Goal: Task Accomplishment & Management: Use online tool/utility

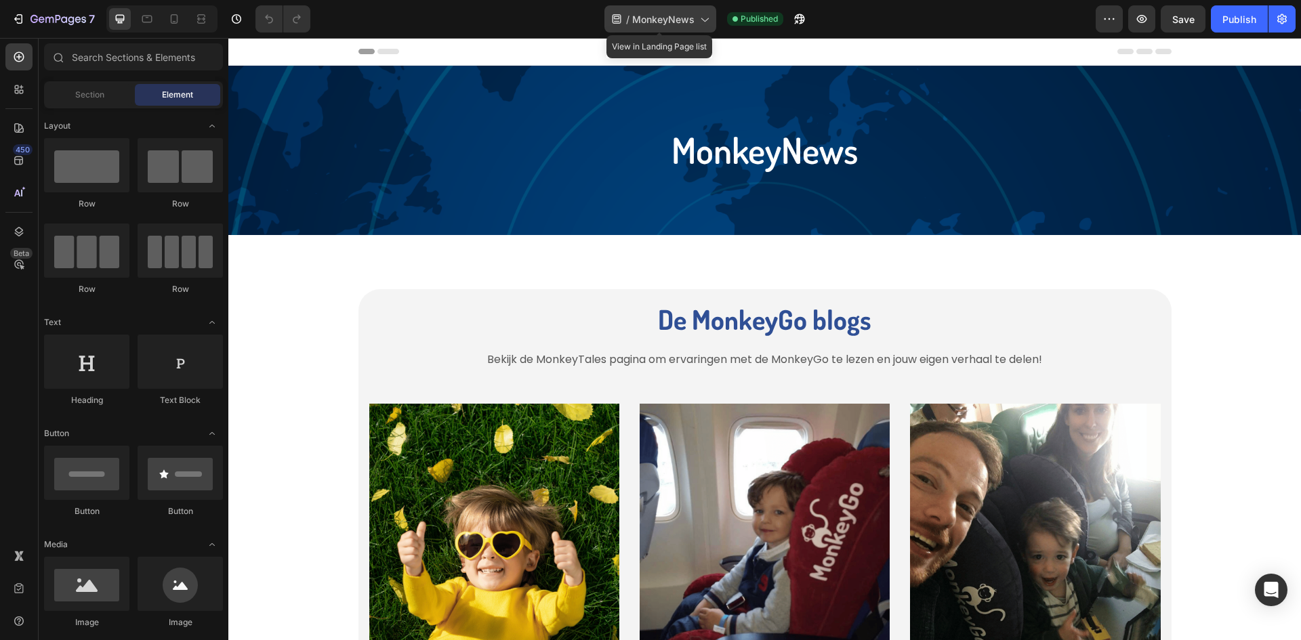
click at [692, 17] on span "MonkeyNews" at bounding box center [663, 19] width 62 height 14
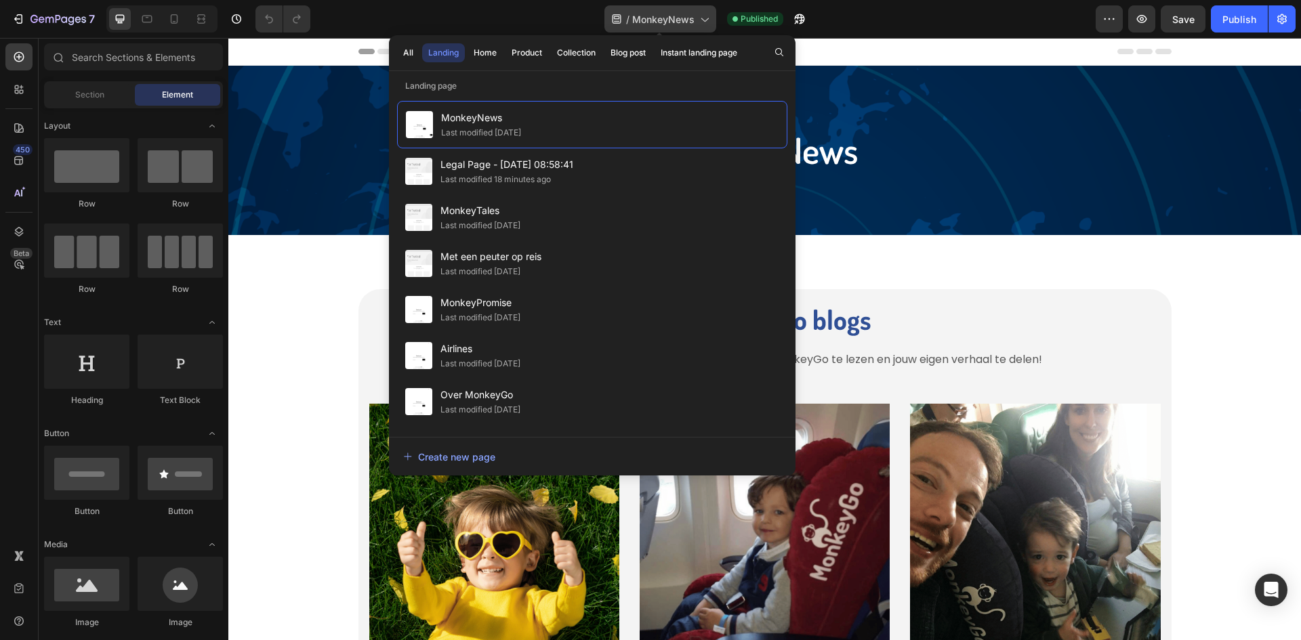
click at [692, 17] on span "MonkeyNews" at bounding box center [663, 19] width 62 height 14
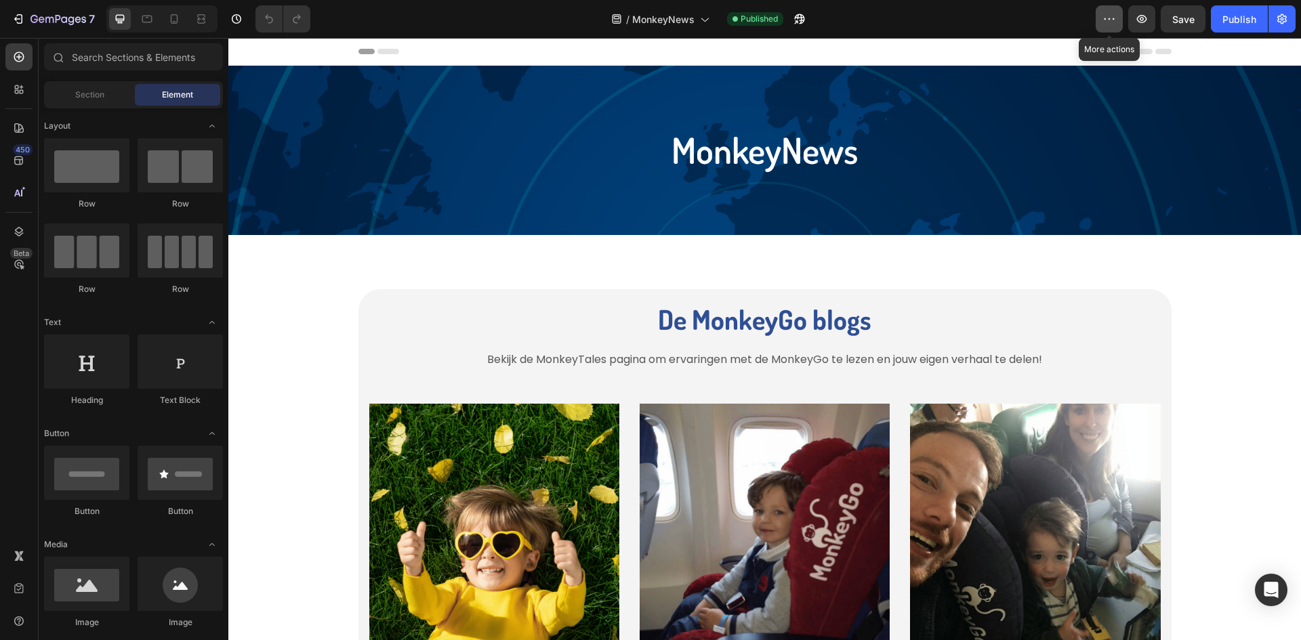
click at [1120, 14] on button "button" at bounding box center [1108, 18] width 27 height 27
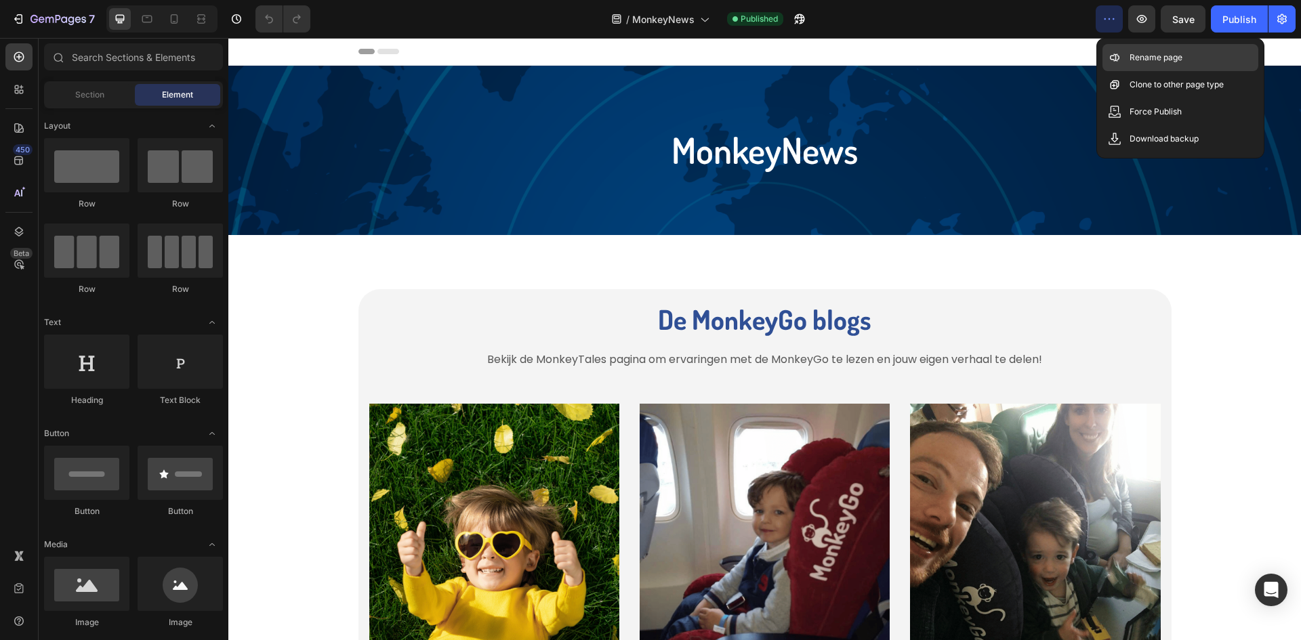
click at [1124, 71] on div "Rename page" at bounding box center [1180, 84] width 156 height 27
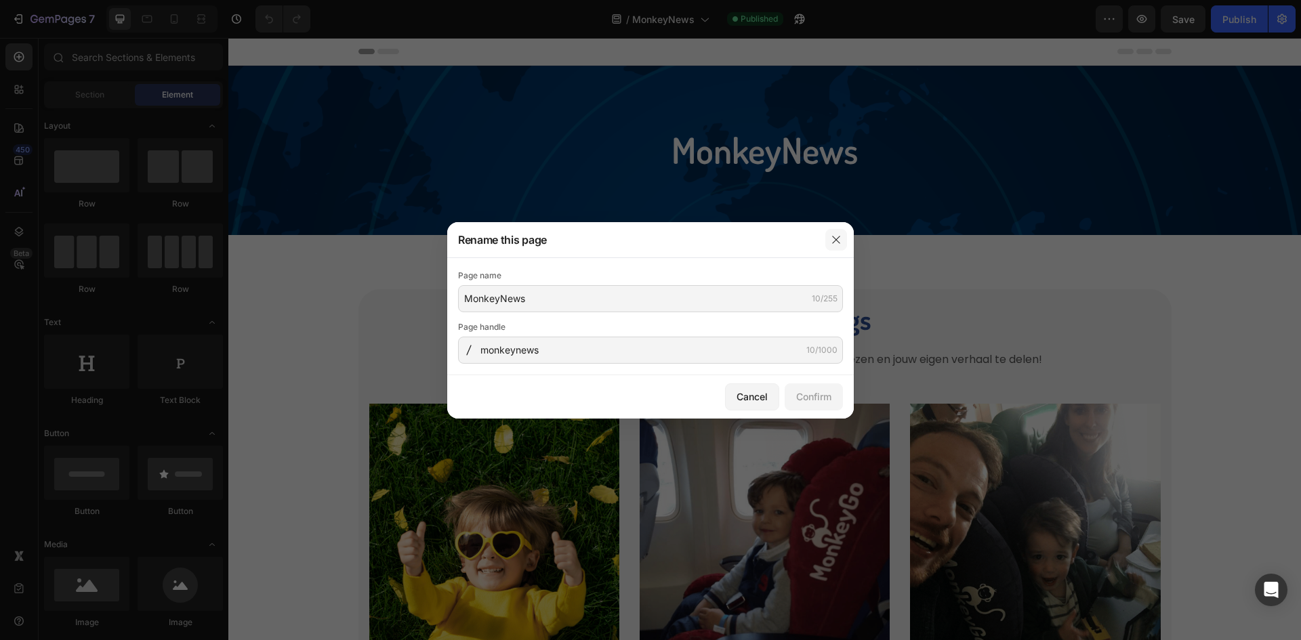
click at [840, 240] on icon "button" at bounding box center [835, 239] width 11 height 11
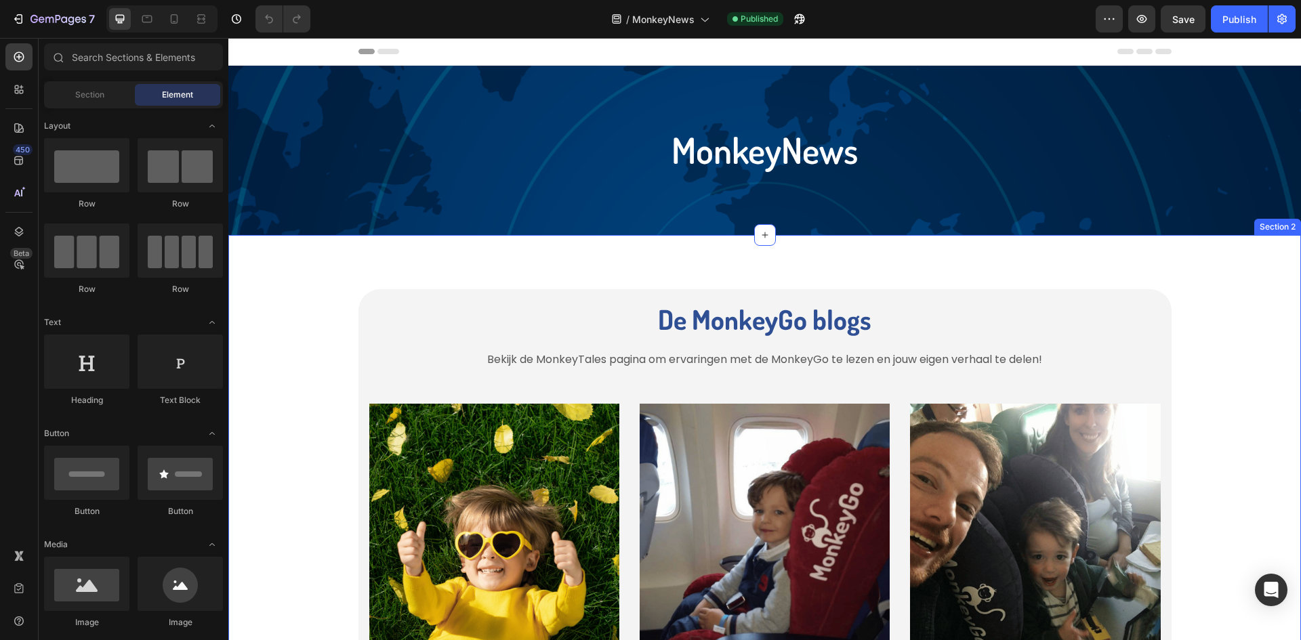
click at [947, 252] on div "De MonkeyGo blogs Heading Bekijk de MonkeyTales pagina om ervaringen met de Mon…" at bounding box center [764, 575] width 1072 height 681
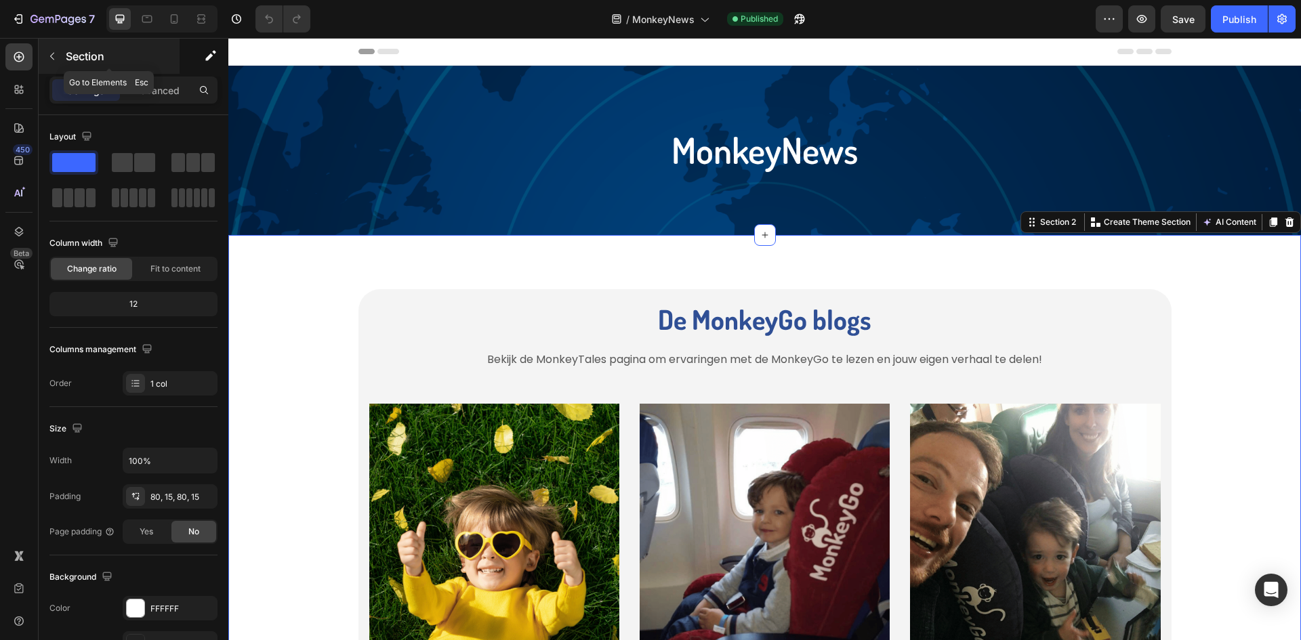
click at [70, 70] on div "Section" at bounding box center [109, 56] width 141 height 35
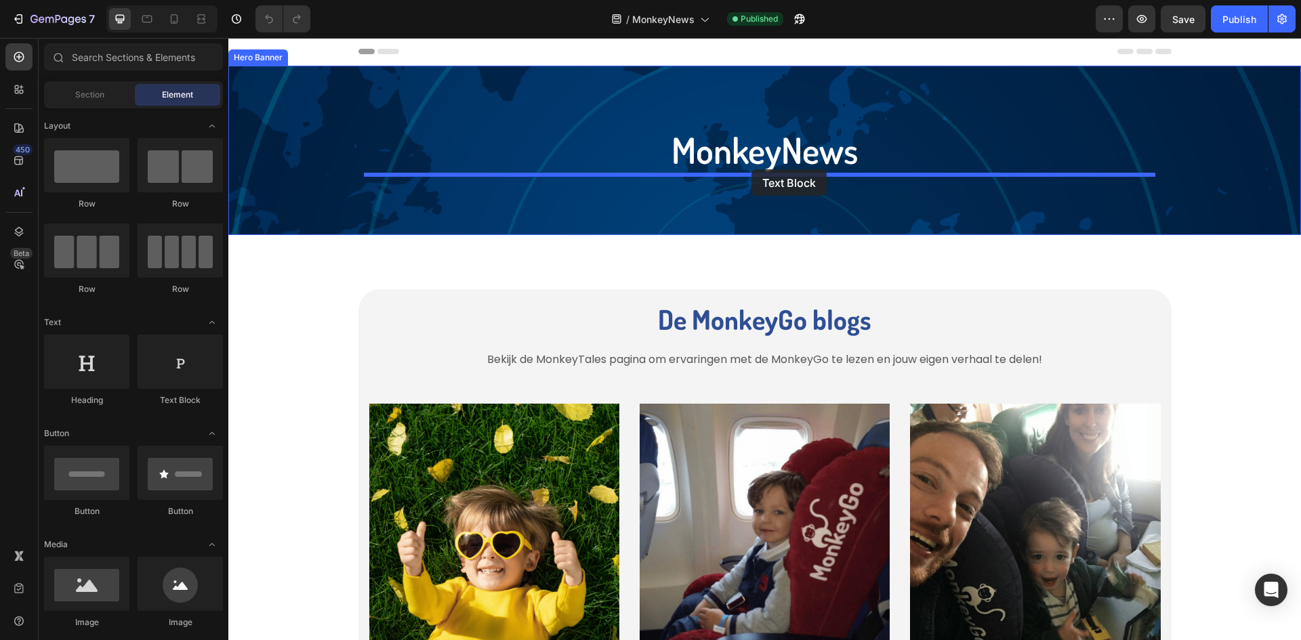
drag, startPoint x: 415, startPoint y: 428, endPoint x: 751, endPoint y: 169, distance: 424.1
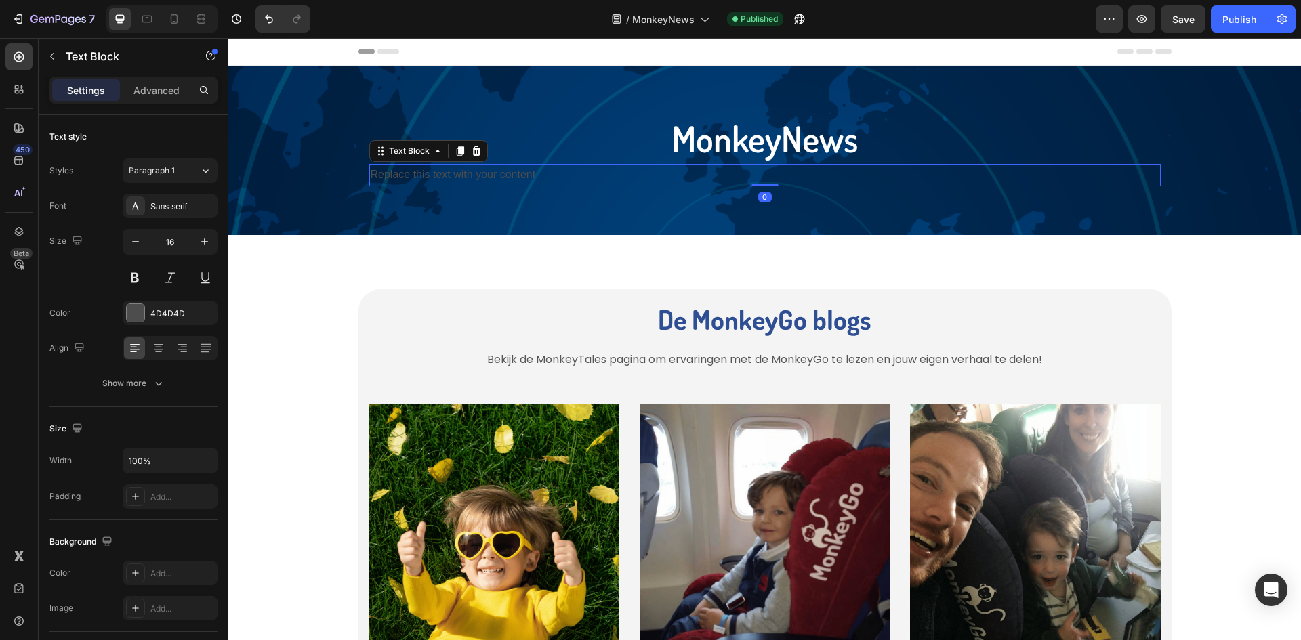
click at [748, 175] on div "Replace this text with your content" at bounding box center [764, 175] width 791 height 22
click at [748, 175] on p "Replace this text with your content" at bounding box center [765, 175] width 788 height 20
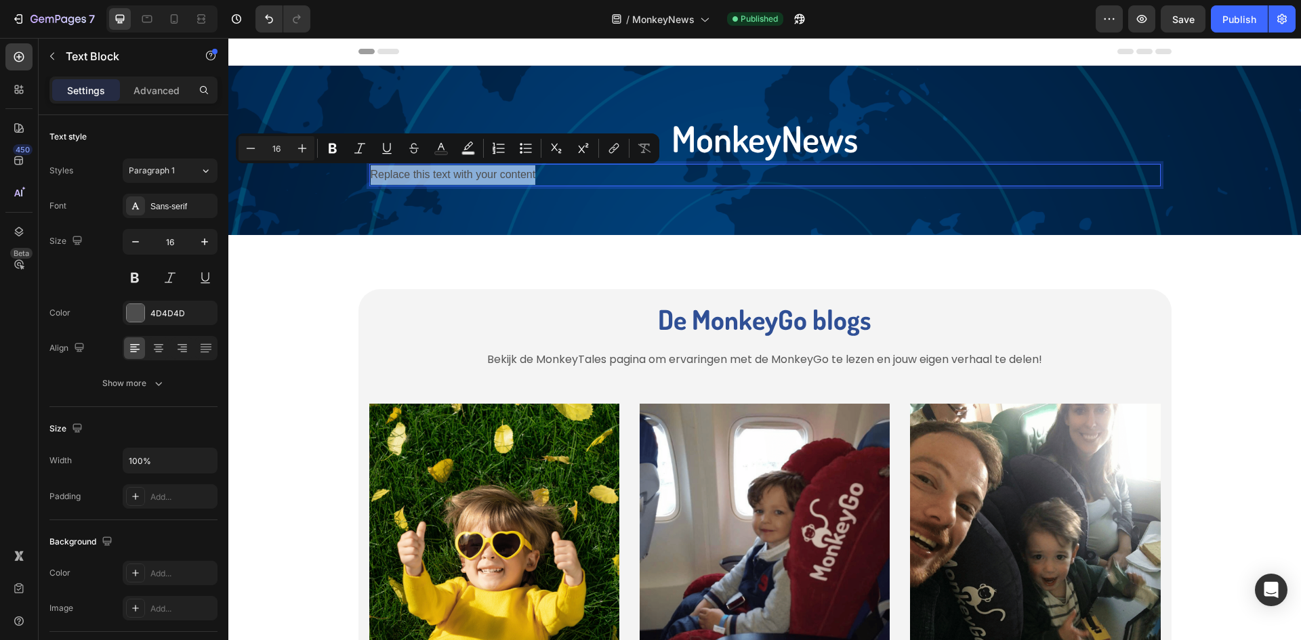
click at [557, 176] on p "Replace this text with your content" at bounding box center [765, 175] width 788 height 20
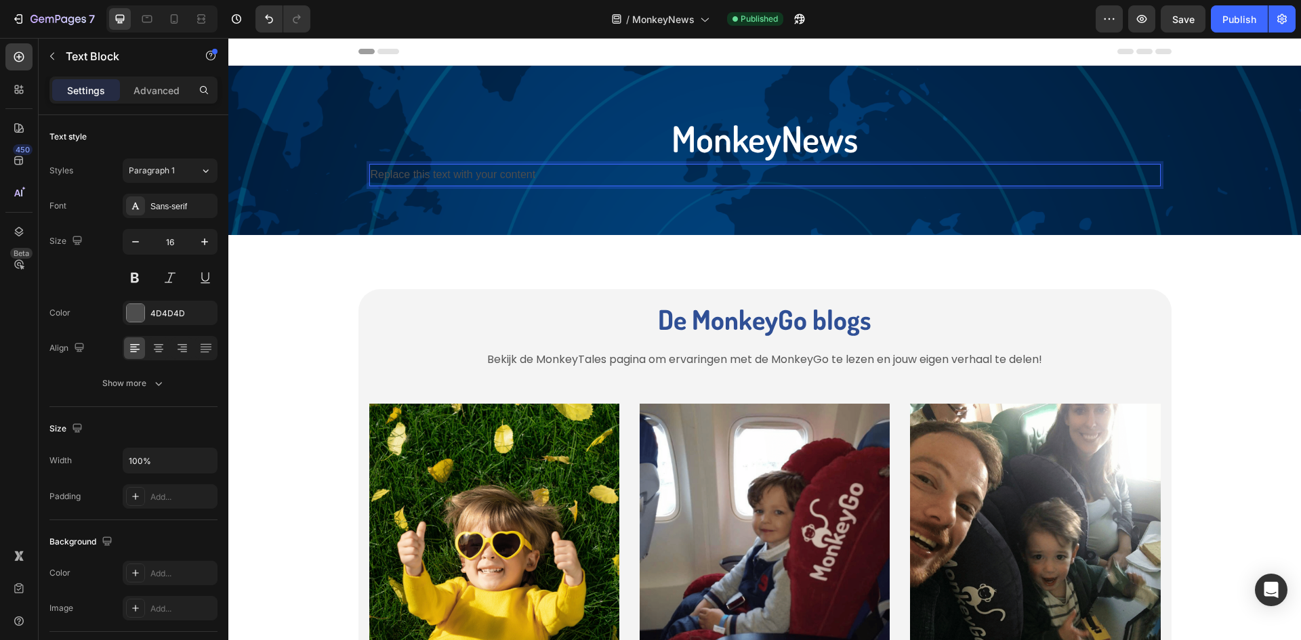
click at [557, 176] on p "Replace this text with your content" at bounding box center [765, 175] width 788 height 20
click at [647, 173] on p "MonkeyNews – Inspiratie, Tips & Reistrends voor Ouders" at bounding box center [765, 175] width 788 height 20
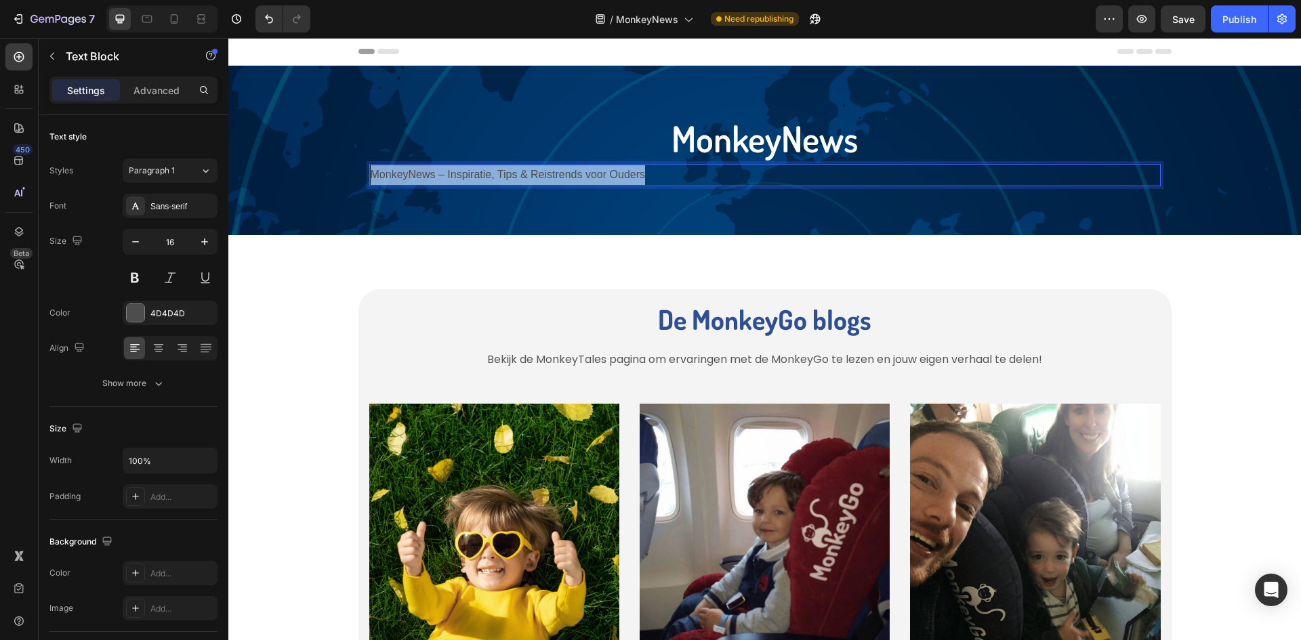
click at [647, 173] on p "MonkeyNews – Inspiratie, Tips & Reistrends voor Ouders" at bounding box center [765, 175] width 788 height 20
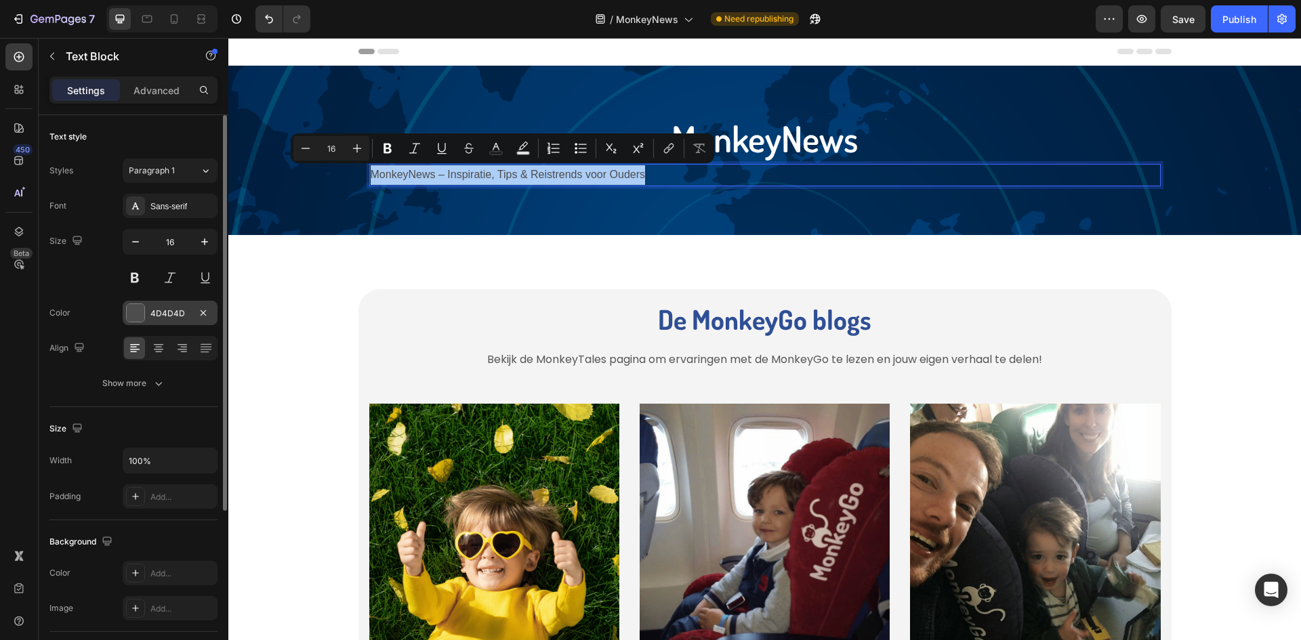
click at [181, 316] on div "4D4D4D" at bounding box center [169, 314] width 39 height 12
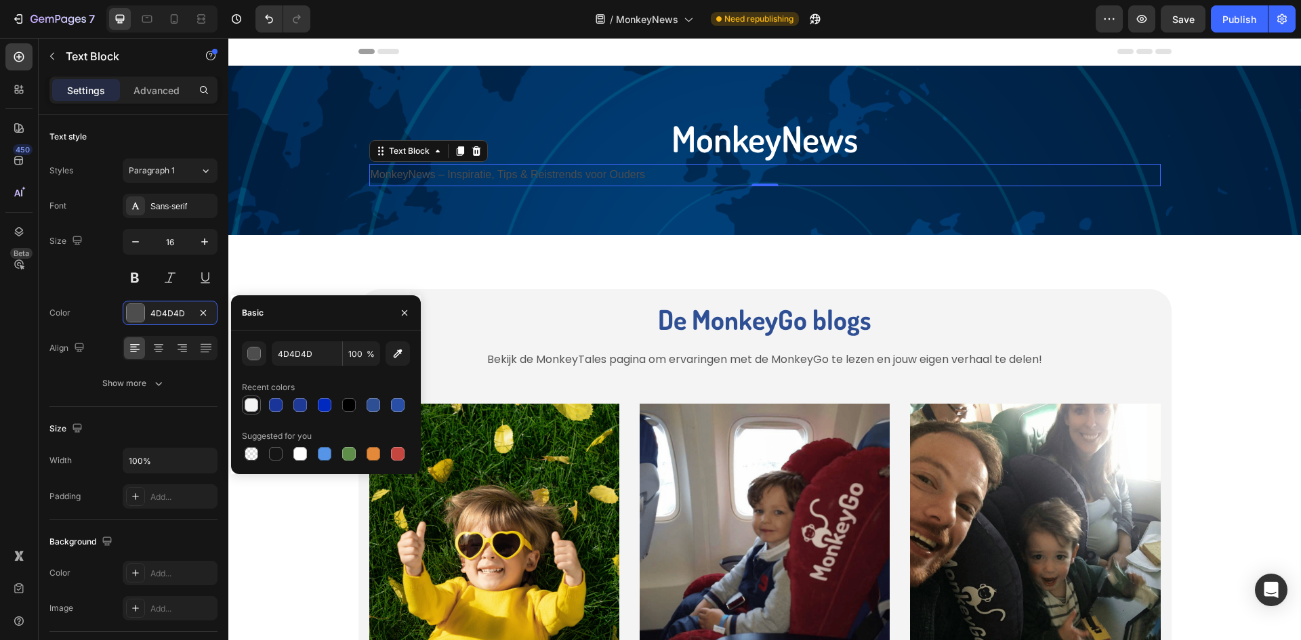
click at [245, 404] on div at bounding box center [252, 405] width 14 height 14
click at [295, 462] on div at bounding box center [300, 453] width 19 height 19
type input "FFFFFF"
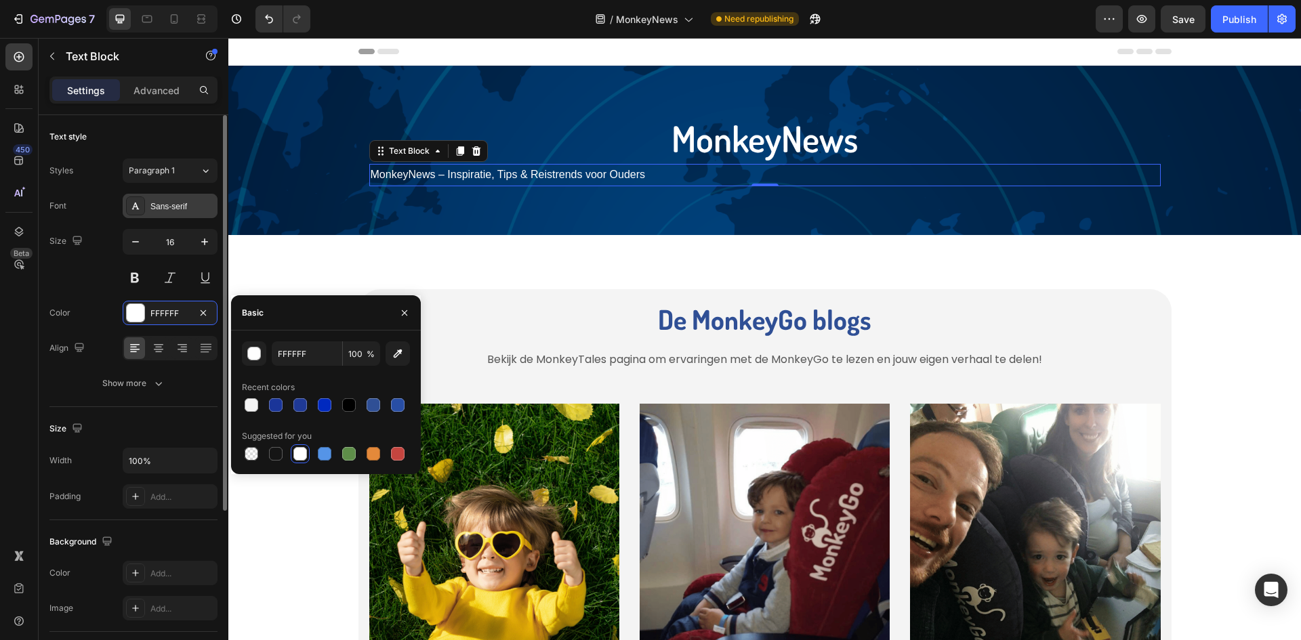
click at [184, 212] on div "Sans-serif" at bounding box center [182, 207] width 64 height 12
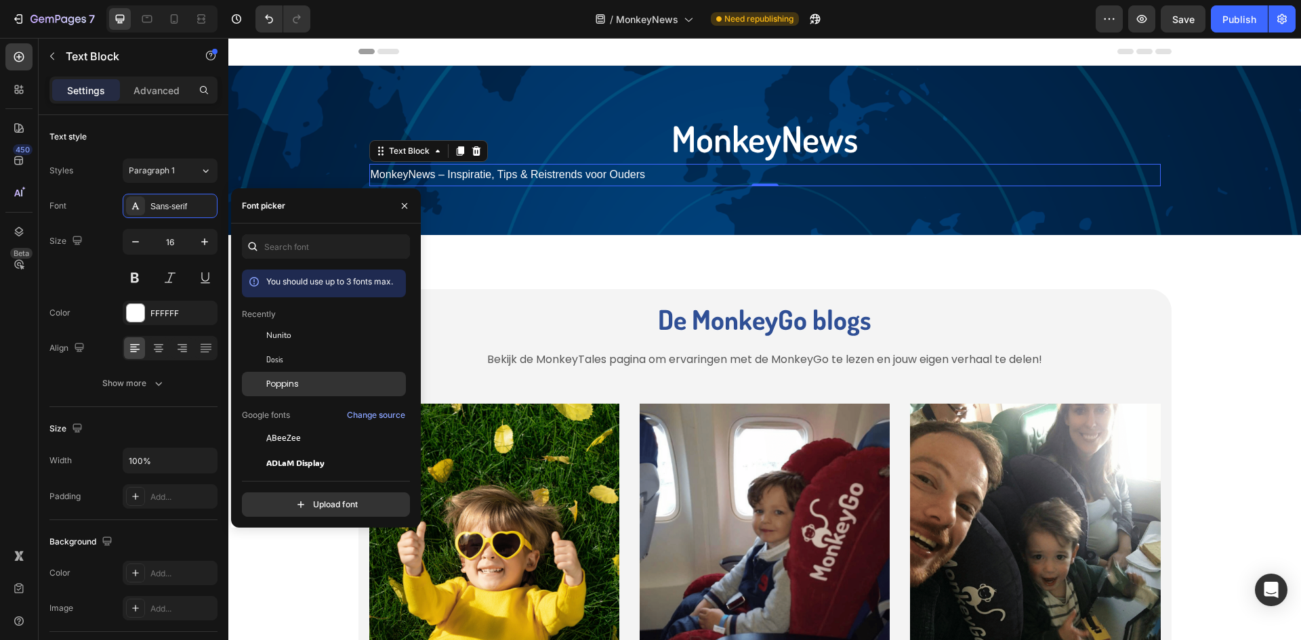
click at [322, 572] on div "Poppins" at bounding box center [324, 584] width 164 height 24
click at [275, 499] on div "Dosis" at bounding box center [324, 511] width 164 height 24
click at [410, 210] on button "button" at bounding box center [405, 206] width 22 height 22
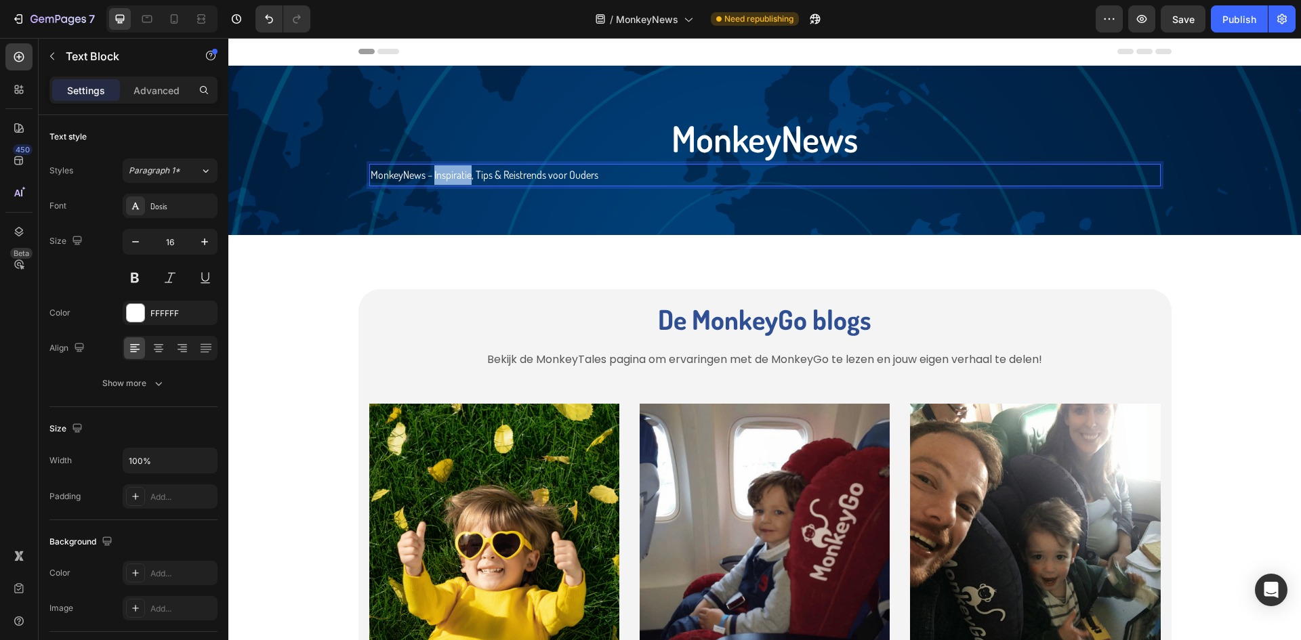
click at [431, 171] on p "MonkeyNews – Inspiratie, Tips & Reistrends voor Ouders" at bounding box center [765, 175] width 788 height 20
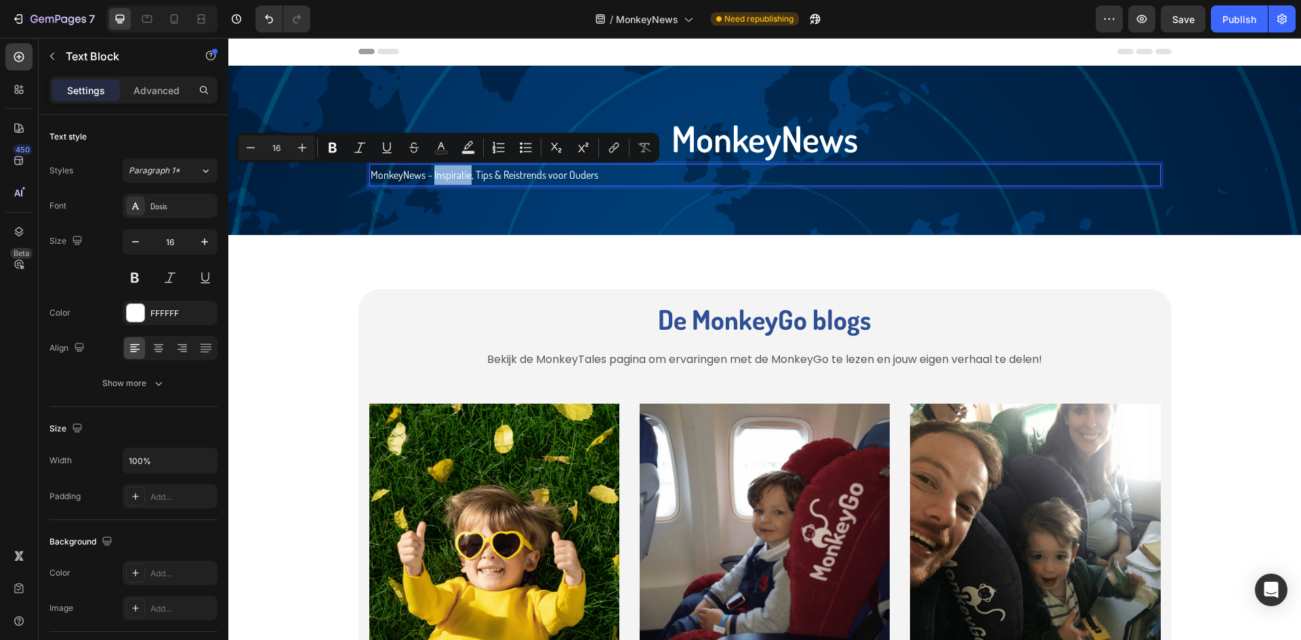
click at [431, 173] on p "MonkeyNews – Inspiratie, Tips & Reistrends voor Ouders" at bounding box center [765, 175] width 788 height 20
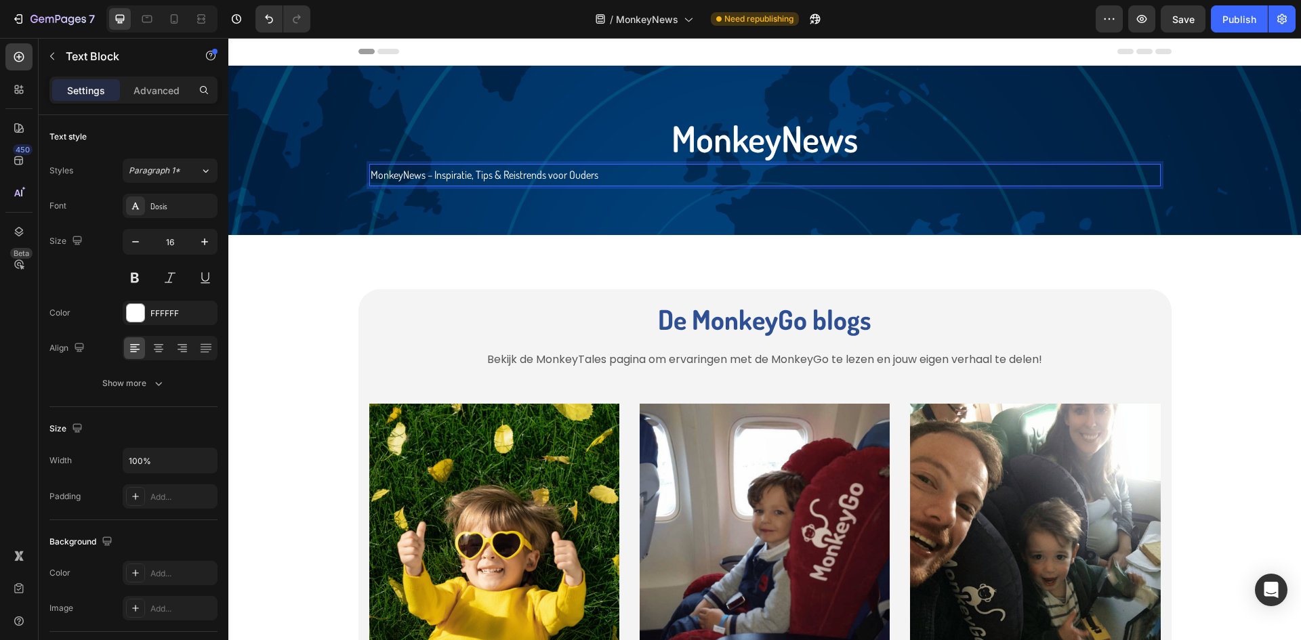
click at [429, 175] on p "MonkeyNews – Inspiratie, Tips & Reistrends voor Ouders" at bounding box center [765, 175] width 788 height 20
click at [570, 209] on div "Background Image" at bounding box center [764, 150] width 1072 height 169
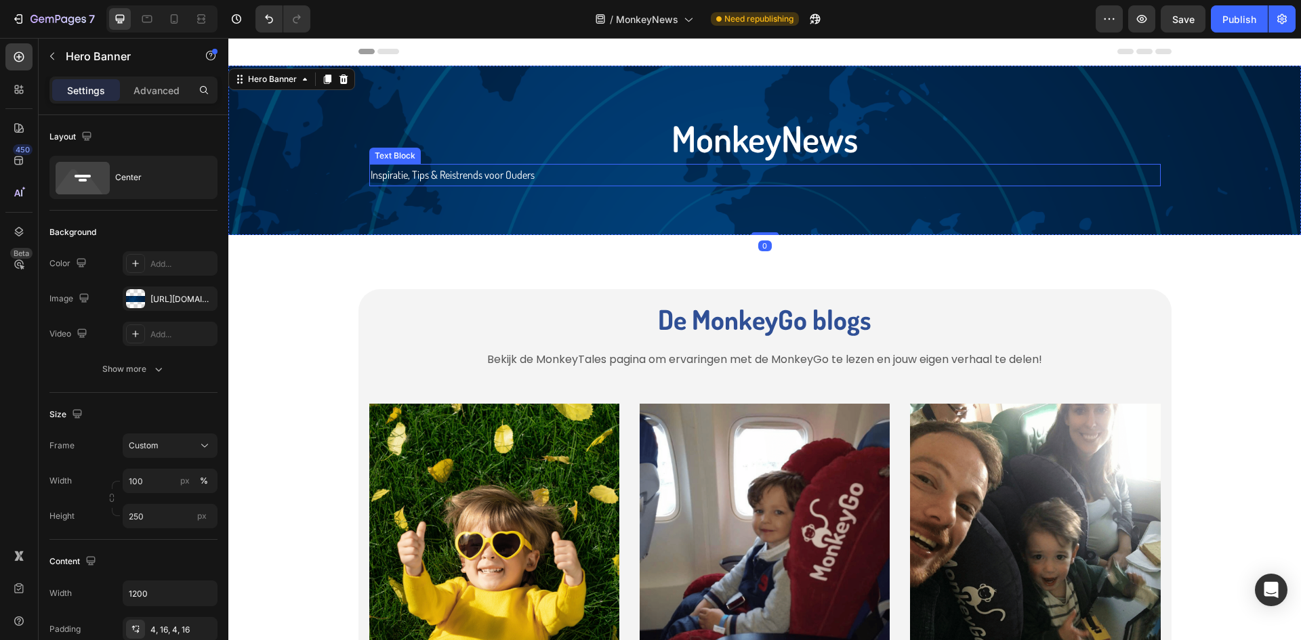
click at [576, 180] on p "Inspiratie, Tips & Reistrends voor Ouders" at bounding box center [765, 175] width 788 height 20
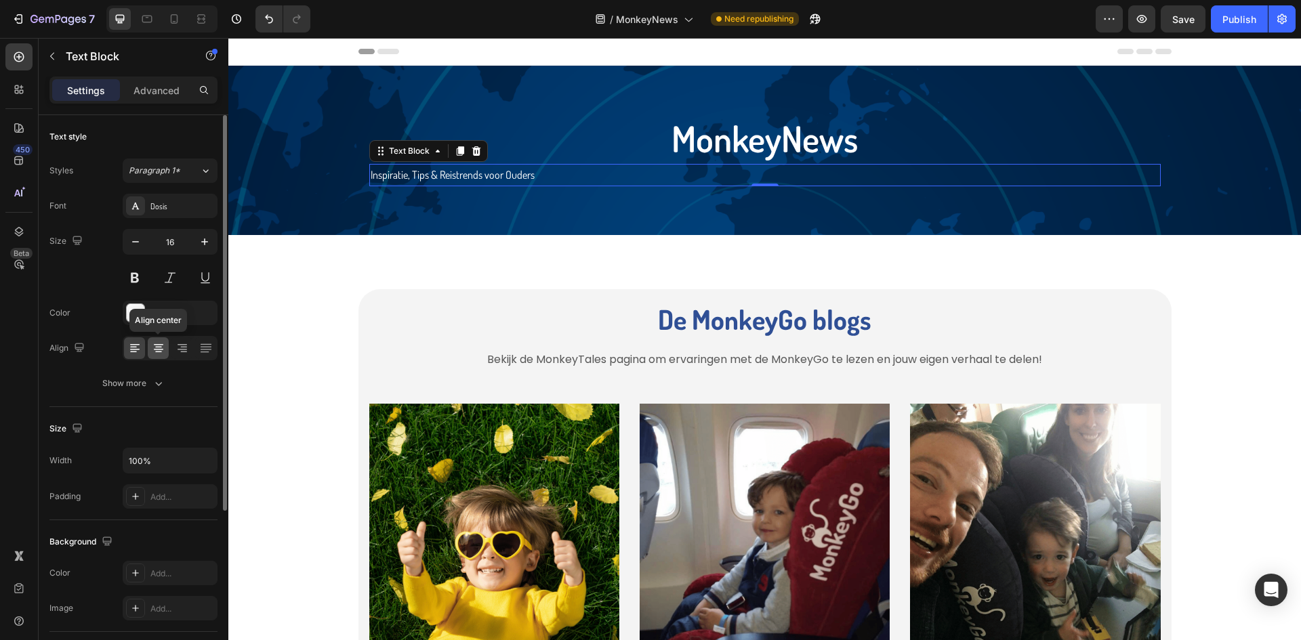
click at [158, 351] on icon at bounding box center [159, 348] width 14 height 14
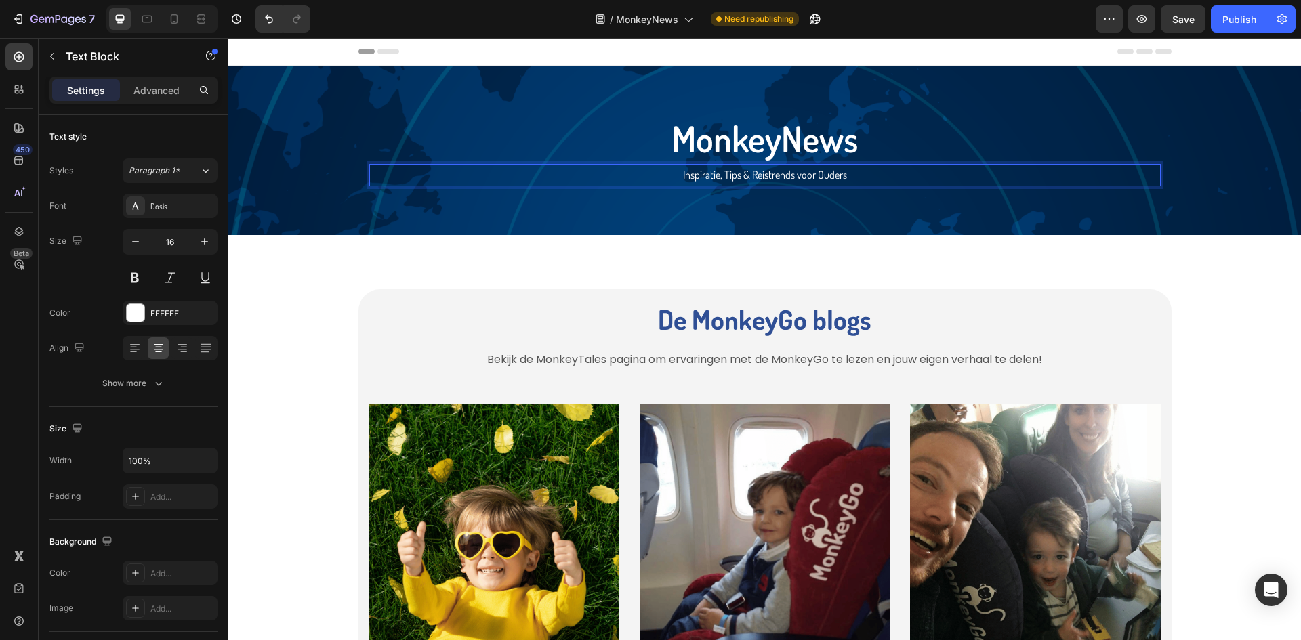
click at [842, 171] on p "Inspiratie, Tips & Reistrends voor Ouders" at bounding box center [765, 175] width 788 height 20
click at [814, 260] on div "De MonkeyGo blogs Heading Bekijk de MonkeyTales pagina om ervaringen met de Mon…" at bounding box center [764, 575] width 1072 height 681
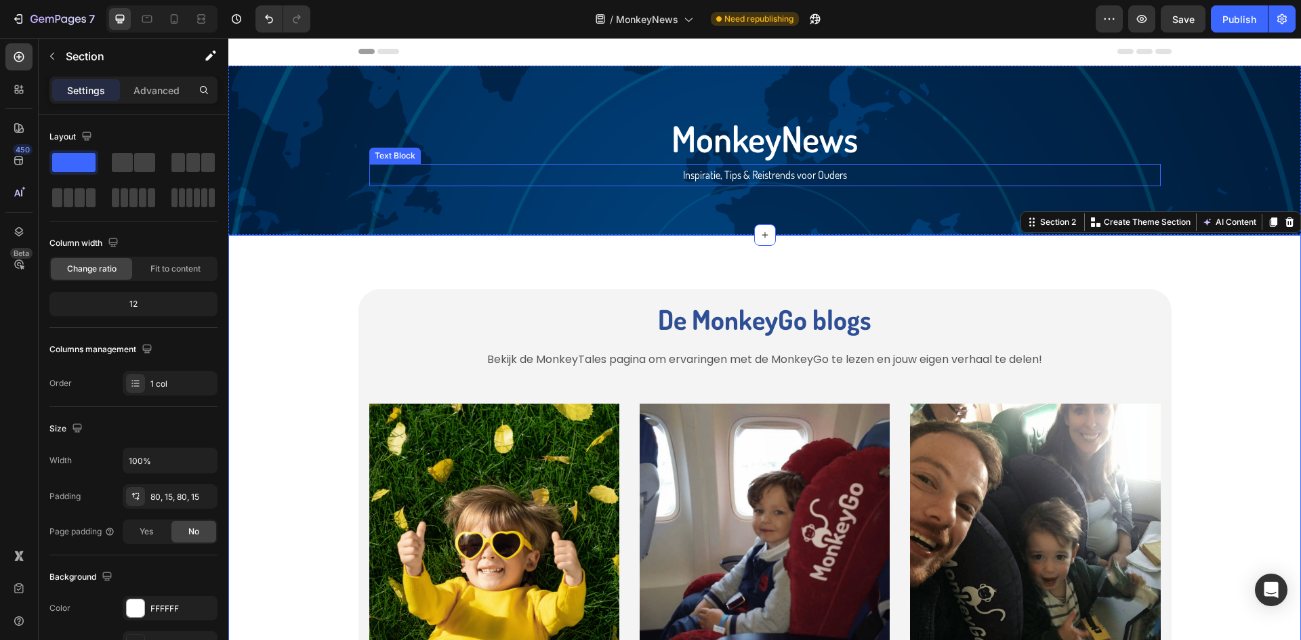
click at [832, 177] on p "Inspiratie, Tips & Reistrends voor Ouders" at bounding box center [765, 175] width 788 height 20
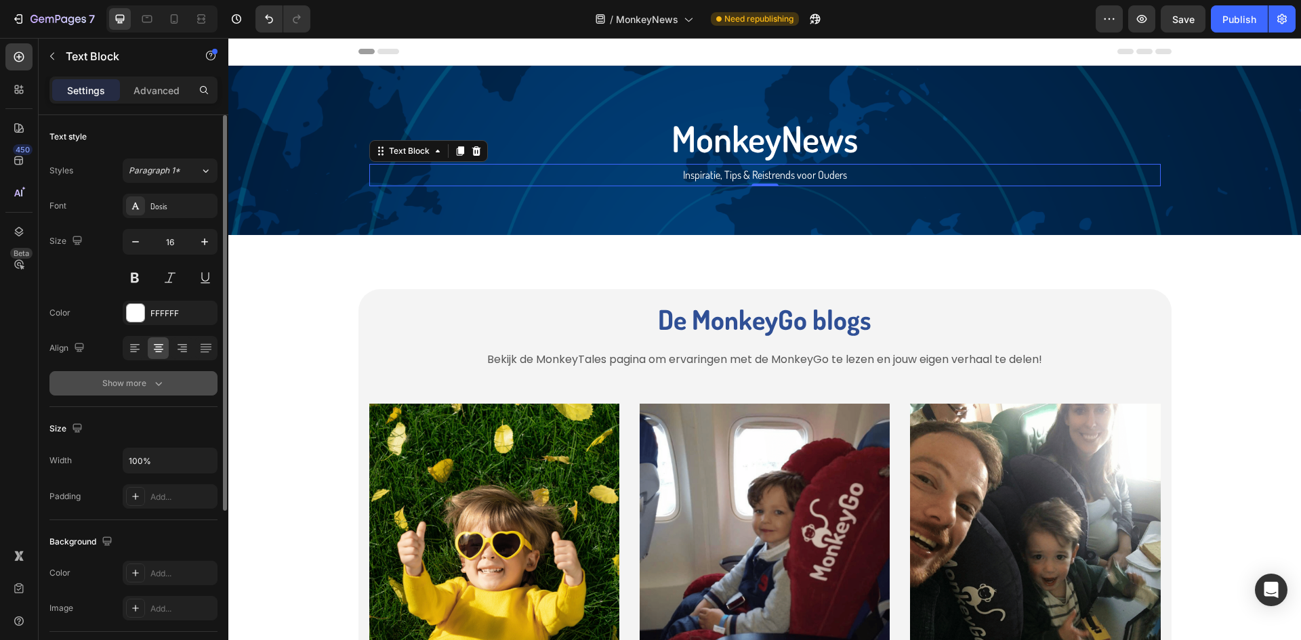
click at [171, 373] on button "Show more" at bounding box center [133, 383] width 168 height 24
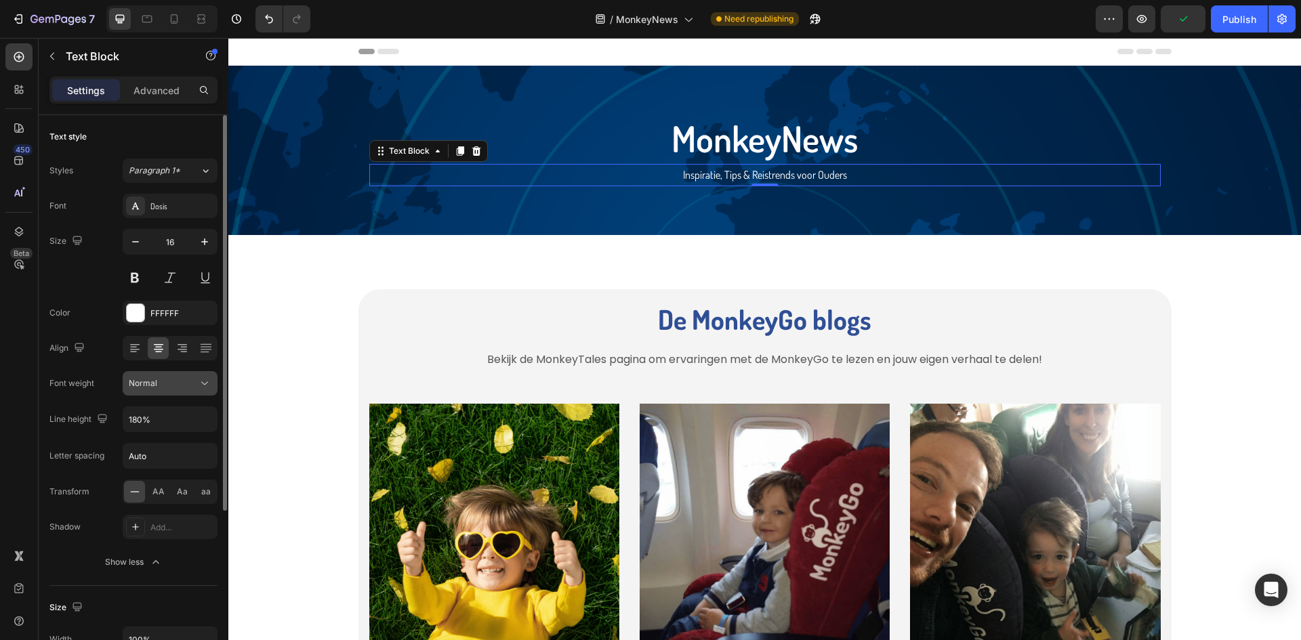
click at [185, 387] on div "Normal" at bounding box center [163, 383] width 69 height 12
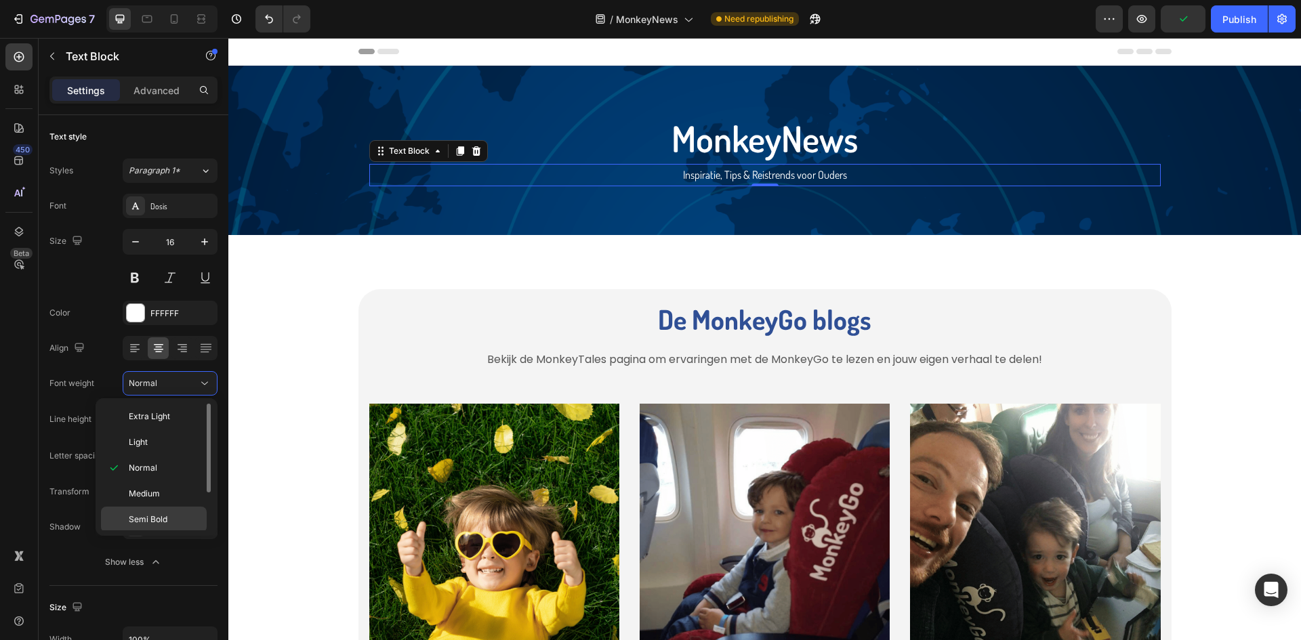
click at [164, 532] on div "Semi Bold" at bounding box center [154, 545] width 106 height 26
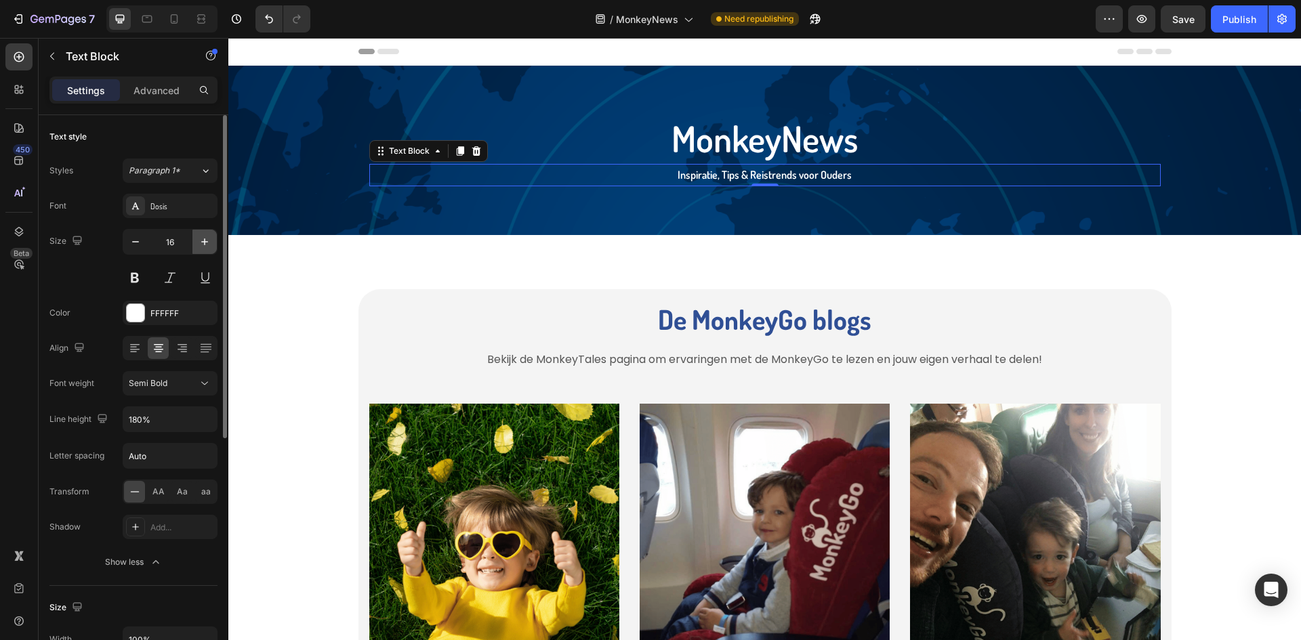
click at [203, 242] on icon "button" at bounding box center [204, 241] width 7 height 7
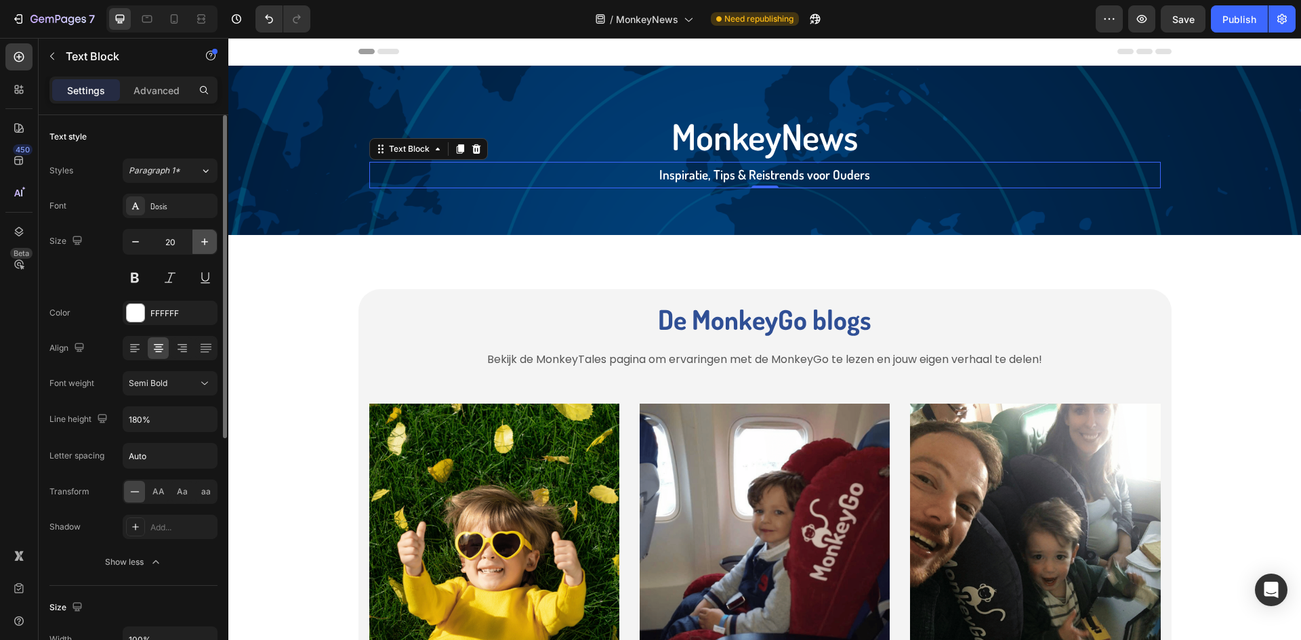
click at [203, 242] on icon "button" at bounding box center [204, 241] width 7 height 7
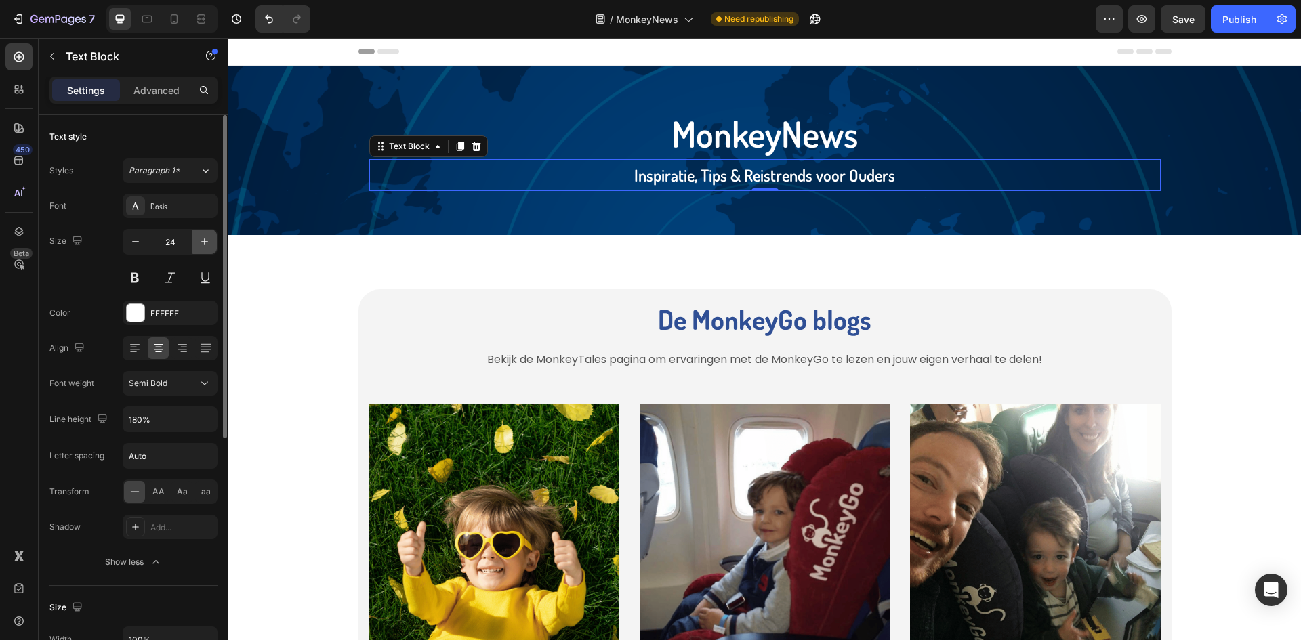
click at [203, 242] on icon "button" at bounding box center [204, 241] width 7 height 7
click at [177, 208] on div "Dosis" at bounding box center [182, 207] width 64 height 12
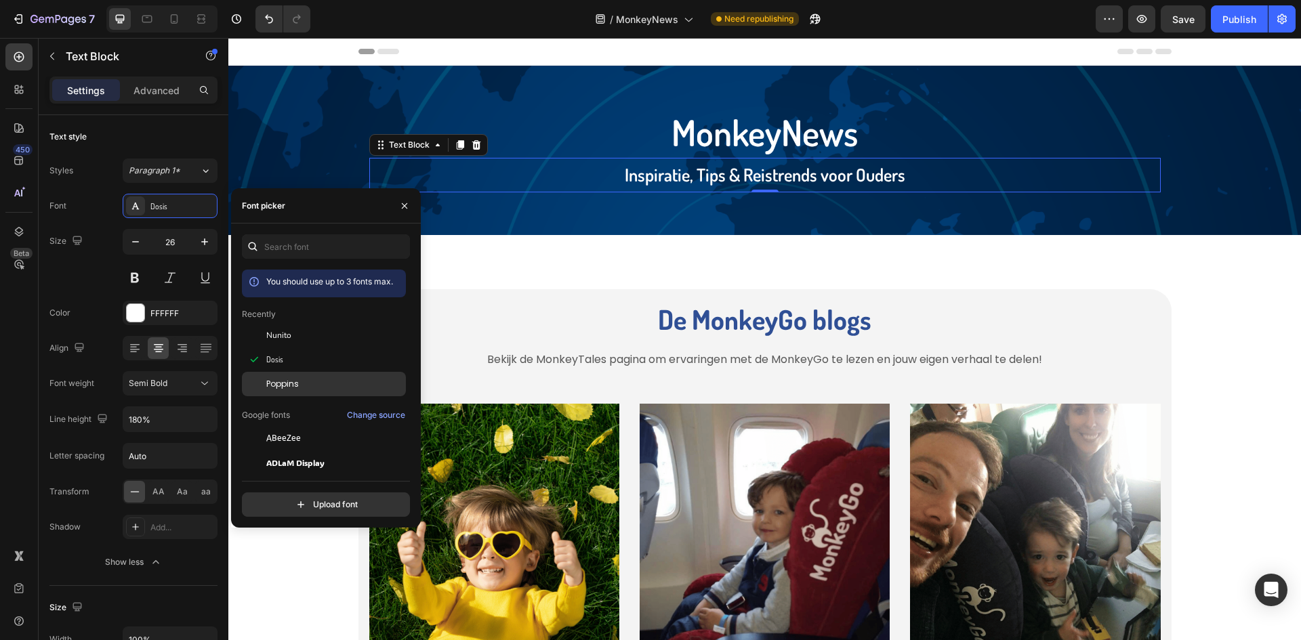
click at [277, 378] on span "Poppins" at bounding box center [282, 384] width 33 height 12
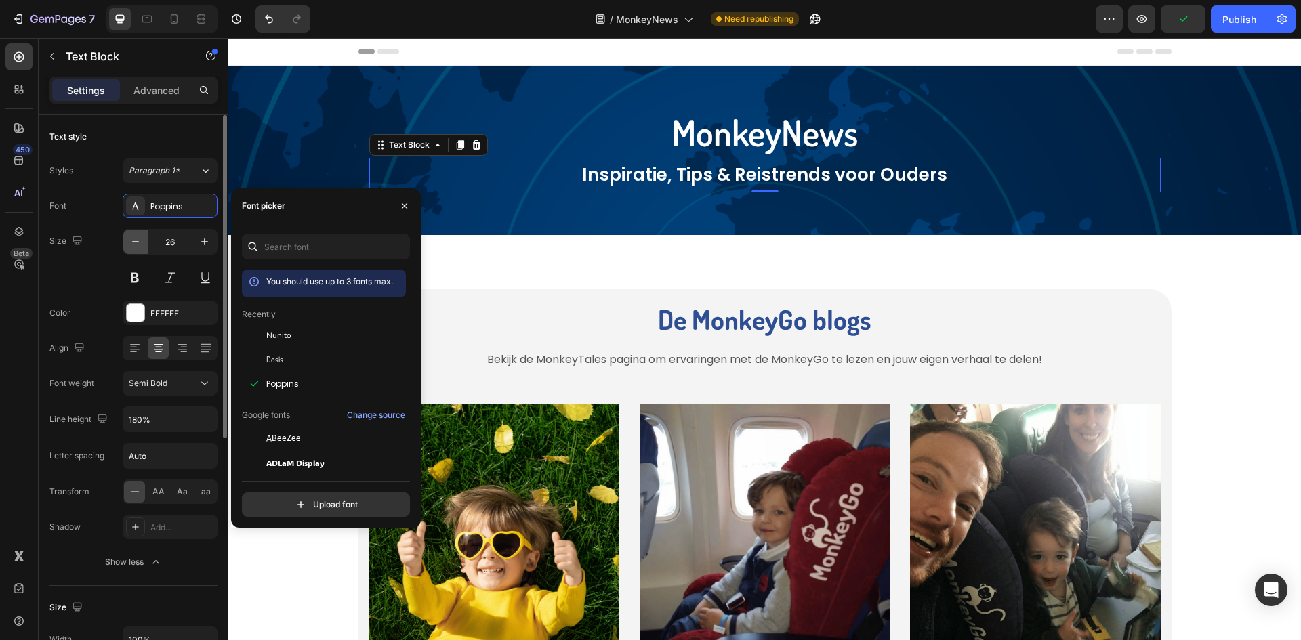
click at [131, 243] on icon "button" at bounding box center [136, 242] width 14 height 14
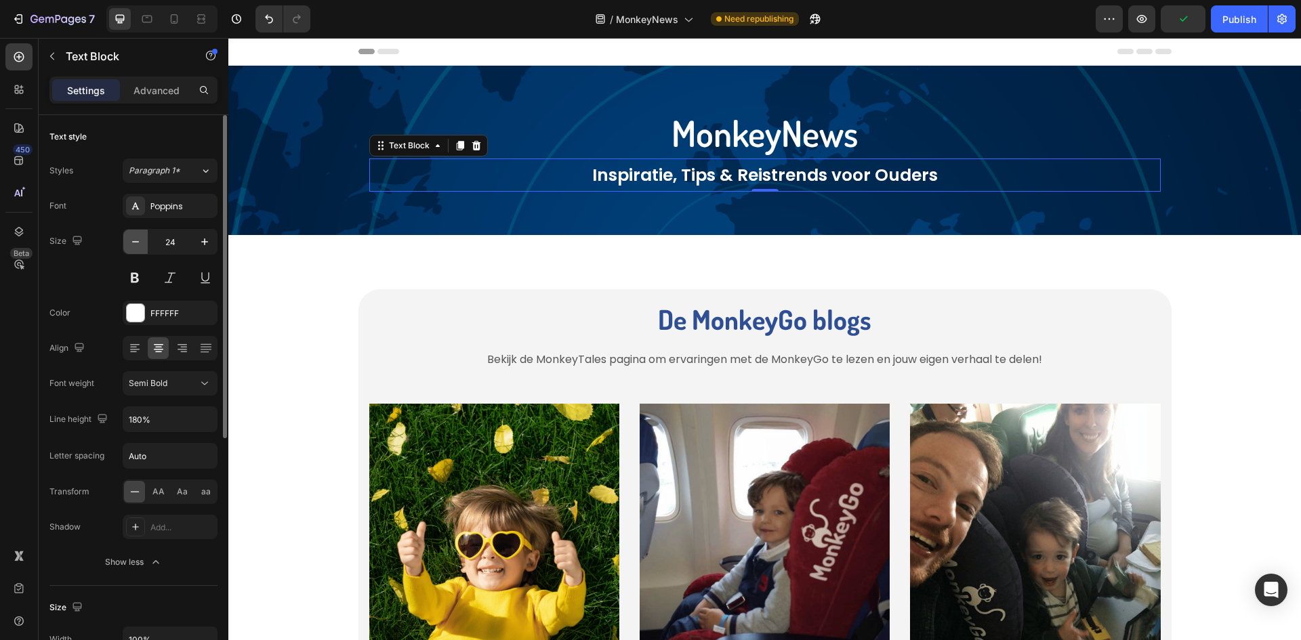
click at [131, 243] on icon "button" at bounding box center [136, 242] width 14 height 14
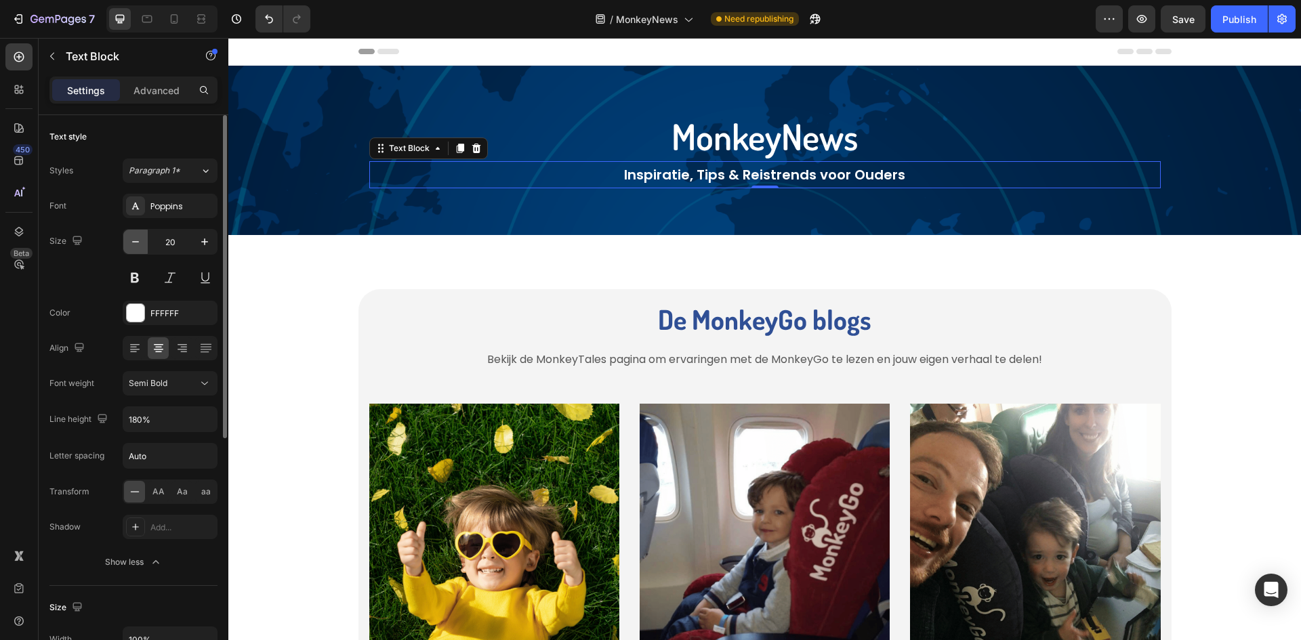
click at [131, 243] on icon "button" at bounding box center [136, 242] width 14 height 14
type input "18"
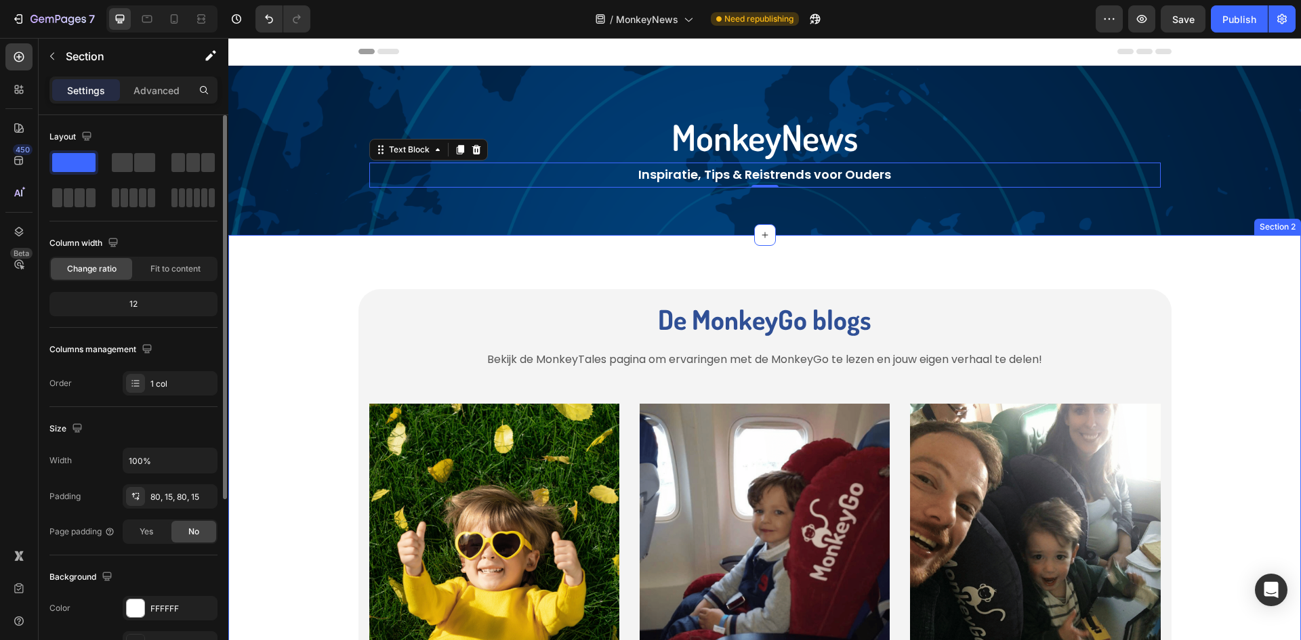
click at [603, 274] on div "De MonkeyGo blogs Heading Bekijk de MonkeyTales pagina om ervaringen met de Mon…" at bounding box center [764, 575] width 1072 height 681
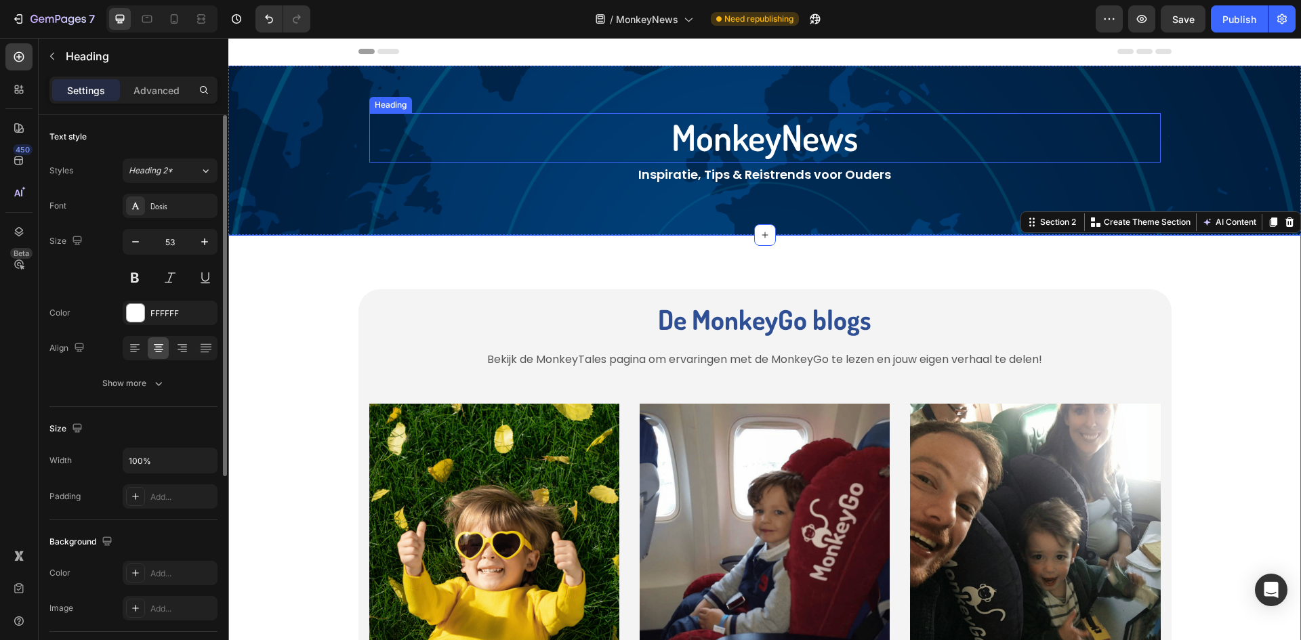
click at [738, 142] on h2 "MonkeyNews" at bounding box center [764, 137] width 791 height 49
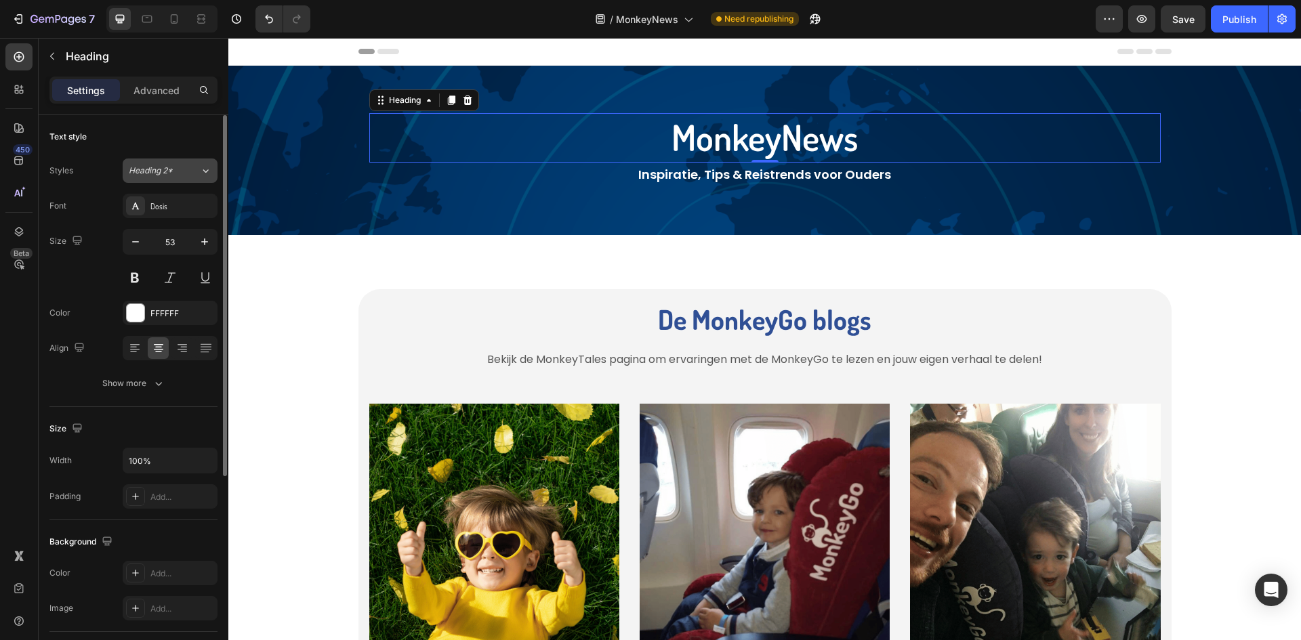
click at [171, 175] on span "Heading 2*" at bounding box center [151, 171] width 44 height 12
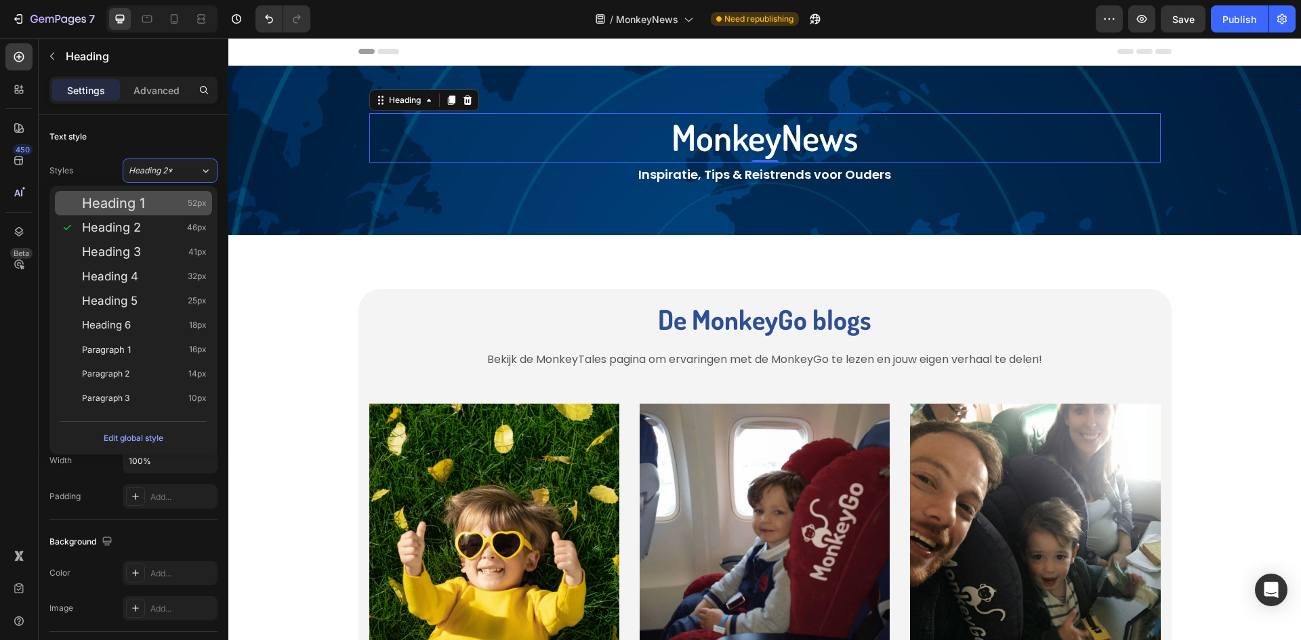
click at [187, 211] on div "Heading 1 52px" at bounding box center [133, 203] width 157 height 24
type input "52"
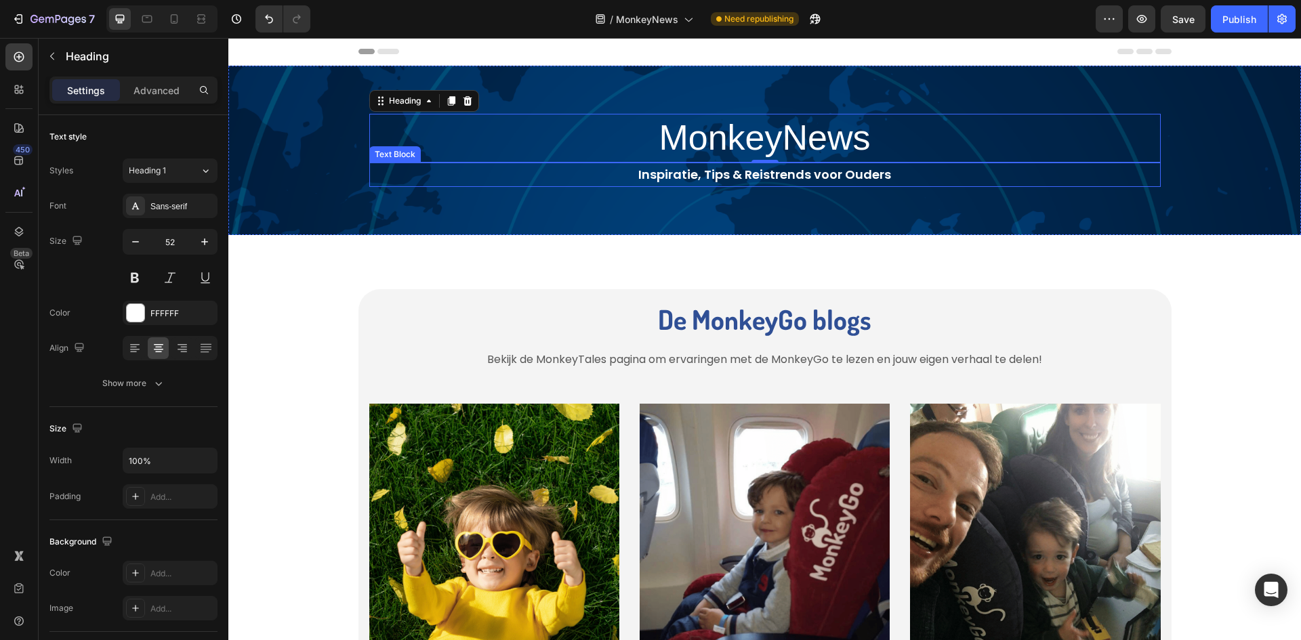
click at [664, 177] on p "Inspiratie, Tips & Reistrends voor Ouders" at bounding box center [765, 175] width 788 height 22
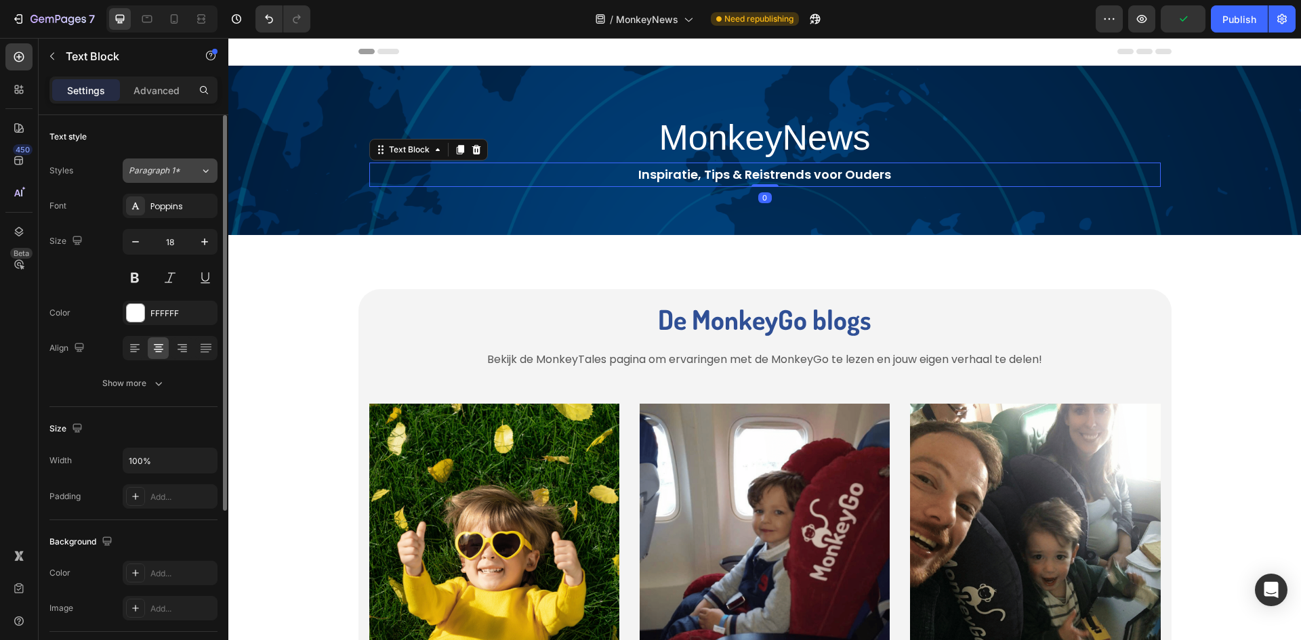
click at [159, 178] on button "Paragraph 1*" at bounding box center [170, 171] width 95 height 24
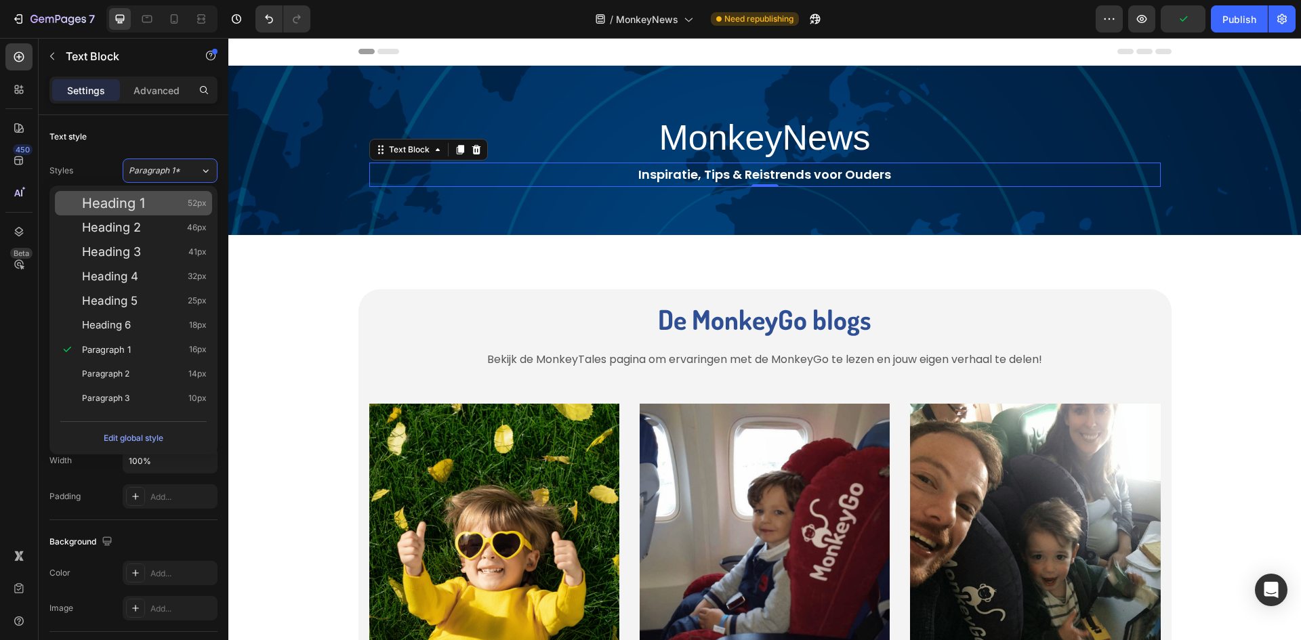
click at [162, 199] on div "Heading 1 52px" at bounding box center [144, 203] width 125 height 14
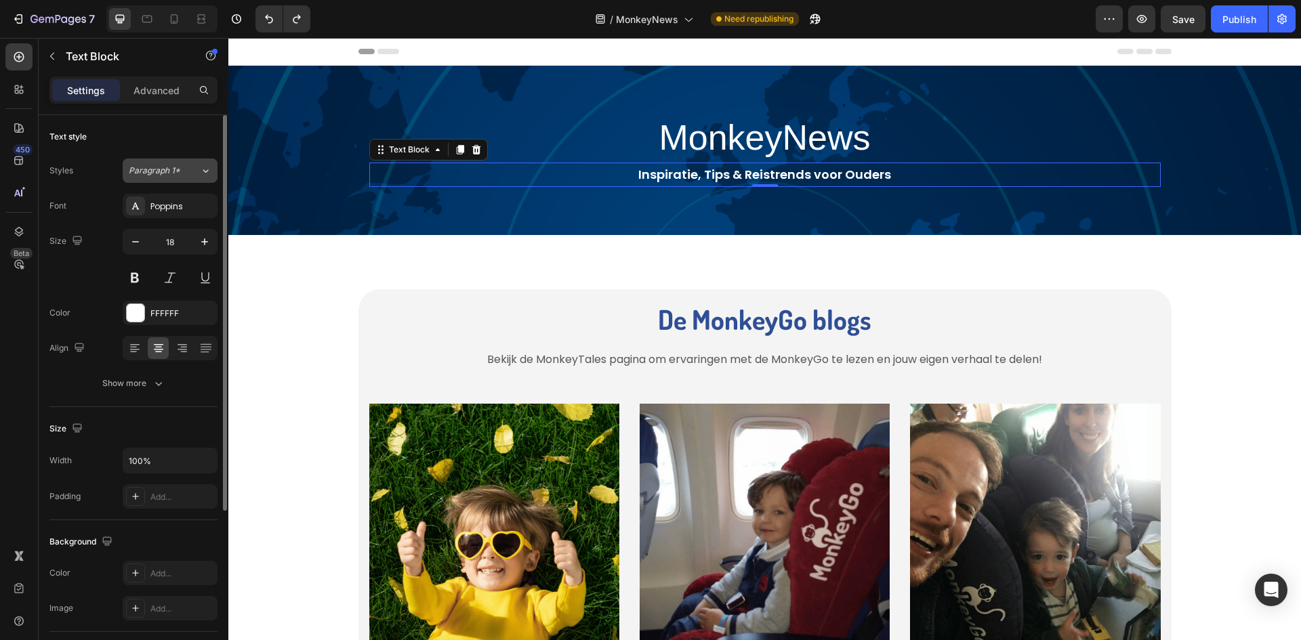
click at [149, 165] on span "Paragraph 1*" at bounding box center [154, 171] width 51 height 12
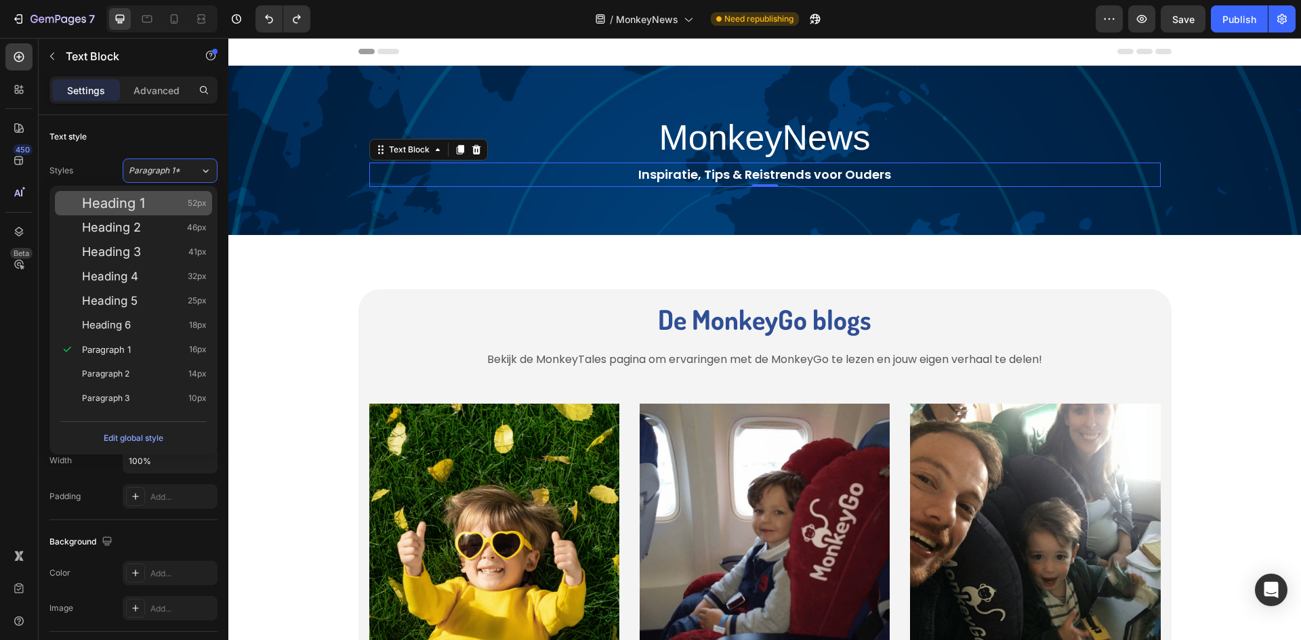
click at [182, 201] on div "Heading 1 52px" at bounding box center [144, 203] width 125 height 14
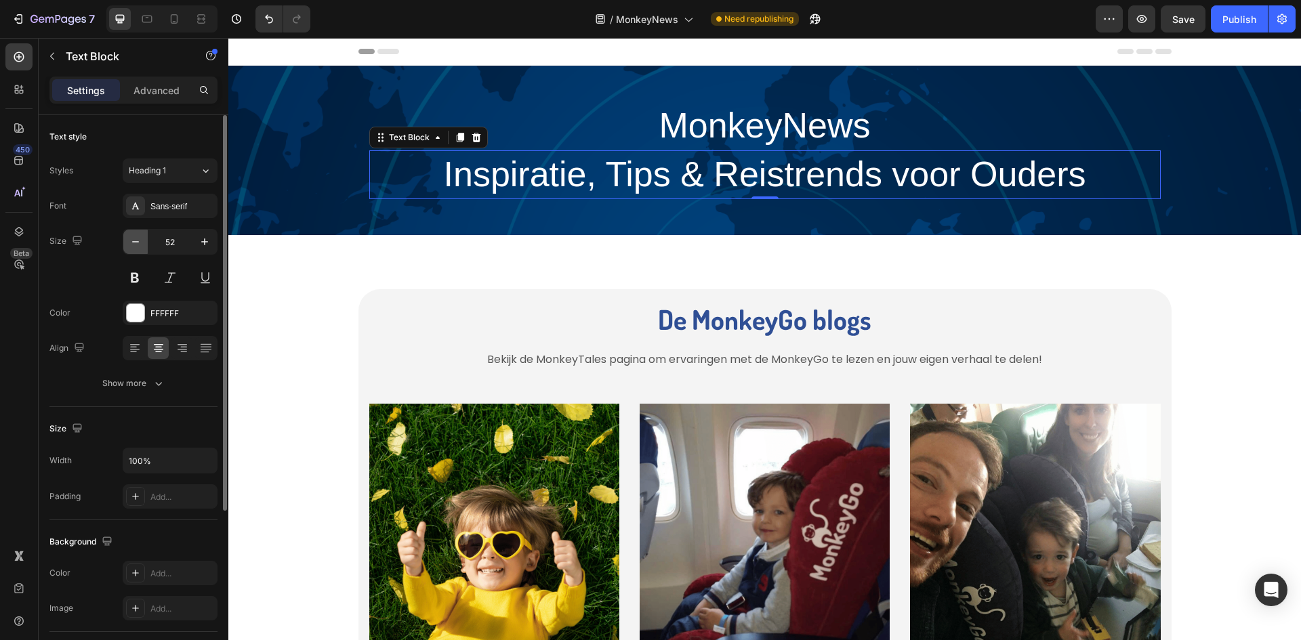
click at [142, 250] on button "button" at bounding box center [135, 242] width 24 height 24
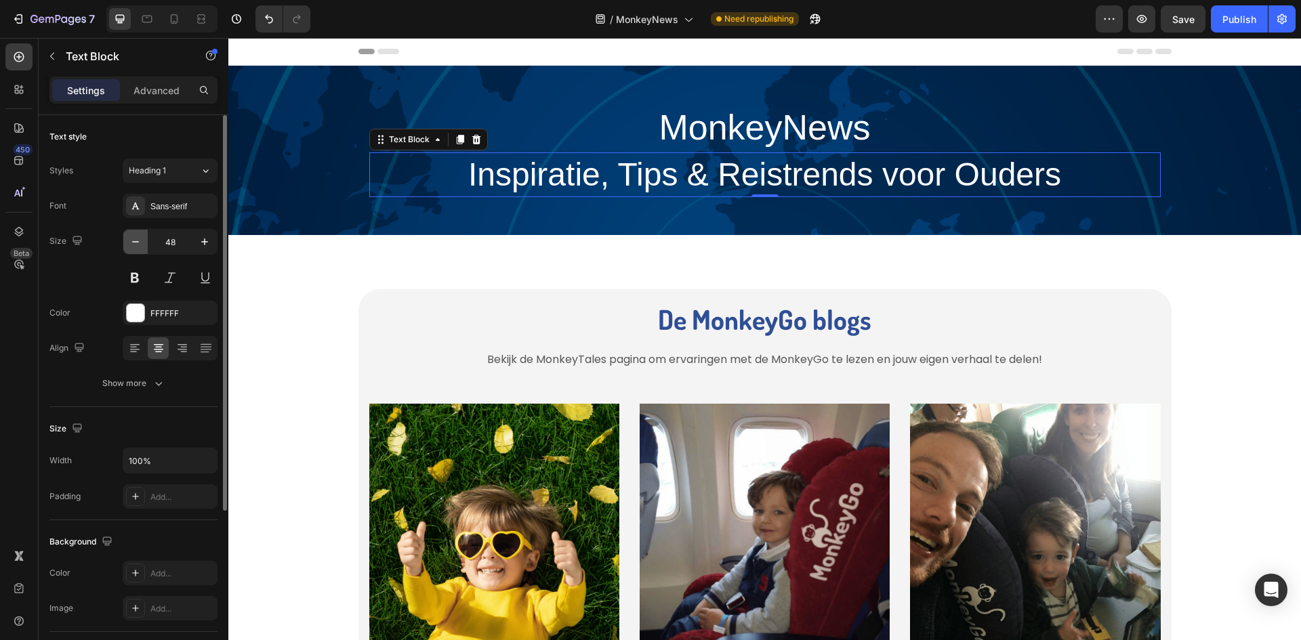
click at [142, 250] on button "button" at bounding box center [135, 242] width 24 height 24
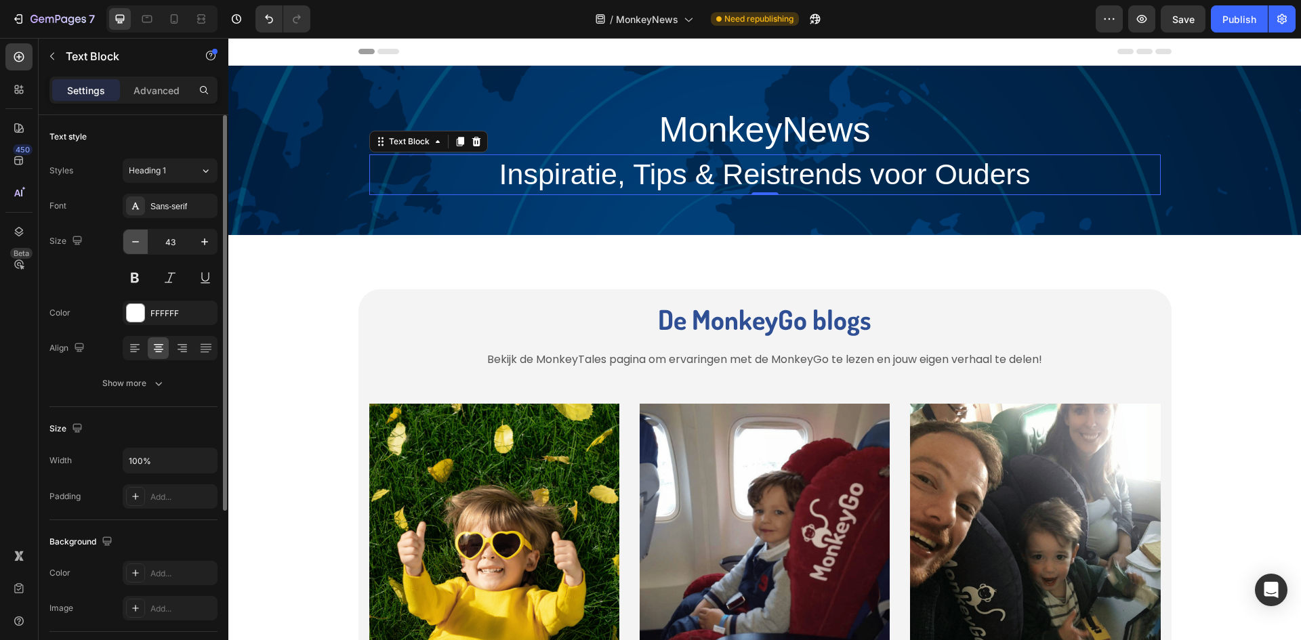
click at [142, 250] on button "button" at bounding box center [135, 242] width 24 height 24
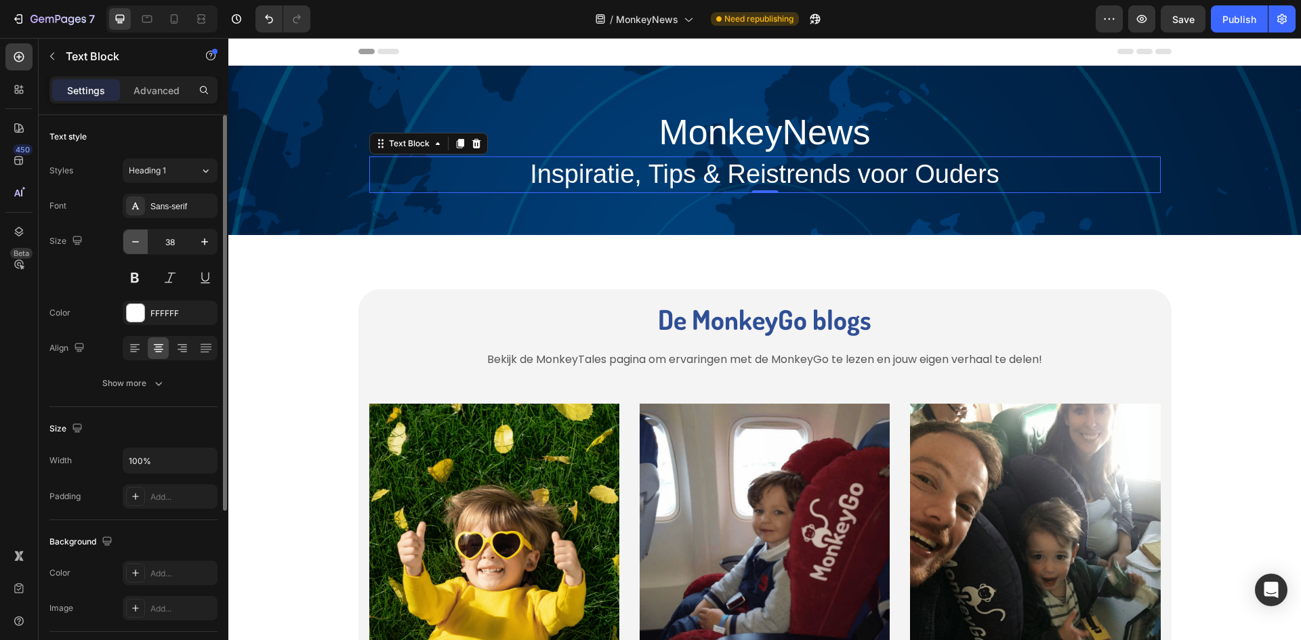
click at [142, 250] on button "button" at bounding box center [135, 242] width 24 height 24
type input "37"
click at [190, 203] on div "Sans-serif" at bounding box center [182, 207] width 64 height 12
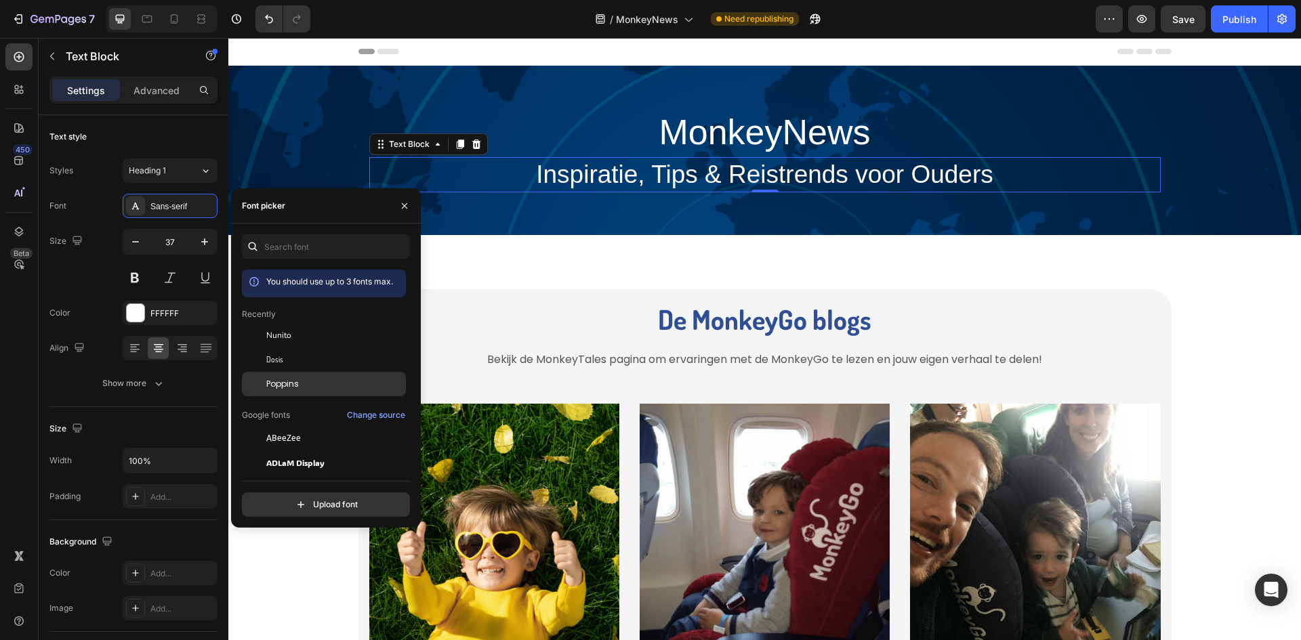
click at [281, 381] on span "Poppins" at bounding box center [282, 384] width 33 height 12
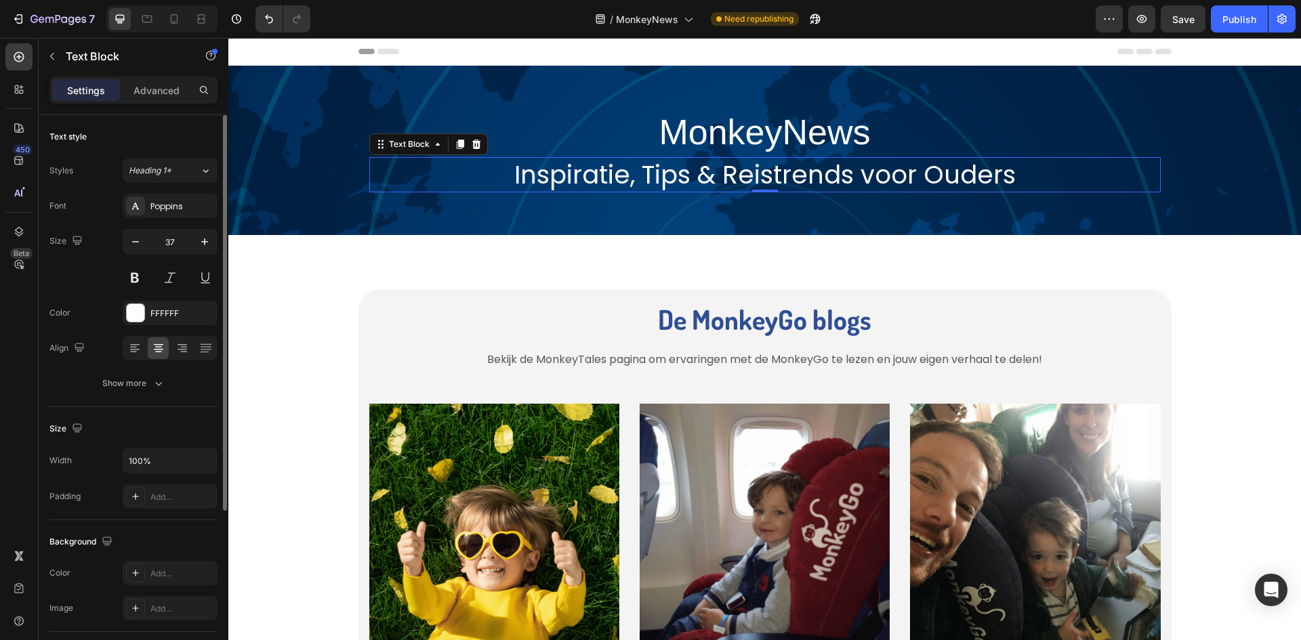
click at [95, 249] on div "Size 37" at bounding box center [133, 259] width 168 height 61
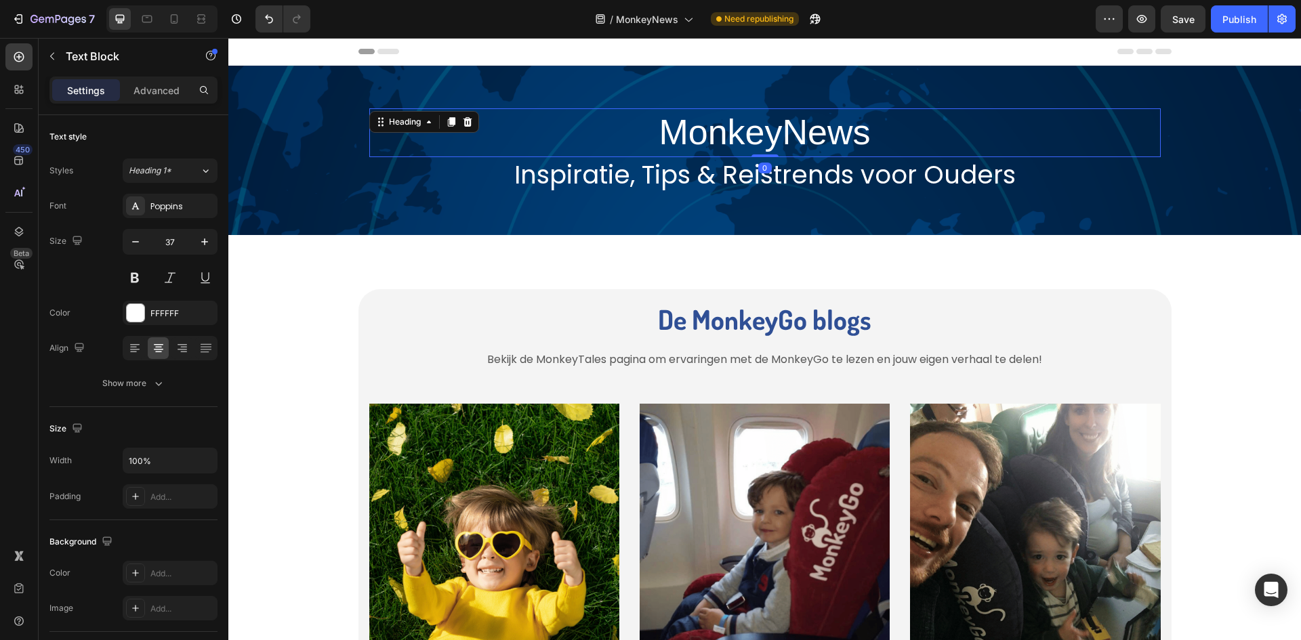
click at [694, 133] on h2 "MonkeyNews" at bounding box center [764, 132] width 791 height 49
click at [161, 182] on button "Heading 1" at bounding box center [170, 171] width 95 height 24
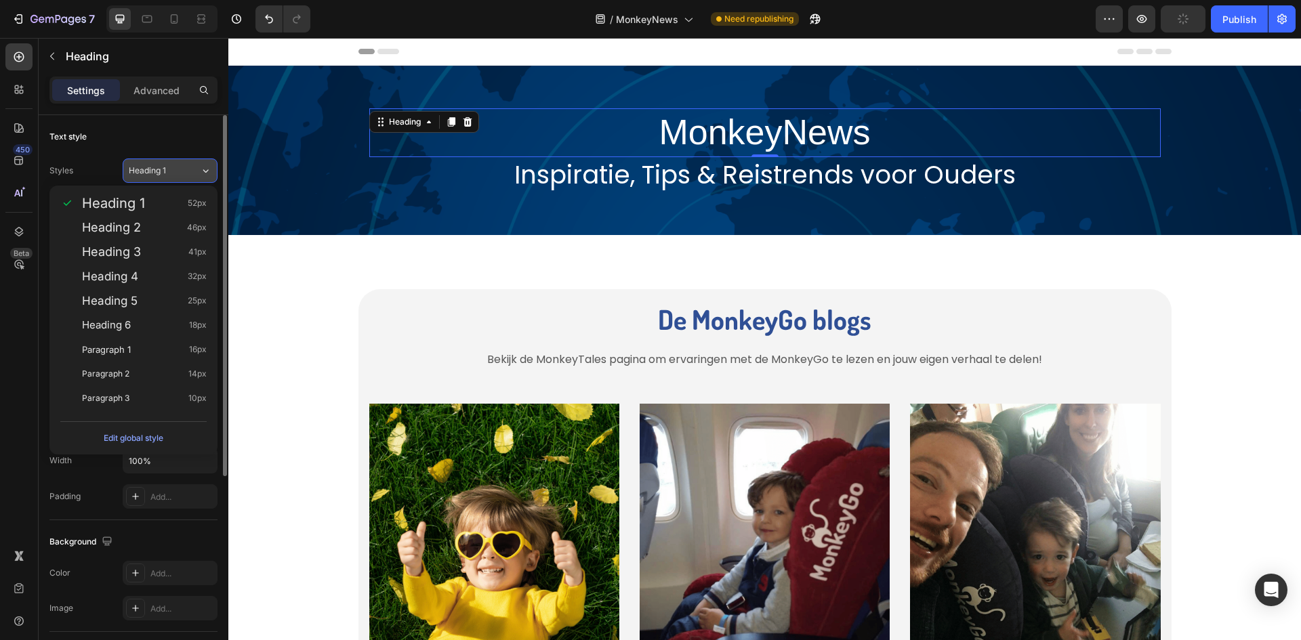
click at [174, 164] on button "Heading 1" at bounding box center [170, 171] width 95 height 24
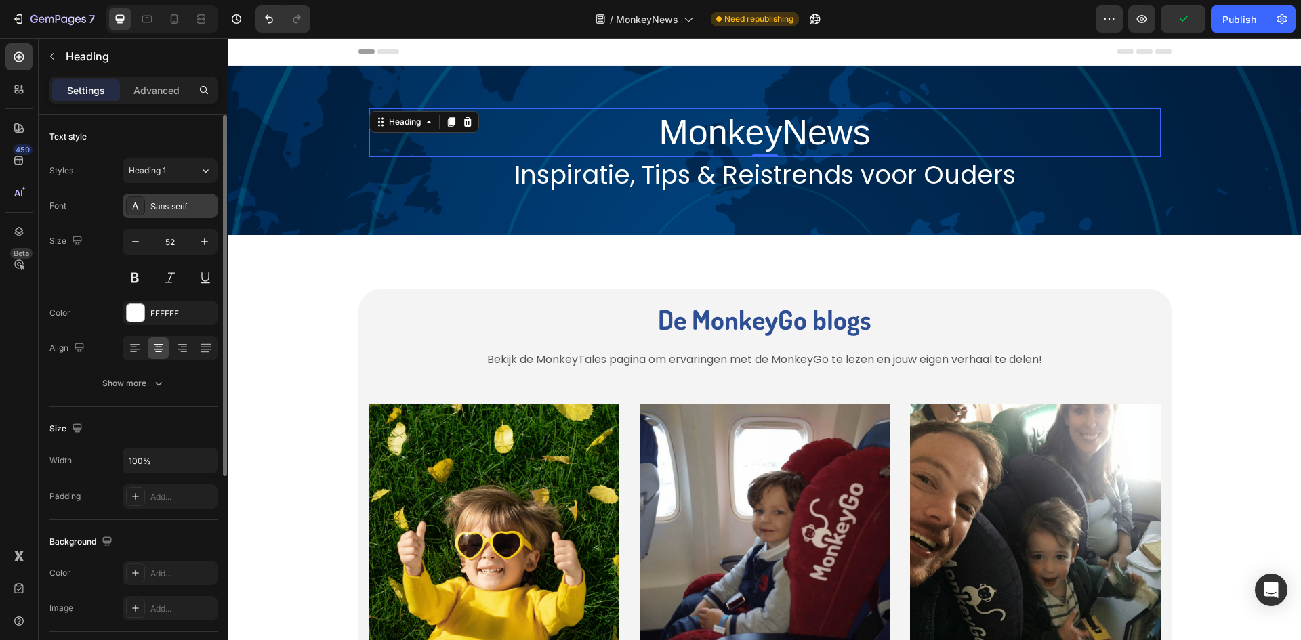
click at [181, 211] on div "Sans-serif" at bounding box center [182, 207] width 64 height 12
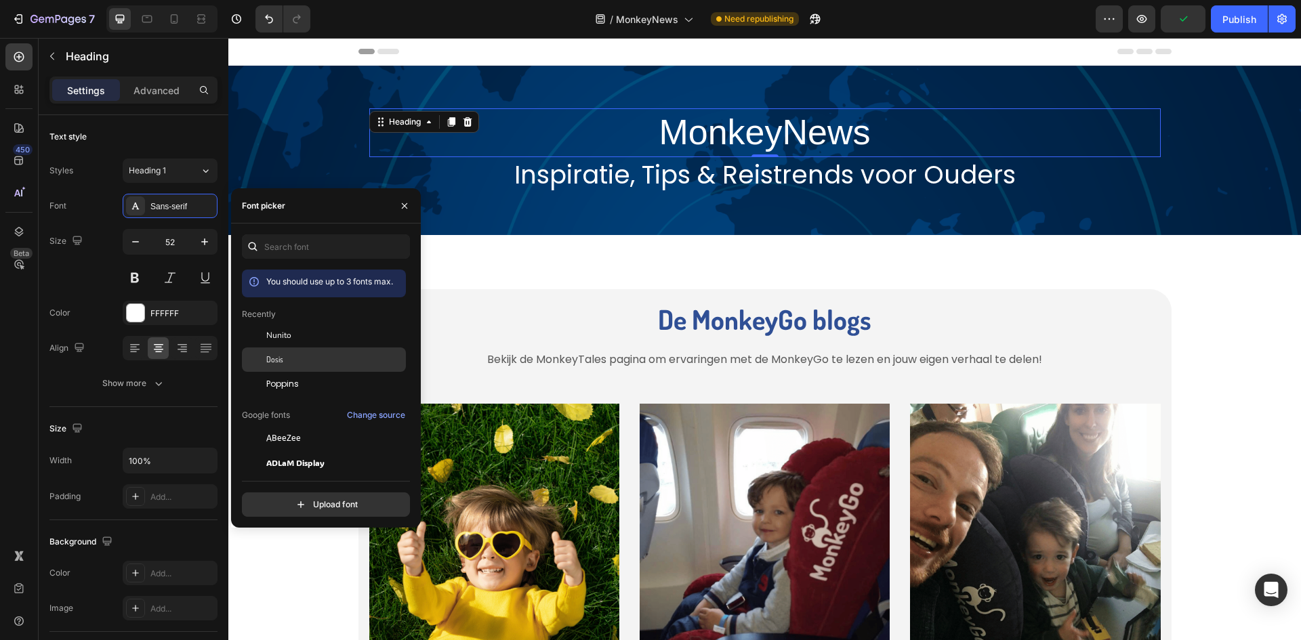
click at [261, 350] on div at bounding box center [254, 359] width 24 height 24
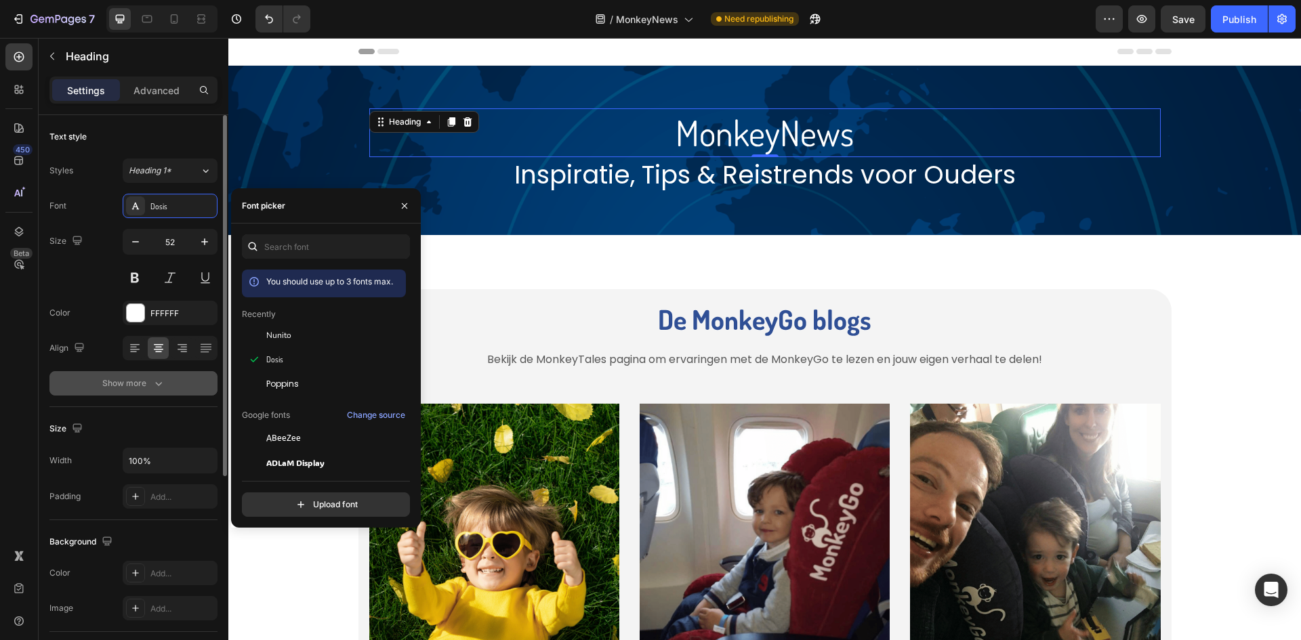
click at [146, 379] on div "Show more" at bounding box center [133, 384] width 63 height 14
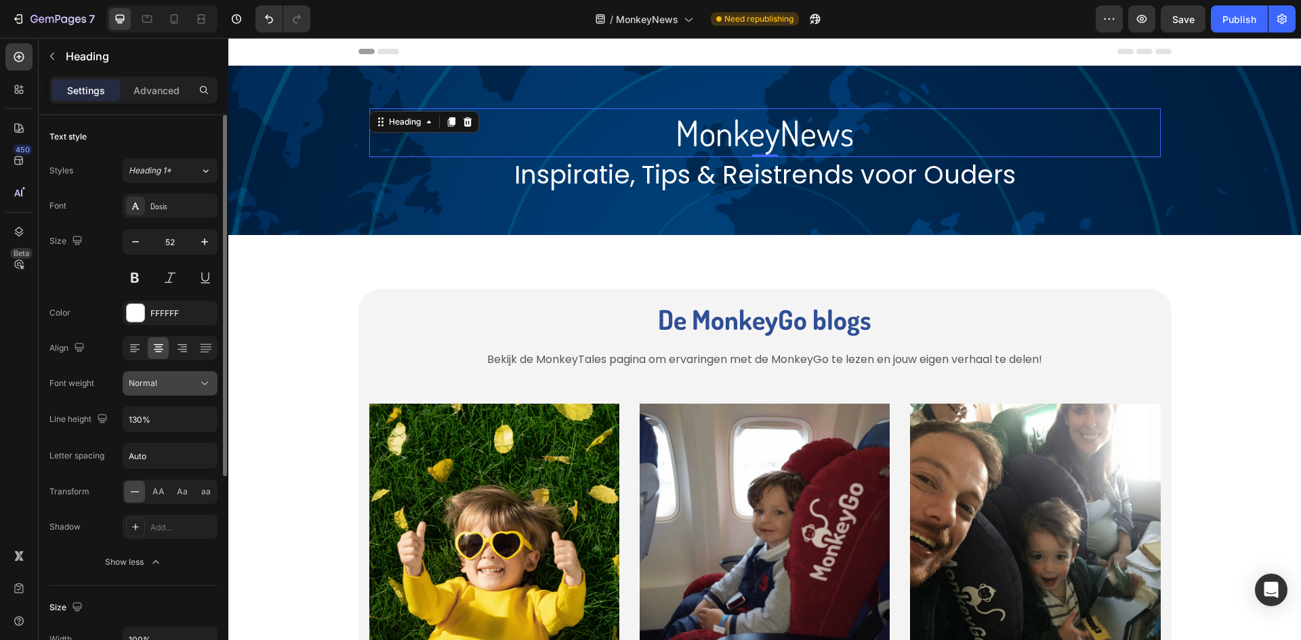
click at [180, 385] on div "Normal" at bounding box center [163, 383] width 69 height 12
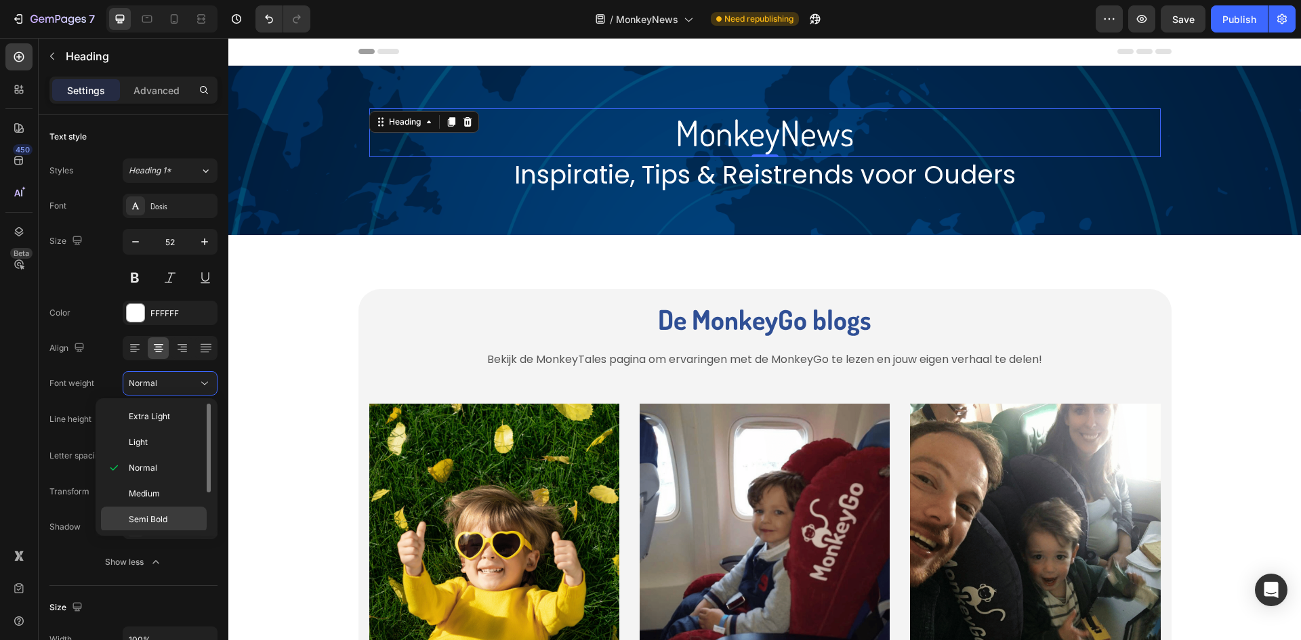
click at [164, 532] on div "Semi Bold" at bounding box center [154, 545] width 106 height 26
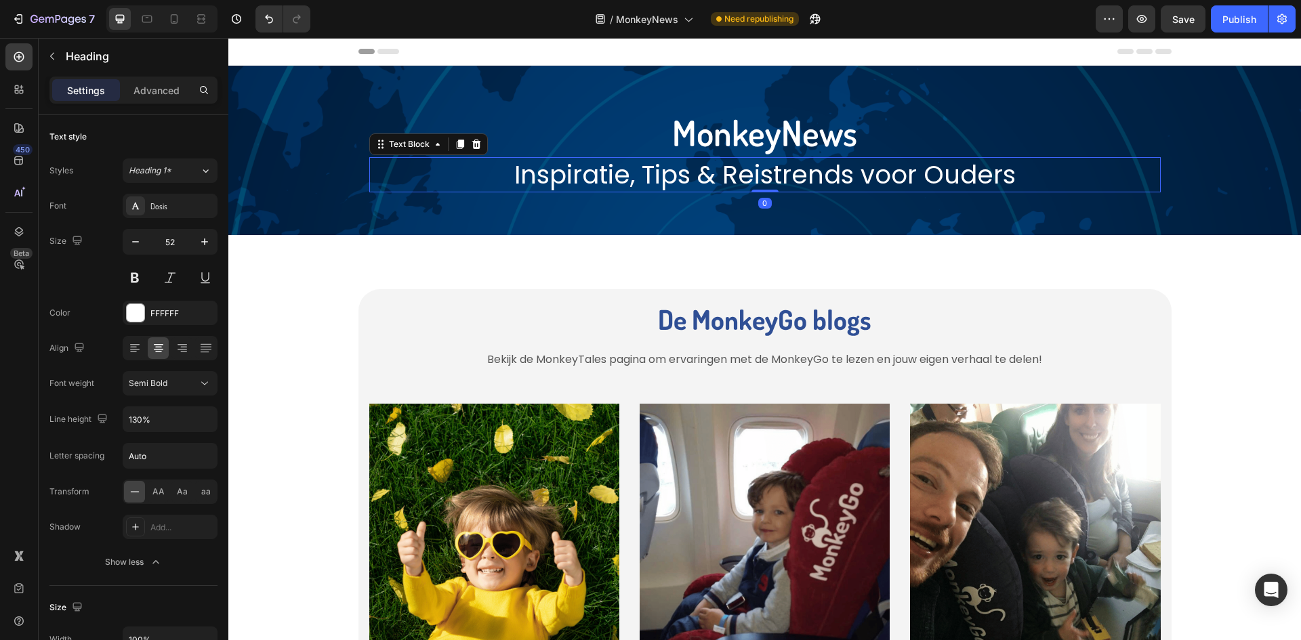
click at [643, 174] on p "Inspiratie, Tips & Reistrends voor Ouders" at bounding box center [765, 175] width 788 height 33
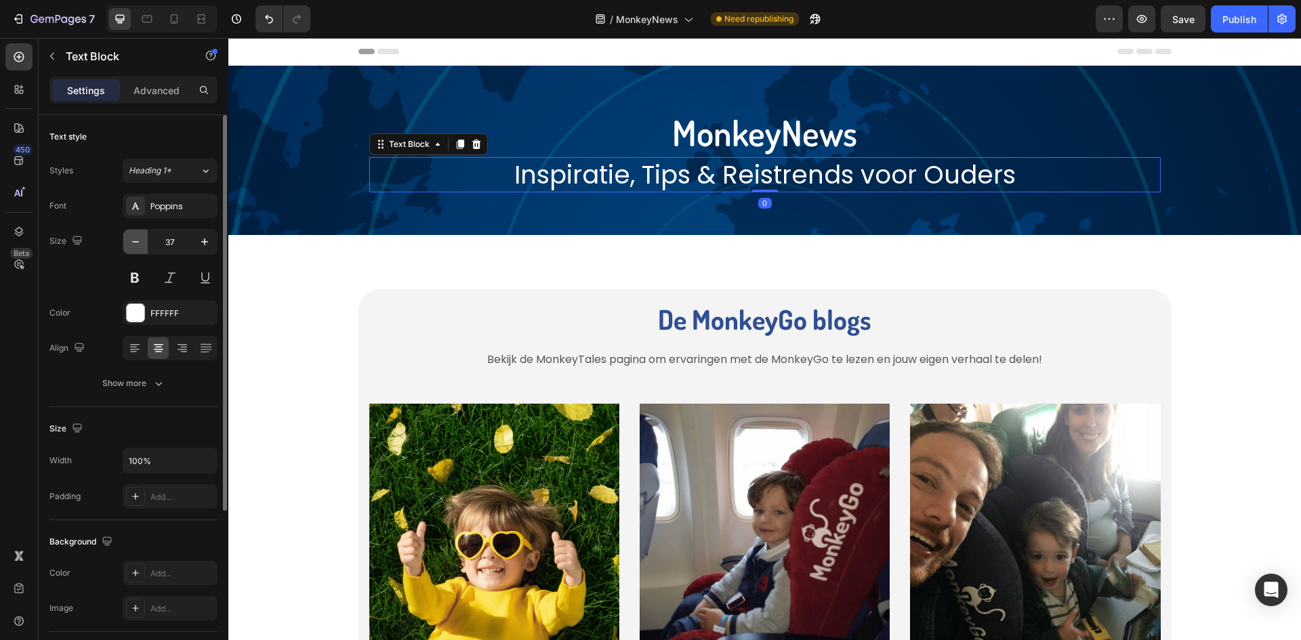
click at [138, 240] on icon "button" at bounding box center [136, 242] width 14 height 14
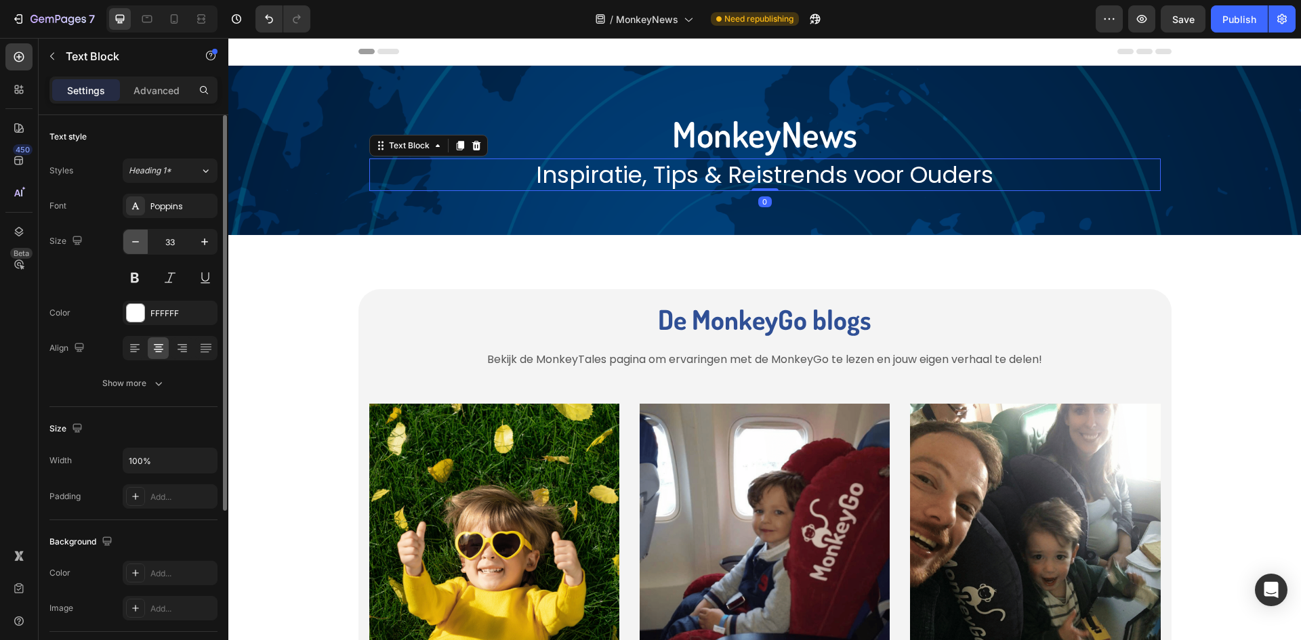
click at [138, 240] on icon "button" at bounding box center [136, 242] width 14 height 14
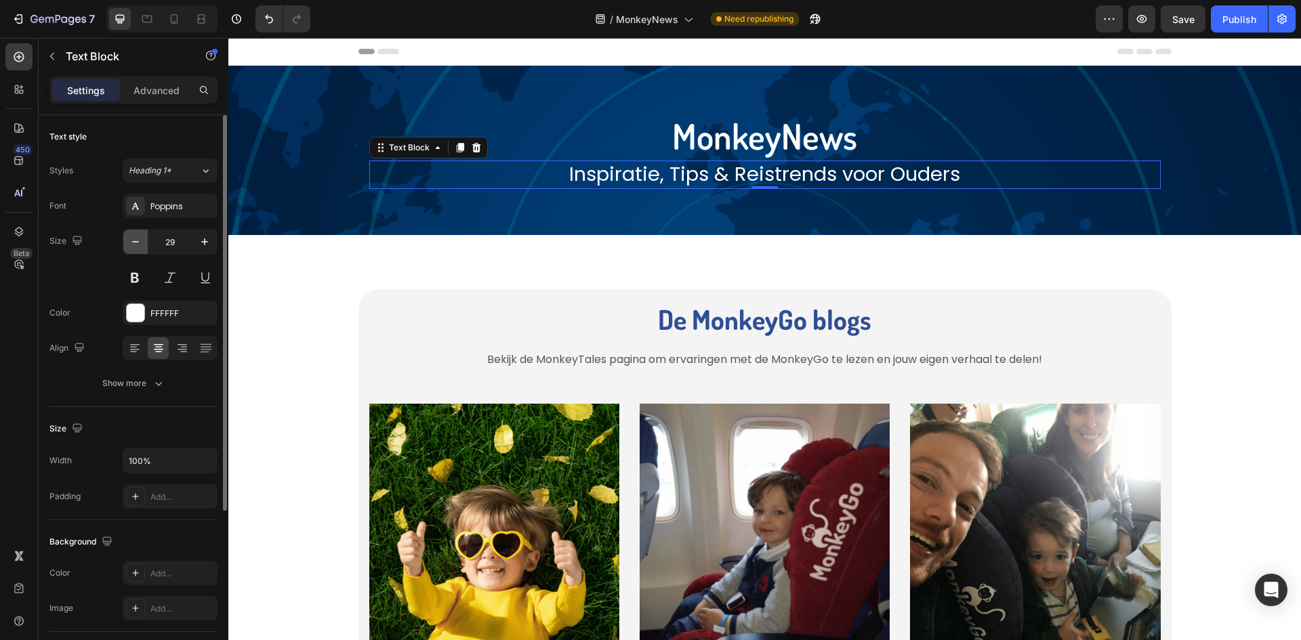
click at [135, 241] on icon "button" at bounding box center [136, 242] width 14 height 14
click at [163, 201] on div "Poppins" at bounding box center [182, 207] width 64 height 12
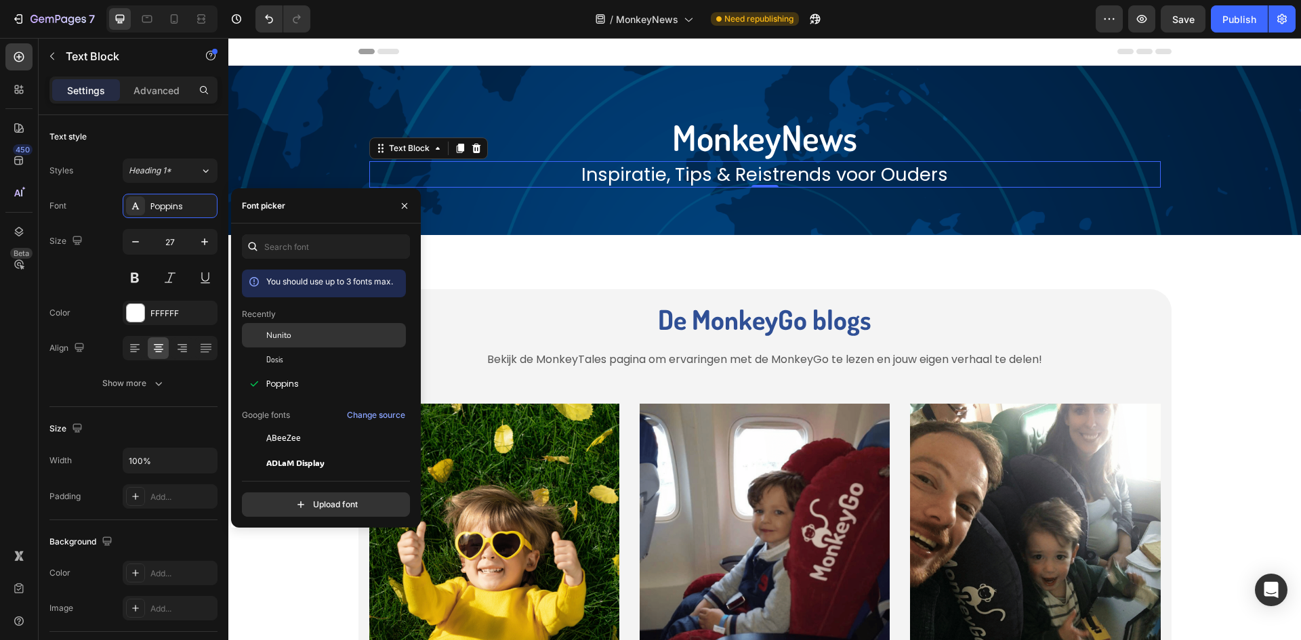
click at [276, 333] on span "Nunito" at bounding box center [278, 335] width 25 height 12
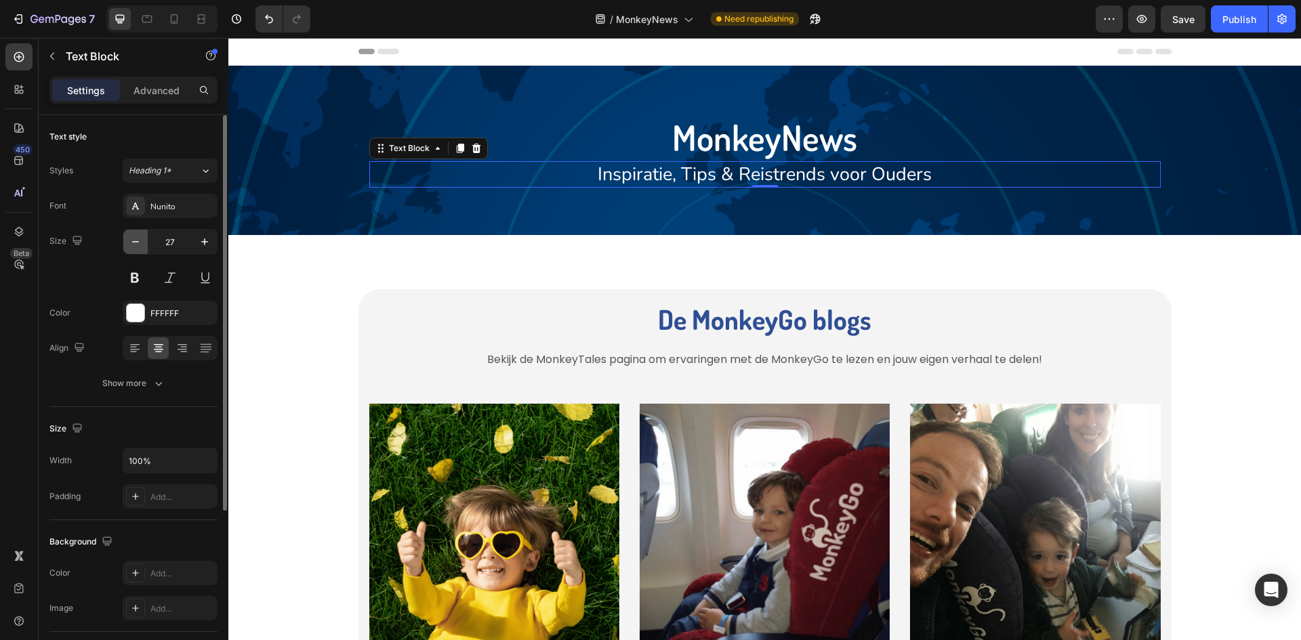
click at [127, 245] on button "button" at bounding box center [135, 242] width 24 height 24
type input "26"
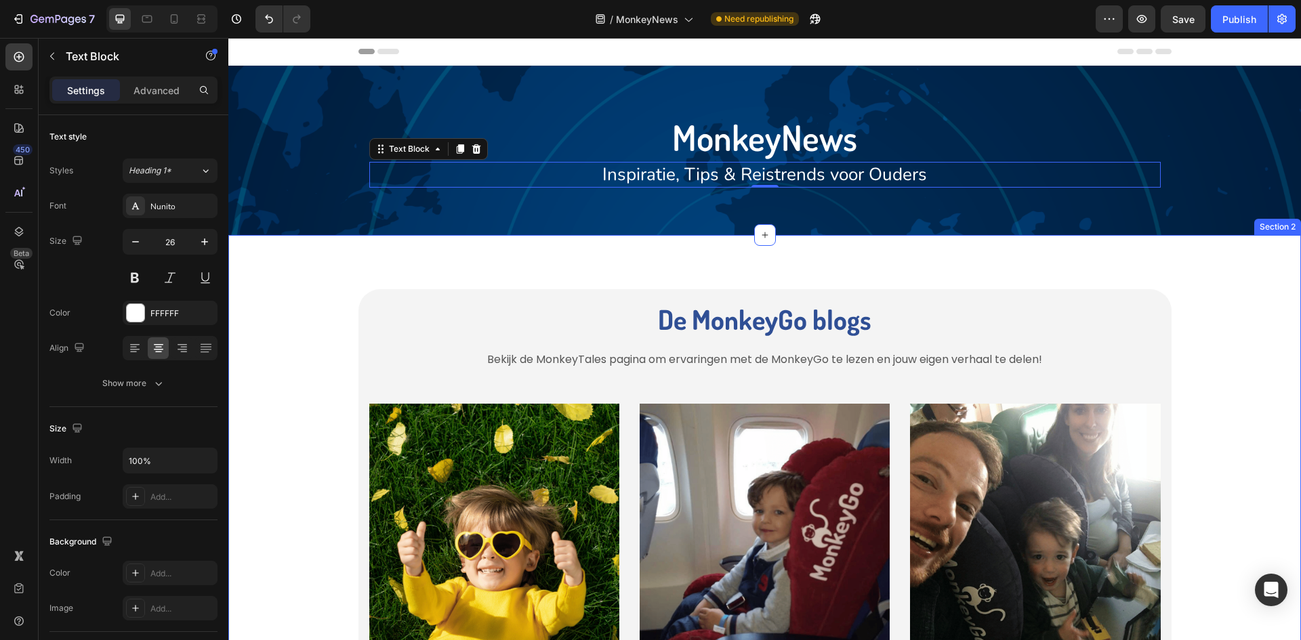
click at [275, 323] on div "De MonkeyGo blogs Heading Bekijk de MonkeyTales pagina om ervaringen met de Mon…" at bounding box center [764, 575] width 1052 height 573
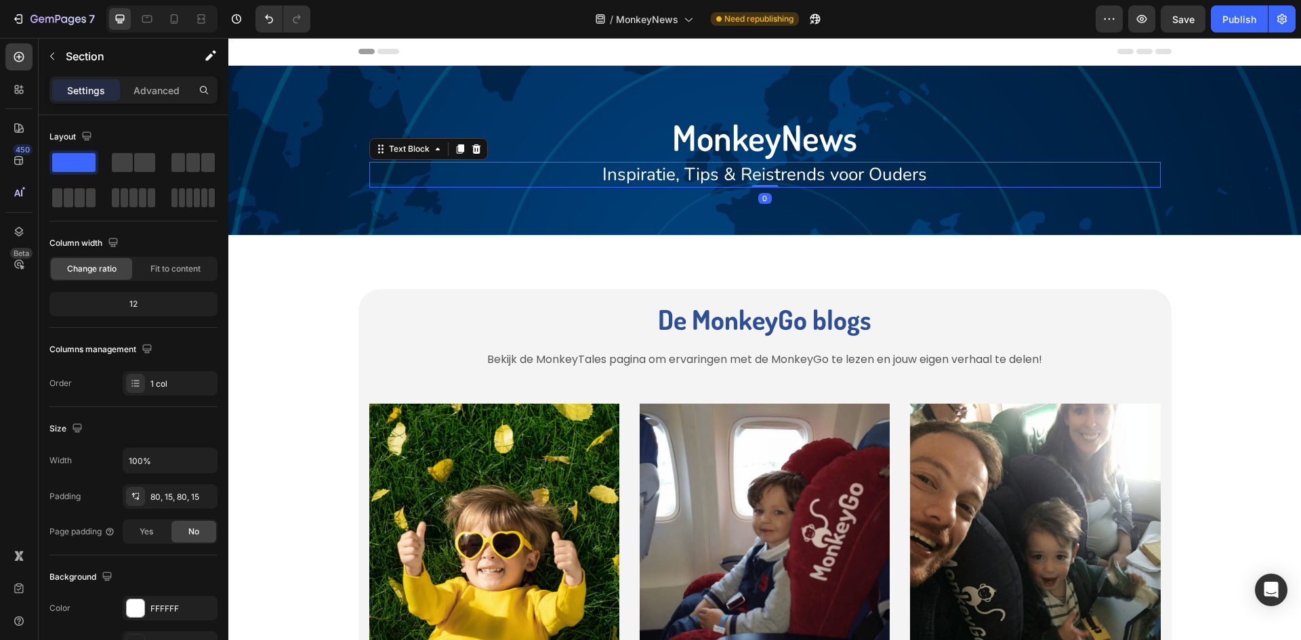
click at [703, 171] on p "Inspiratie, Tips & Reistrends voor Ouders" at bounding box center [765, 174] width 788 height 23
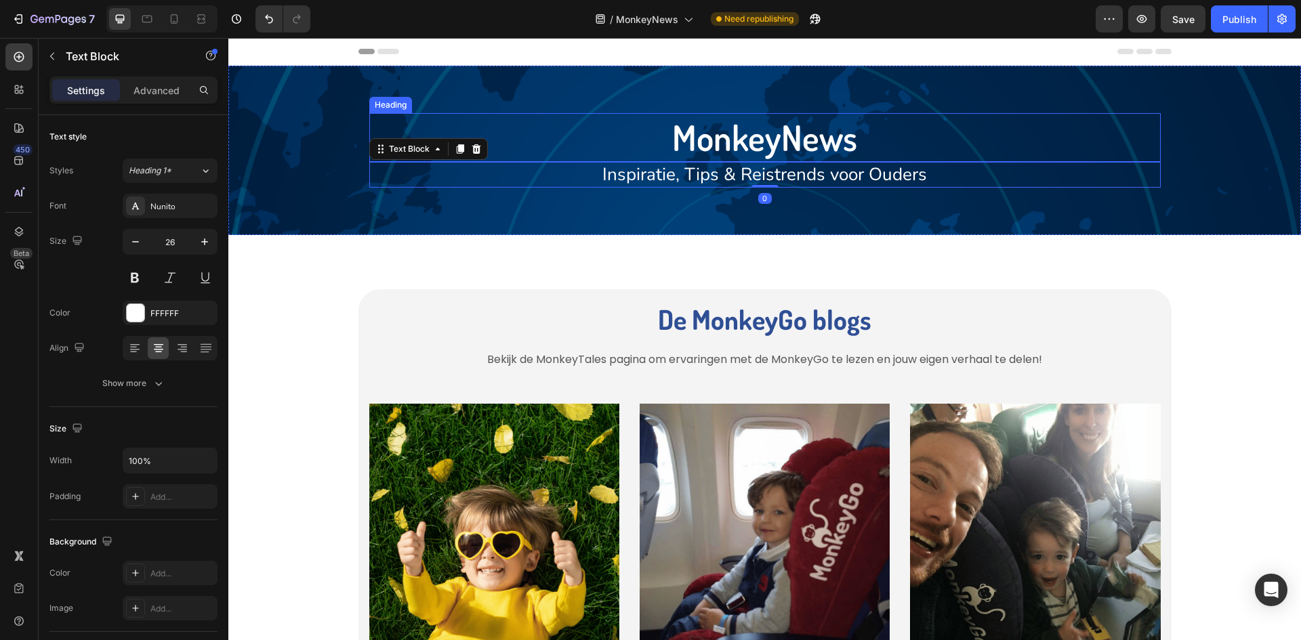
click at [727, 144] on h2 "MonkeyNews" at bounding box center [764, 137] width 791 height 49
click at [721, 181] on p "Inspiratie, Tips & Reistrends voor Ouders" at bounding box center [765, 174] width 788 height 23
click at [372, 309] on h2 "De MonkeyGo blogs" at bounding box center [764, 319] width 791 height 38
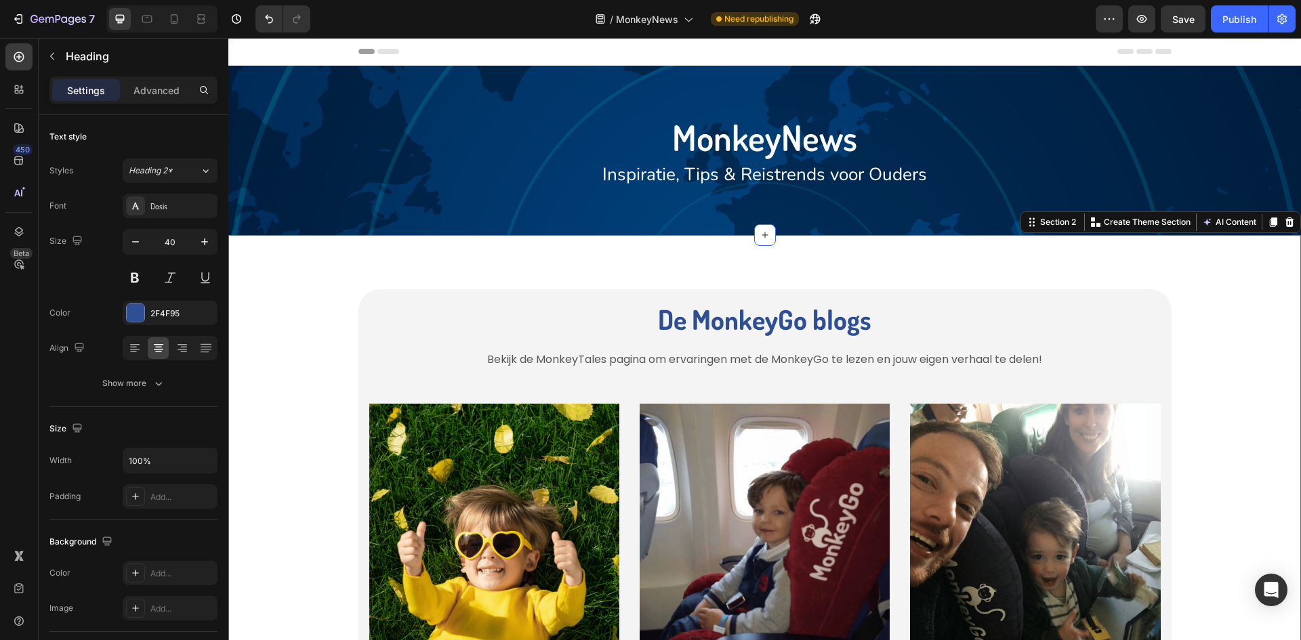
click at [1242, 364] on div "De MonkeyGo blogs Heading Bekijk de MonkeyTales pagina om ervaringen met de Mon…" at bounding box center [764, 575] width 1052 height 573
click at [842, 176] on p "Inspiratie, Tips & Reistrends voor Ouders" at bounding box center [765, 174] width 788 height 23
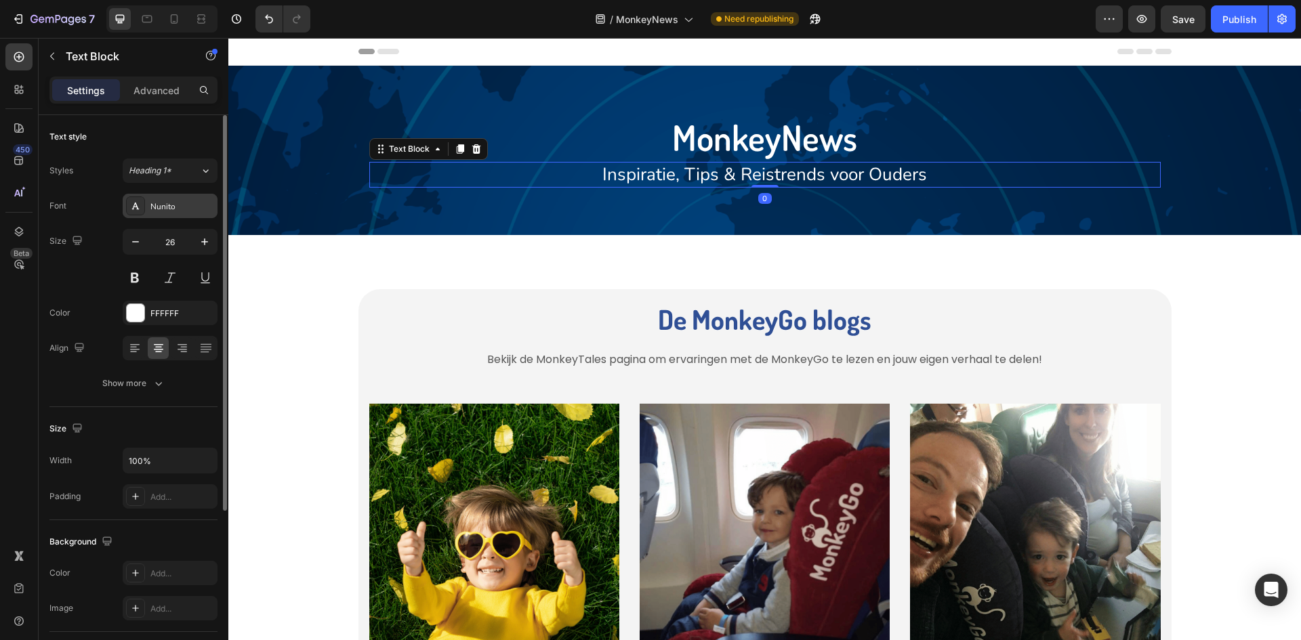
click at [165, 209] on div "Nunito" at bounding box center [182, 207] width 64 height 12
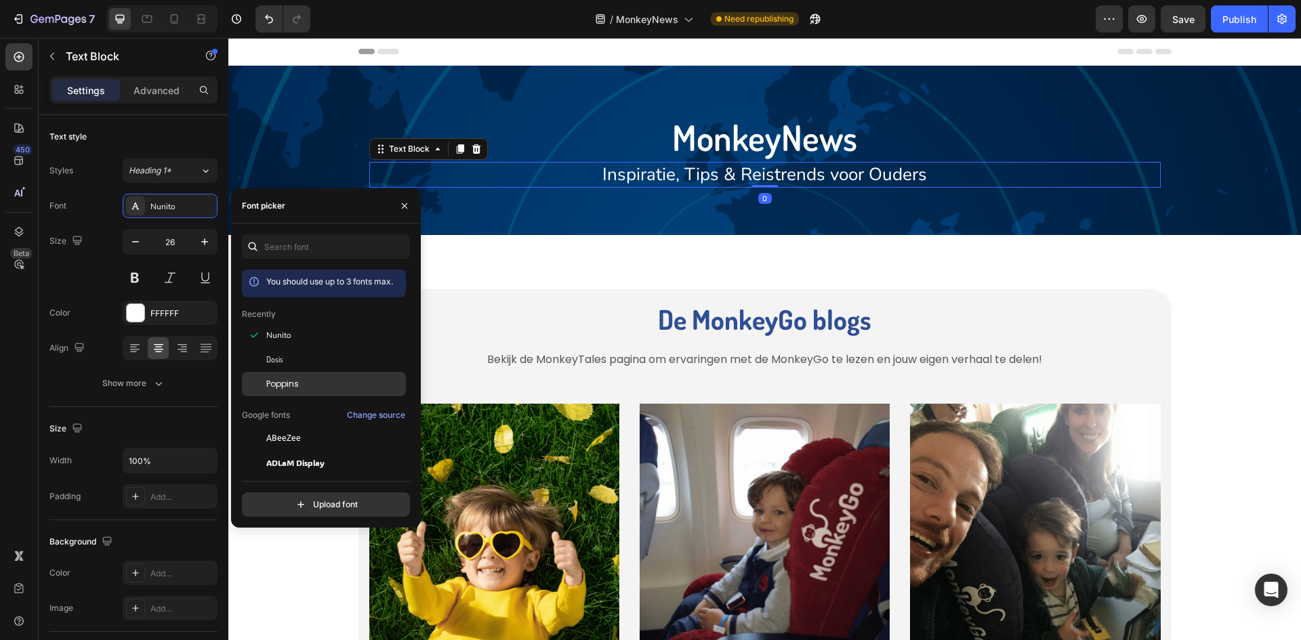
click at [320, 381] on div "Poppins" at bounding box center [334, 384] width 137 height 12
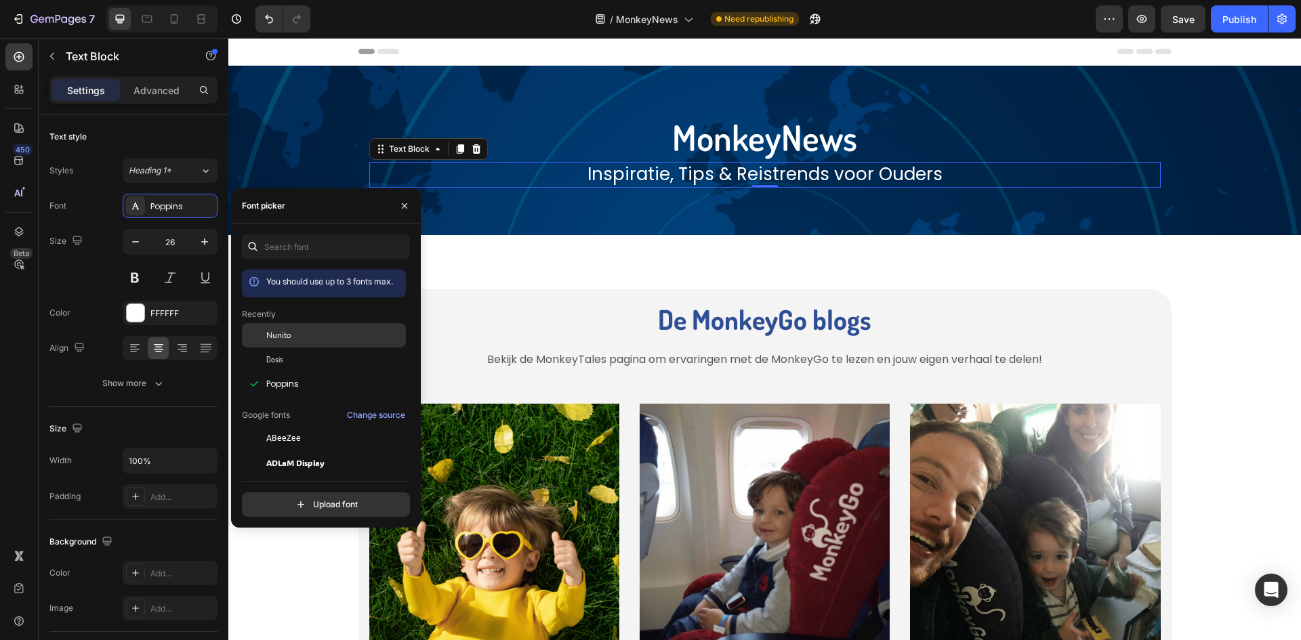
click at [348, 332] on div "Nunito" at bounding box center [334, 335] width 137 height 12
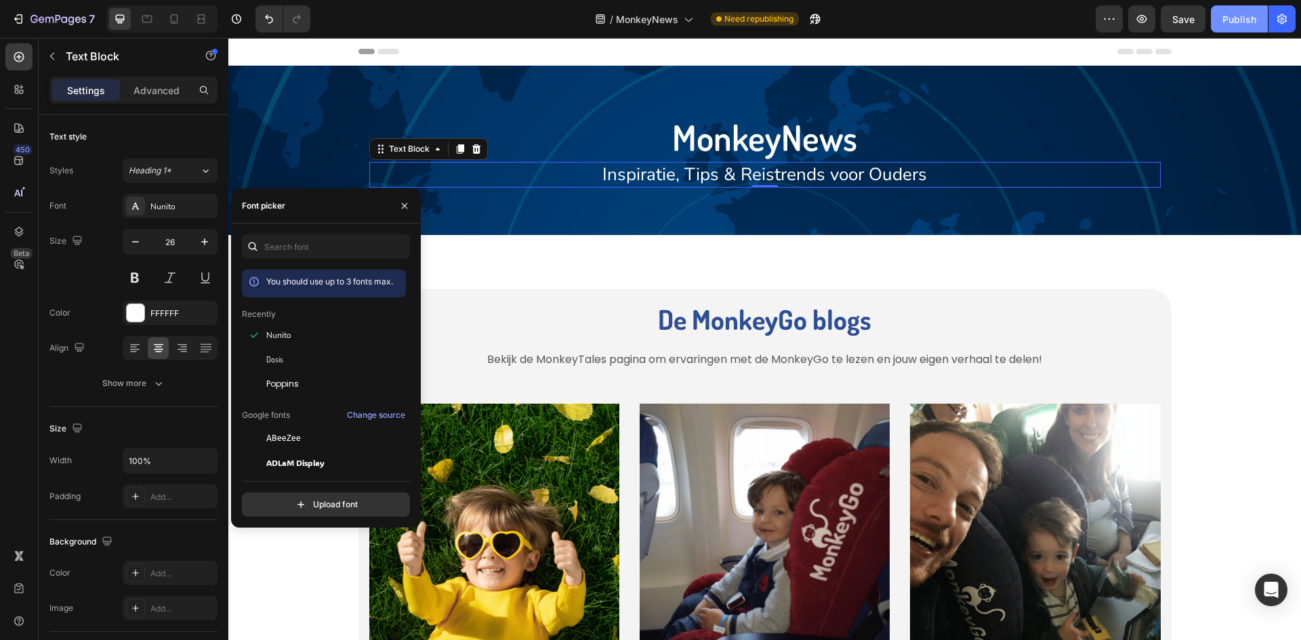
click at [1229, 15] on div "Publish" at bounding box center [1239, 19] width 34 height 14
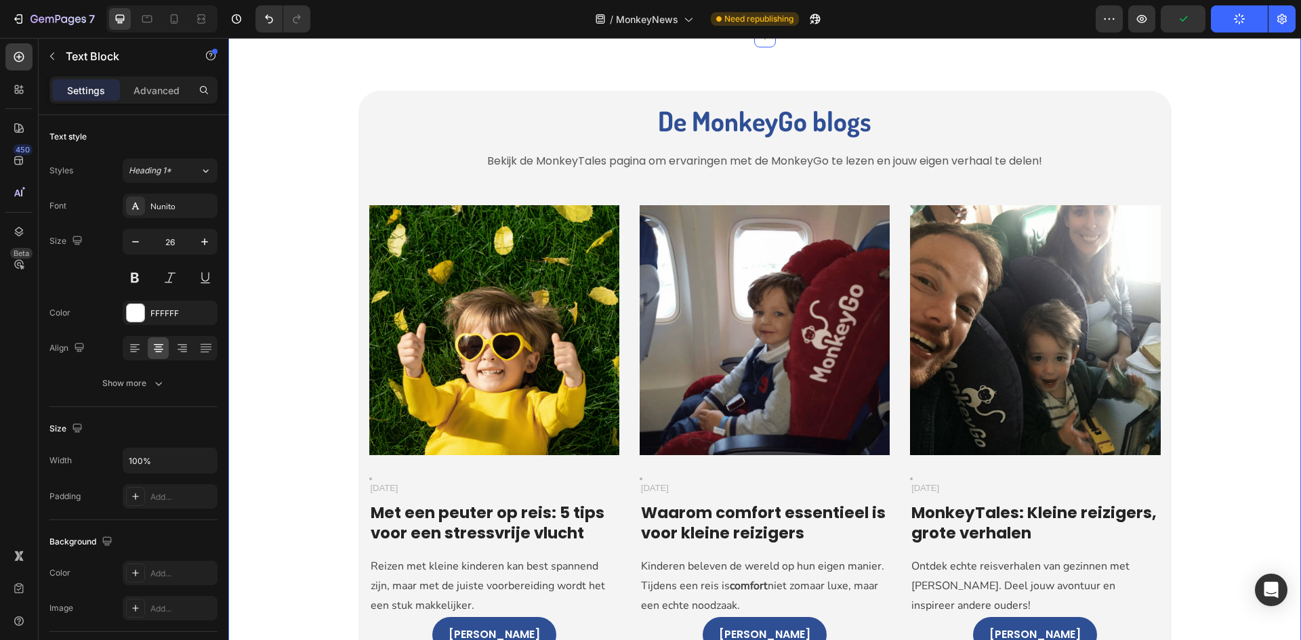
scroll to position [203, 0]
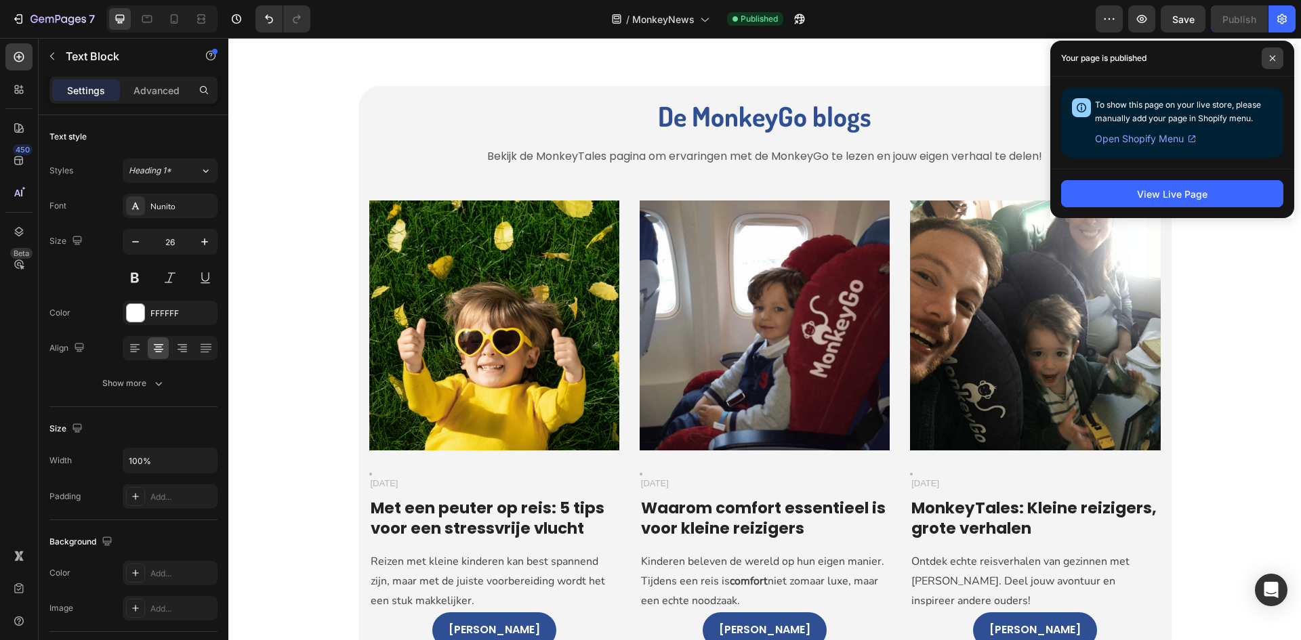
click at [1268, 59] on span at bounding box center [1272, 58] width 22 height 22
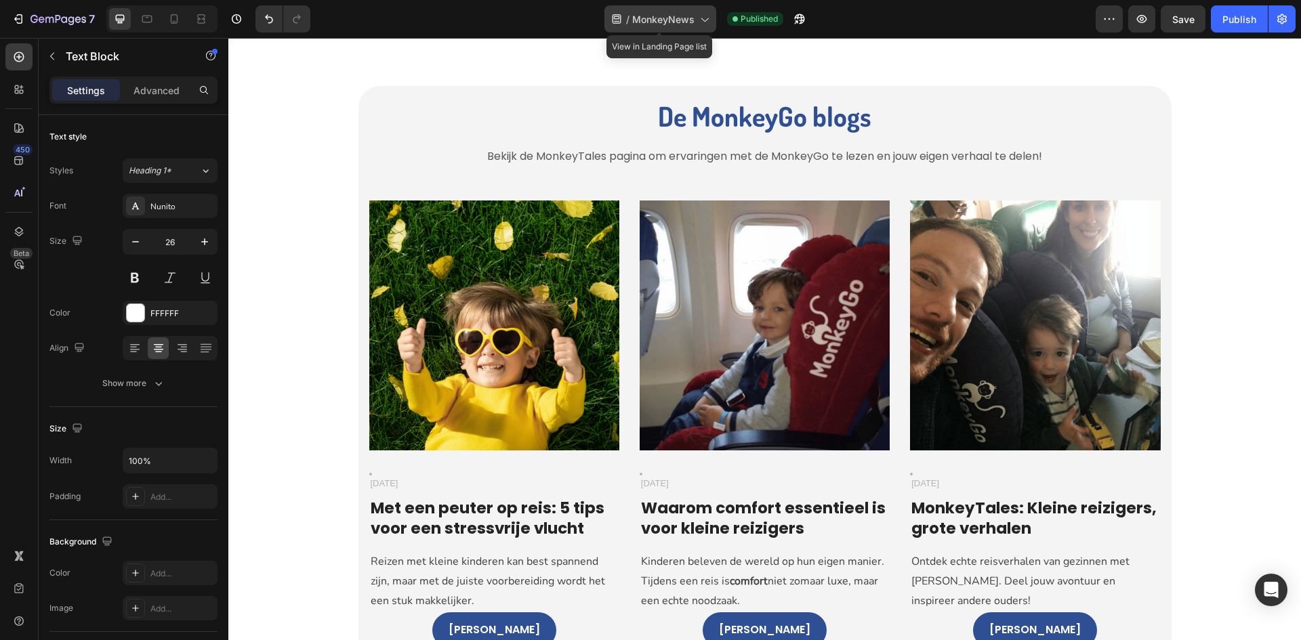
click at [660, 5] on div "/ MonkeyNews" at bounding box center [660, 18] width 112 height 27
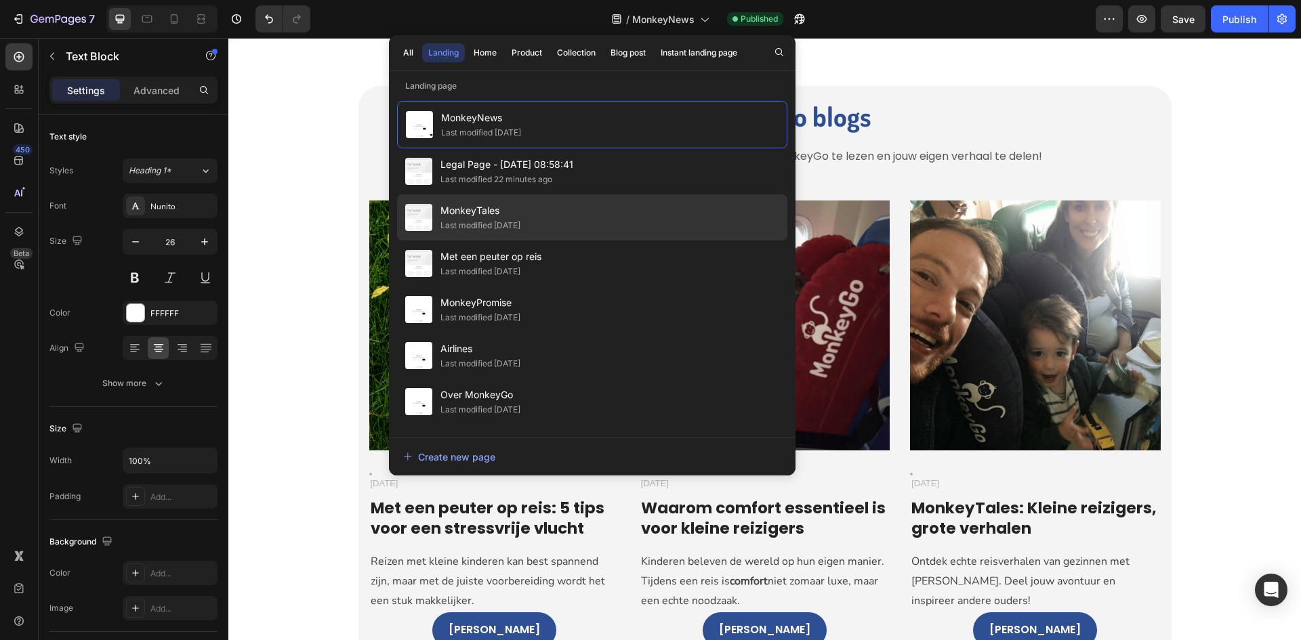
click at [541, 240] on div "MonkeyTales Last modified 8 days ago" at bounding box center [592, 263] width 390 height 46
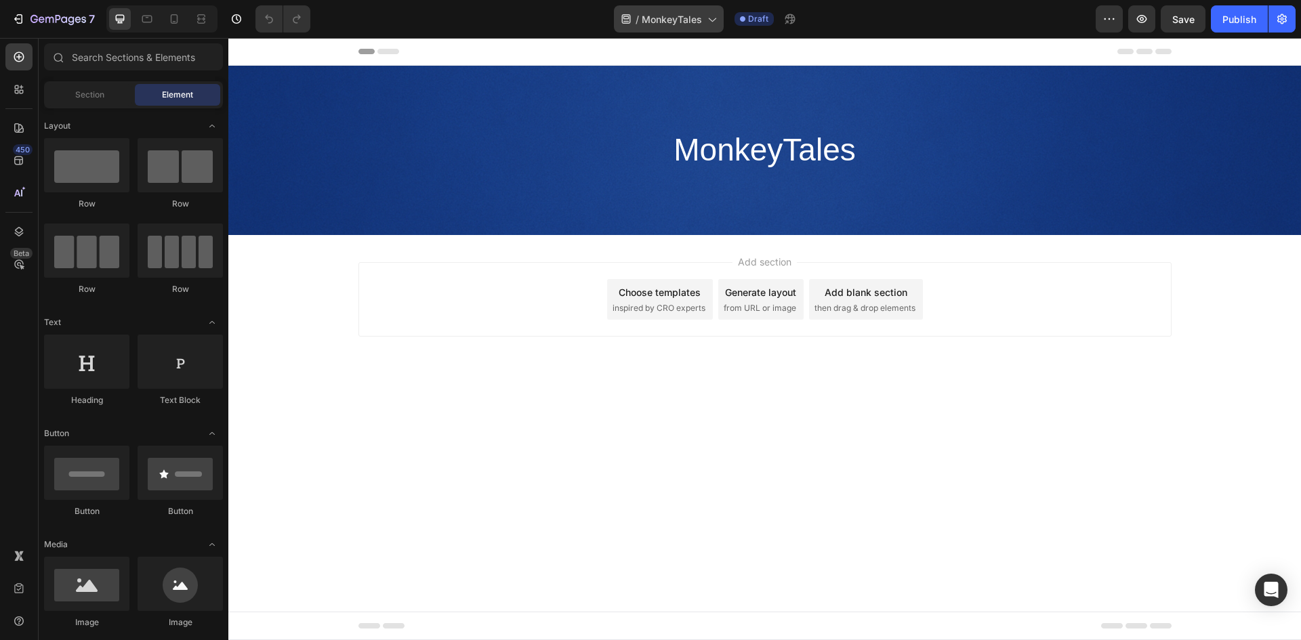
click at [687, 14] on span "MonkeyTales" at bounding box center [671, 19] width 60 height 14
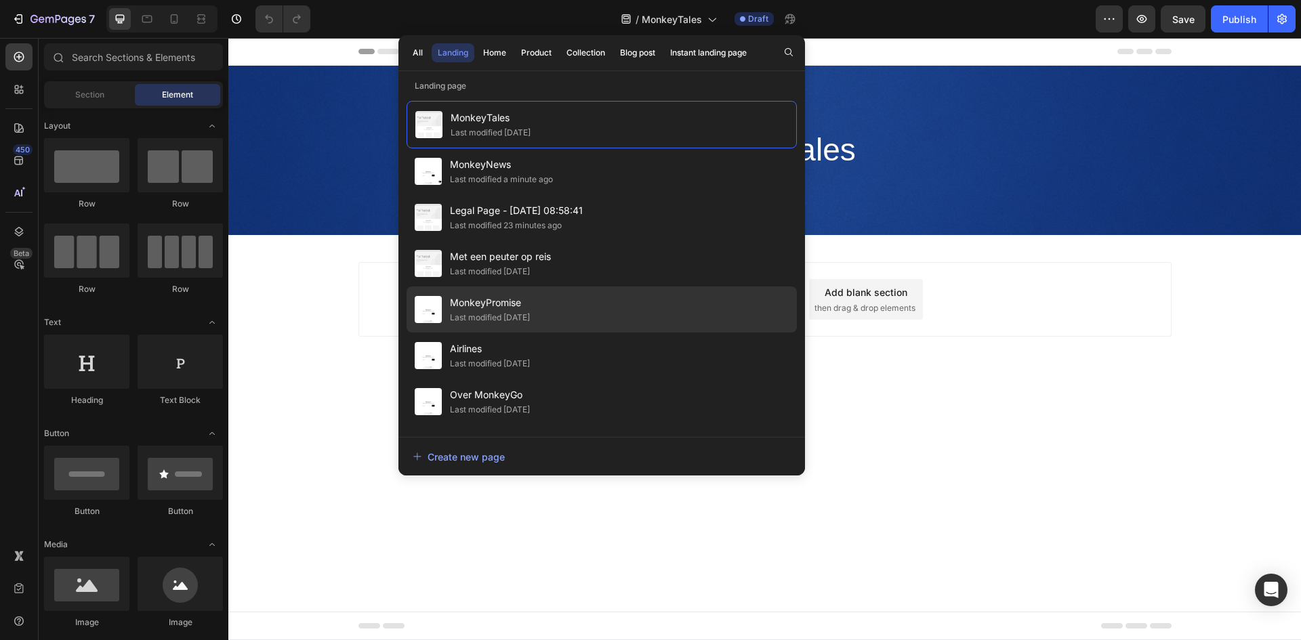
click at [530, 307] on span "MonkeyPromise" at bounding box center [490, 303] width 80 height 16
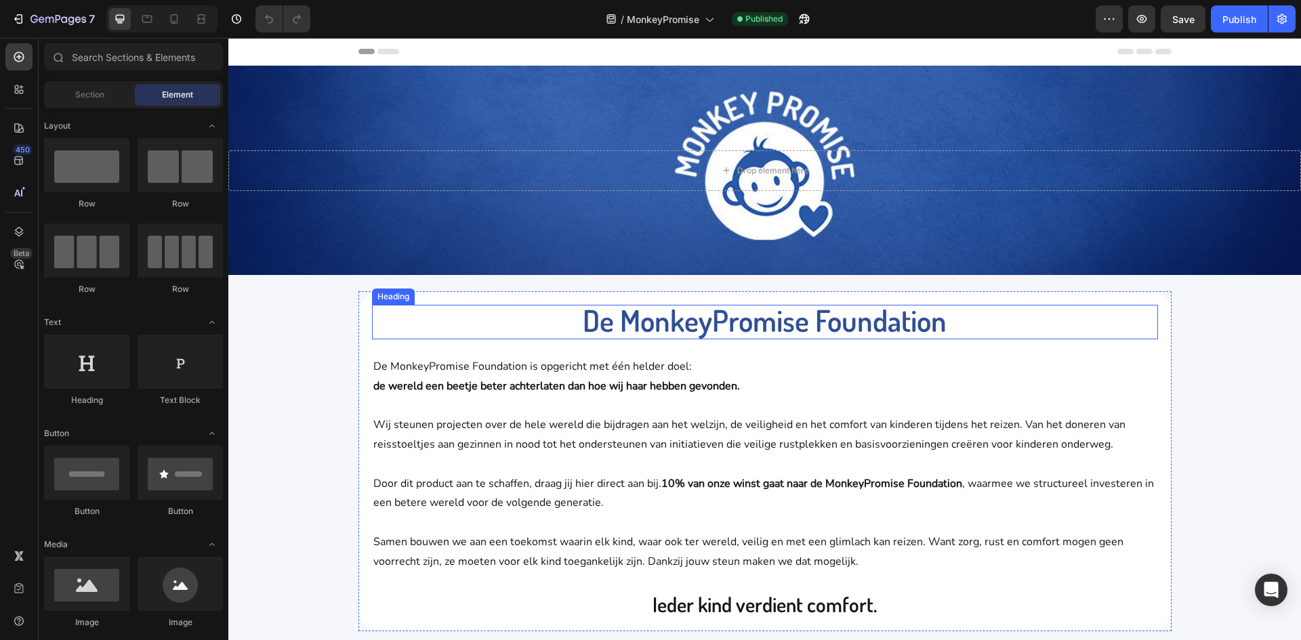
click at [683, 320] on strong "De MonkeyPromise Foundation" at bounding box center [765, 319] width 364 height 37
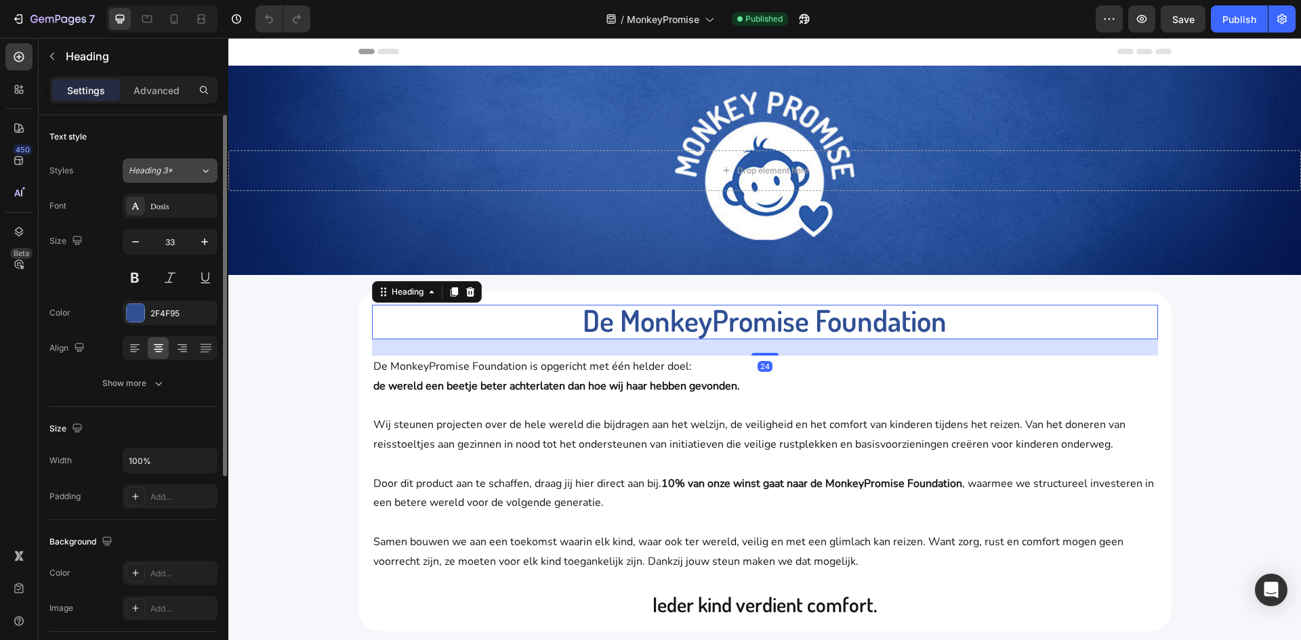
click at [181, 165] on div "Heading 3*" at bounding box center [156, 171] width 55 height 12
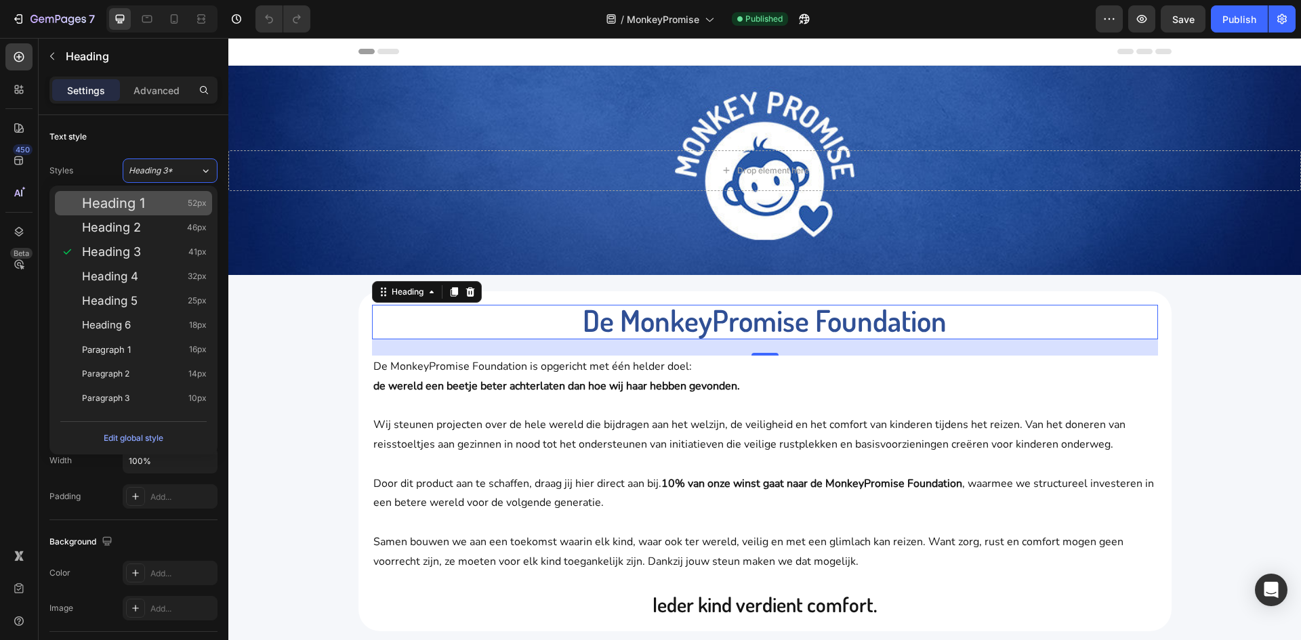
click at [184, 195] on div "Heading 1 52px" at bounding box center [133, 203] width 157 height 24
type input "52"
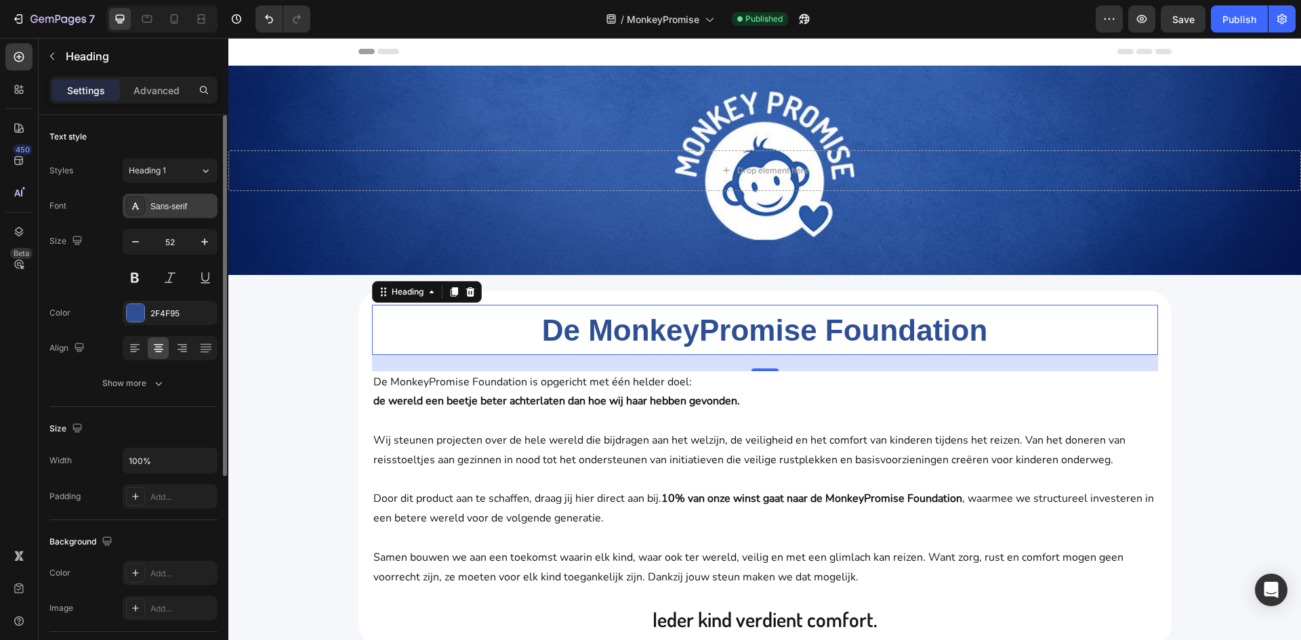
click at [186, 213] on div "Sans-serif" at bounding box center [170, 206] width 95 height 24
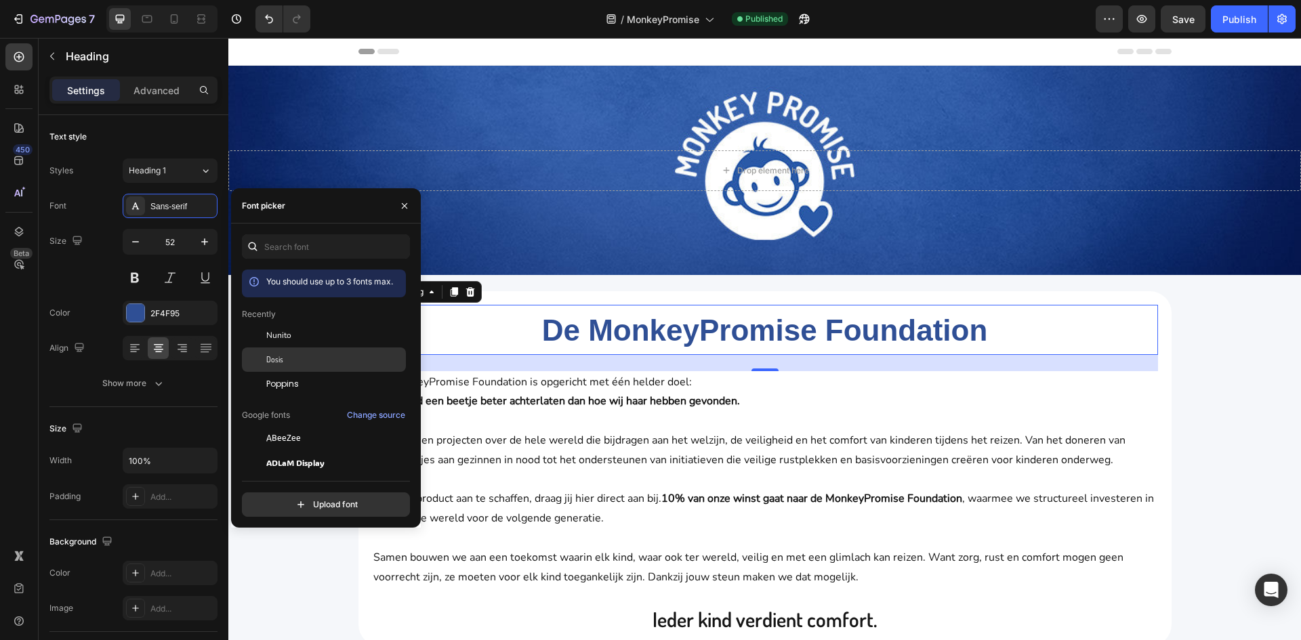
click at [293, 358] on div "Dosis" at bounding box center [334, 360] width 137 height 12
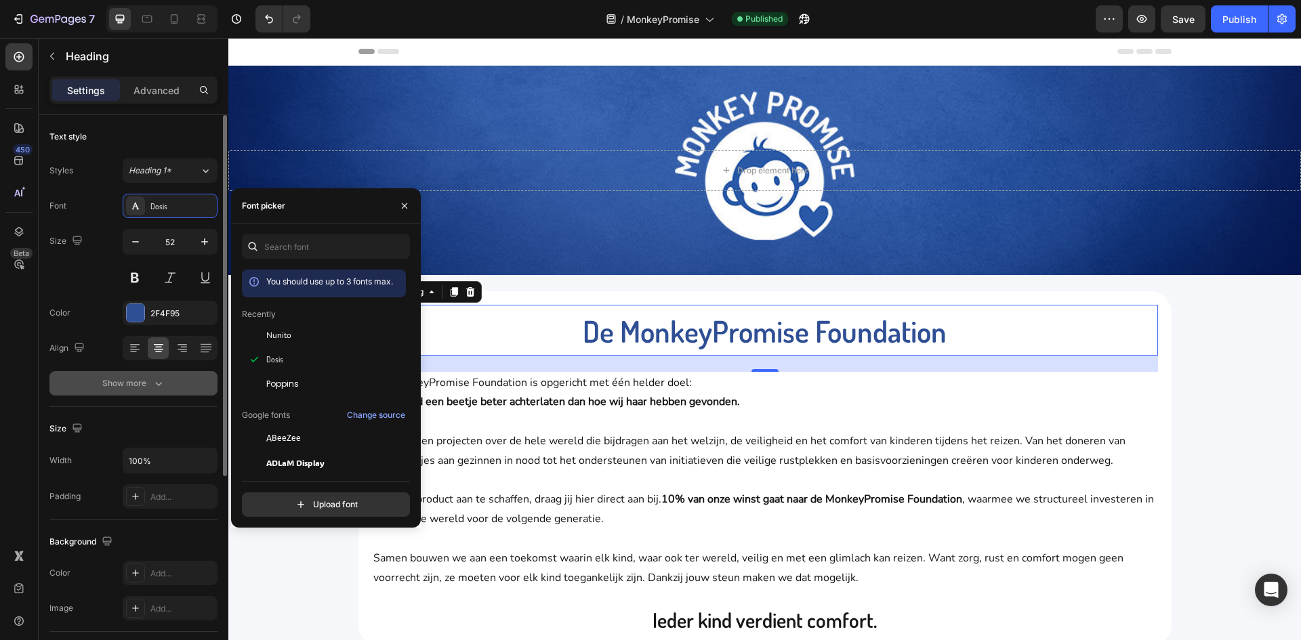
click at [152, 377] on icon "button" at bounding box center [159, 384] width 14 height 14
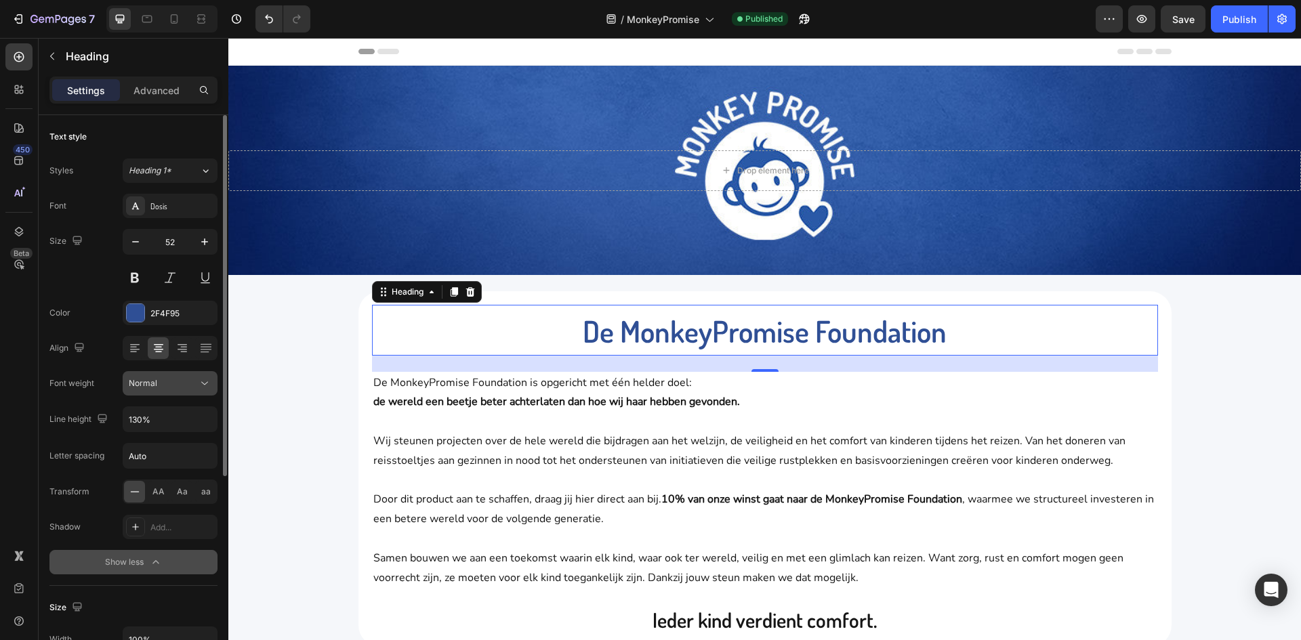
click at [157, 378] on div "Normal" at bounding box center [163, 383] width 69 height 12
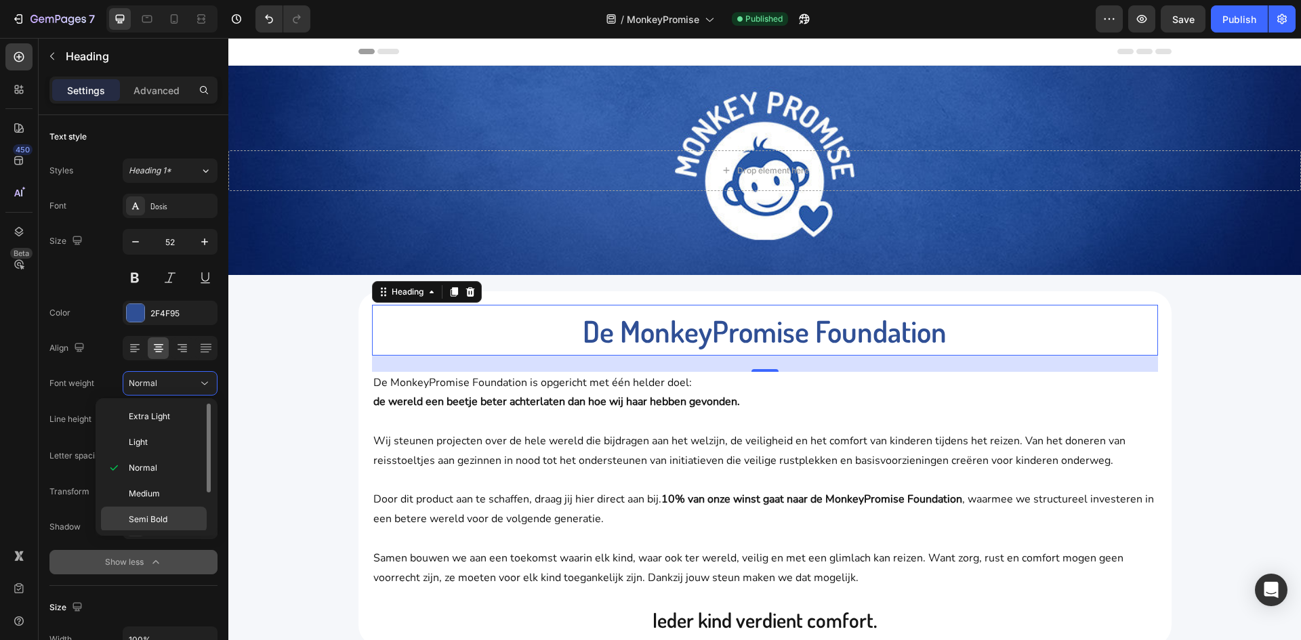
click at [176, 532] on div "Semi Bold" at bounding box center [154, 545] width 106 height 26
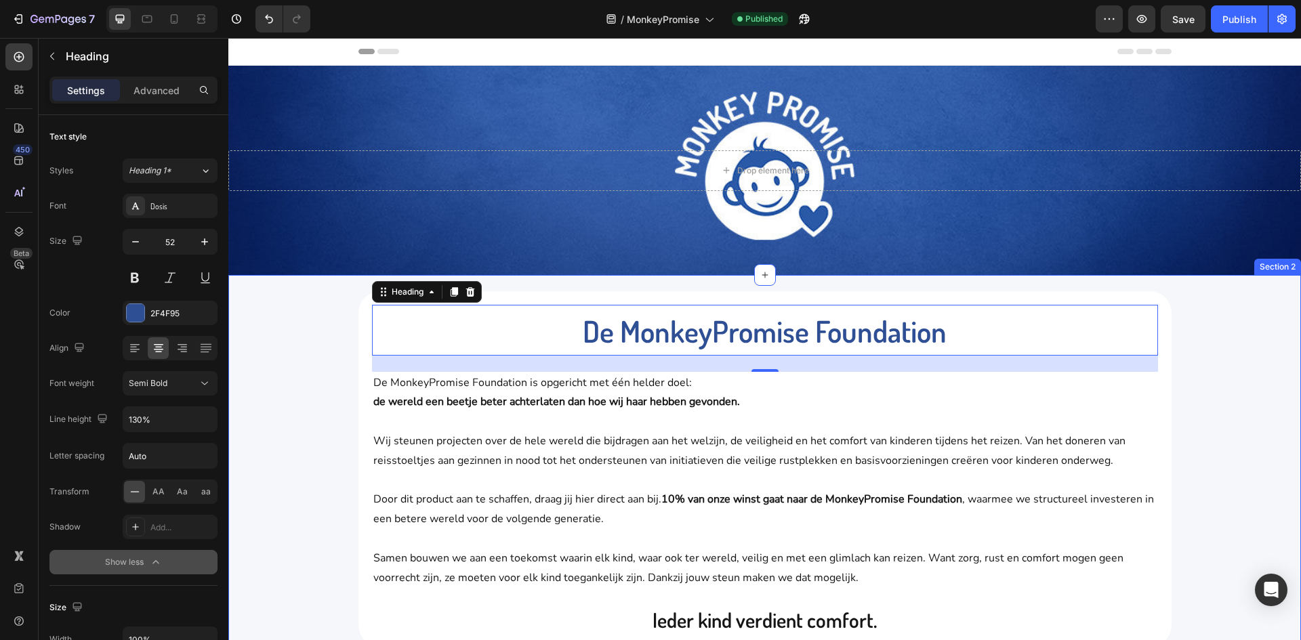
click at [269, 409] on div "De MonkeyPromise Foundation Heading 24 De MonkeyPromise Foundation is opgericht…" at bounding box center [764, 570] width 1052 height 590
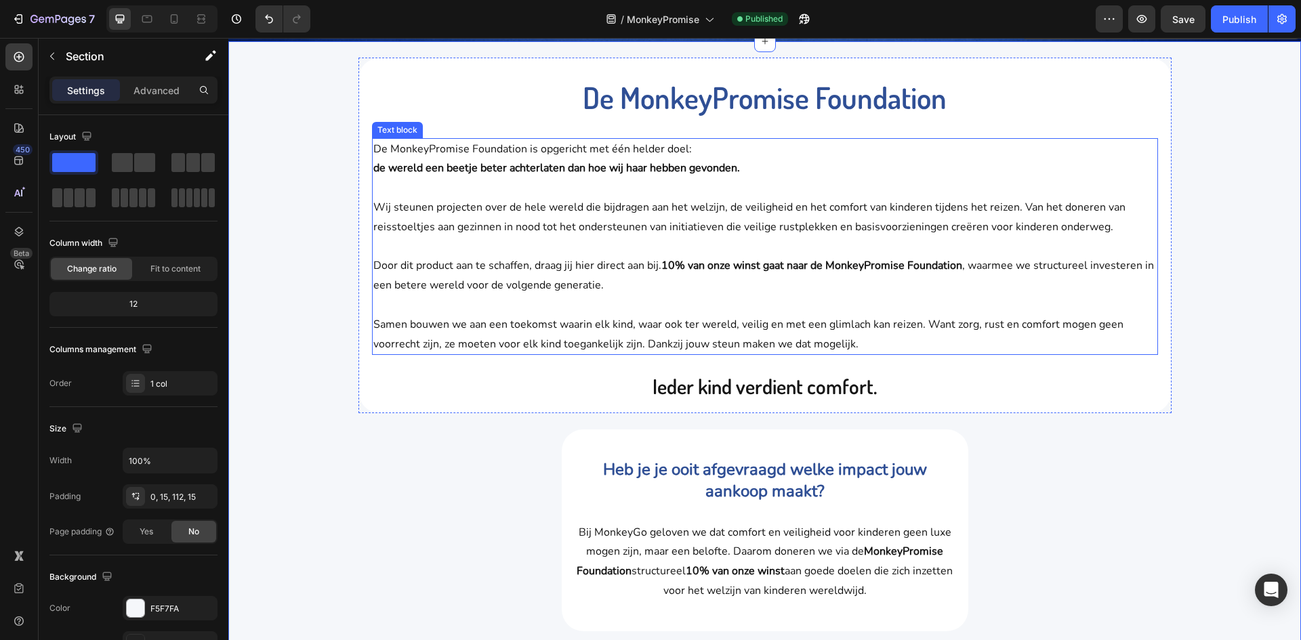
scroll to position [271, 0]
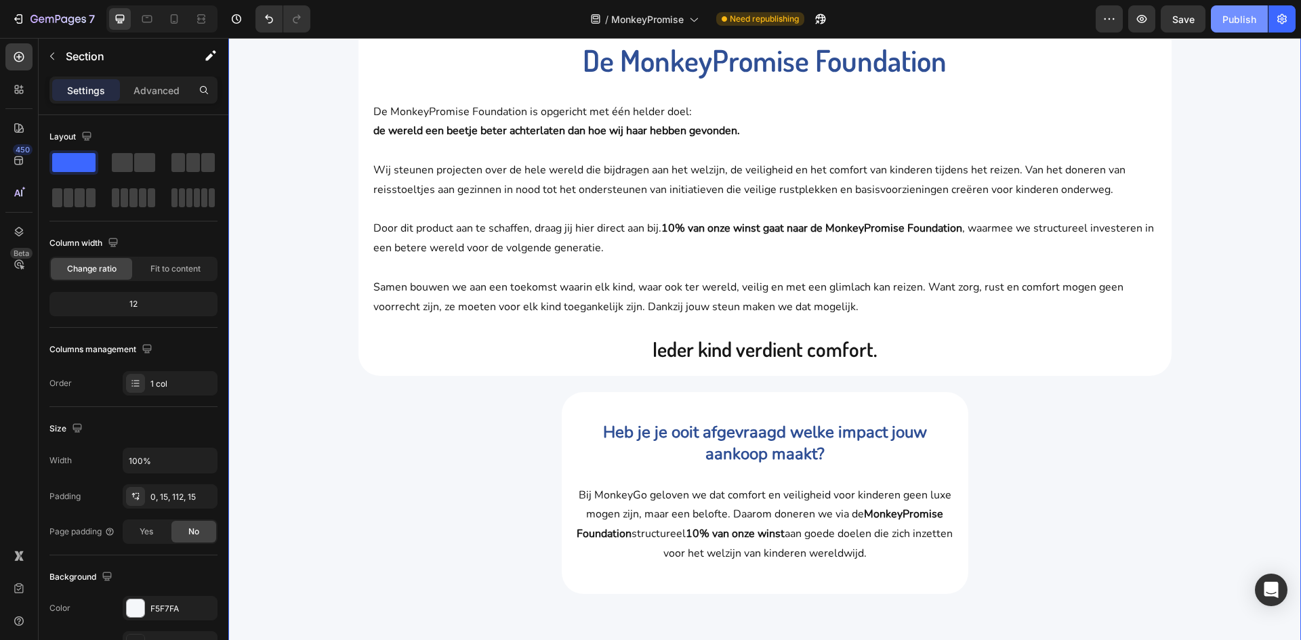
click at [1252, 13] on div "Publish" at bounding box center [1239, 19] width 34 height 14
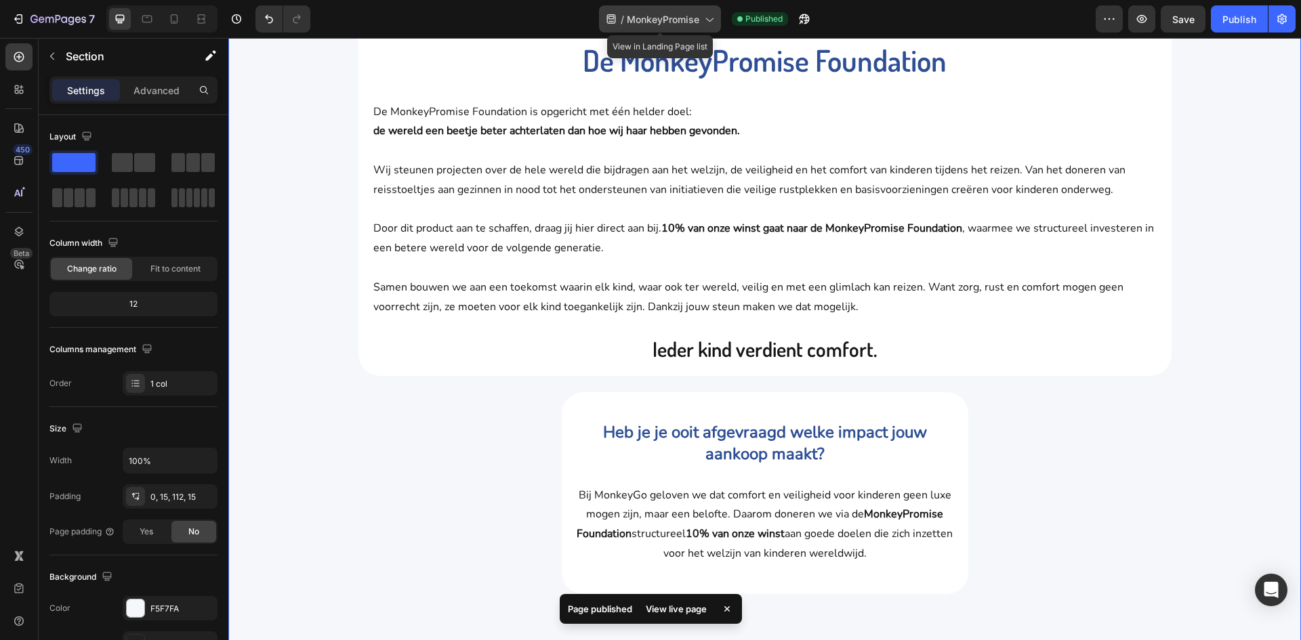
click at [660, 22] on span "MonkeyPromise" at bounding box center [663, 19] width 72 height 14
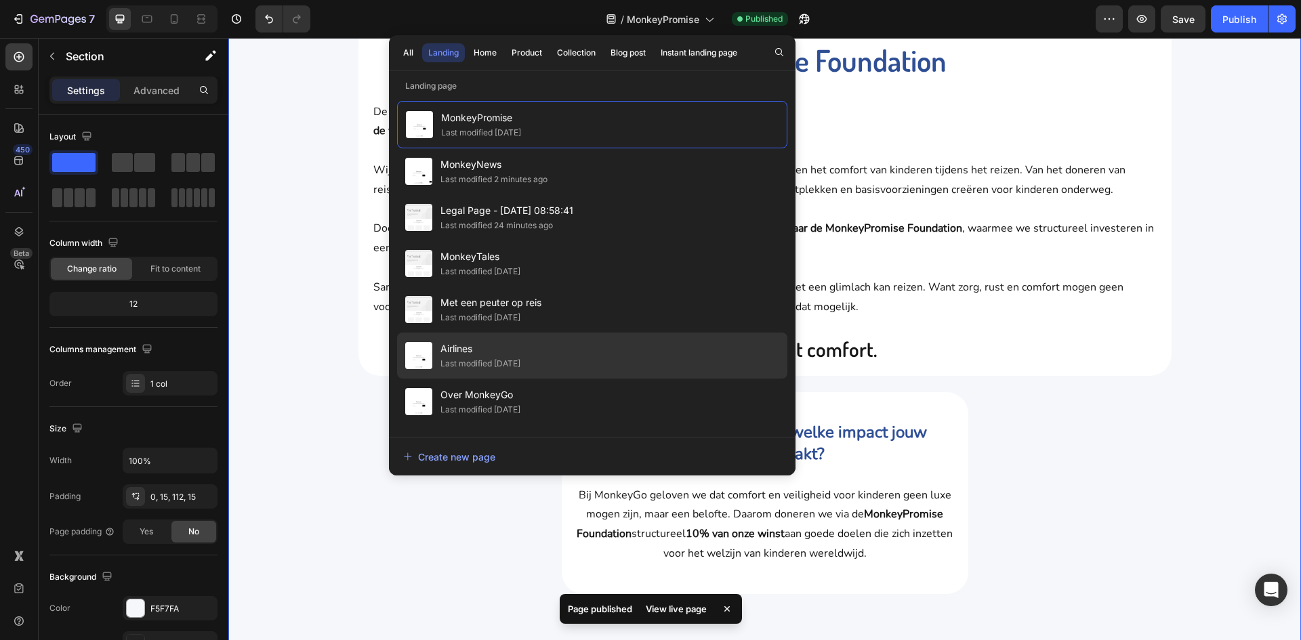
click at [492, 356] on span "Airlines" at bounding box center [480, 349] width 80 height 16
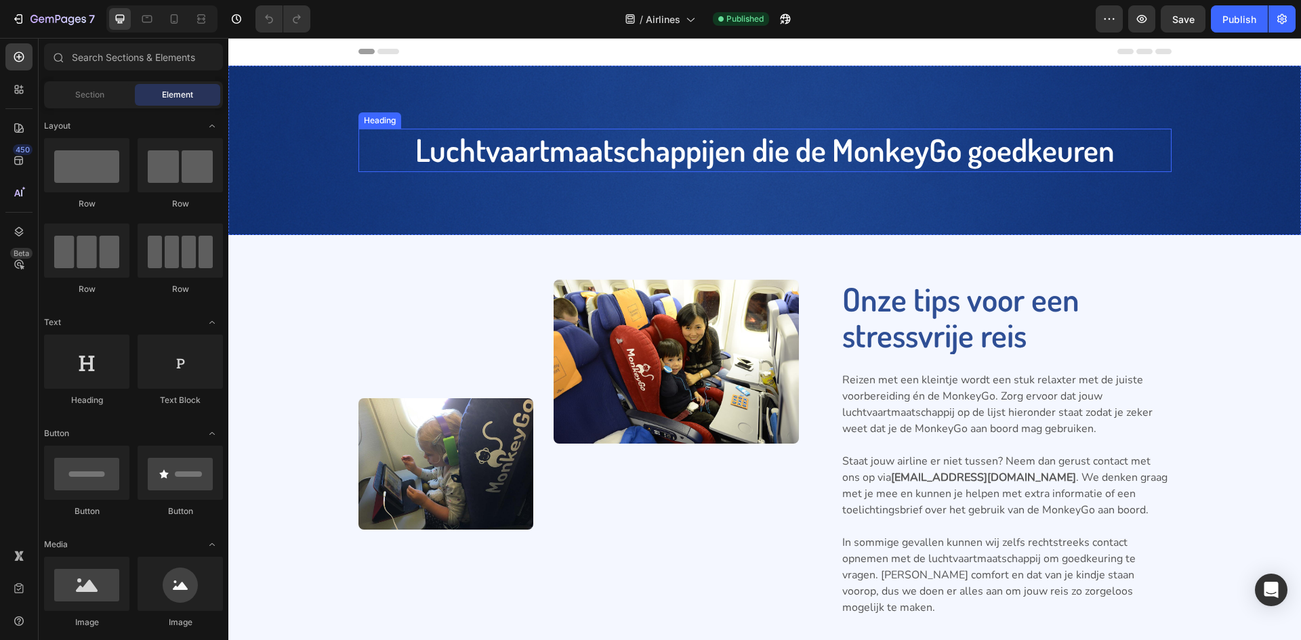
click at [688, 146] on h2 "Luchtvaartmaatschappijen die de MonkeyGo goedkeuren" at bounding box center [764, 150] width 813 height 43
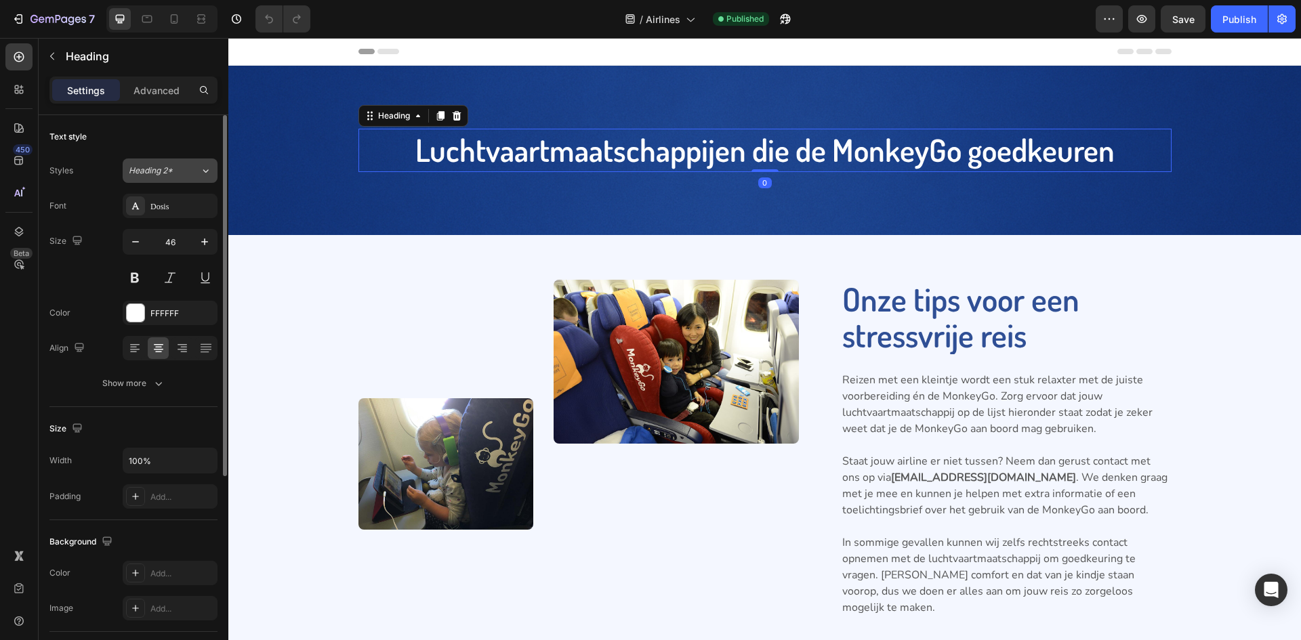
click at [166, 166] on span "Heading 2*" at bounding box center [151, 171] width 44 height 12
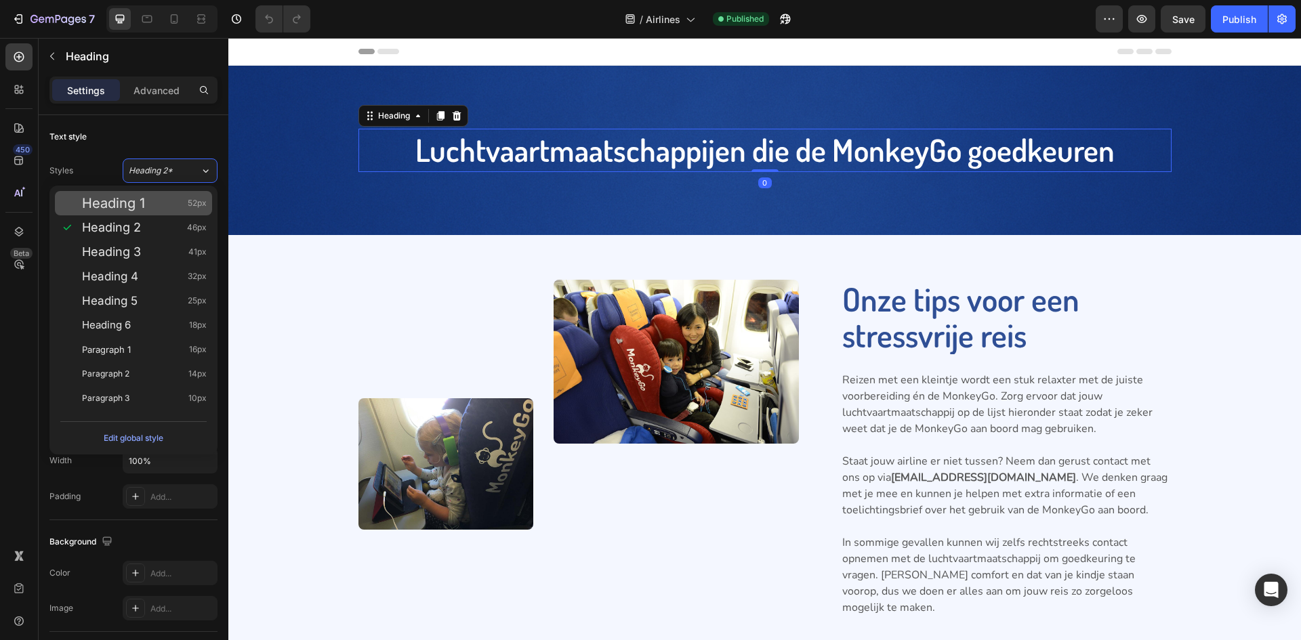
click at [170, 201] on div "Heading 1 52px" at bounding box center [144, 203] width 125 height 14
type input "52"
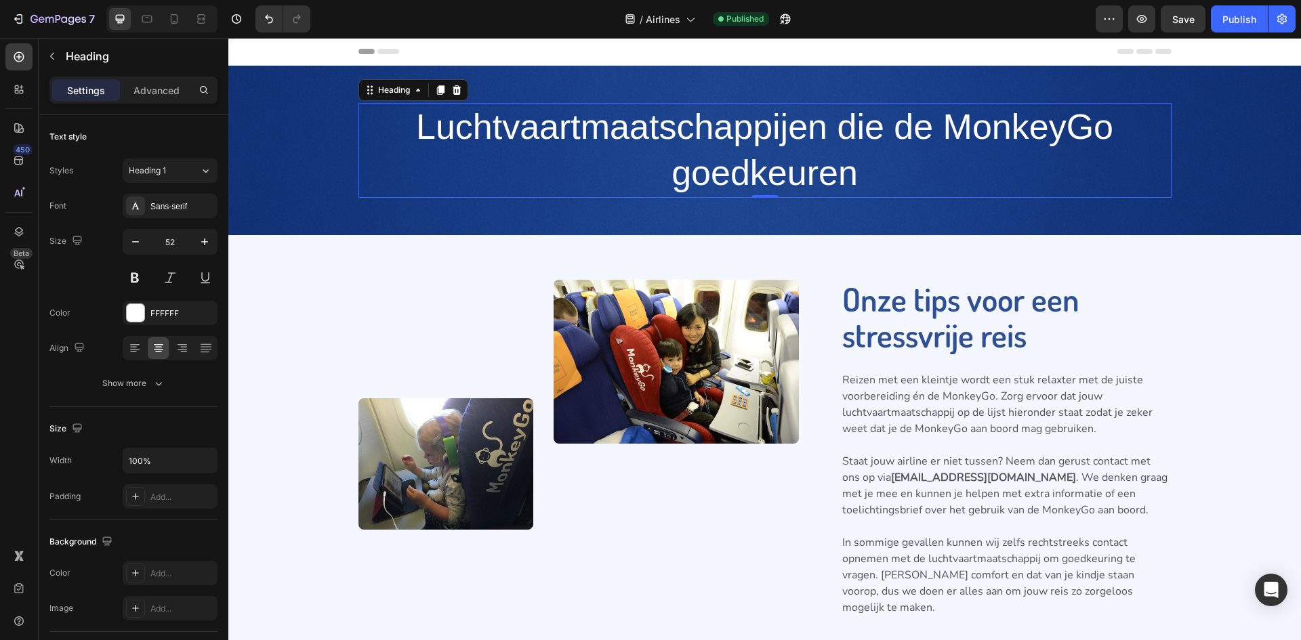
click at [622, 119] on h2 "Luchtvaartmaatschappijen die de MonkeyGo goedkeuren" at bounding box center [764, 150] width 813 height 94
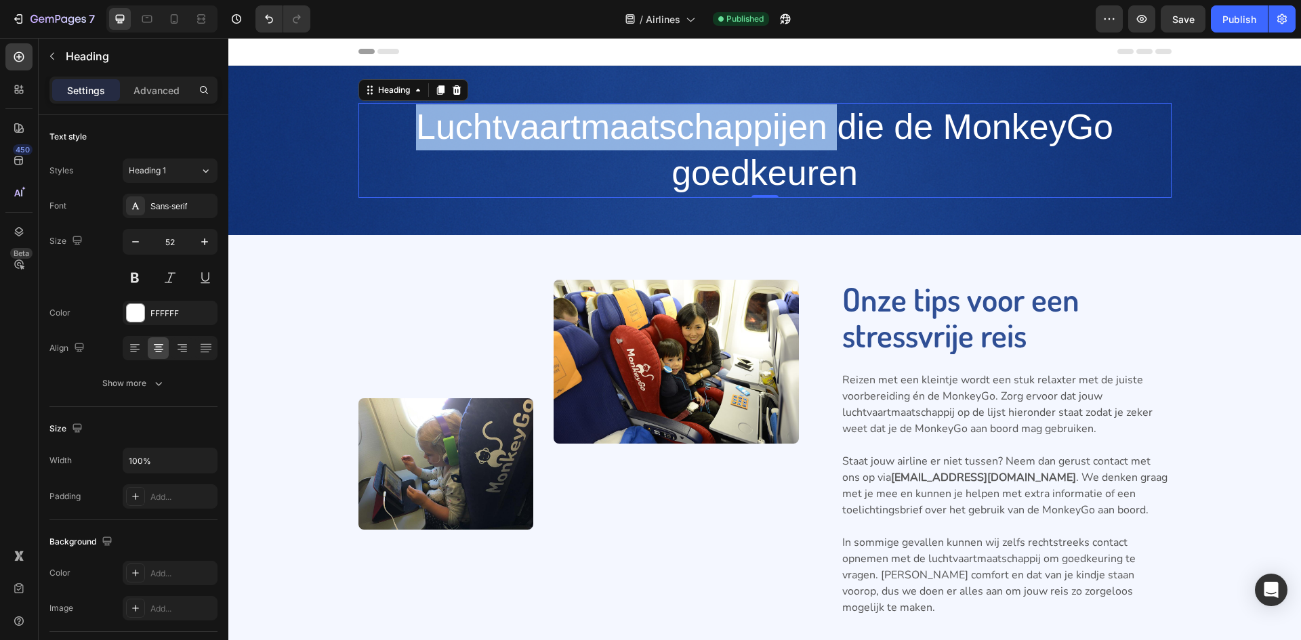
click at [622, 119] on p "Luchtvaartmaatschappijen die de MonkeyGo goedkeuren" at bounding box center [765, 149] width 810 height 91
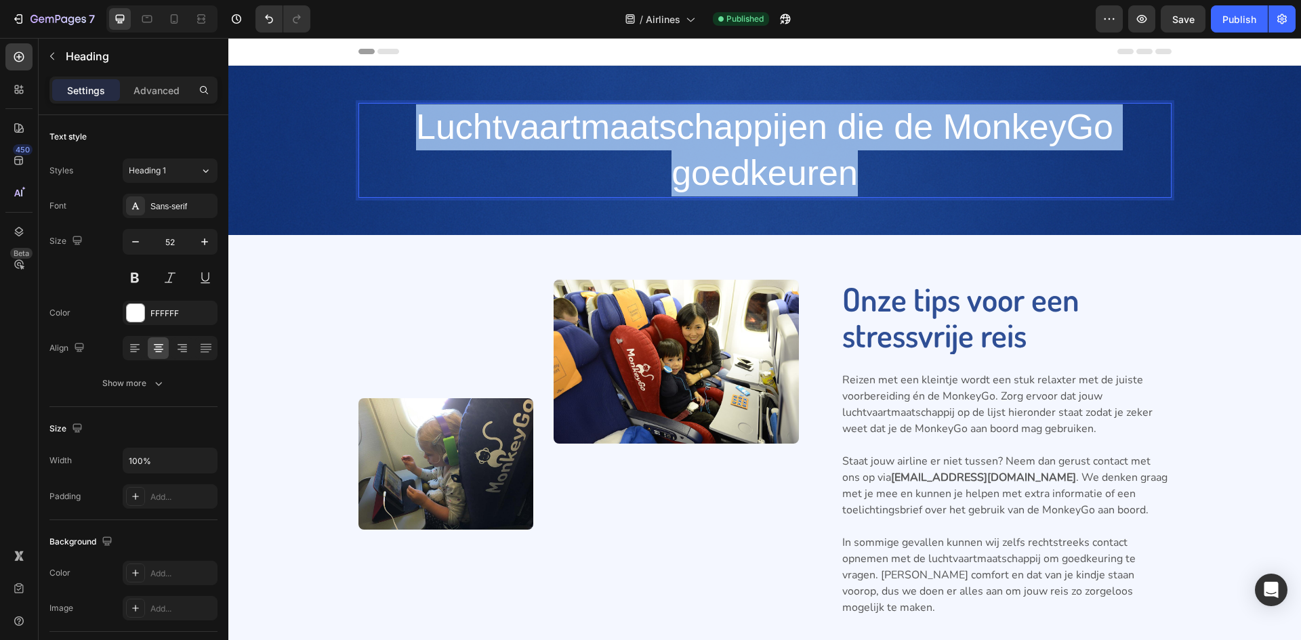
click at [622, 119] on p "Luchtvaartmaatschappijen die de MonkeyGo goedkeuren" at bounding box center [765, 149] width 810 height 91
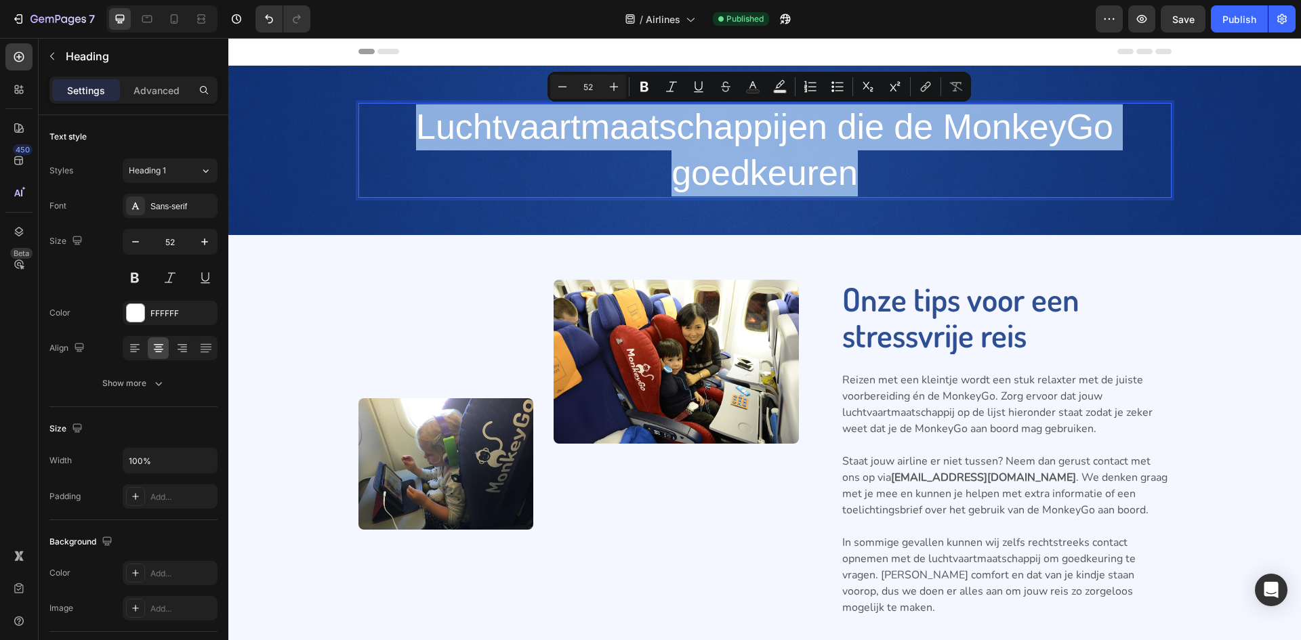
click at [673, 132] on p "Luchtvaartmaatschappijen die de MonkeyGo goedkeuren" at bounding box center [765, 149] width 810 height 91
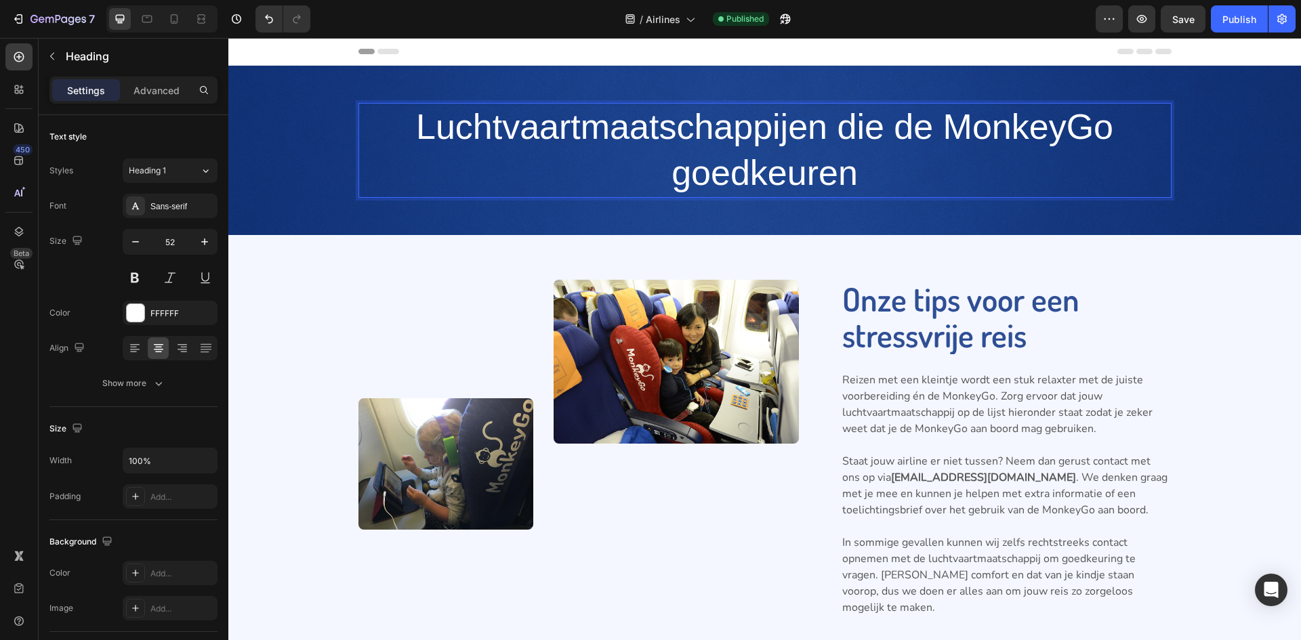
click at [673, 132] on p "Luchtvaartmaatschappijen die de MonkeyGo goedkeuren" at bounding box center [765, 149] width 810 height 91
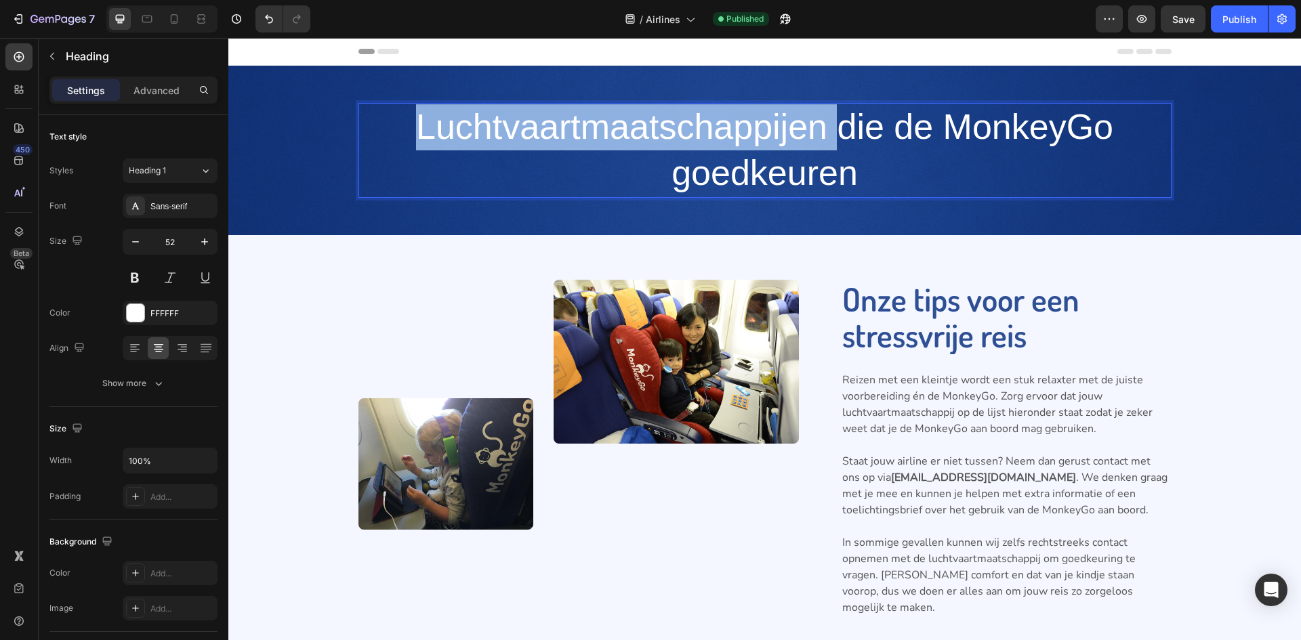
click at [673, 132] on p "Luchtvaartmaatschappijen die de MonkeyGo goedkeuren" at bounding box center [765, 149] width 810 height 91
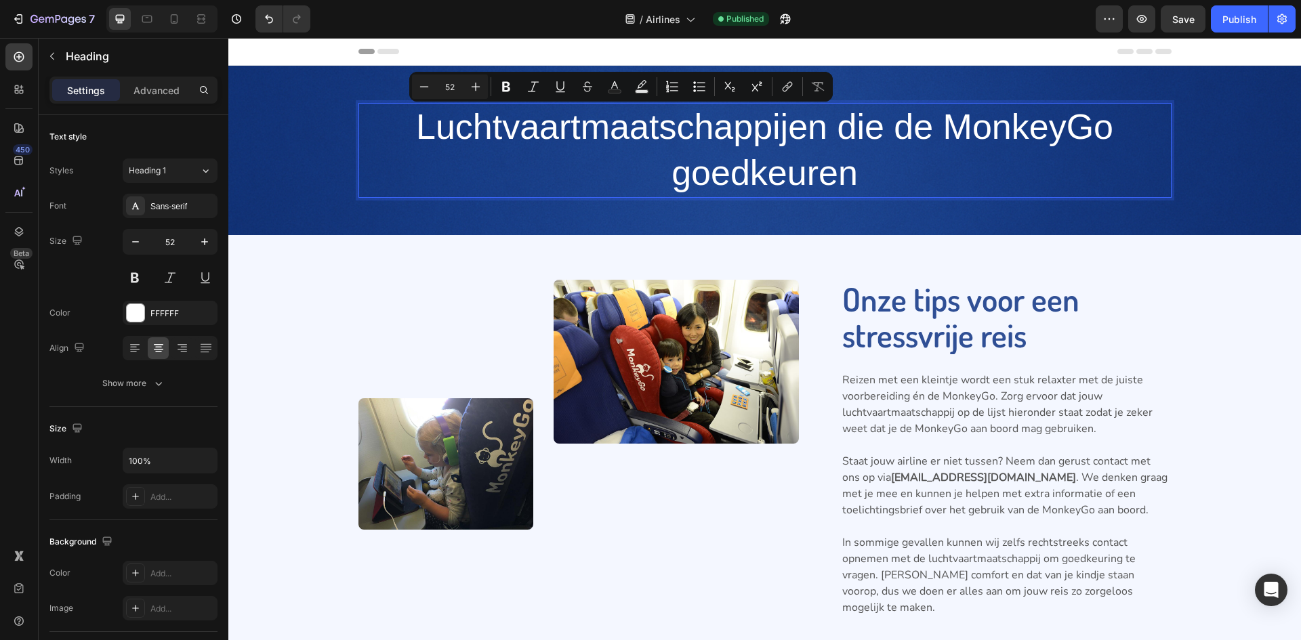
click at [743, 176] on p "Luchtvaartmaatschappijen die de MonkeyGo goedkeuren" at bounding box center [765, 149] width 810 height 91
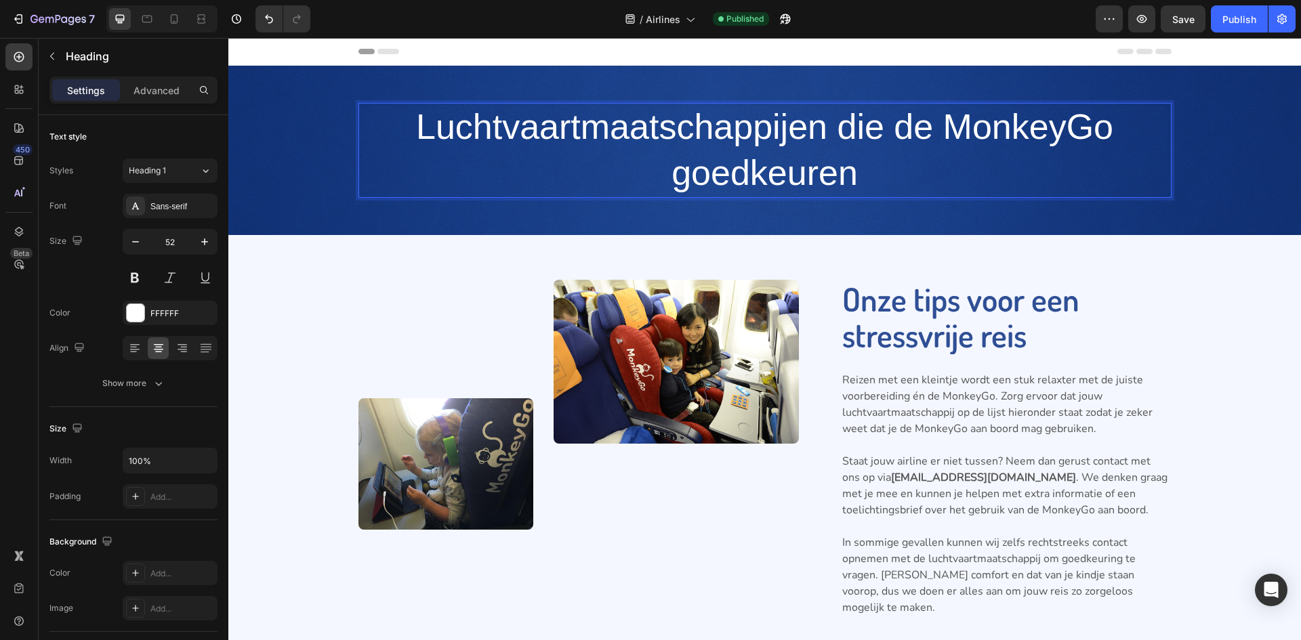
click at [868, 178] on p "Luchtvaartmaatschappijen die de MonkeyGo goedkeuren" at bounding box center [765, 149] width 810 height 91
click at [138, 209] on icon at bounding box center [135, 206] width 7 height 7
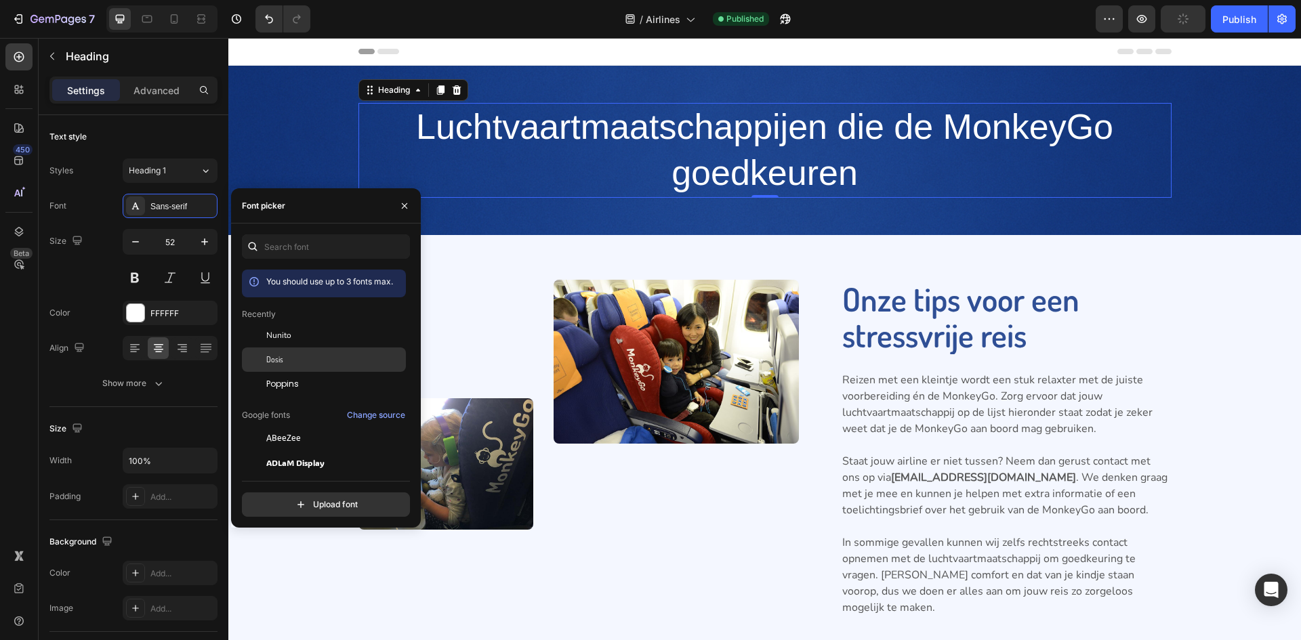
click at [295, 499] on div "Dosis" at bounding box center [324, 511] width 164 height 24
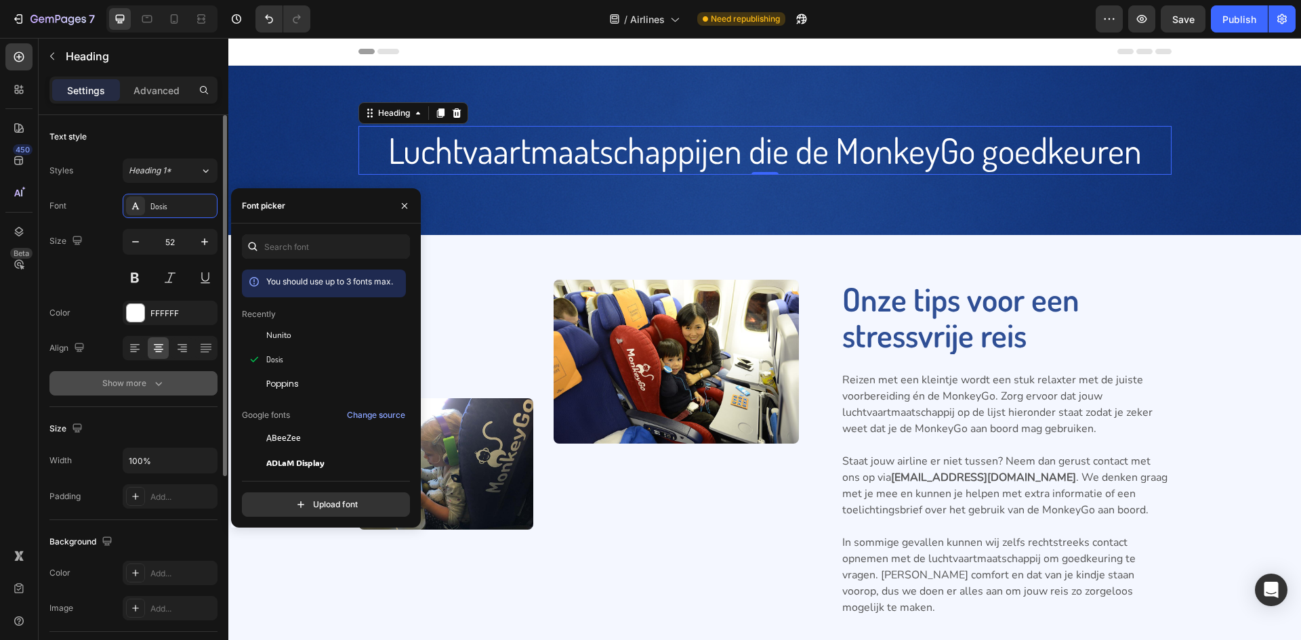
click at [161, 383] on icon "button" at bounding box center [159, 384] width 14 height 14
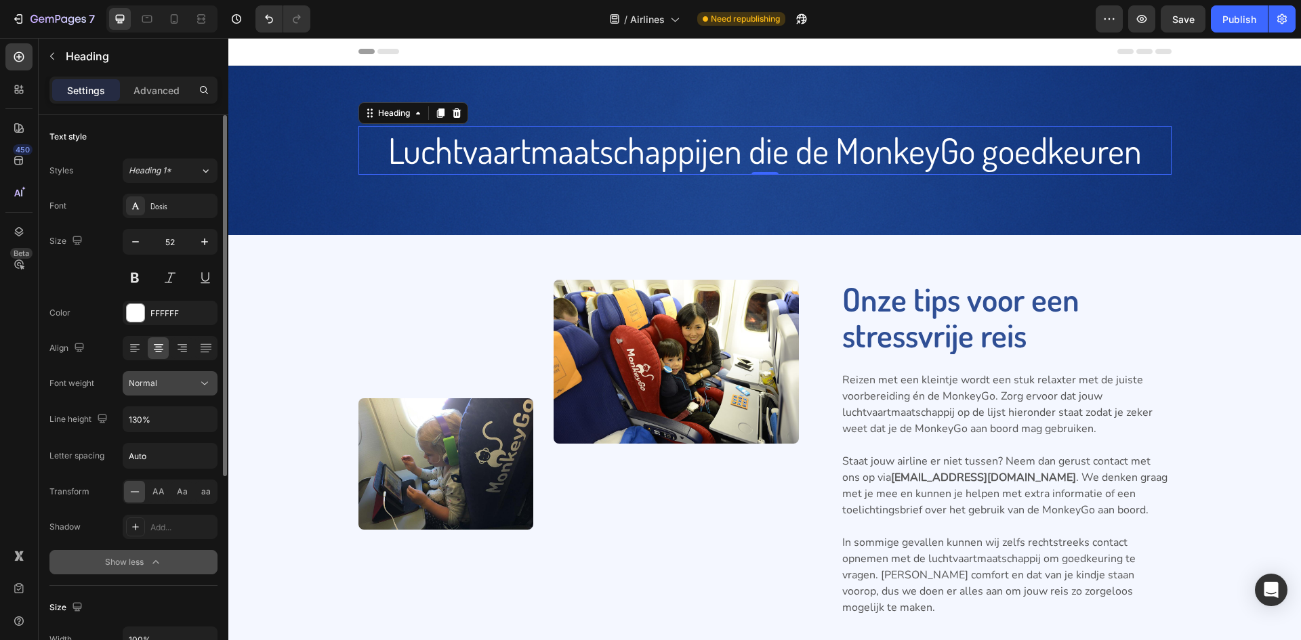
click at [210, 385] on icon at bounding box center [205, 384] width 14 height 14
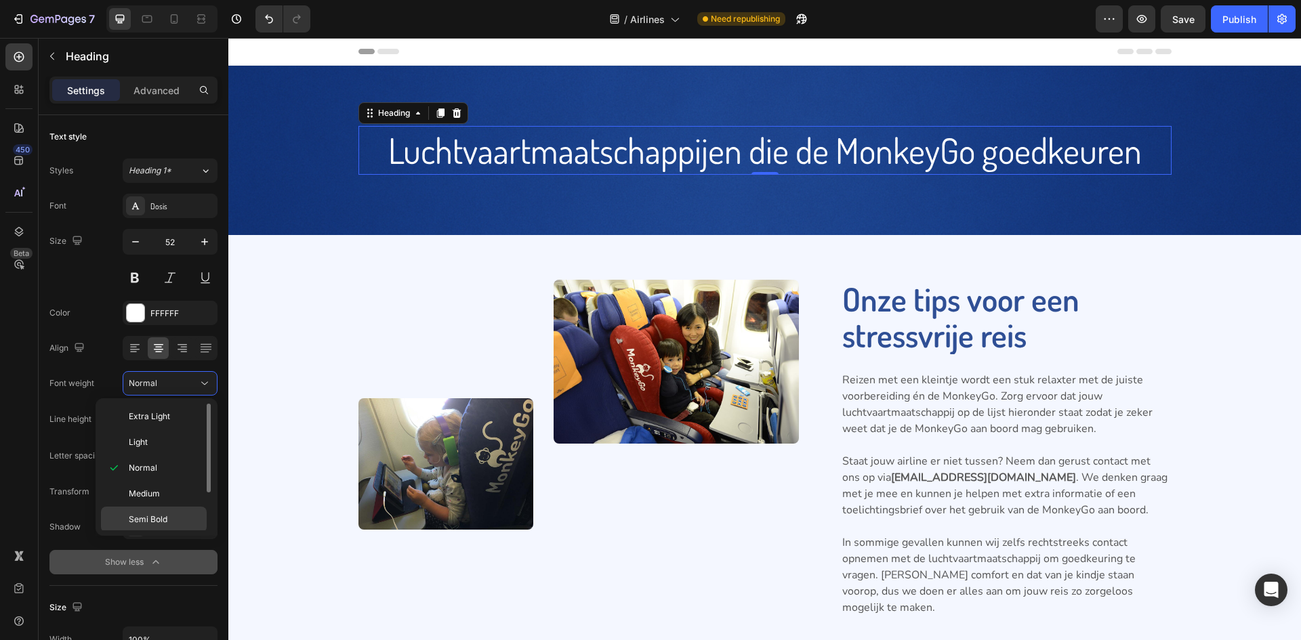
click at [183, 532] on div "Semi Bold" at bounding box center [154, 545] width 106 height 26
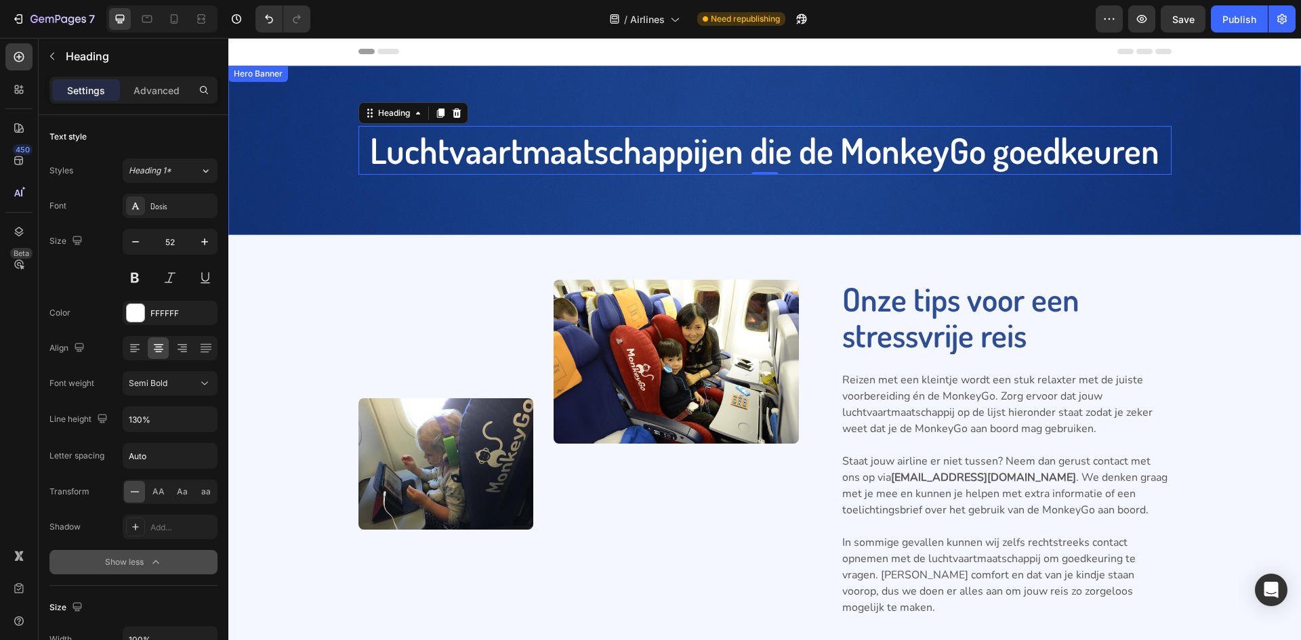
click at [600, 220] on div "Background Image" at bounding box center [764, 193] width 1072 height 254
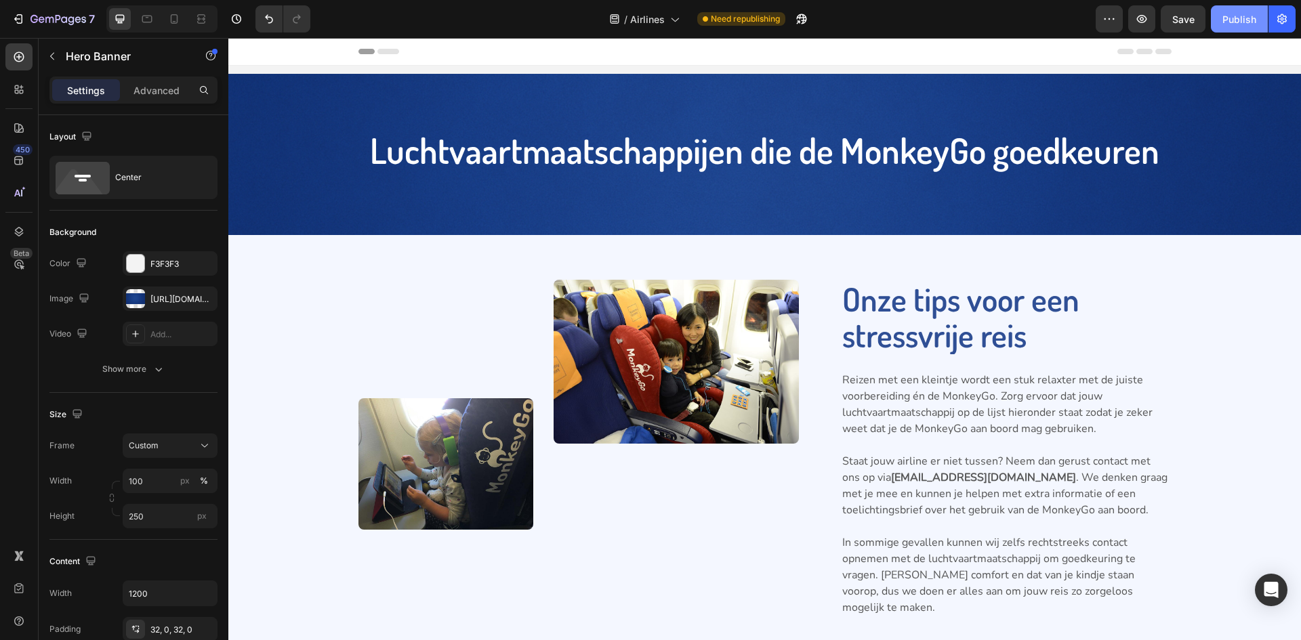
click at [1232, 21] on div "Publish" at bounding box center [1239, 19] width 34 height 14
click at [877, 171] on h2 "Luchtvaartmaatschappijen die de MonkeyGo goedkeuren" at bounding box center [764, 150] width 813 height 49
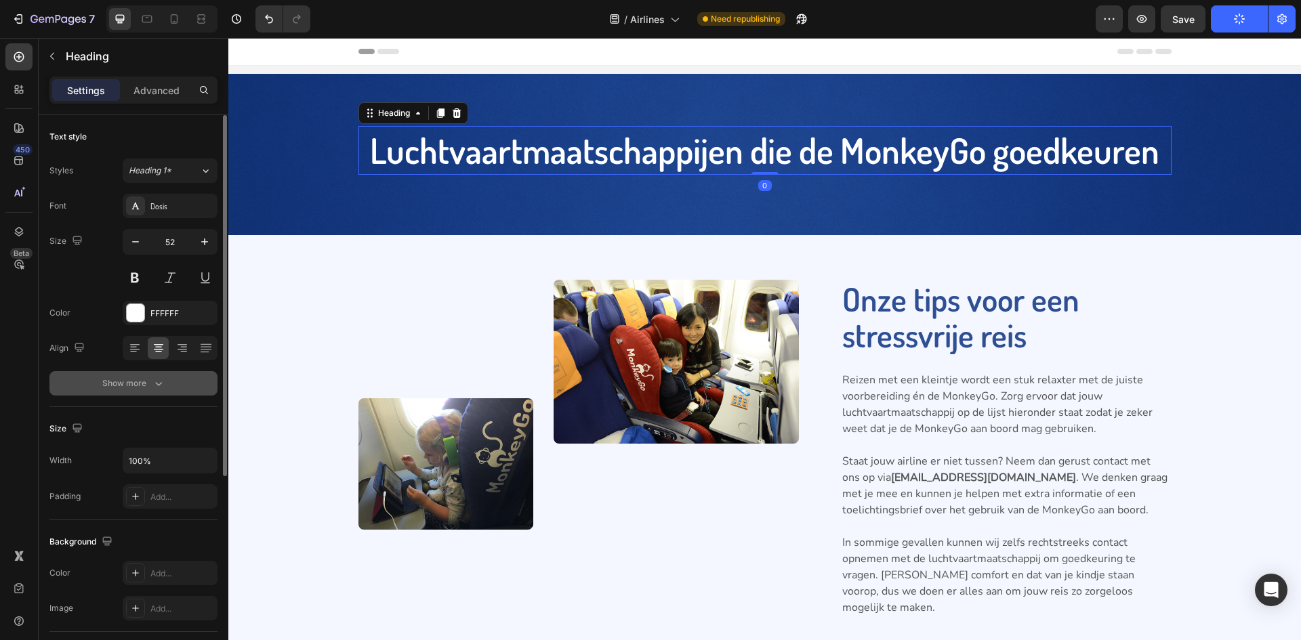
click at [121, 381] on div "Show more" at bounding box center [133, 384] width 63 height 14
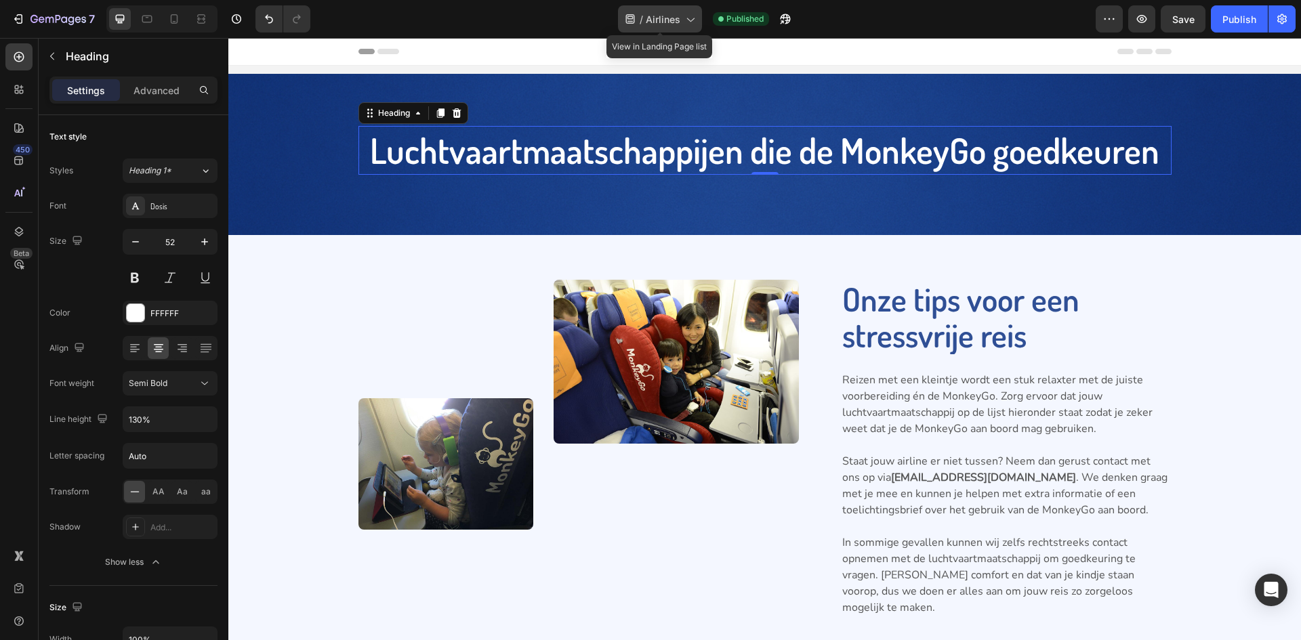
click at [688, 12] on icon at bounding box center [690, 19] width 14 height 14
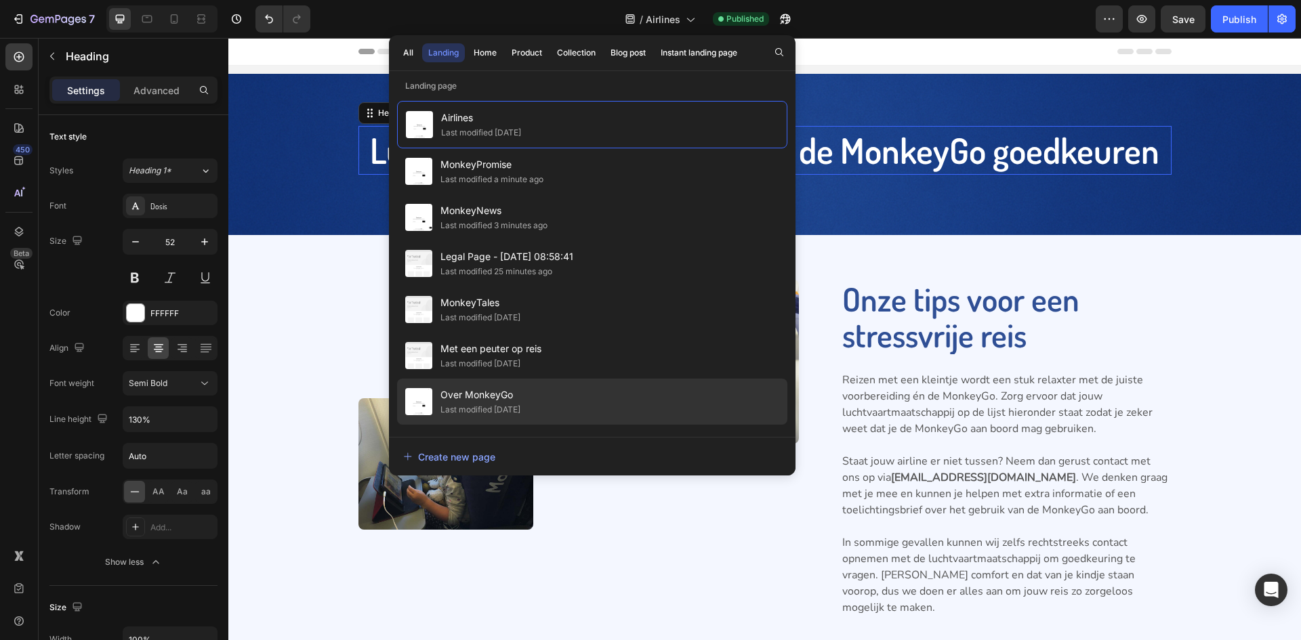
click at [577, 425] on div "Over MonkeyGo Last modified 13 days ago" at bounding box center [592, 448] width 390 height 46
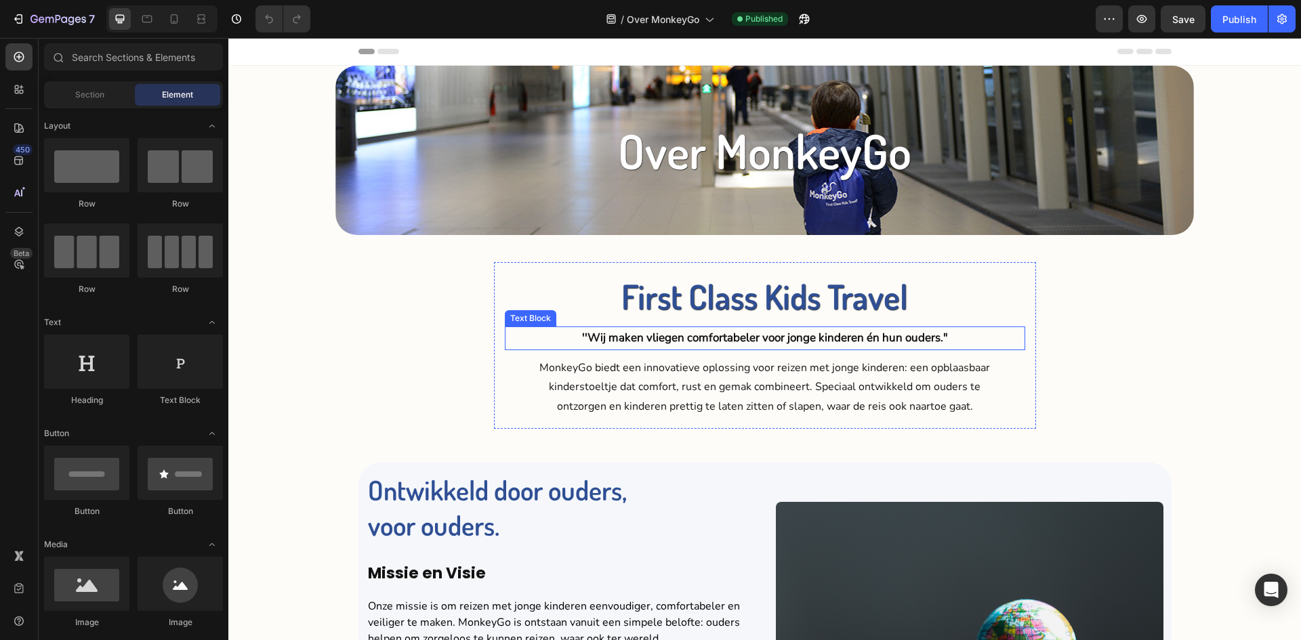
click at [791, 340] on p "''Wij maken vliegen comfortabeler voor jonge kinderen én hun ouders."" at bounding box center [765, 338] width 518 height 21
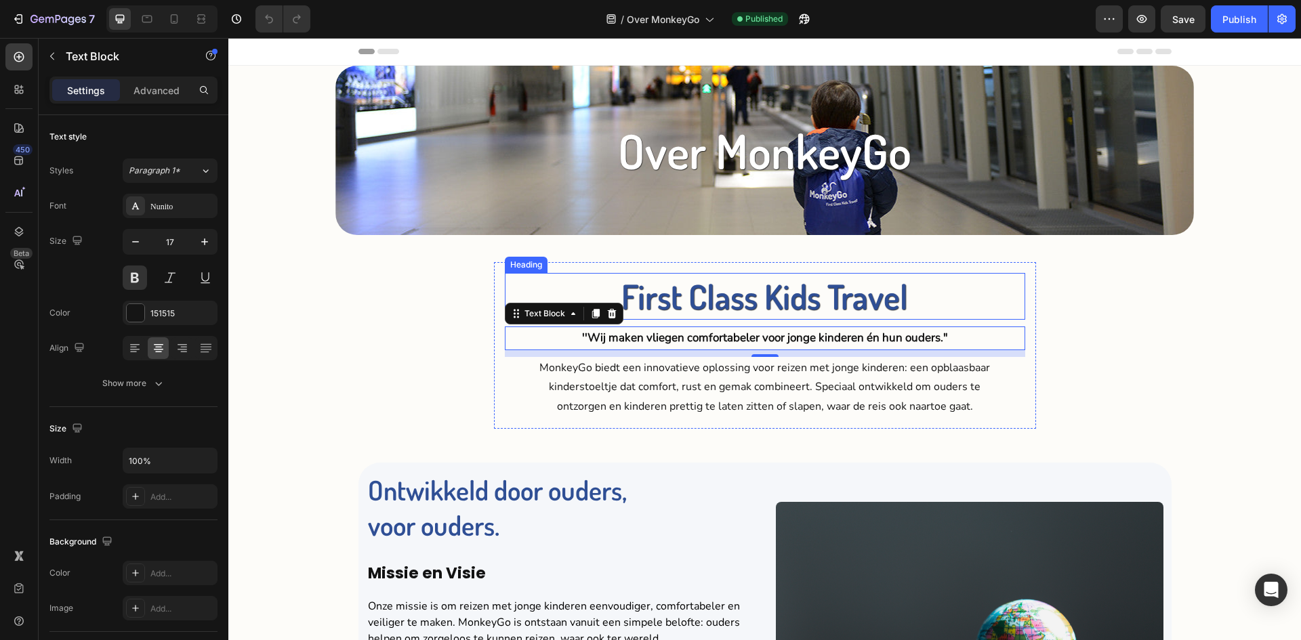
click at [810, 285] on h2 "First Class Kids Travel" at bounding box center [765, 296] width 520 height 47
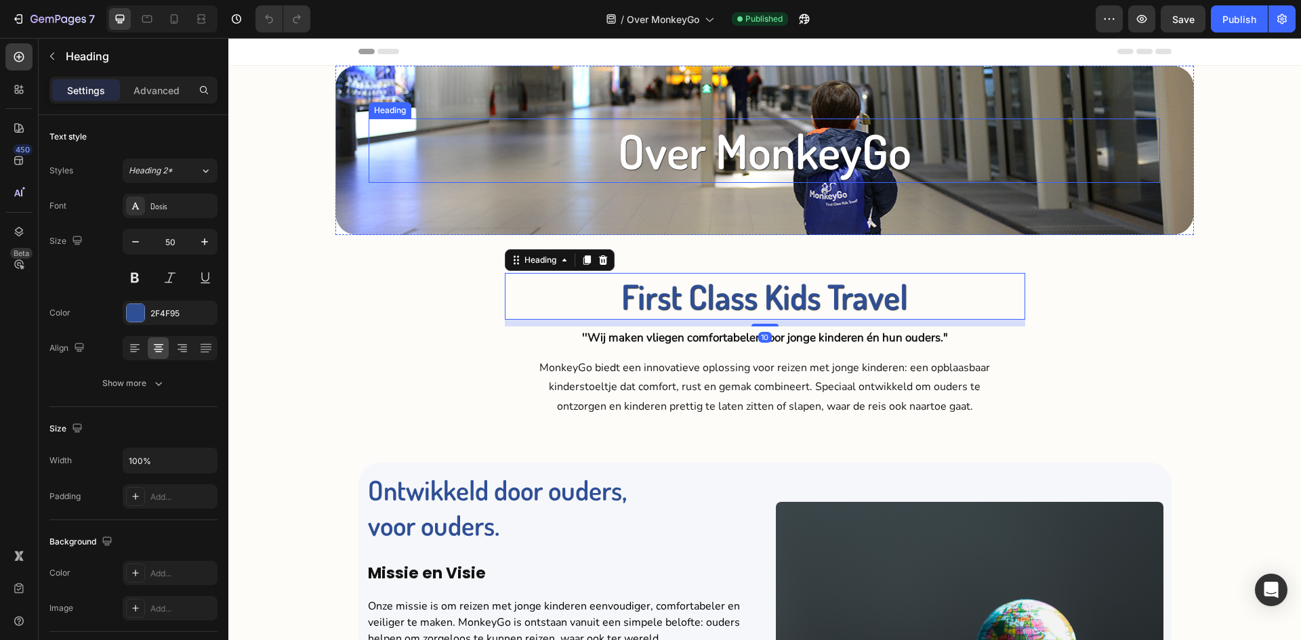
click at [790, 166] on h2 "Over MonkeyGo" at bounding box center [763, 151] width 791 height 64
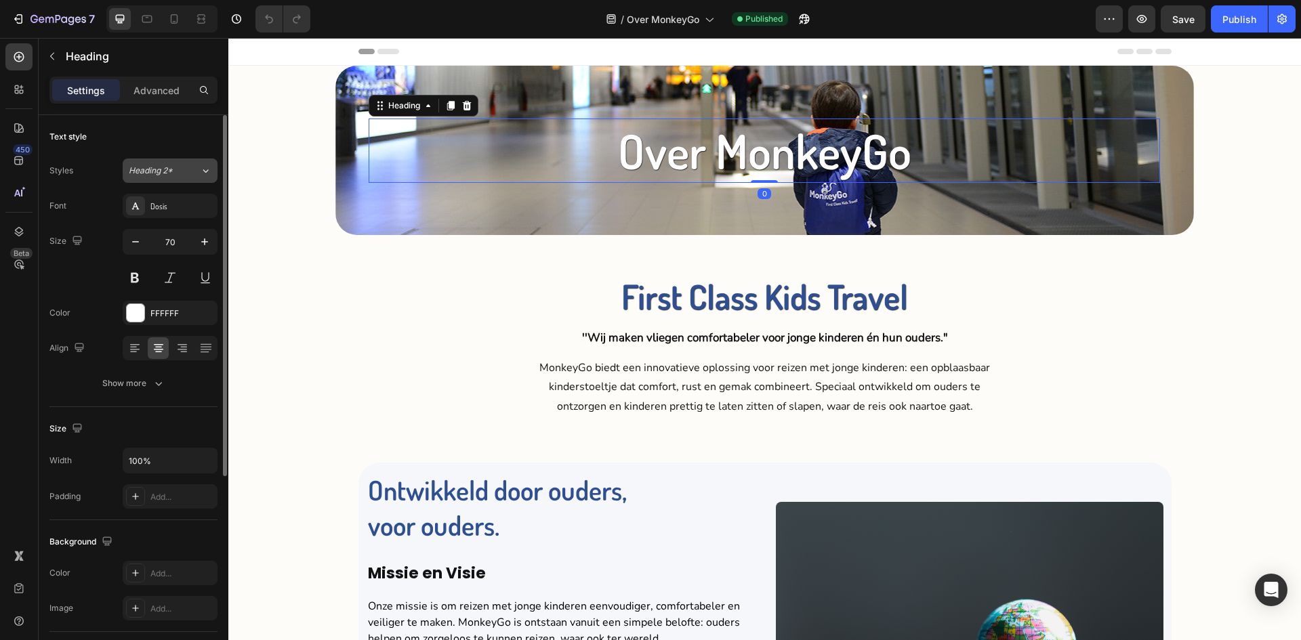
click at [204, 180] on button "Heading 2*" at bounding box center [170, 171] width 95 height 24
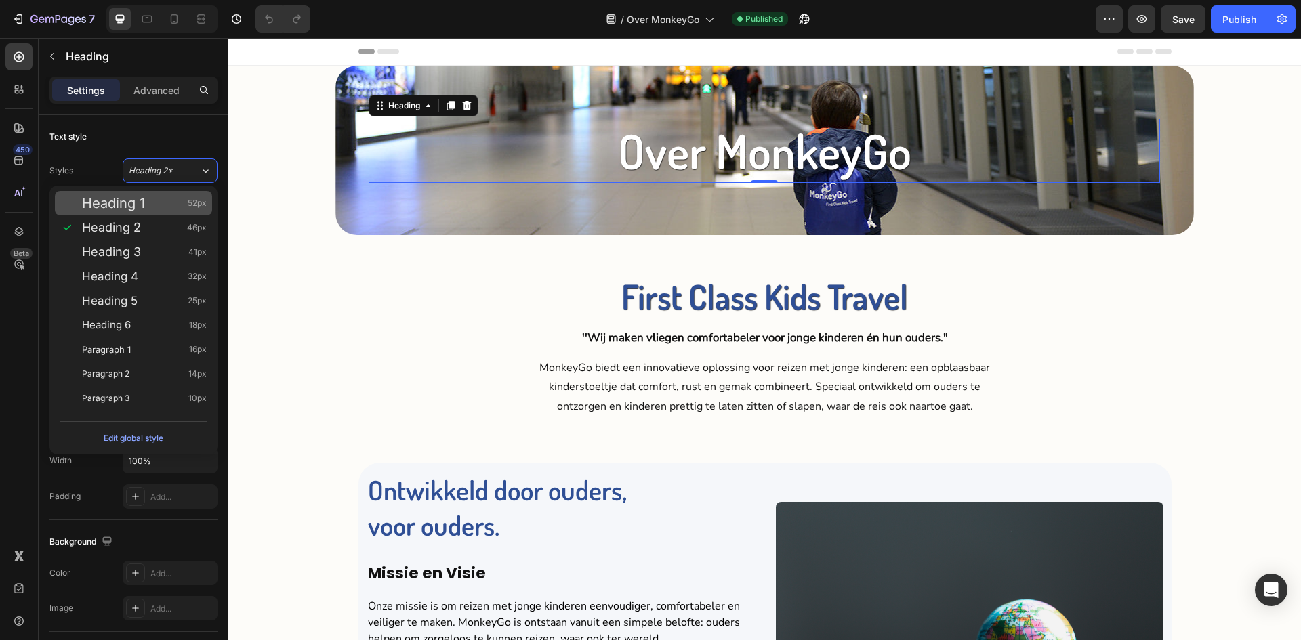
click at [201, 197] on span "52px" at bounding box center [197, 203] width 19 height 14
type input "52"
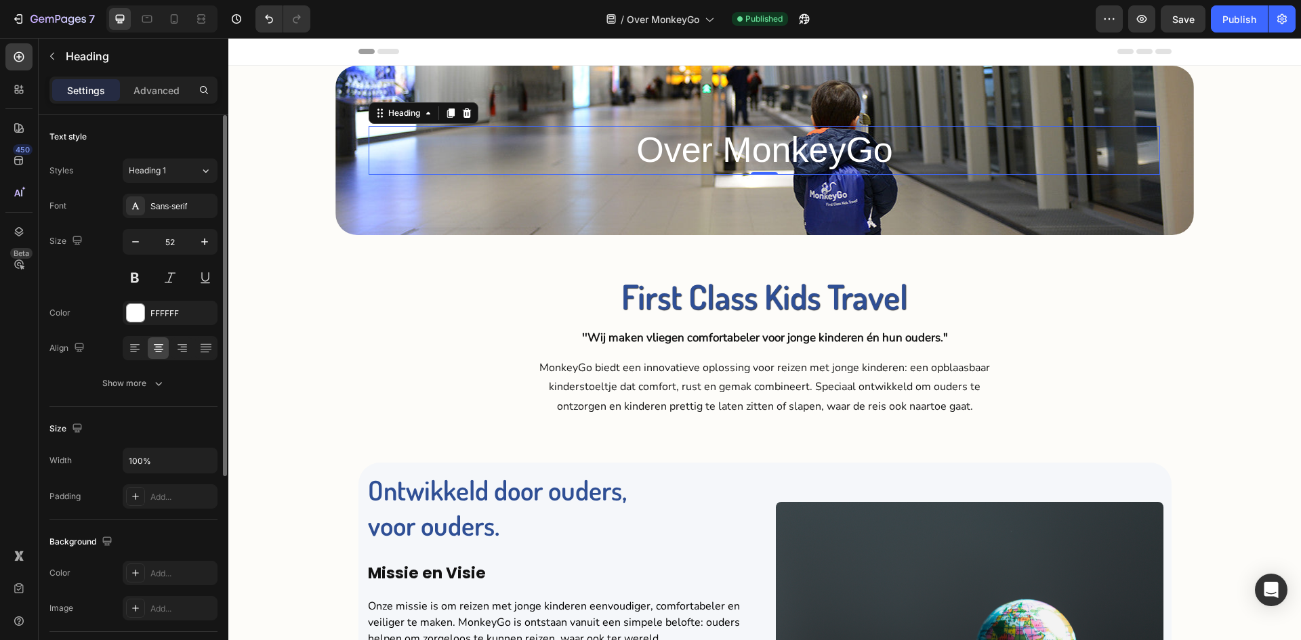
click at [176, 221] on div "Font Sans-serif Size 52 Color FFFFFF Align Show more" at bounding box center [133, 295] width 168 height 202
click at [174, 213] on div "Sans-serif" at bounding box center [170, 206] width 95 height 24
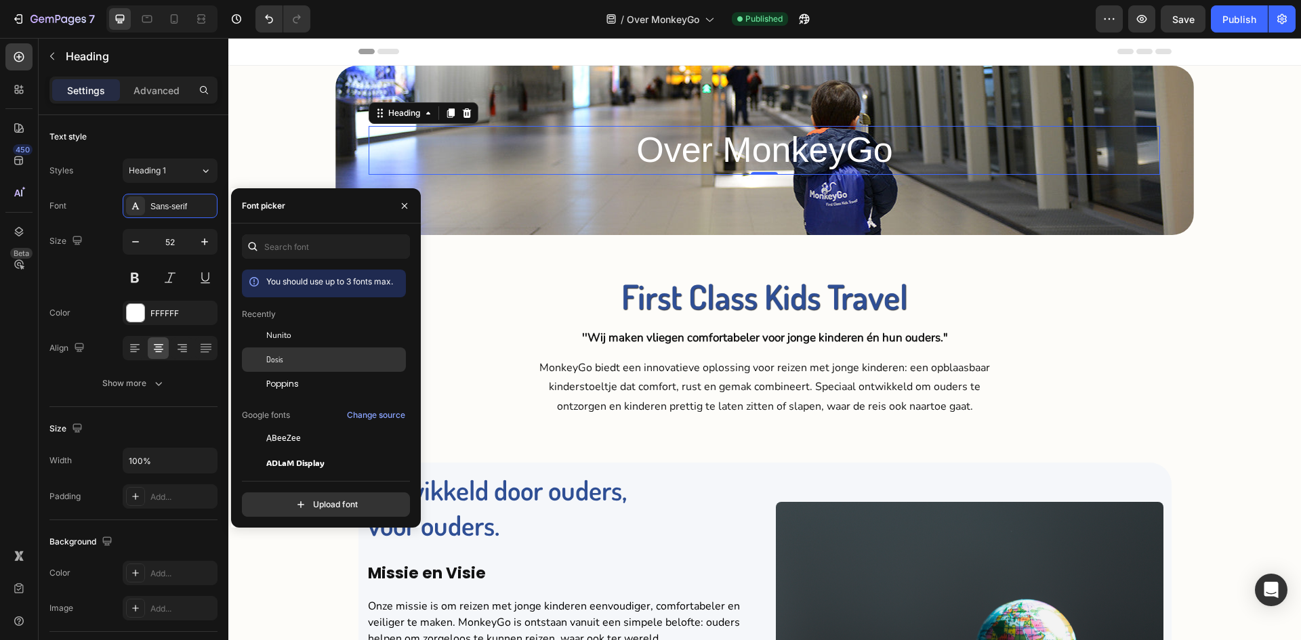
click at [293, 363] on div "Dosis" at bounding box center [334, 360] width 137 height 12
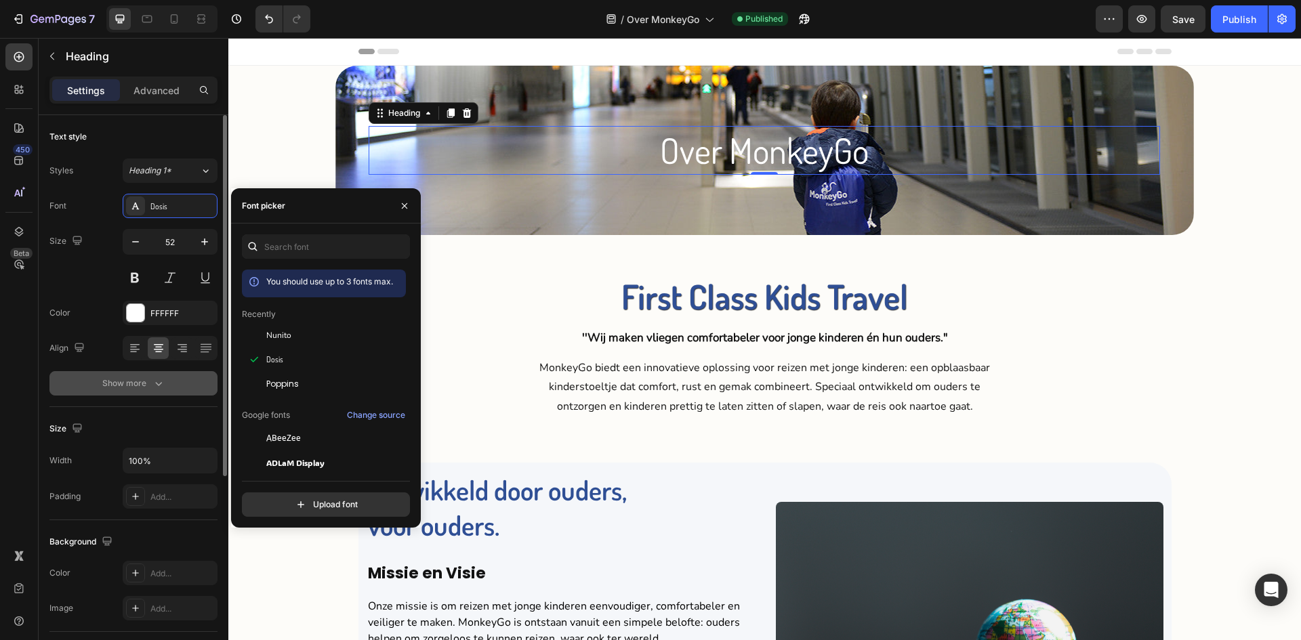
click at [191, 376] on button "Show more" at bounding box center [133, 383] width 168 height 24
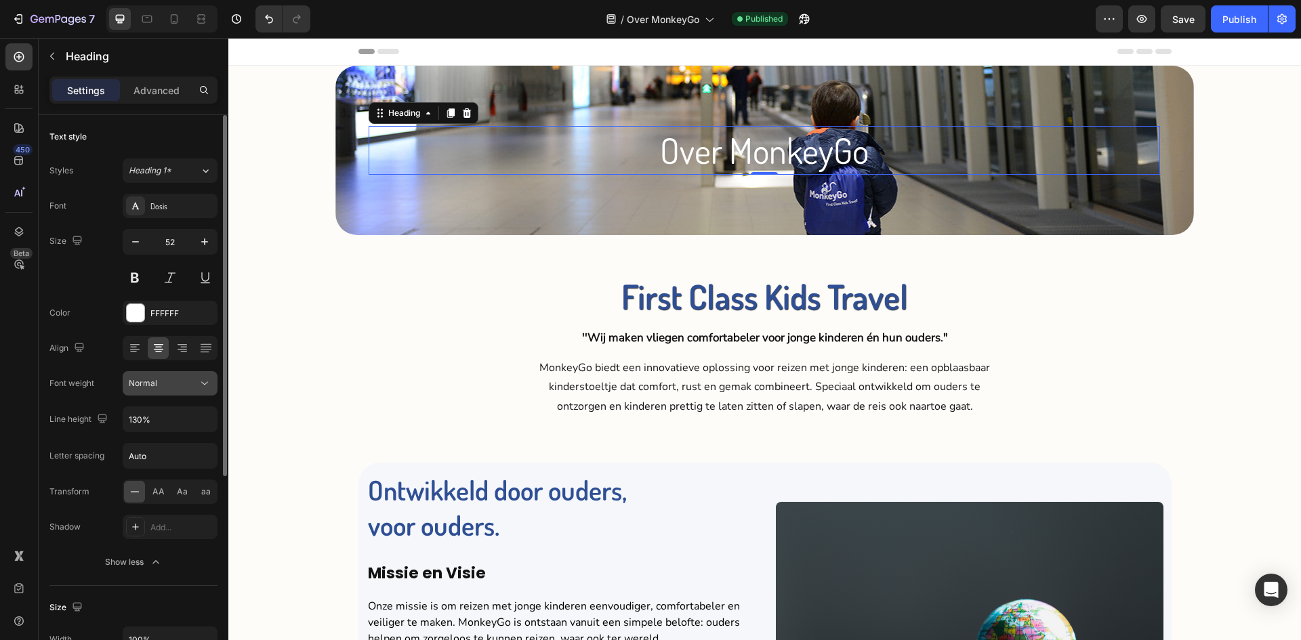
click at [191, 386] on div "Normal" at bounding box center [163, 383] width 69 height 12
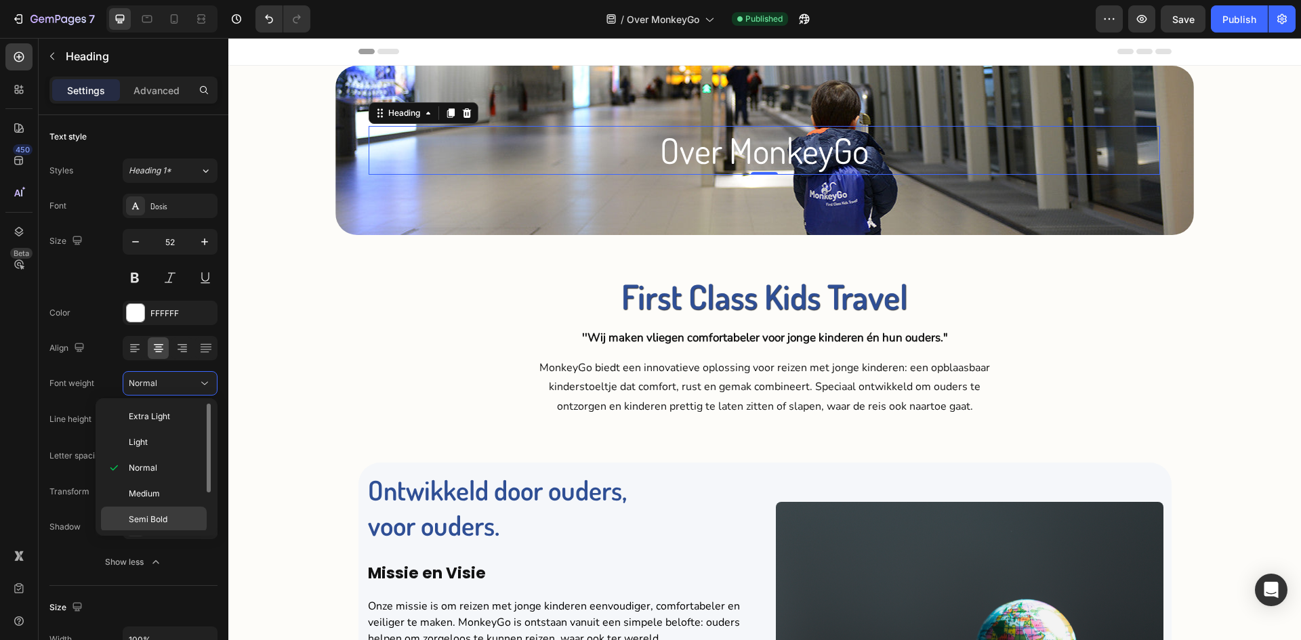
click at [177, 519] on p "Semi Bold" at bounding box center [165, 519] width 72 height 12
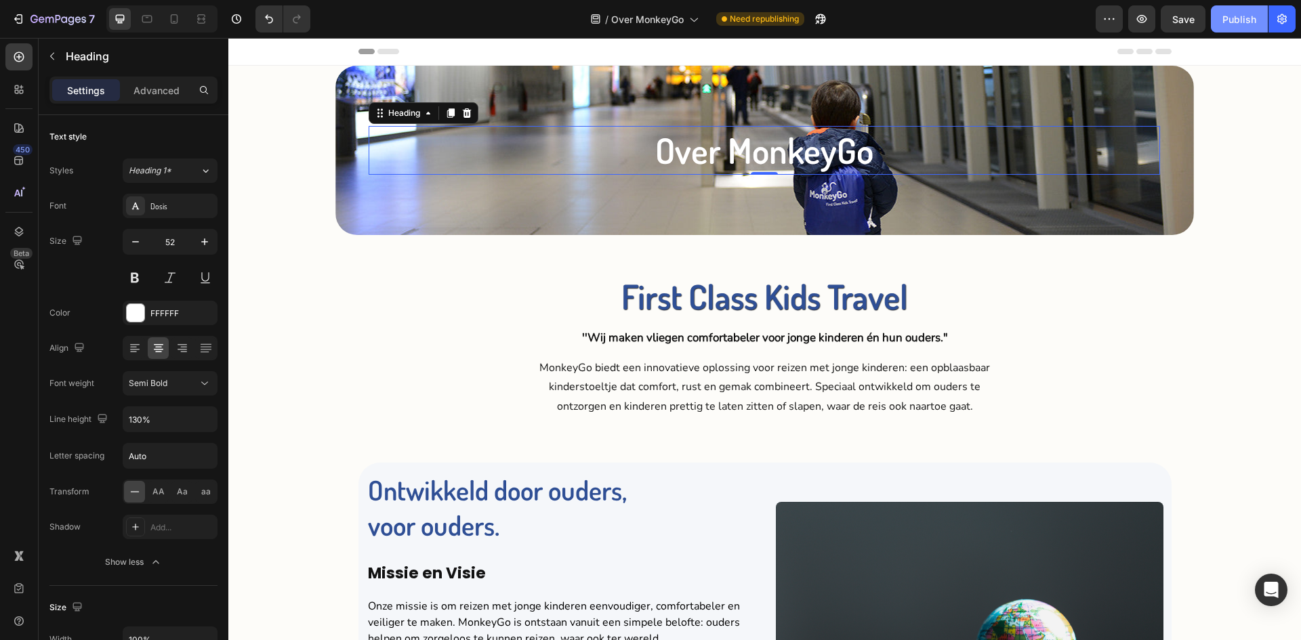
click at [1226, 22] on div "Publish" at bounding box center [1239, 19] width 34 height 14
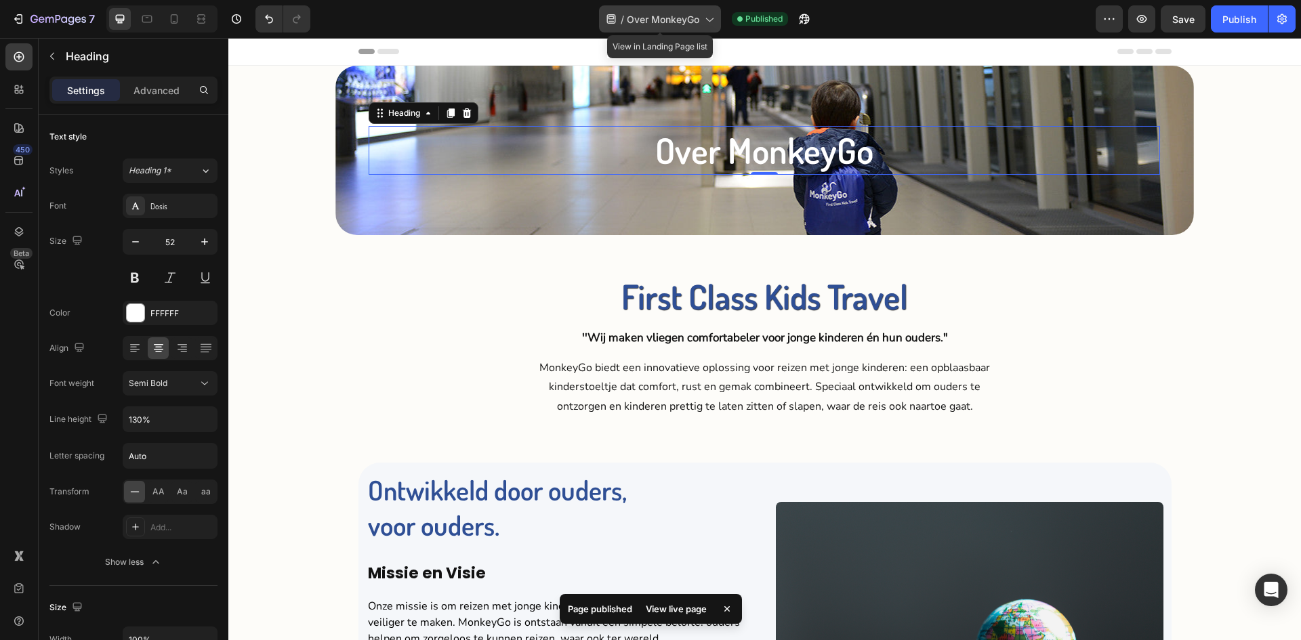
click at [667, 20] on span "Over MonkeyGo" at bounding box center [663, 19] width 72 height 14
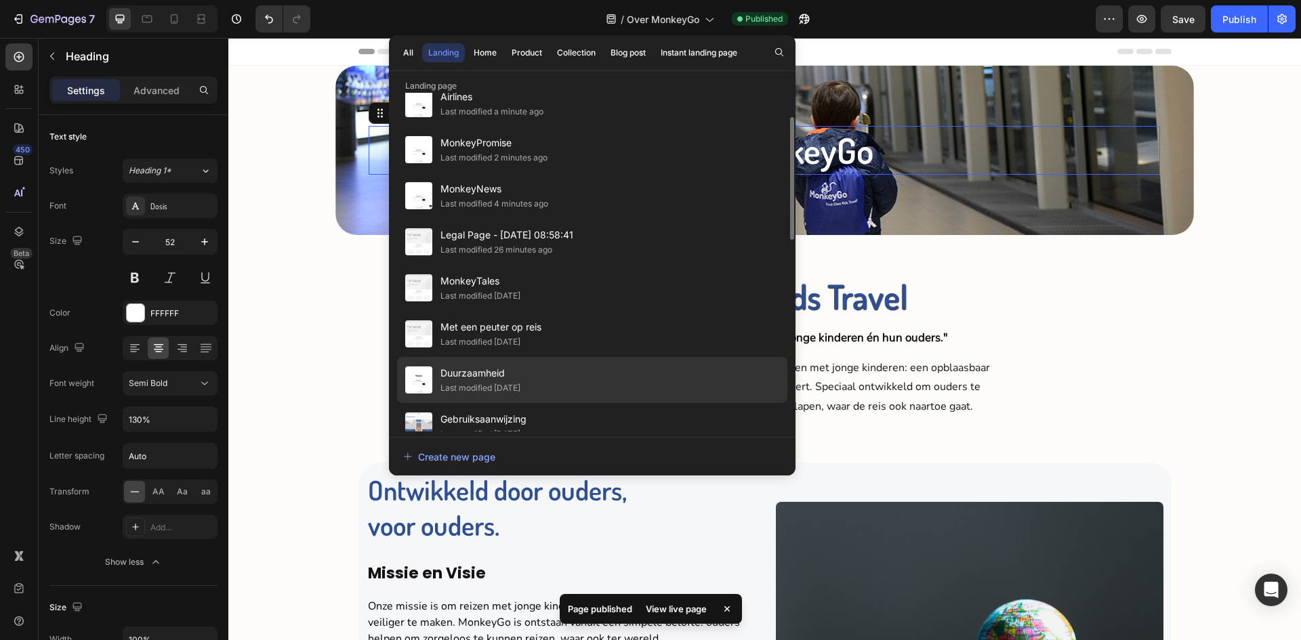
scroll to position [135, 0]
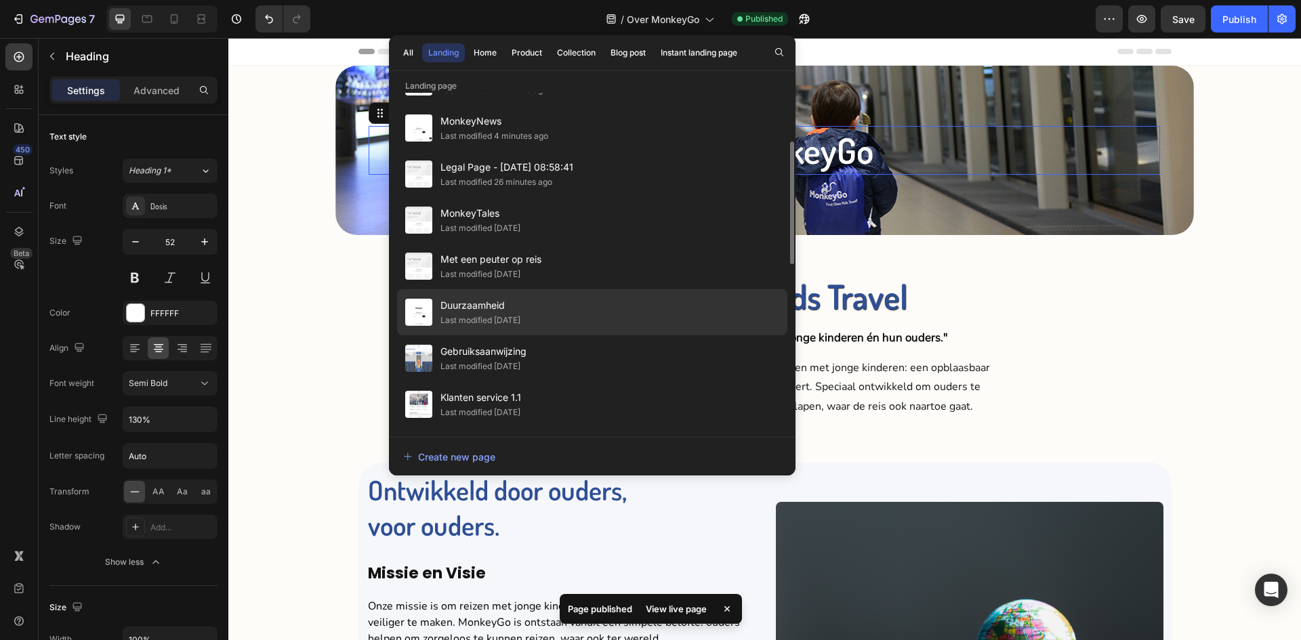
click at [520, 318] on div "Last modified [DATE]" at bounding box center [480, 321] width 80 height 14
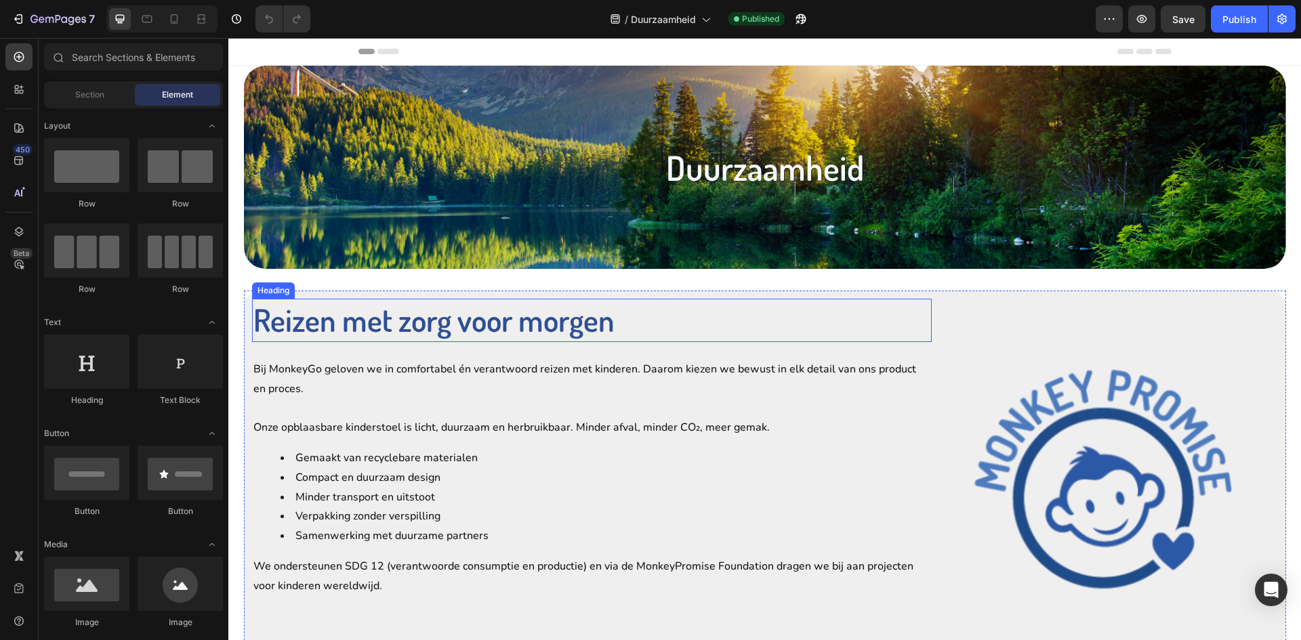
click at [526, 324] on strong "Reizen met zorg voor morgen" at bounding box center [433, 319] width 361 height 39
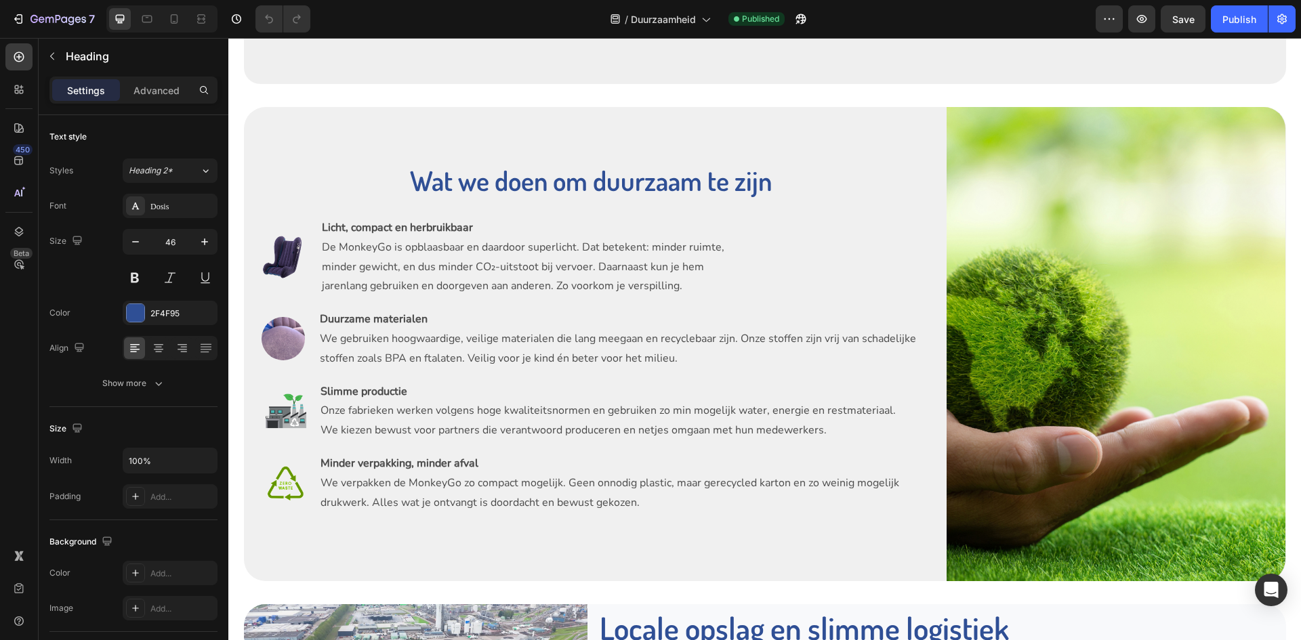
scroll to position [542, 0]
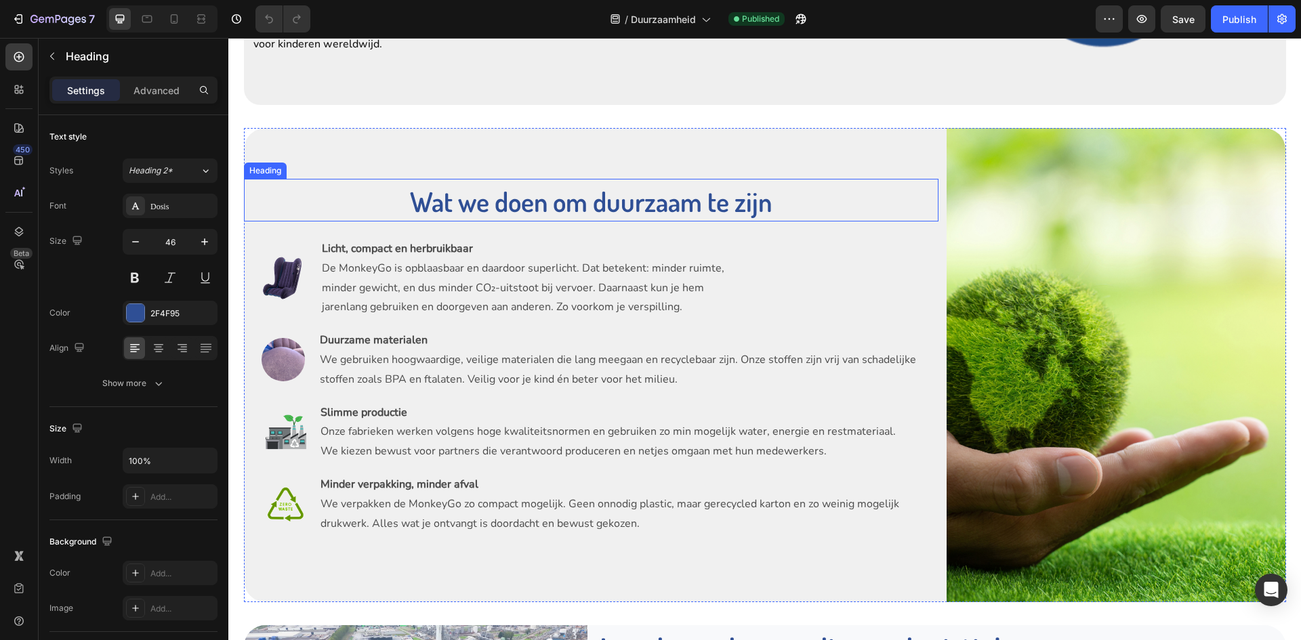
click at [687, 203] on span "Wat we doen om duurzaam te zijn" at bounding box center [591, 201] width 362 height 34
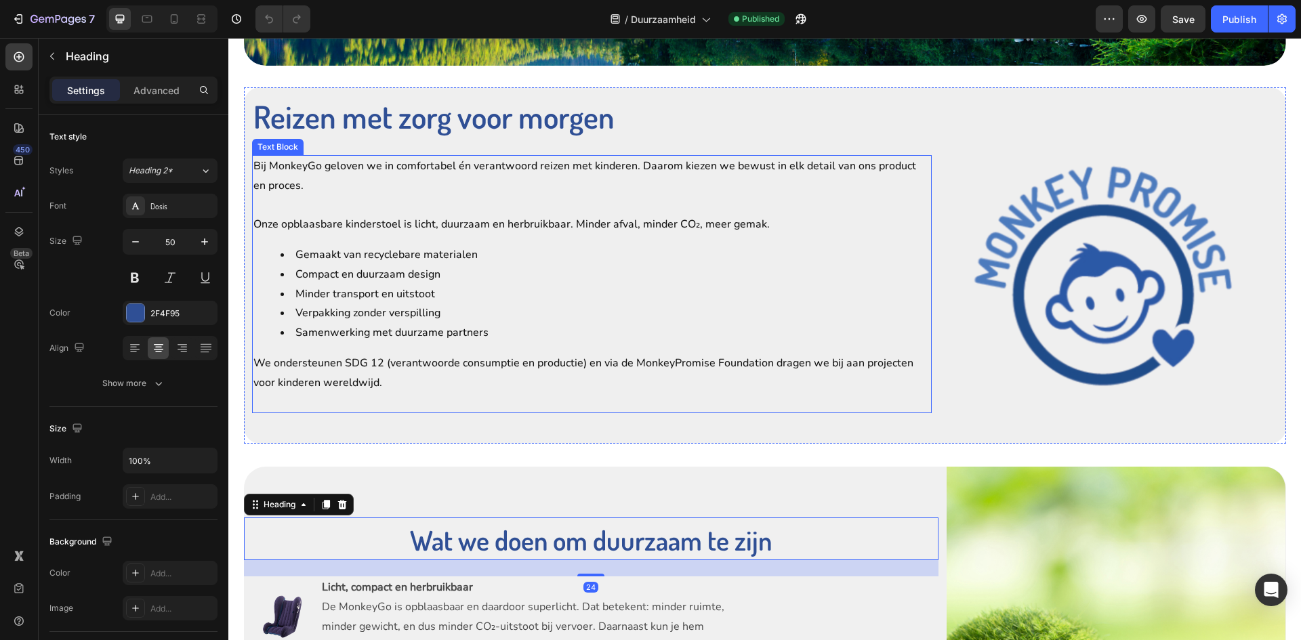
scroll to position [0, 0]
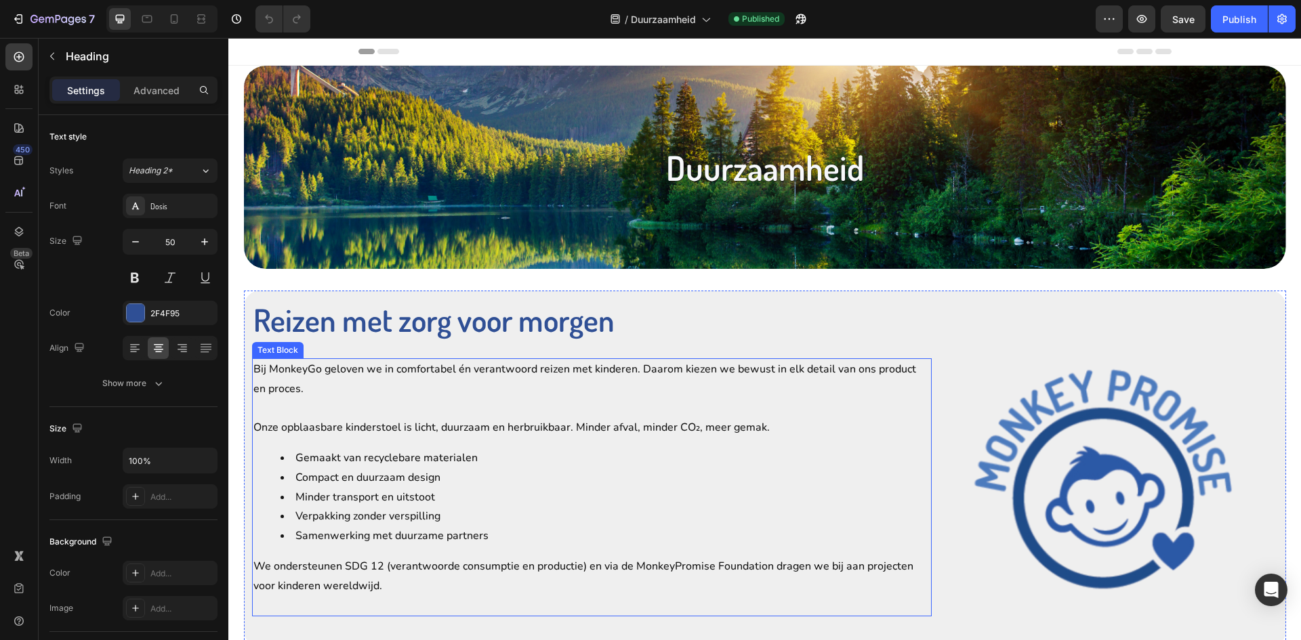
click at [640, 383] on p "Bij MonkeyGo geloven we in comfortabel én verantwoord reizen met kinderen. Daar…" at bounding box center [591, 379] width 677 height 39
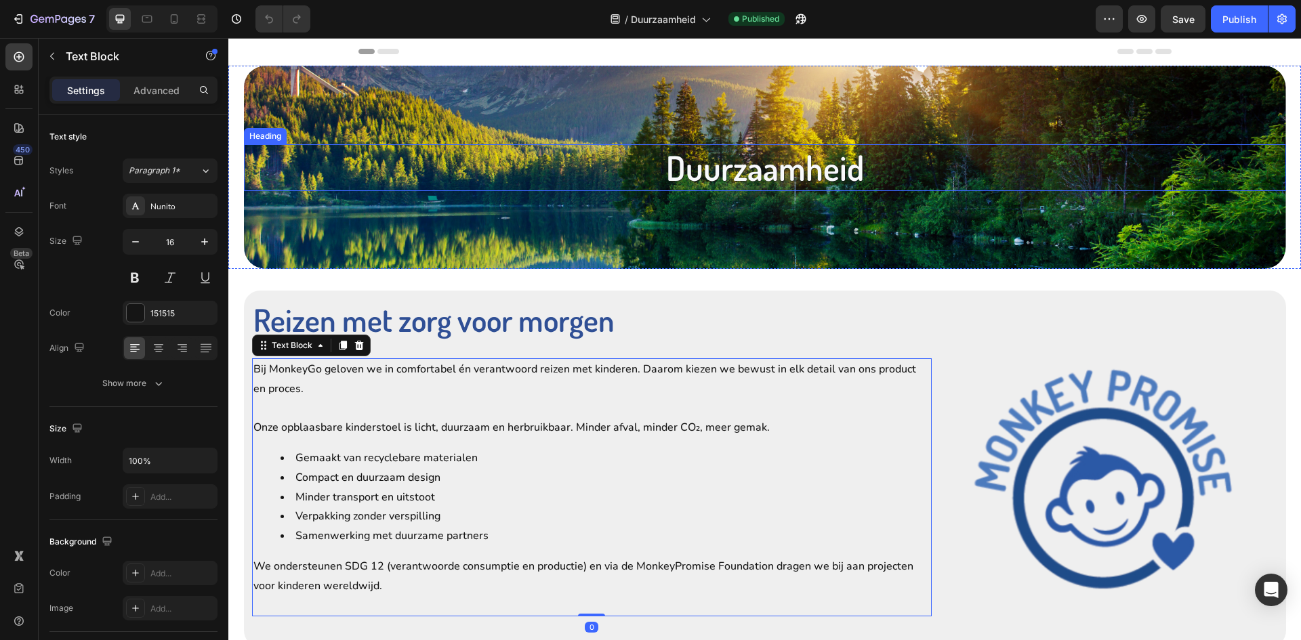
click at [794, 171] on h2 "Duurzaamheid" at bounding box center [765, 167] width 1042 height 47
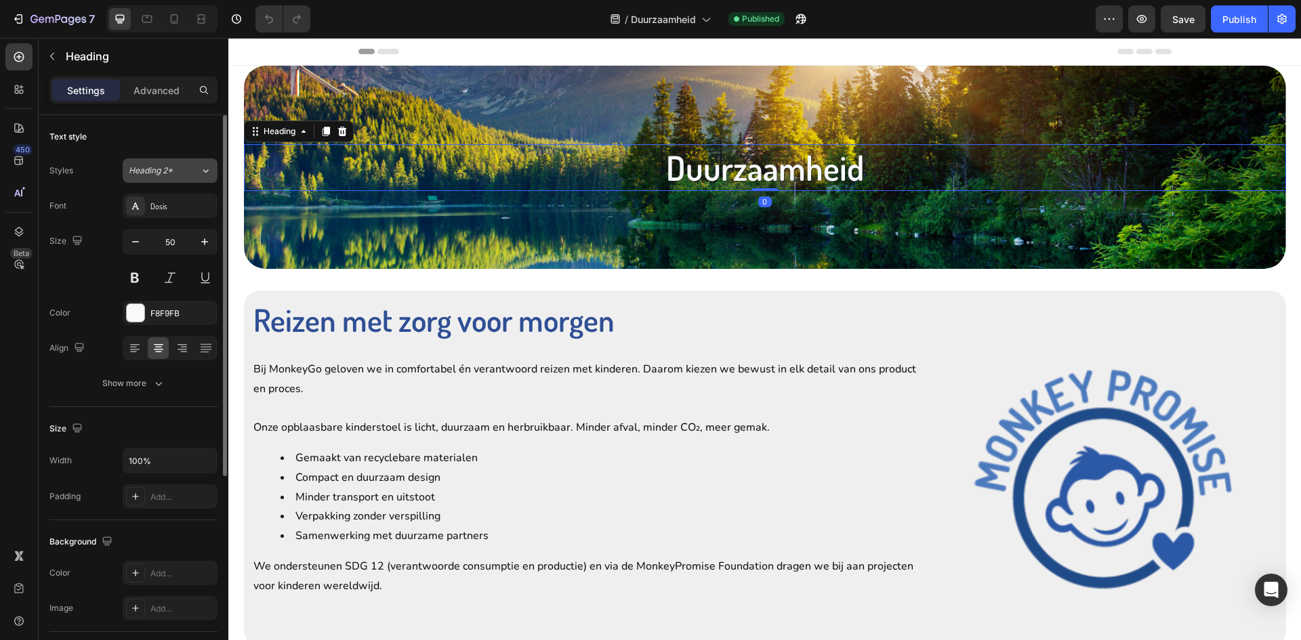
click at [145, 168] on span "Heading 2*" at bounding box center [151, 171] width 44 height 12
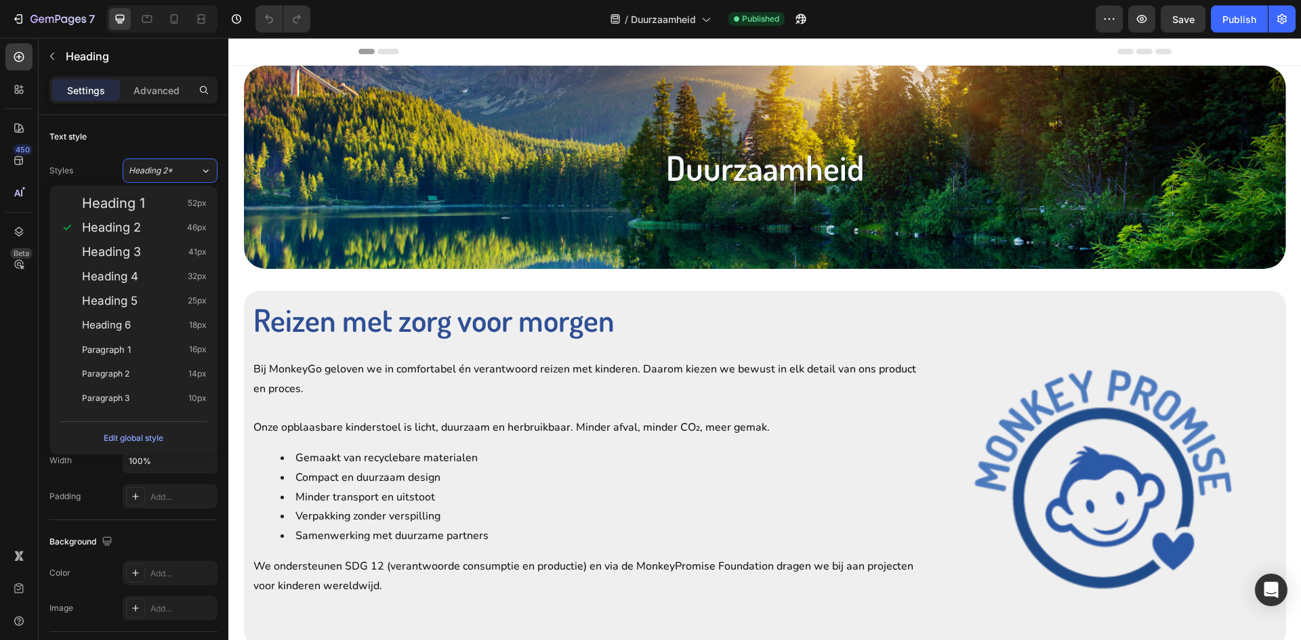
click at [706, 167] on h2 "Duurzaamheid" at bounding box center [765, 167] width 1042 height 47
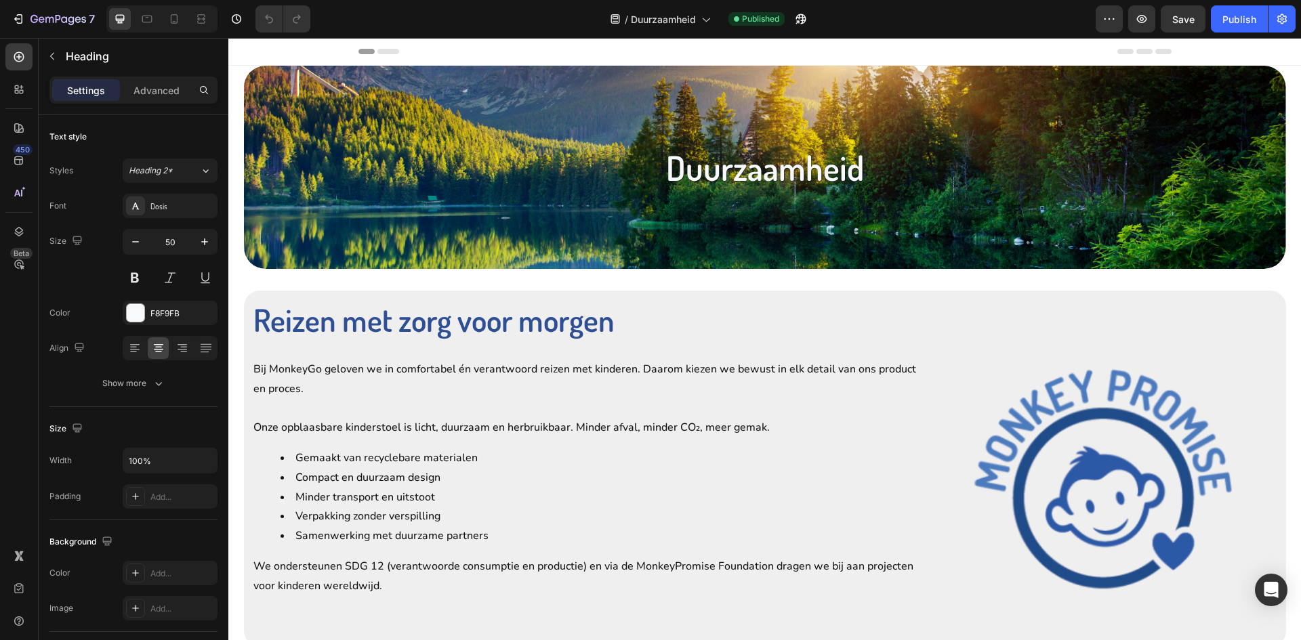
click at [669, 173] on p "Duurzaamheid" at bounding box center [764, 168] width 1039 height 44
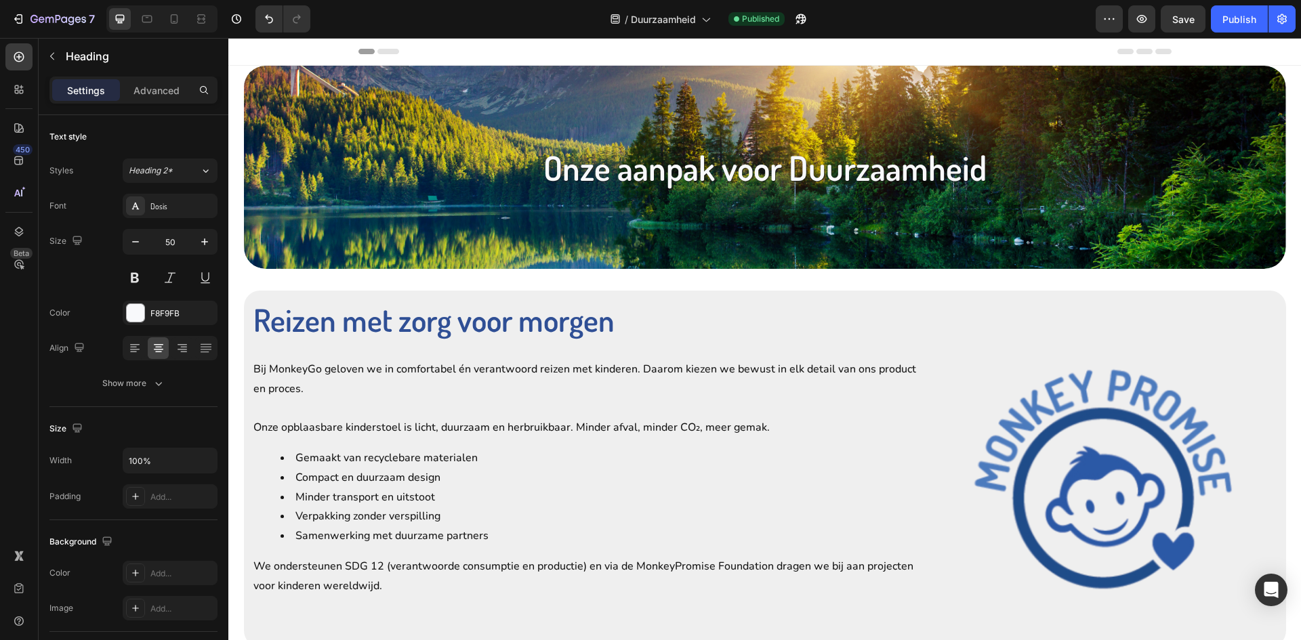
click at [801, 161] on p "Onze aanpak voor Duurzaamheid" at bounding box center [764, 168] width 1039 height 44
click at [824, 242] on div "Background Image" at bounding box center [765, 167] width 1042 height 203
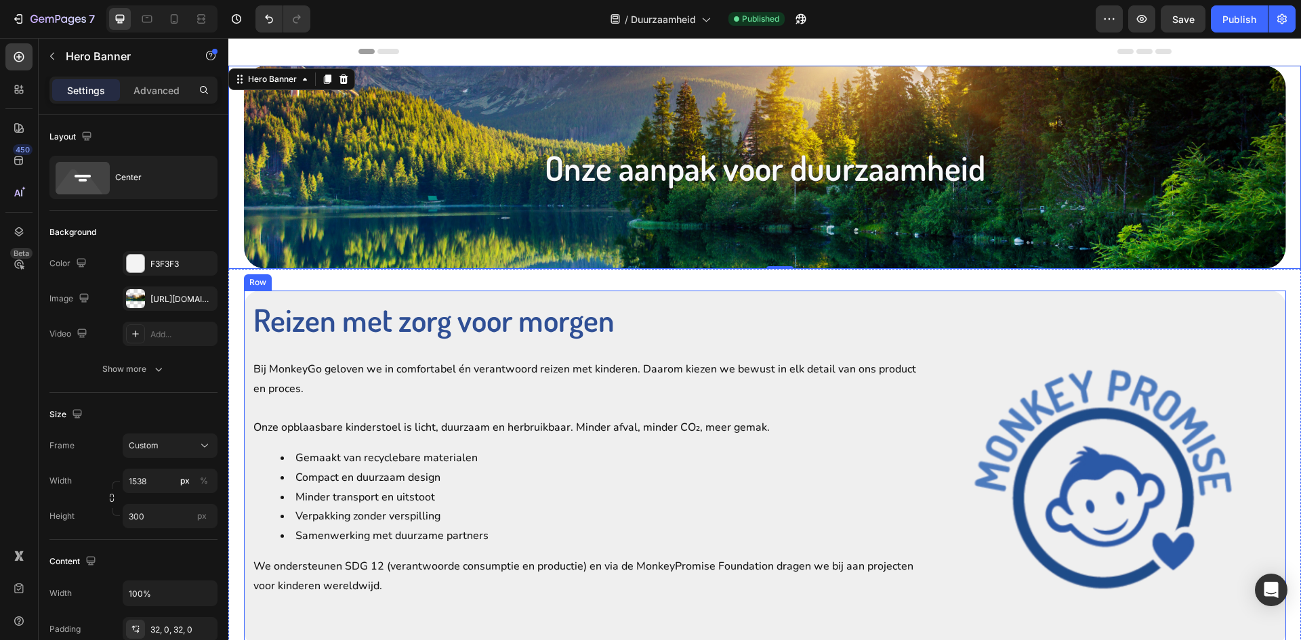
click at [820, 358] on div "Bij MonkeyGo geloven we in comfortabel én verantwoord reizen met kinderen. Daar…" at bounding box center [591, 487] width 679 height 259
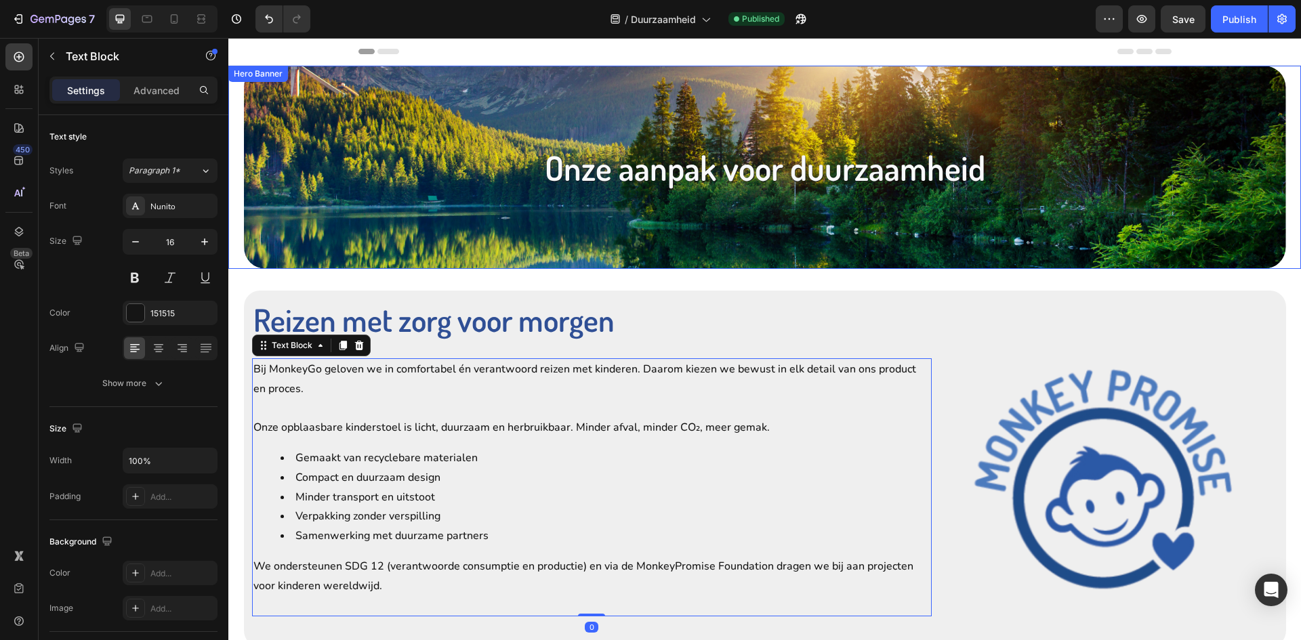
click at [775, 156] on p "Onze aanpak voor duurzaamheid" at bounding box center [764, 168] width 1039 height 44
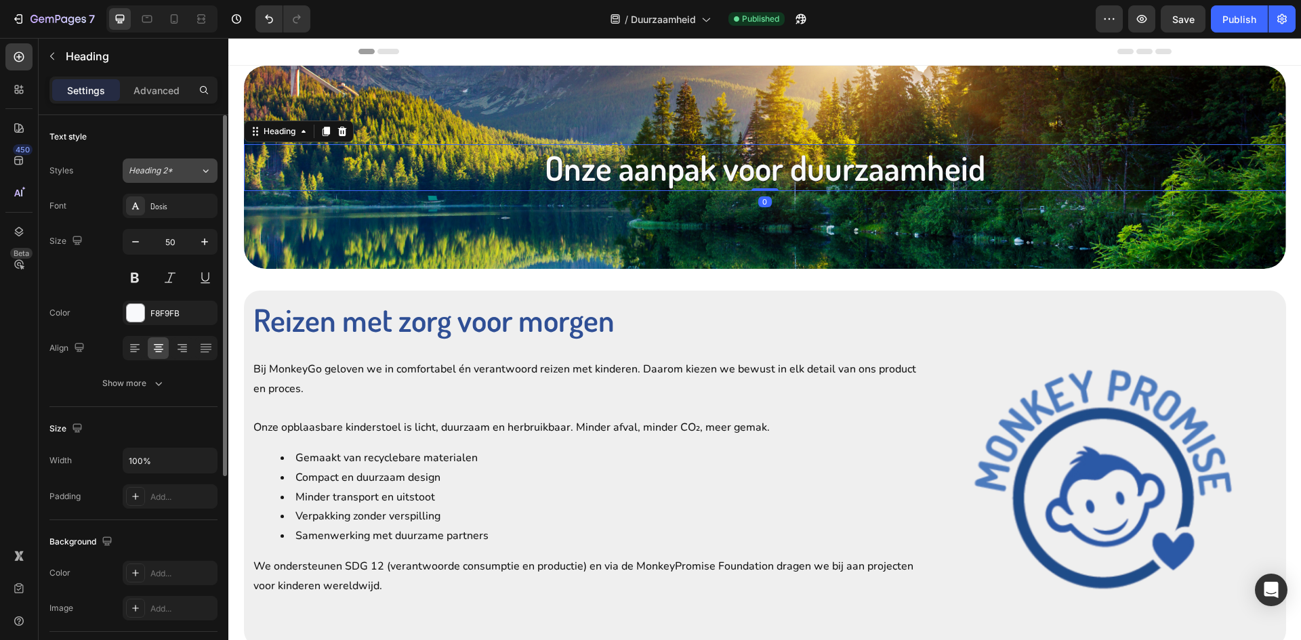
click at [126, 166] on button "Heading 2*" at bounding box center [170, 171] width 95 height 24
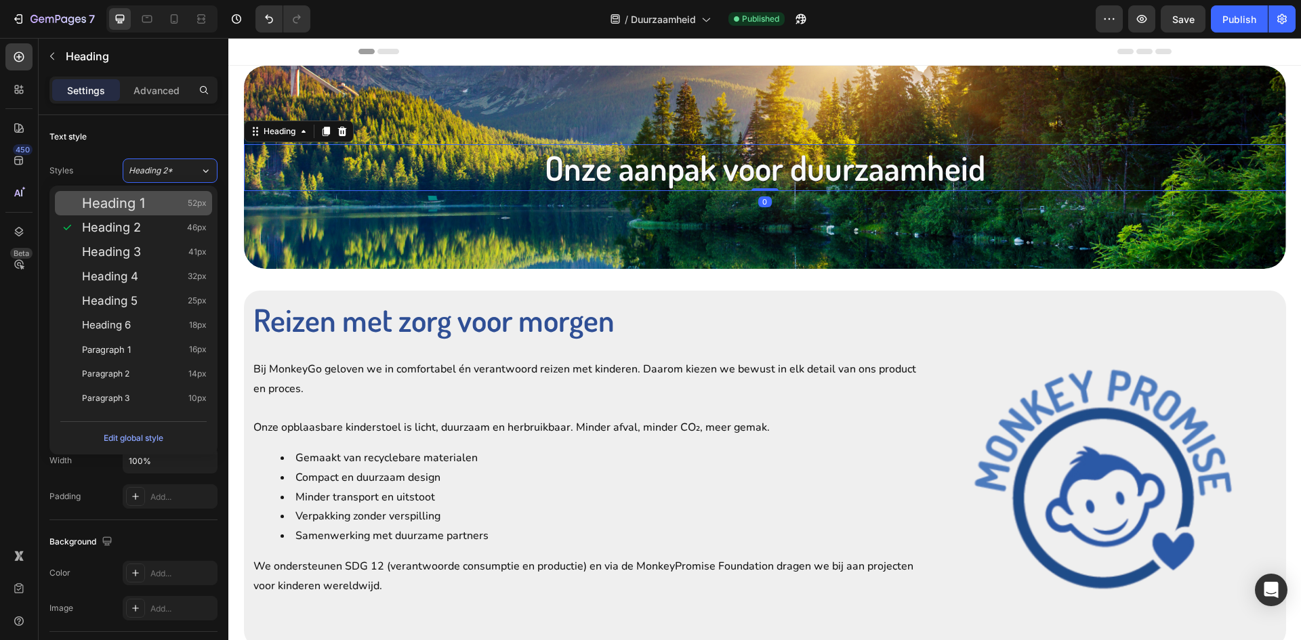
click at [140, 193] on div "Heading 1 52px" at bounding box center [133, 203] width 157 height 24
type input "52"
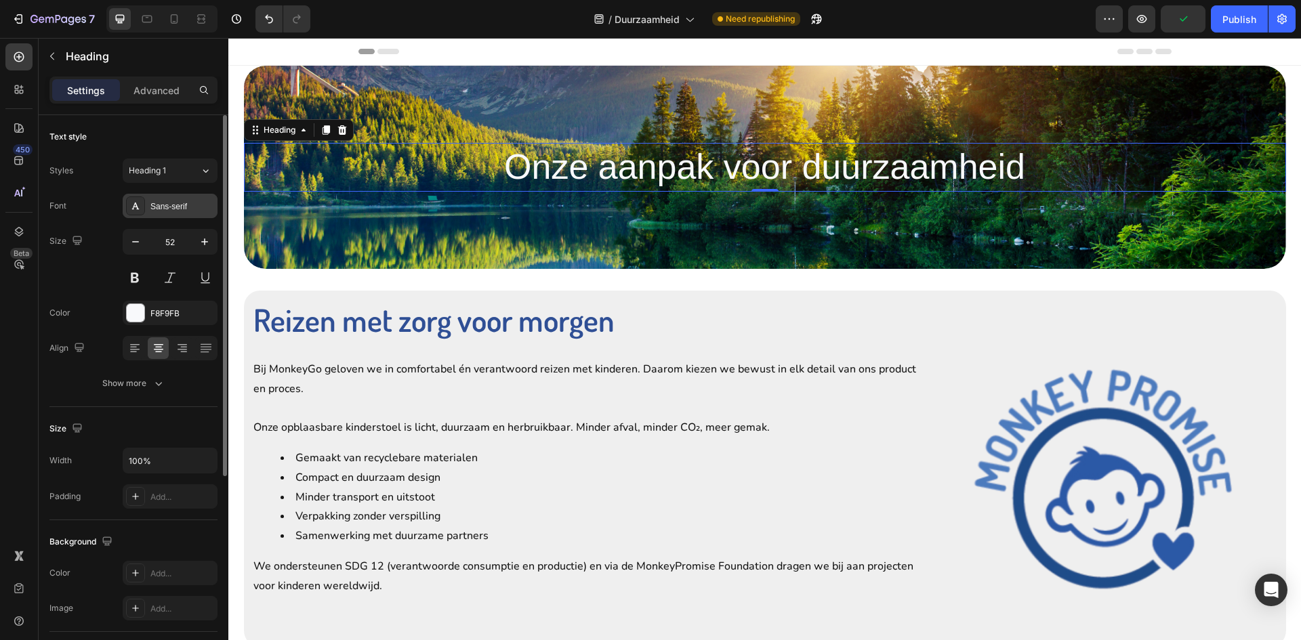
click at [145, 201] on div "Sans-serif" at bounding box center [170, 206] width 95 height 24
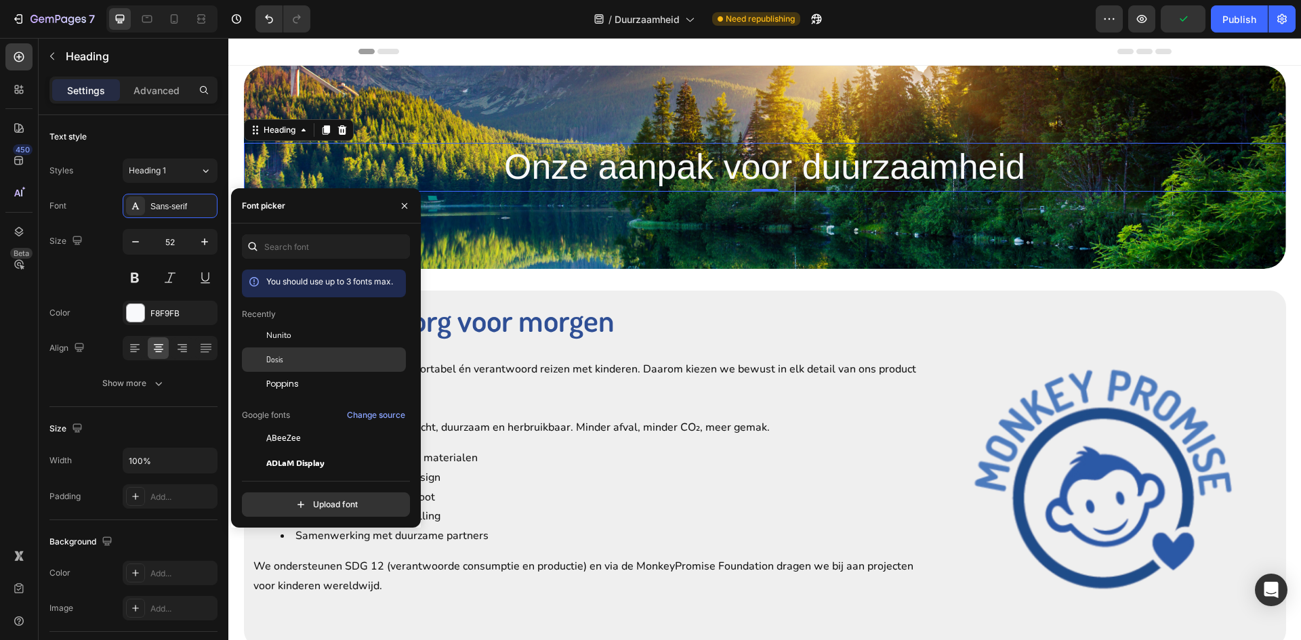
click at [292, 499] on div "Dosis" at bounding box center [324, 511] width 164 height 24
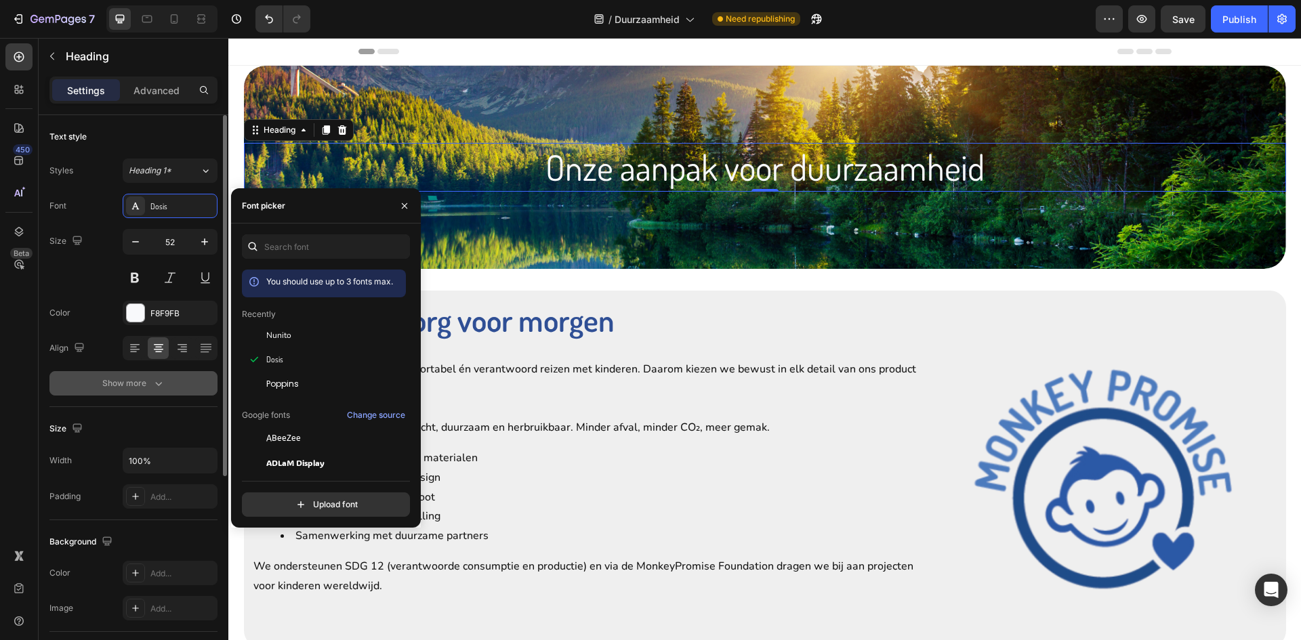
click at [131, 387] on div "Show more" at bounding box center [133, 384] width 63 height 14
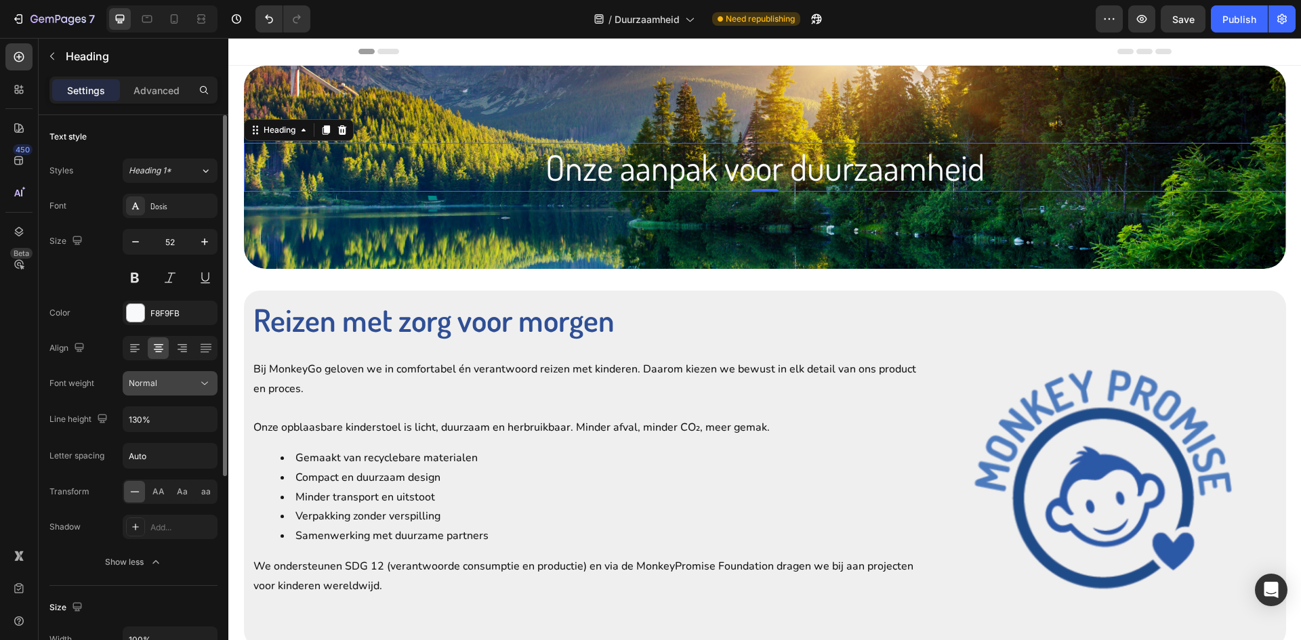
click at [150, 394] on button "Normal" at bounding box center [170, 383] width 95 height 24
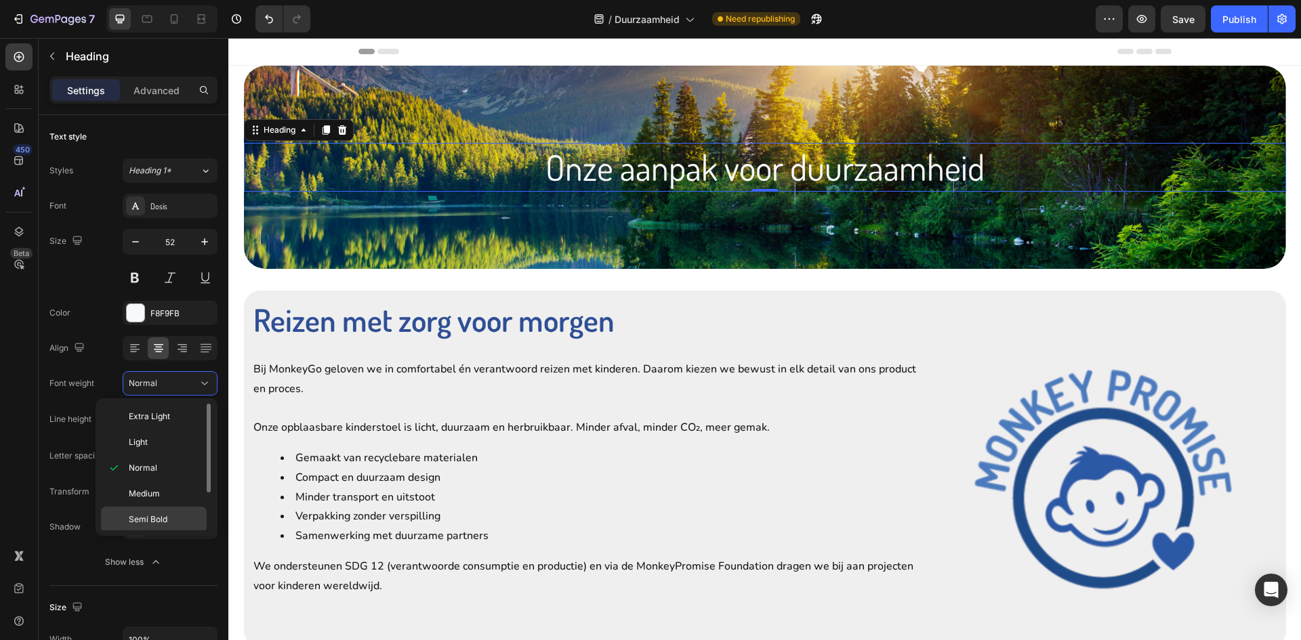
click at [166, 519] on span "Semi Bold" at bounding box center [148, 519] width 39 height 12
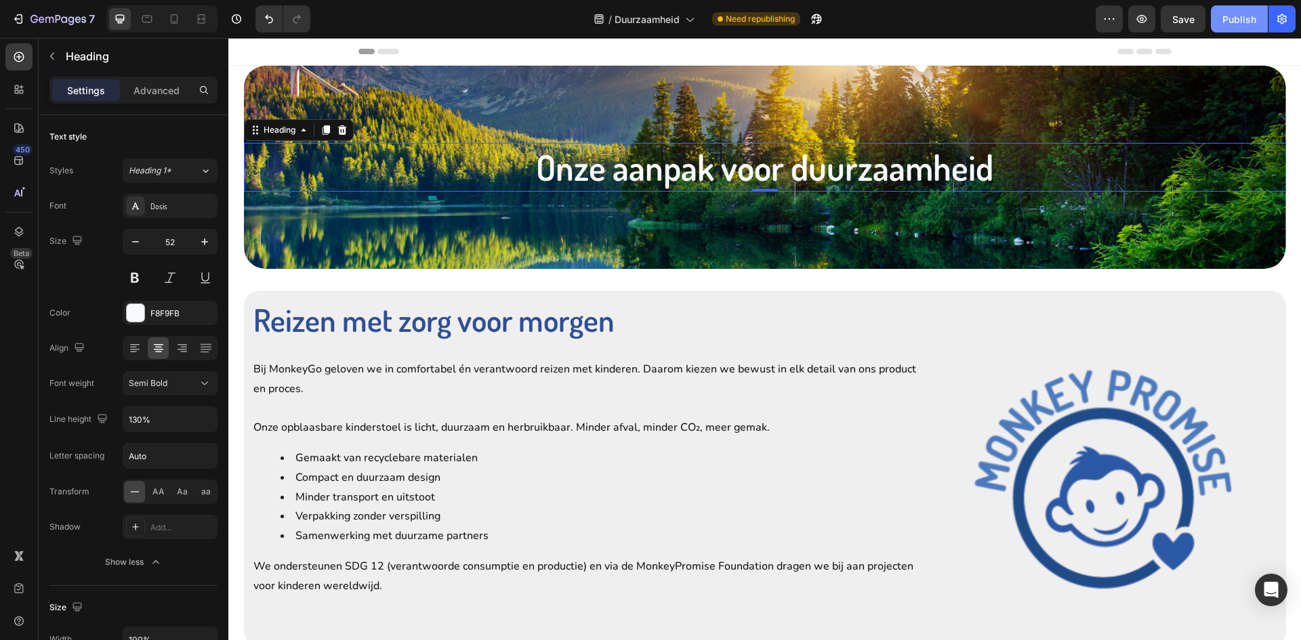
click at [1228, 26] on div "Publish" at bounding box center [1239, 19] width 34 height 14
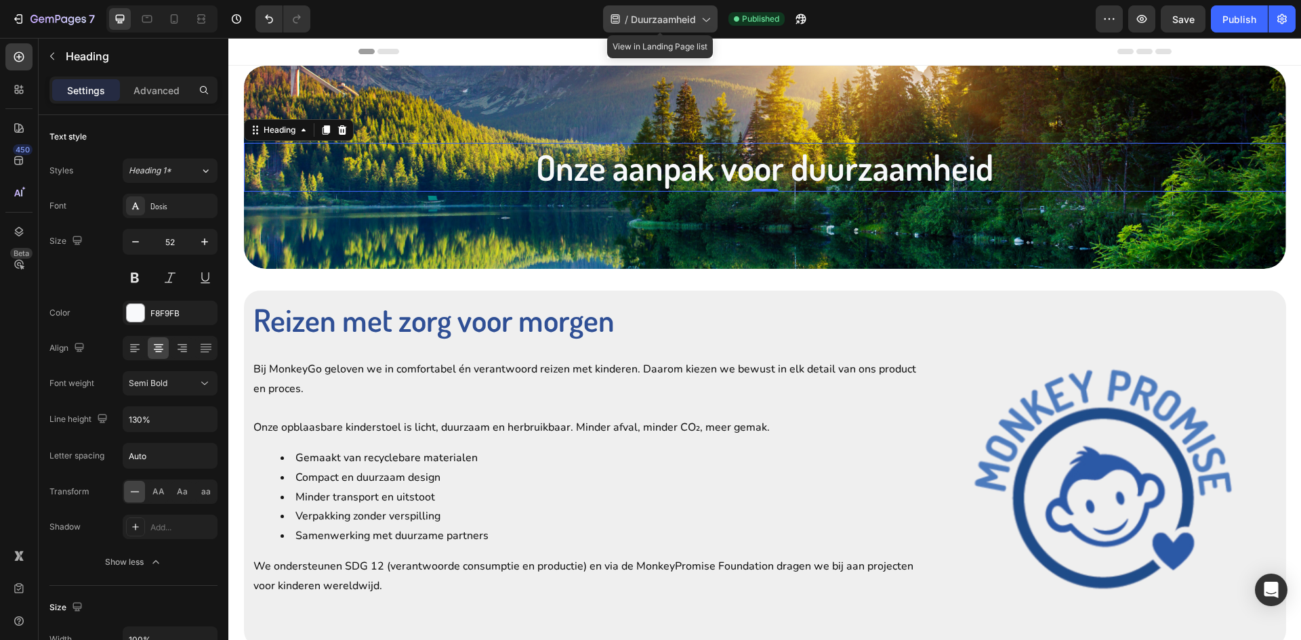
click at [643, 30] on div "/ Duurzaamheid" at bounding box center [660, 18] width 114 height 27
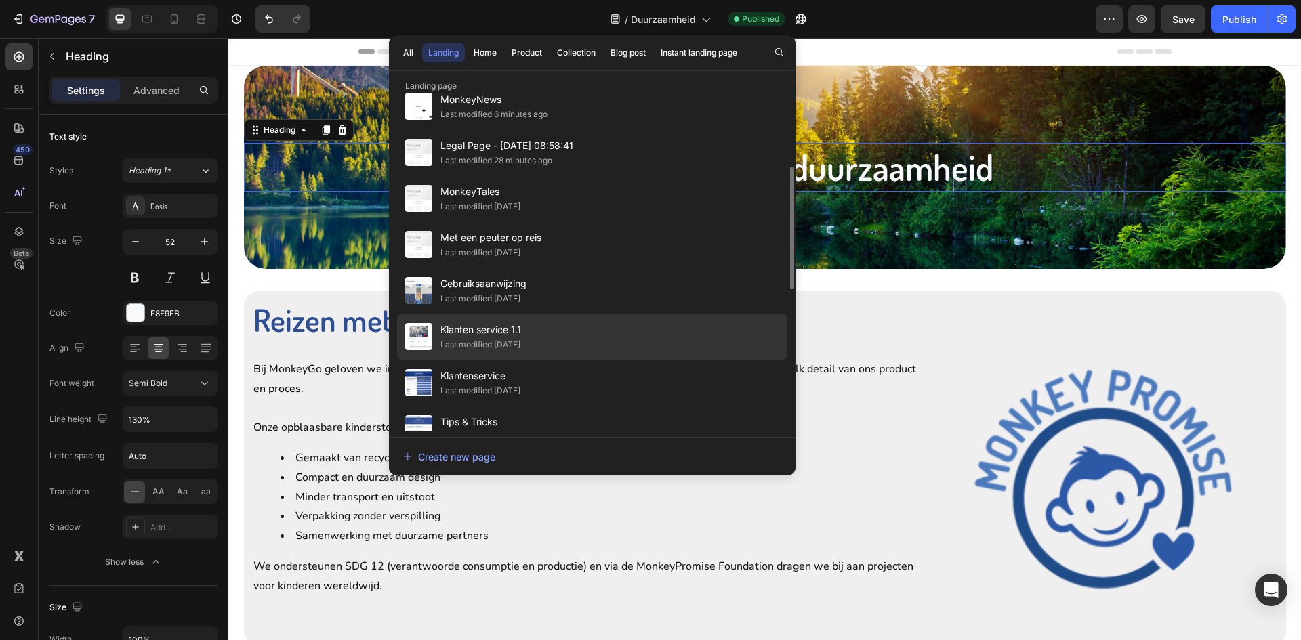
scroll to position [339, 0]
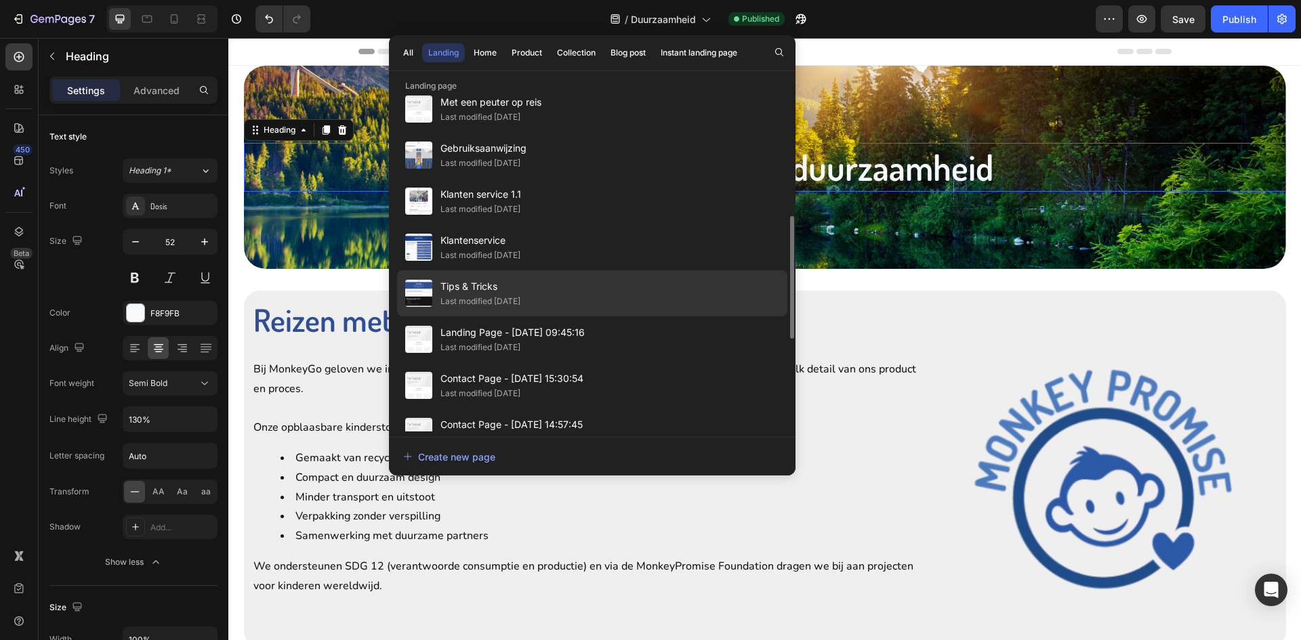
click at [505, 293] on span "Tips & Tricks" at bounding box center [480, 286] width 80 height 16
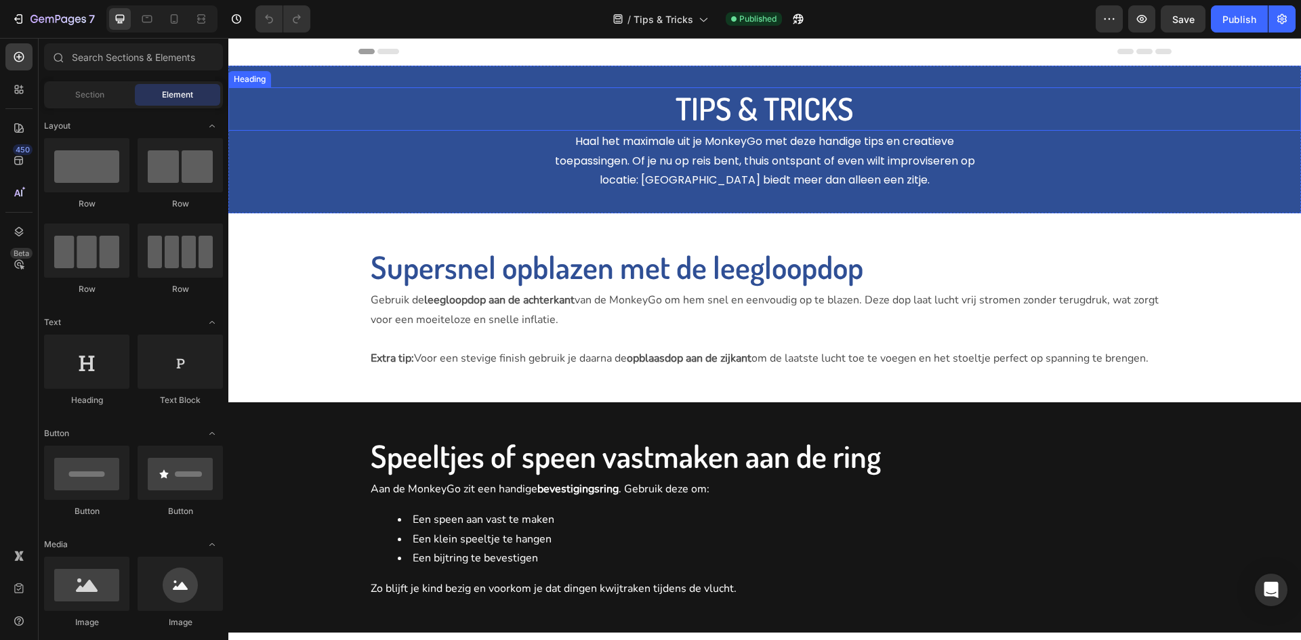
click at [825, 100] on h2 "TIPS & TRICKS" at bounding box center [764, 108] width 813 height 43
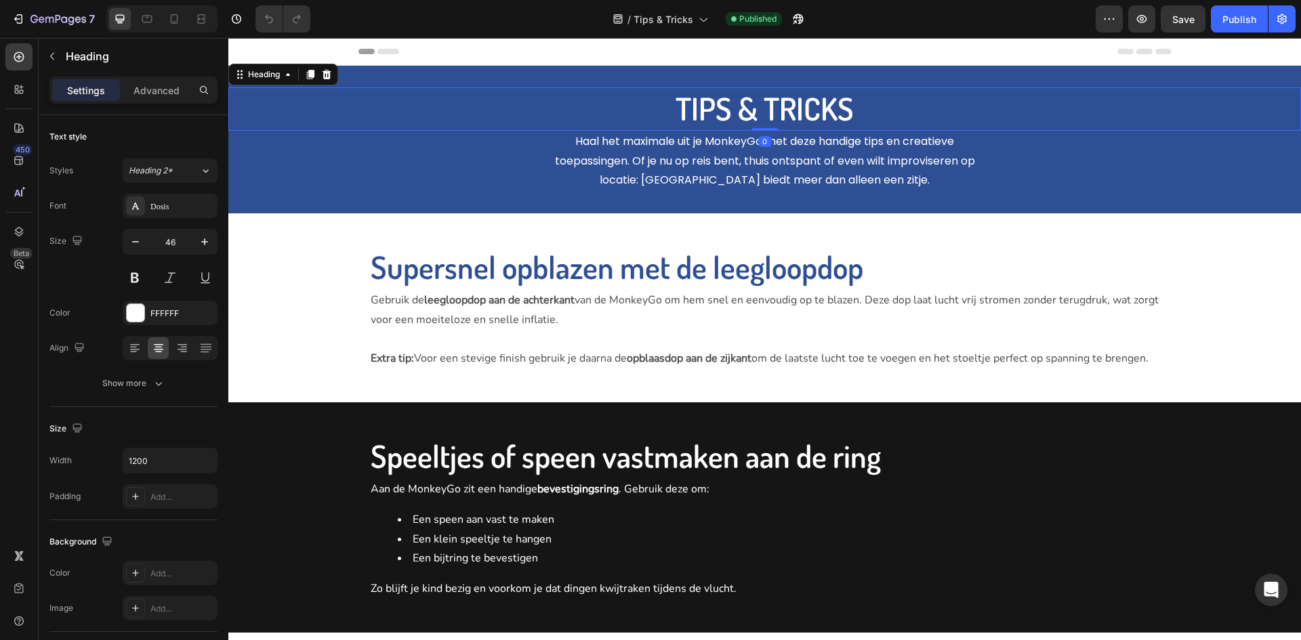
click at [877, 102] on h2 "TIPS & TRICKS" at bounding box center [764, 108] width 813 height 43
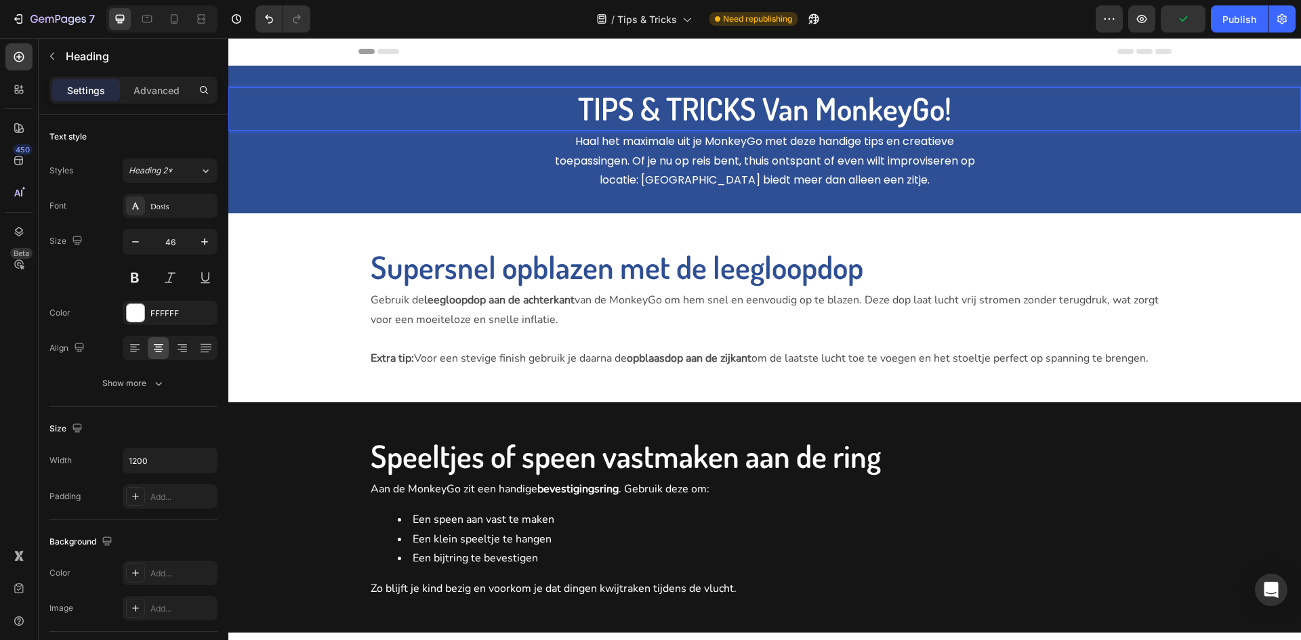
click at [778, 99] on p "TIPS & TRICKS Van MonkeyGo!" at bounding box center [765, 109] width 810 height 41
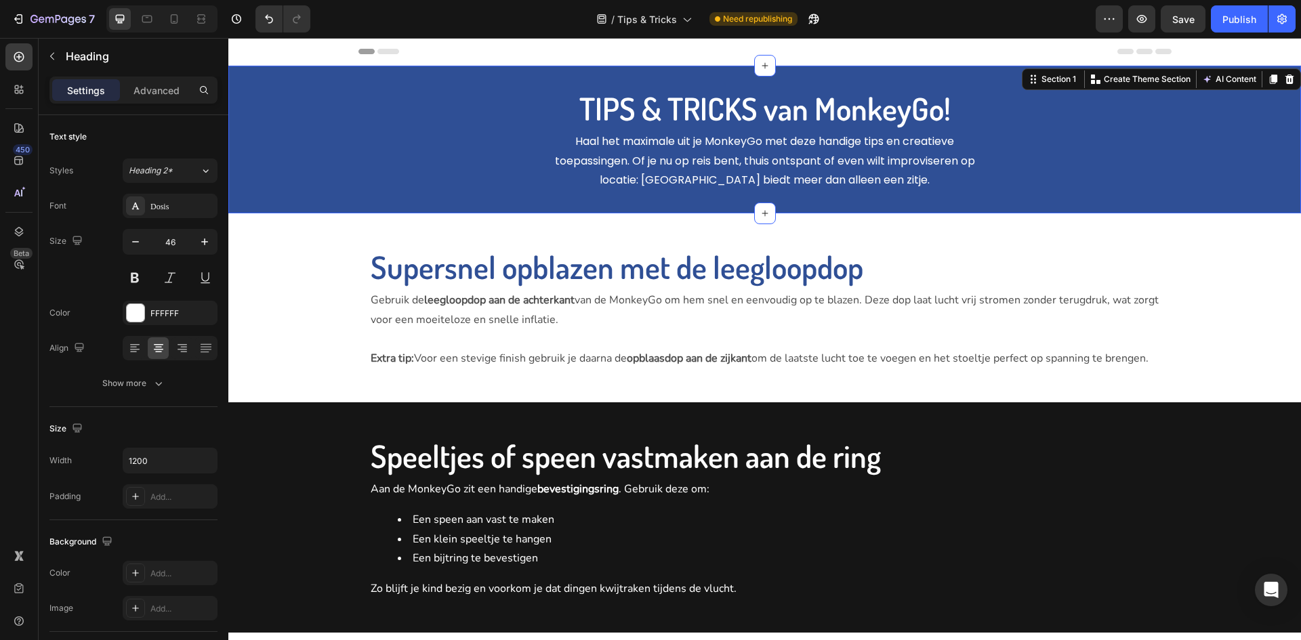
click at [864, 203] on div "TIPS & TRICKS van MonkeyGo! Heading Haal het maximale uit je MonkeyGo met deze …" at bounding box center [764, 140] width 1072 height 148
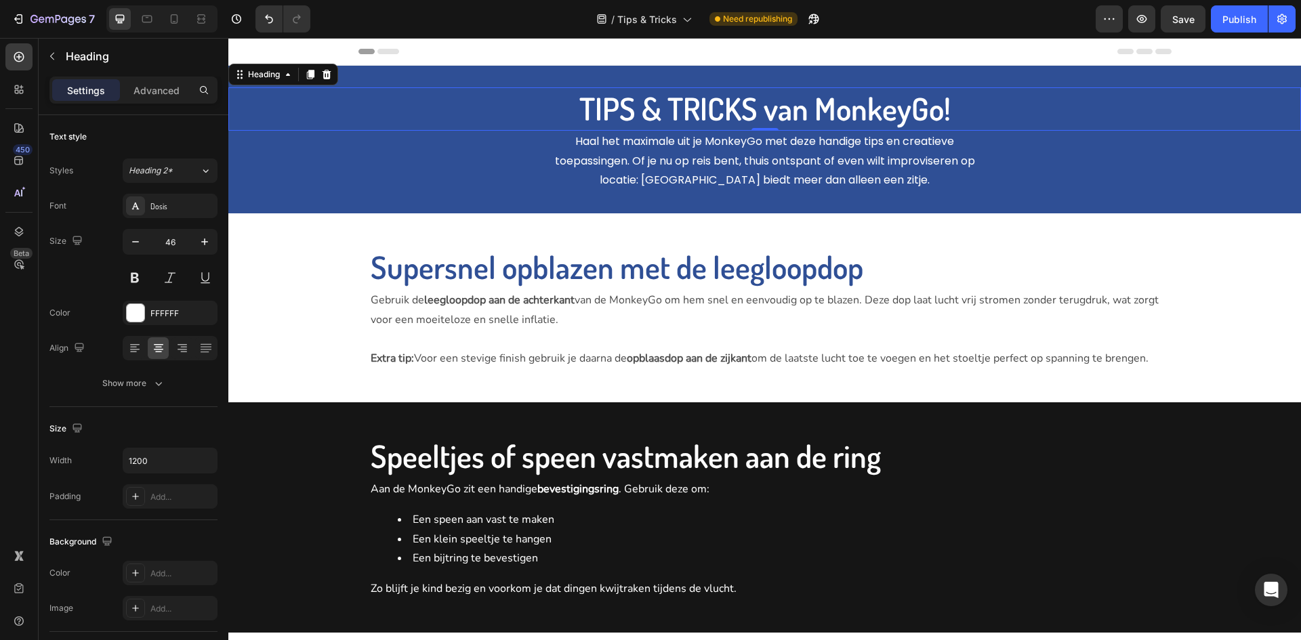
click at [827, 105] on p "TIPS & TRICKS van MonkeyGo!" at bounding box center [765, 109] width 810 height 41
click at [177, 169] on div "Heading 2*" at bounding box center [156, 171] width 55 height 12
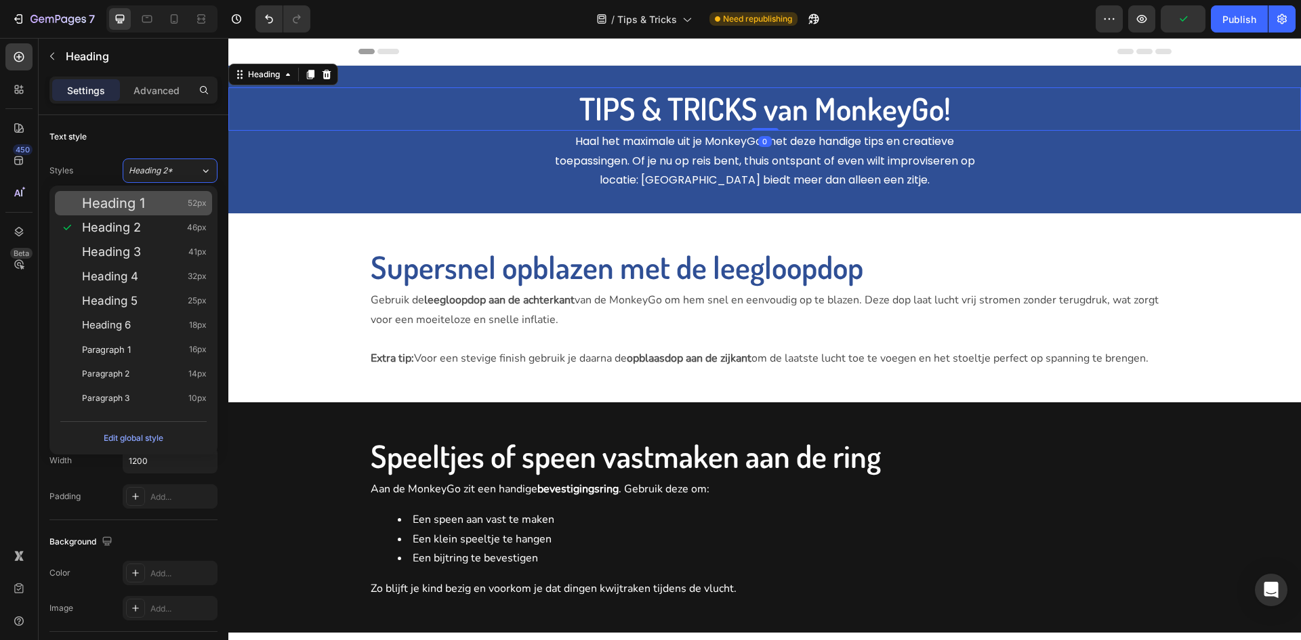
click at [183, 207] on div "Heading 1 52px" at bounding box center [144, 203] width 125 height 14
type input "52"
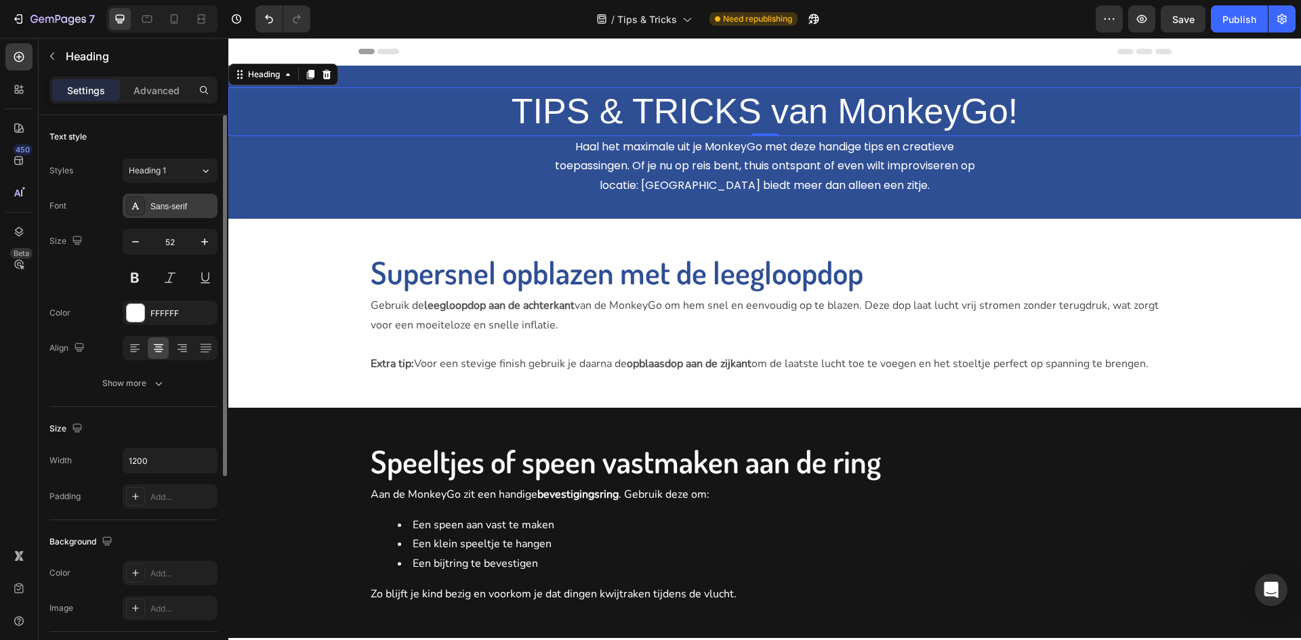
click at [177, 206] on div "Sans-serif" at bounding box center [182, 207] width 64 height 12
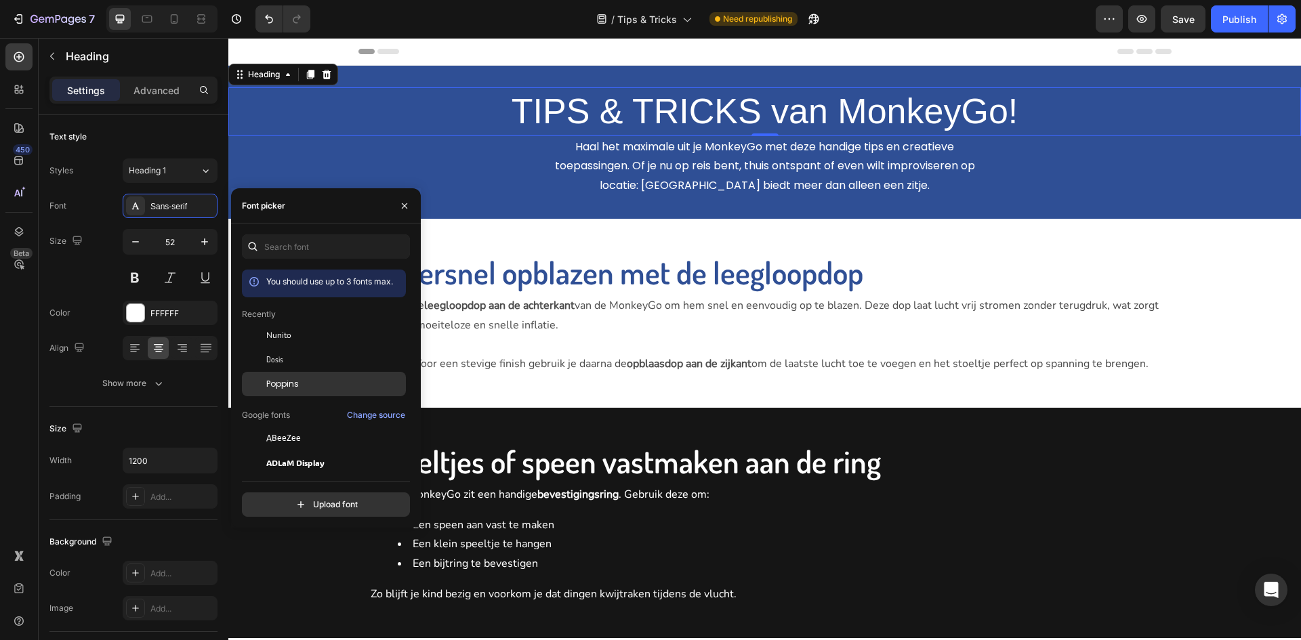
click at [289, 379] on span "Poppins" at bounding box center [282, 384] width 33 height 12
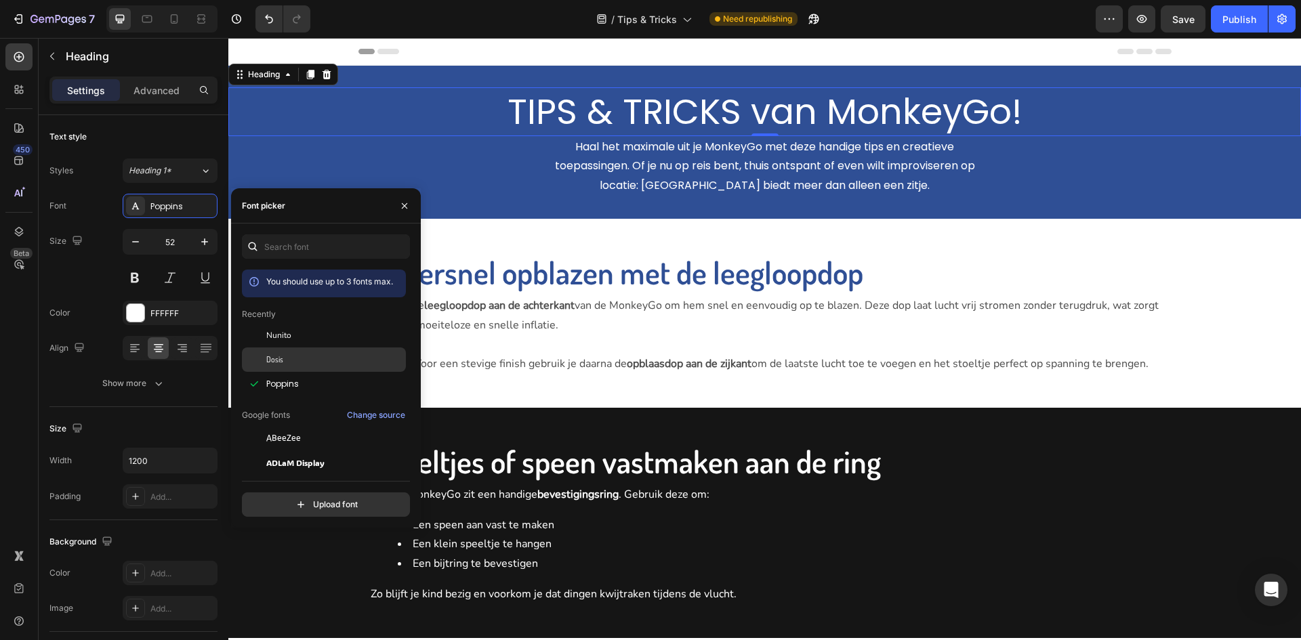
click at [286, 499] on div "Dosis" at bounding box center [324, 511] width 164 height 24
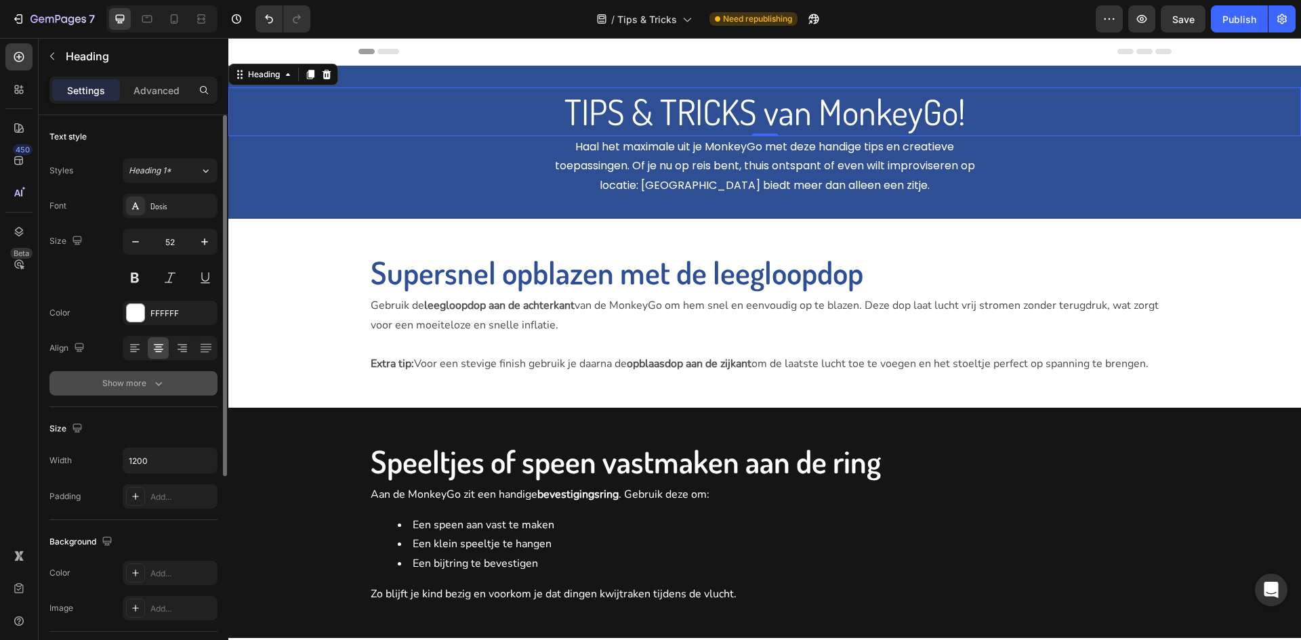
click at [151, 374] on button "Show more" at bounding box center [133, 383] width 168 height 24
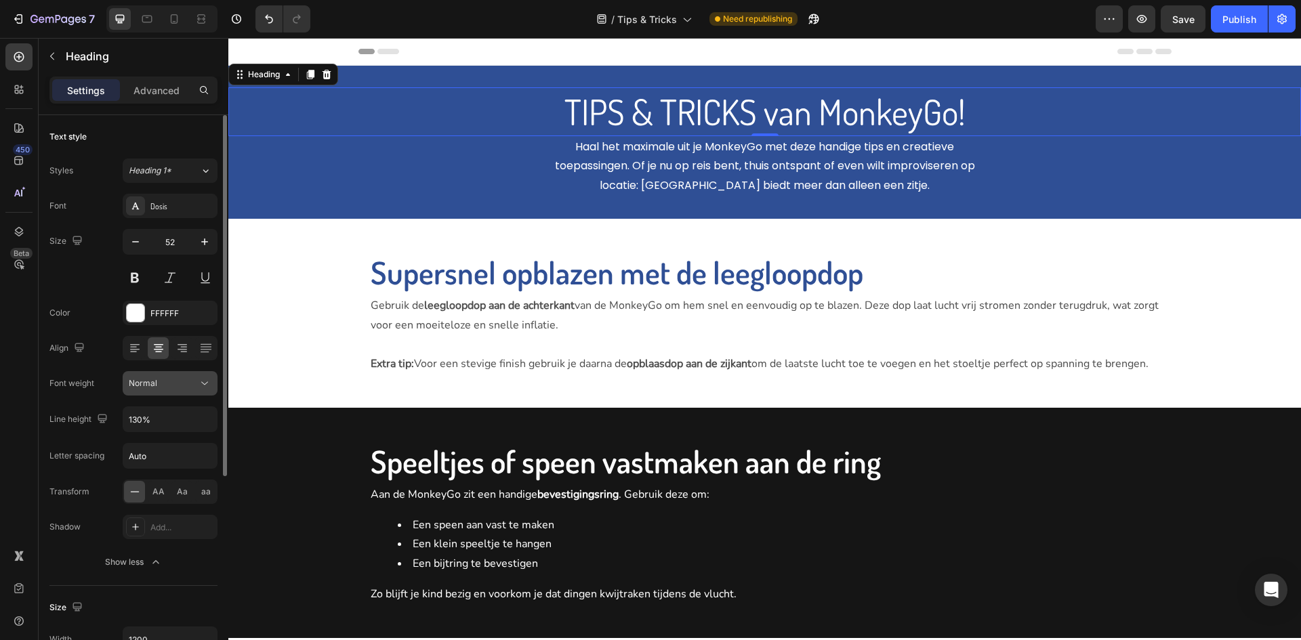
click at [176, 379] on div "Normal" at bounding box center [163, 383] width 69 height 12
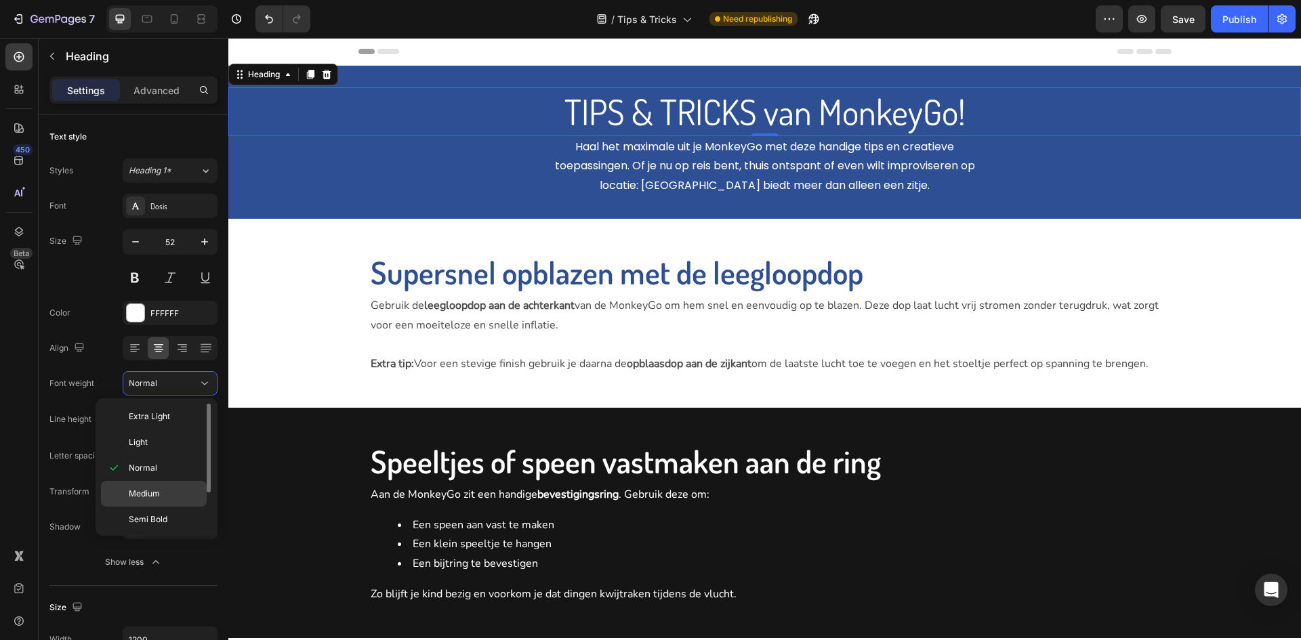
click at [196, 507] on div "Medium" at bounding box center [154, 520] width 106 height 26
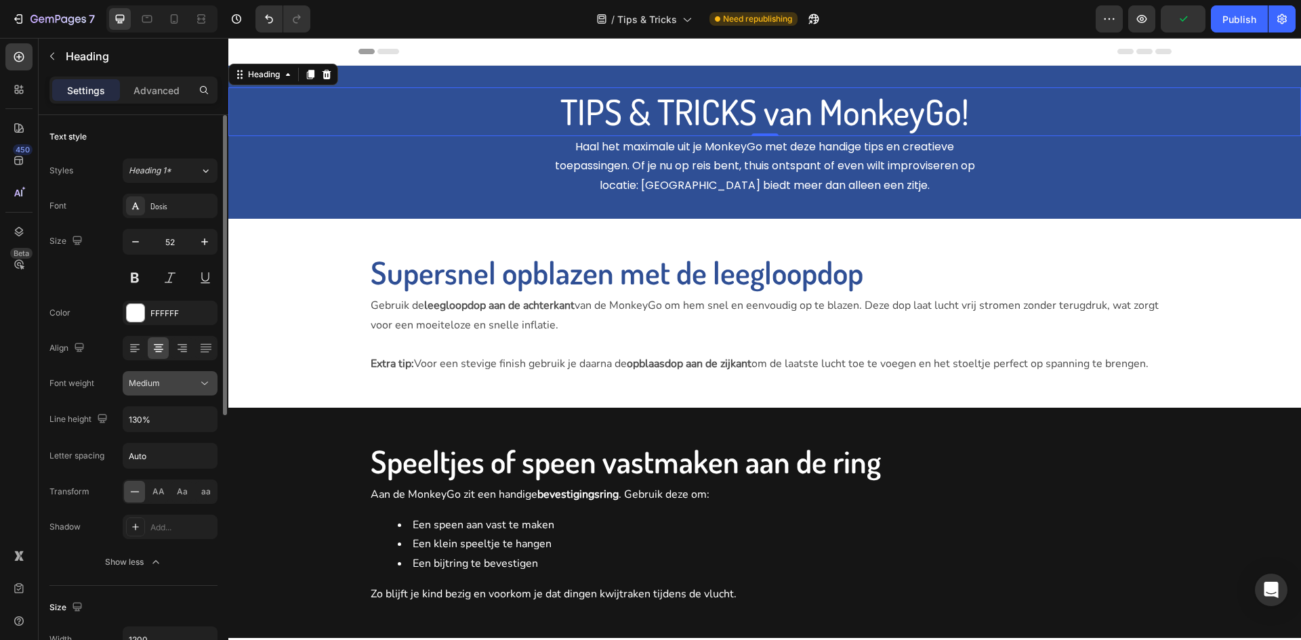
click at [167, 394] on button "Medium" at bounding box center [170, 383] width 95 height 24
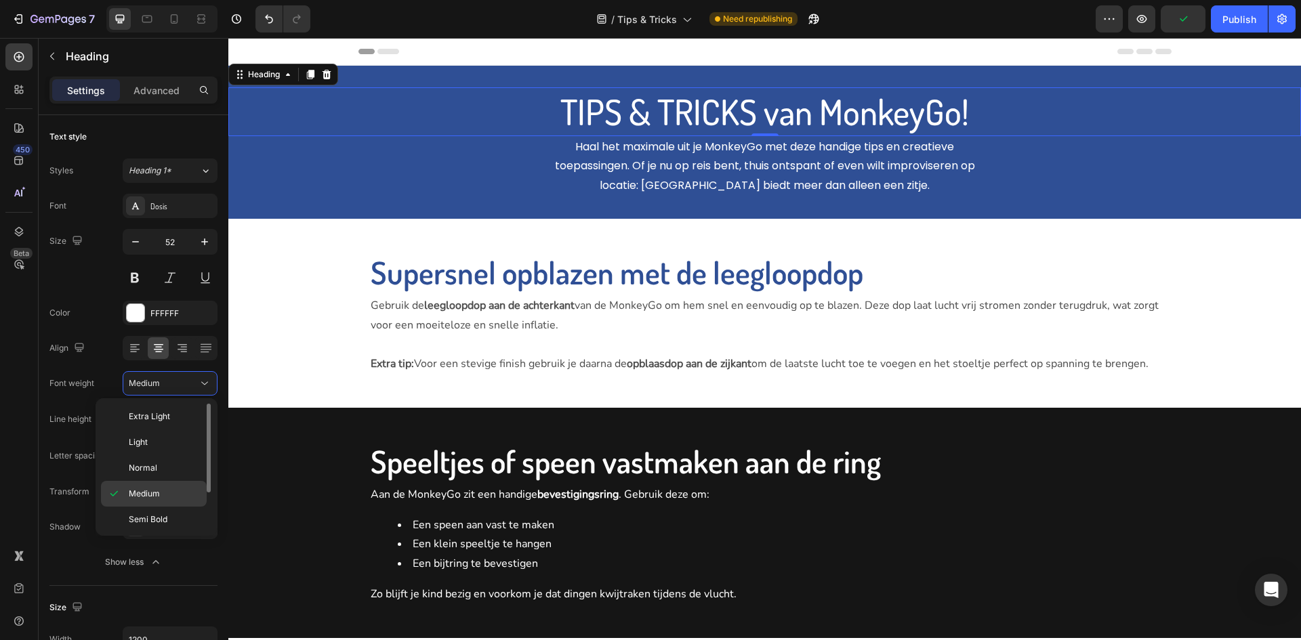
click at [187, 507] on div "Medium" at bounding box center [154, 520] width 106 height 26
click at [187, 511] on div "Font Dosis Size 52 Color FFFFFF Align Font weight Medium Line height 130% Lette…" at bounding box center [133, 384] width 168 height 381
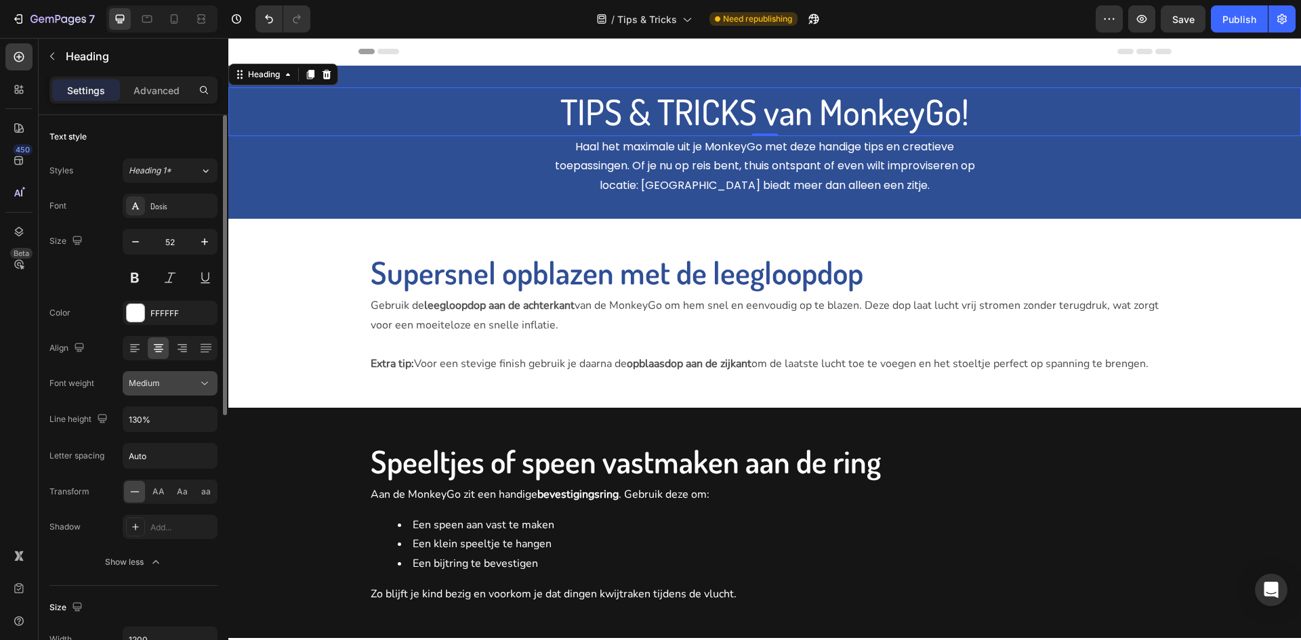
click at [173, 379] on div "Medium" at bounding box center [163, 383] width 69 height 12
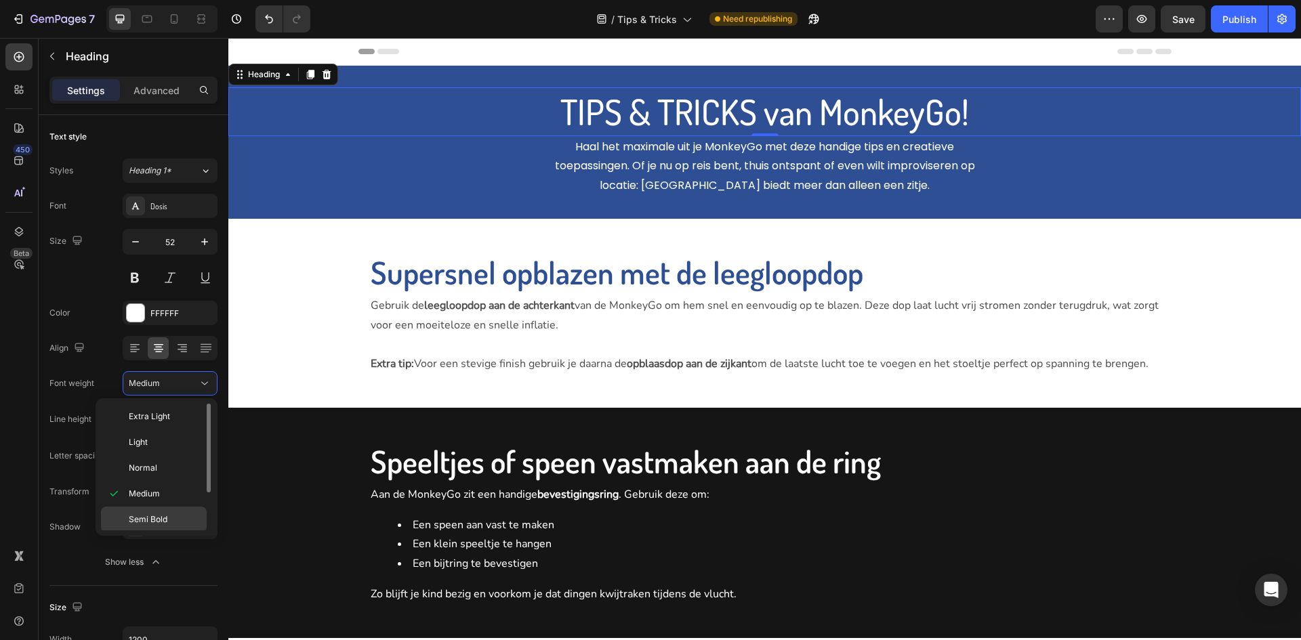
click at [160, 524] on span "Semi Bold" at bounding box center [148, 519] width 39 height 12
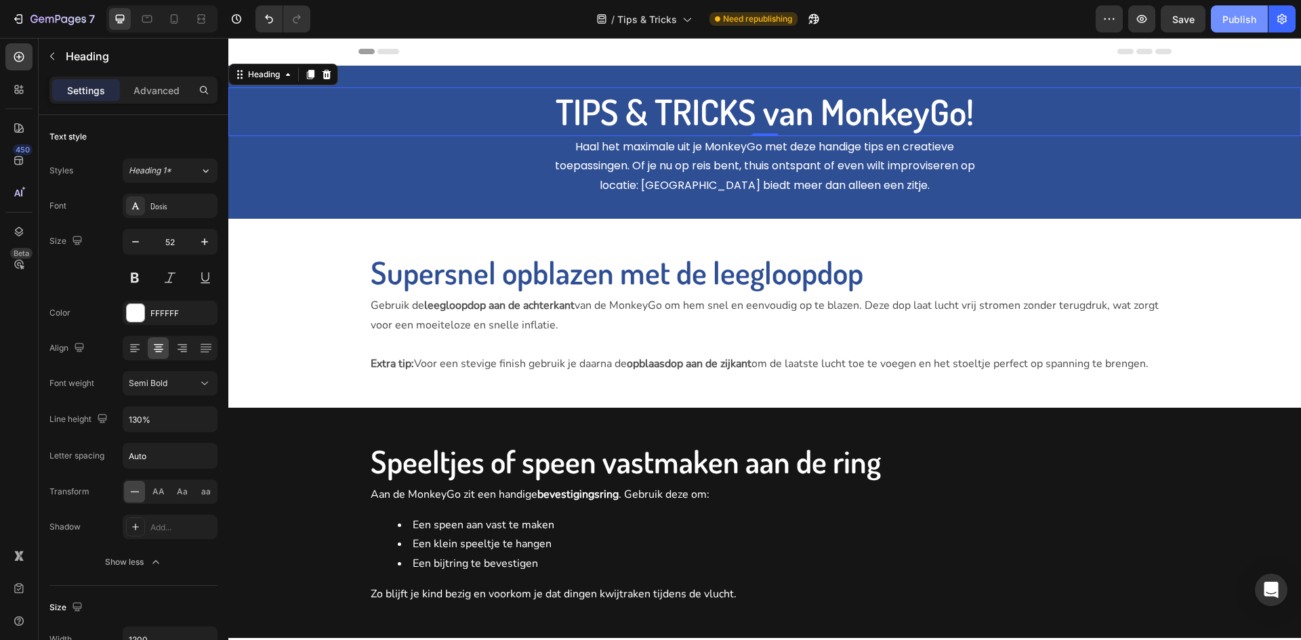
click at [1231, 31] on button "Publish" at bounding box center [1238, 18] width 57 height 27
click at [717, 109] on p "TIPS & TRICKS van MonkeyGo!" at bounding box center [765, 112] width 810 height 46
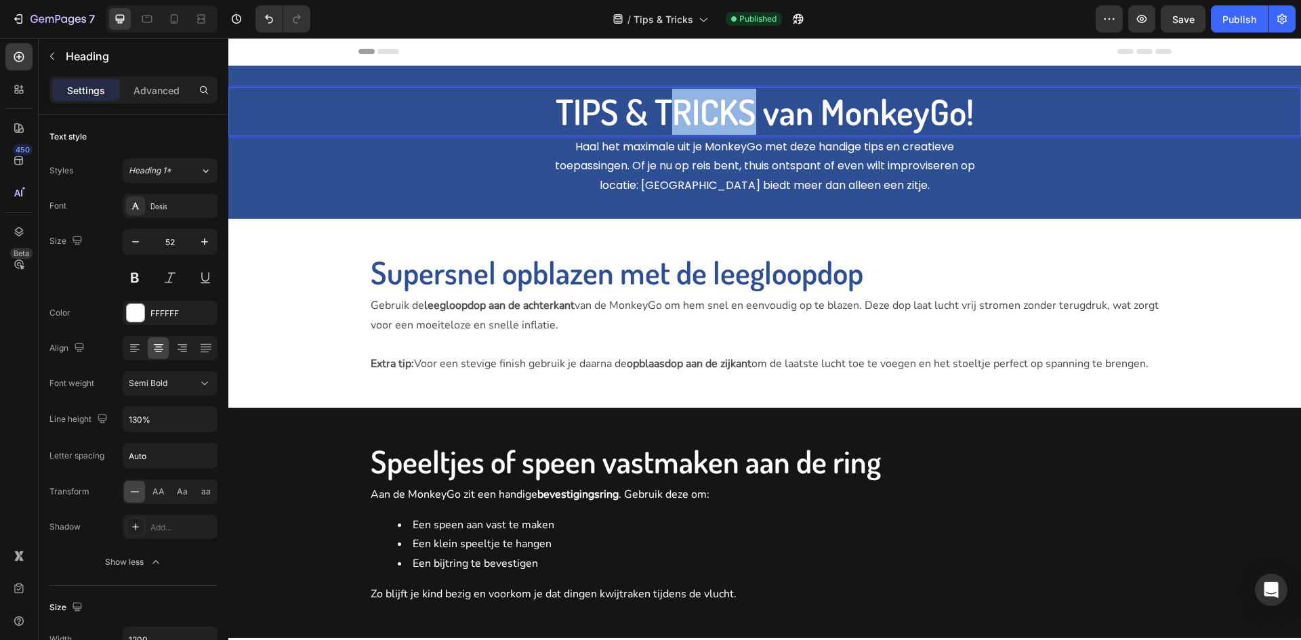
drag, startPoint x: 747, startPoint y: 111, endPoint x: 677, endPoint y: 118, distance: 70.8
click at [677, 118] on p "TIPS & TRICKS van MonkeyGo!" at bounding box center [765, 112] width 810 height 46
click at [616, 108] on p "TIPS & Tricks van MonkeyGo!" at bounding box center [765, 112] width 810 height 46
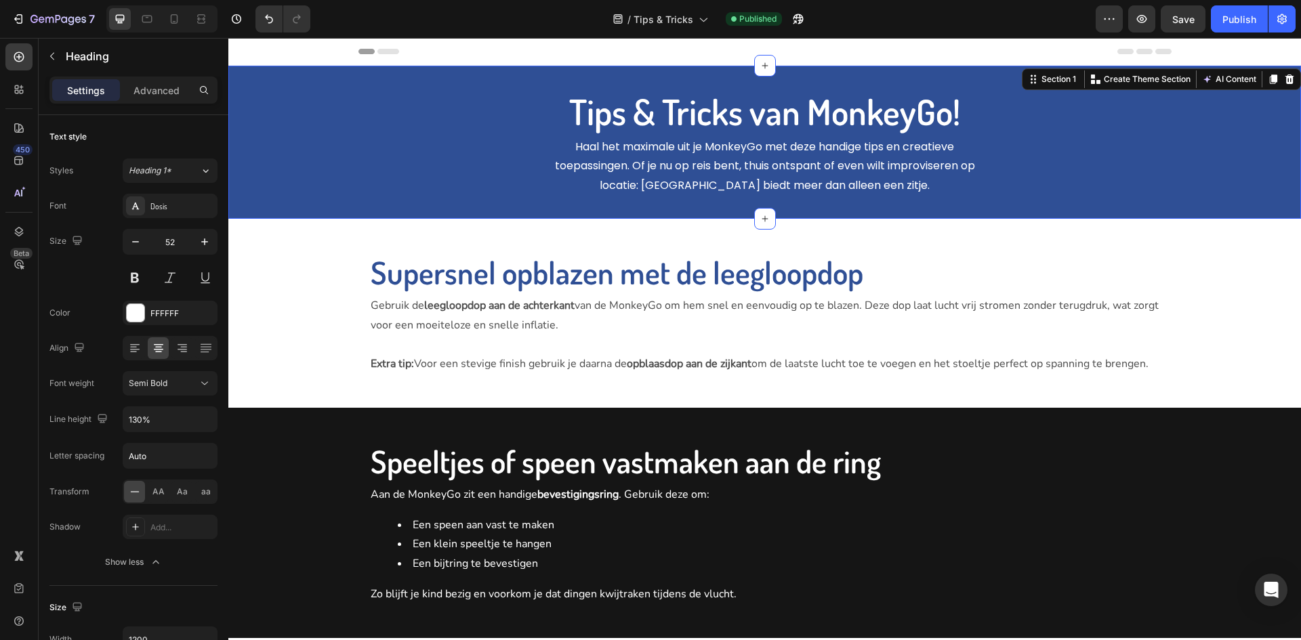
click at [889, 210] on div "Tips & Tricks van MonkeyGo! Heading Haal het maximale uit je MonkeyGo met deze …" at bounding box center [764, 142] width 1072 height 153
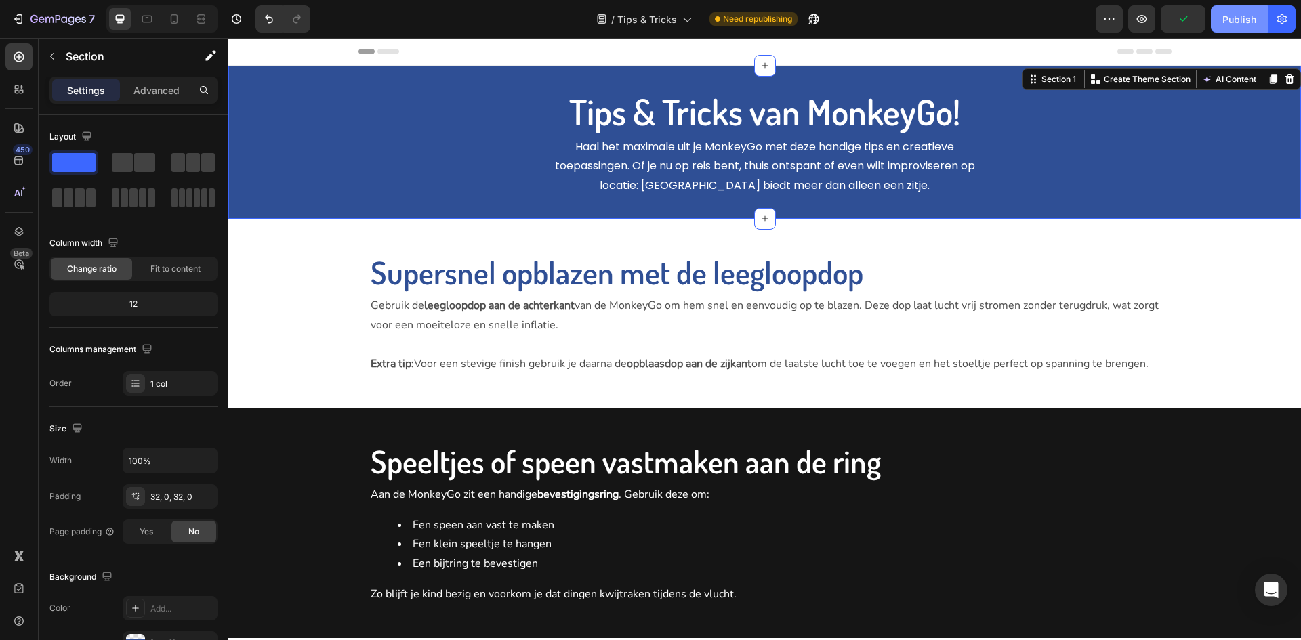
click at [1227, 24] on div "Publish" at bounding box center [1239, 19] width 34 height 14
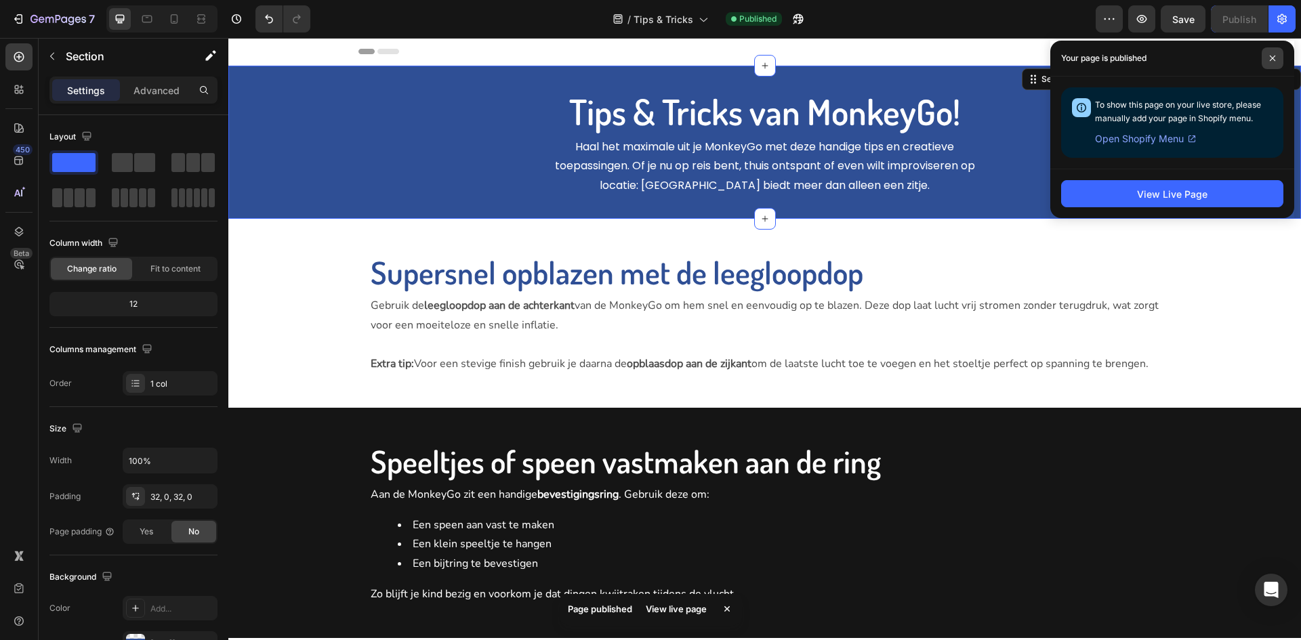
click at [1266, 52] on span at bounding box center [1272, 58] width 22 height 22
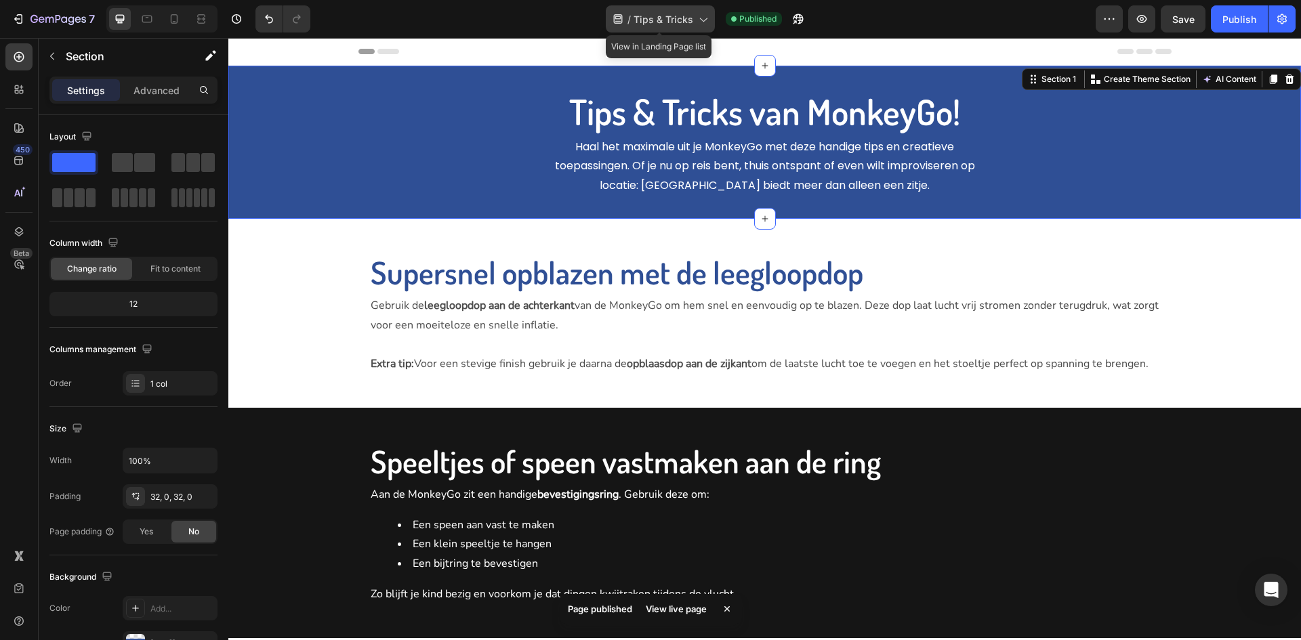
click at [667, 26] on span "Tips & Tricks" at bounding box center [663, 19] width 60 height 14
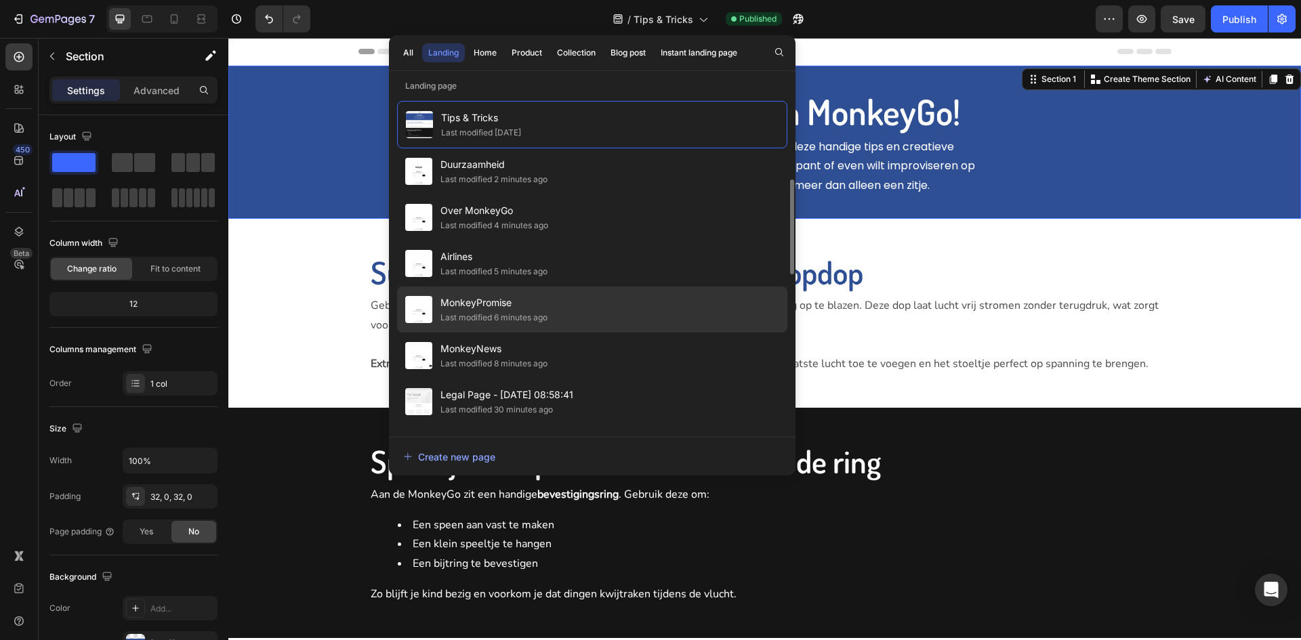
scroll to position [68, 0]
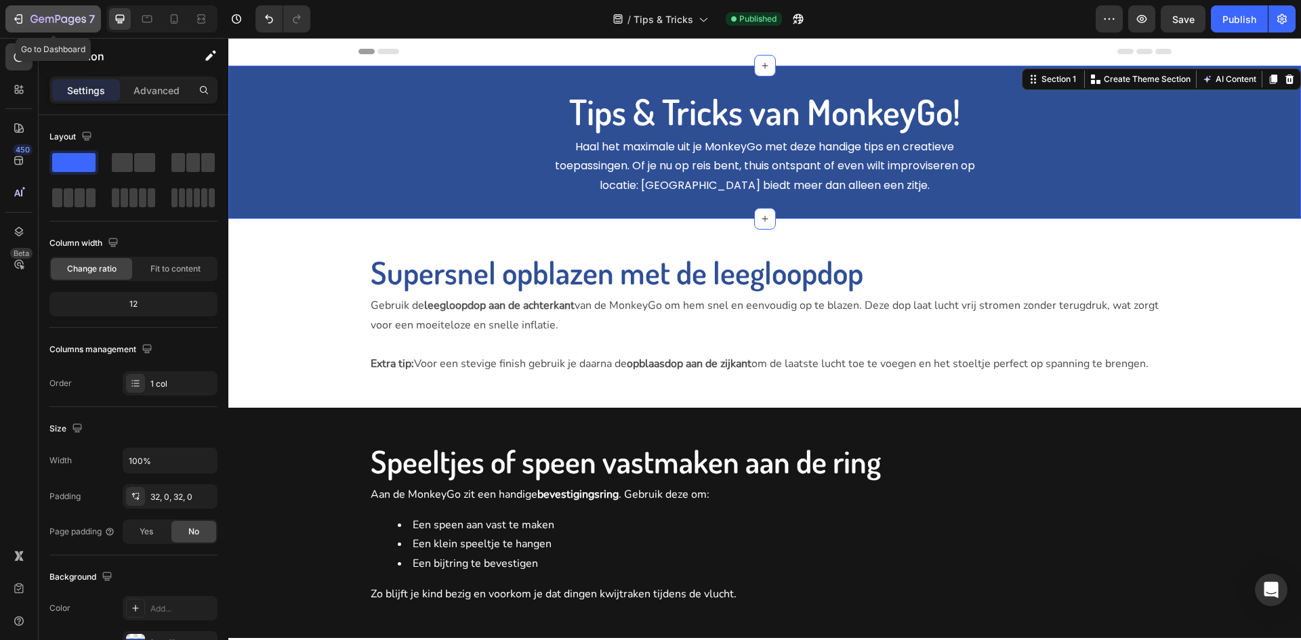
click at [61, 26] on div "7" at bounding box center [62, 19] width 64 height 16
